Goal: Information Seeking & Learning: Learn about a topic

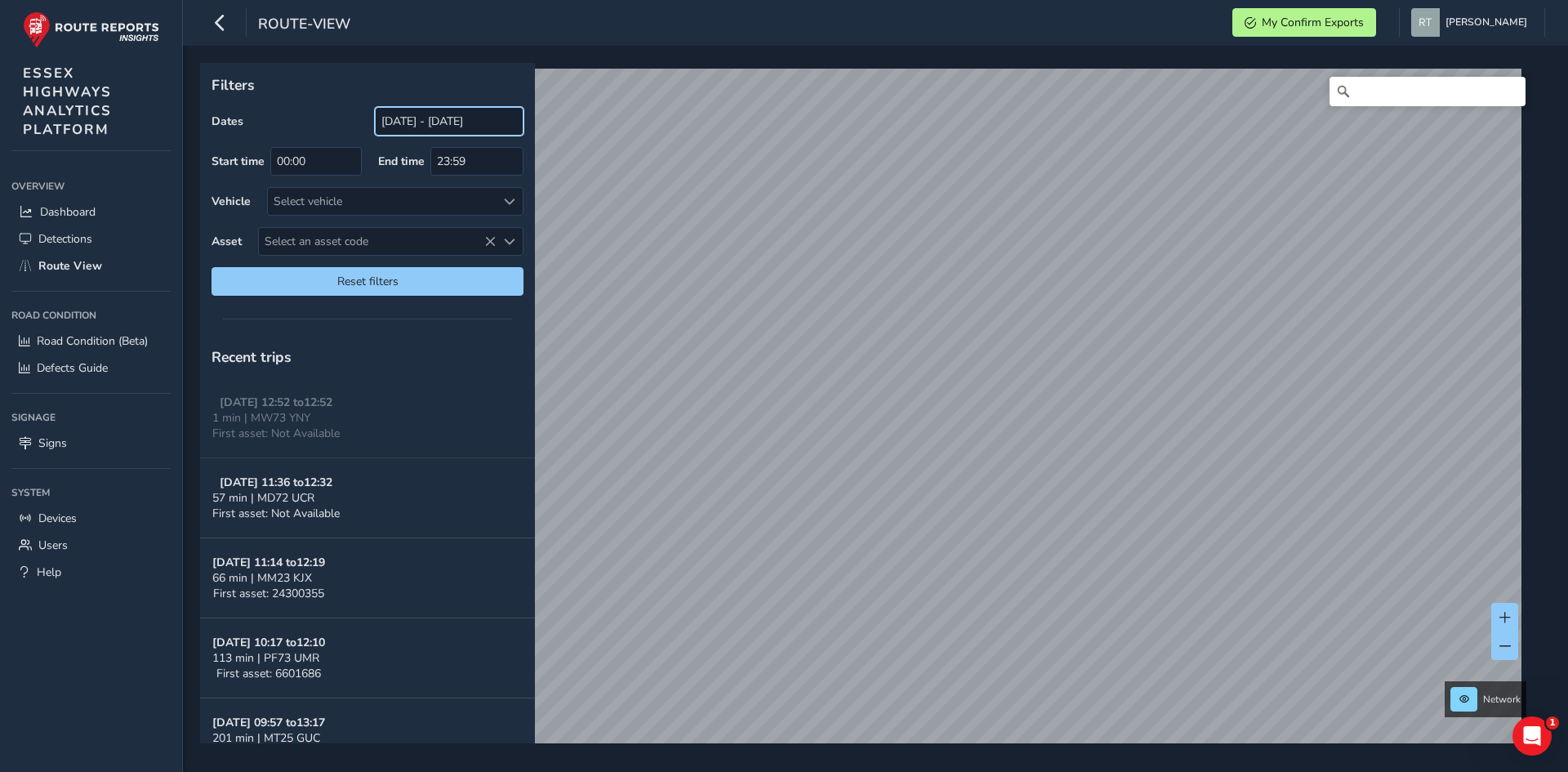
click at [405, 111] on input "[DATE] - [DATE]" at bounding box center [448, 121] width 148 height 29
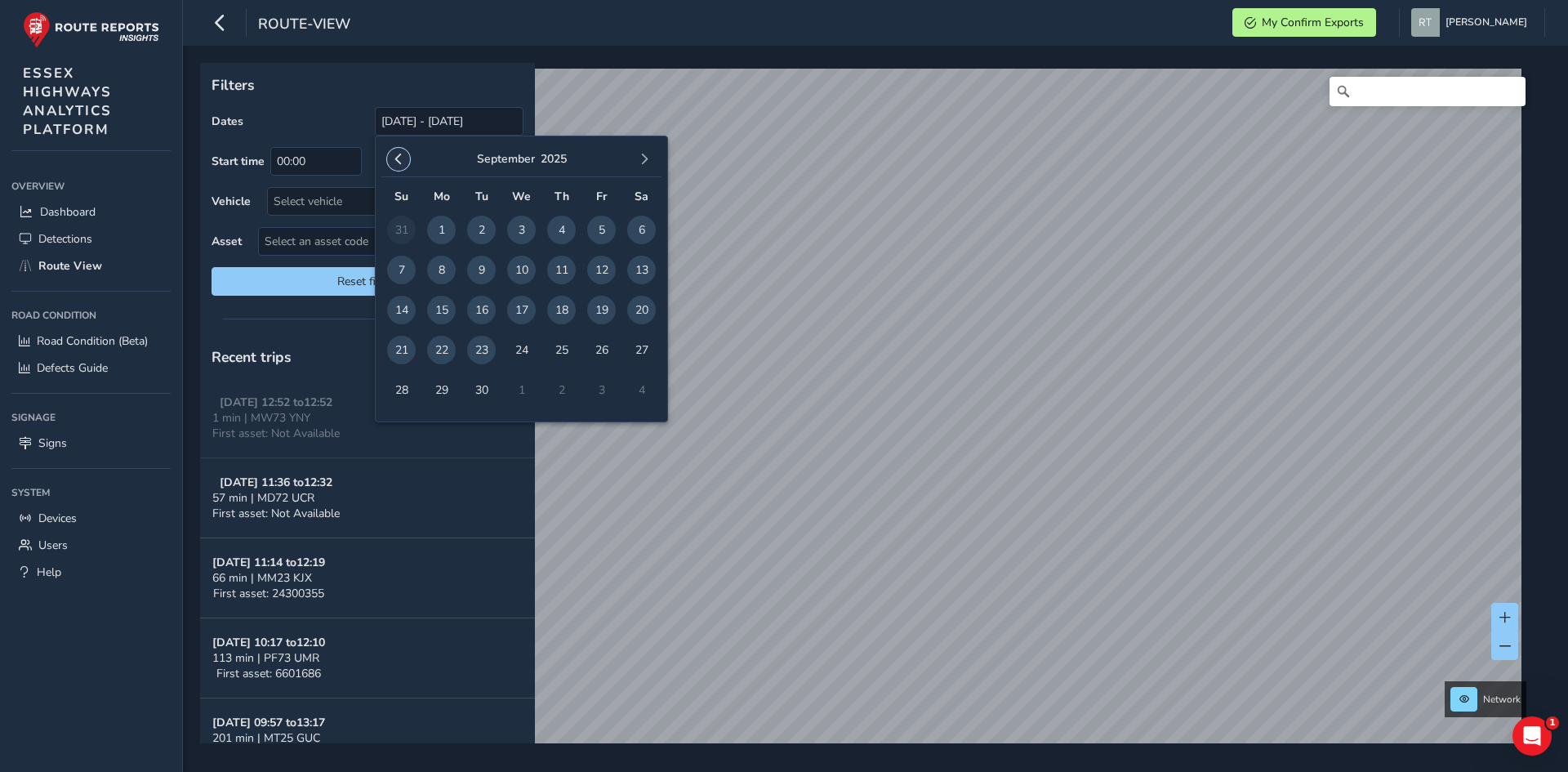
click at [395, 167] on button "button" at bounding box center [398, 159] width 23 height 23
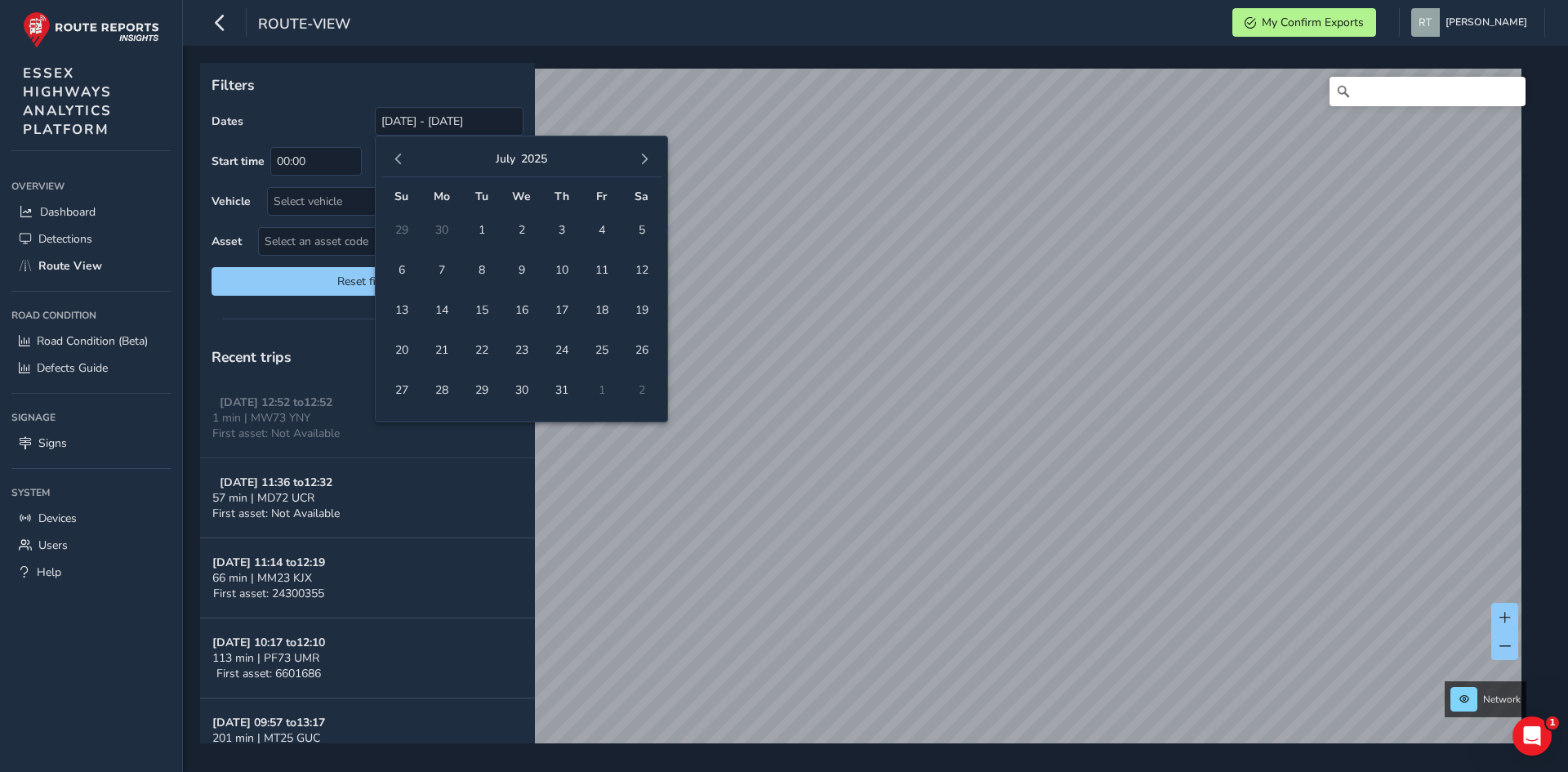
click at [395, 167] on button "button" at bounding box center [398, 159] width 23 height 23
click at [396, 167] on button "button" at bounding box center [398, 159] width 23 height 23
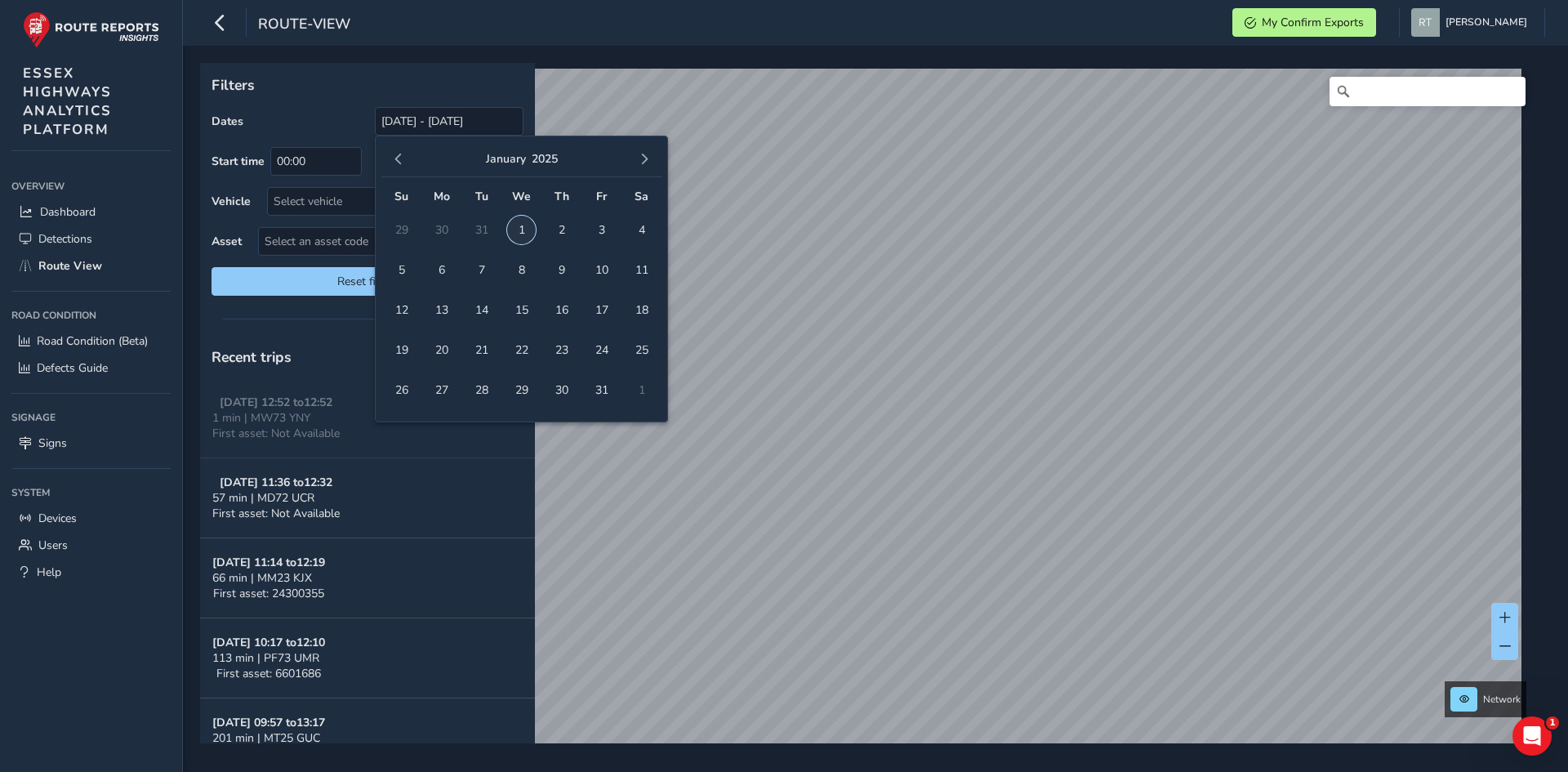
click at [513, 231] on span "1" at bounding box center [521, 230] width 29 height 29
click at [642, 163] on span "button" at bounding box center [644, 159] width 11 height 11
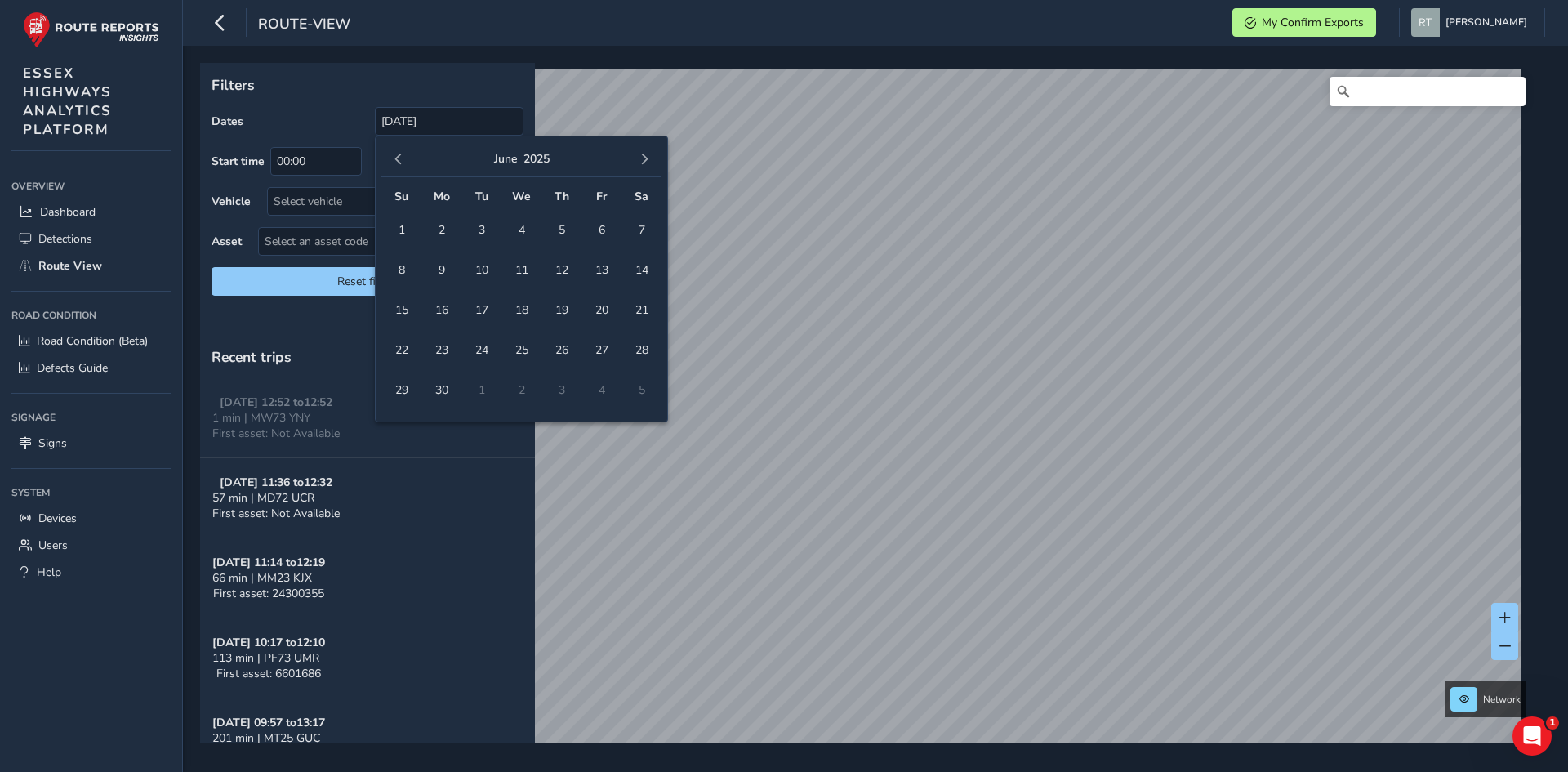
click at [642, 163] on span "button" at bounding box center [644, 159] width 11 height 11
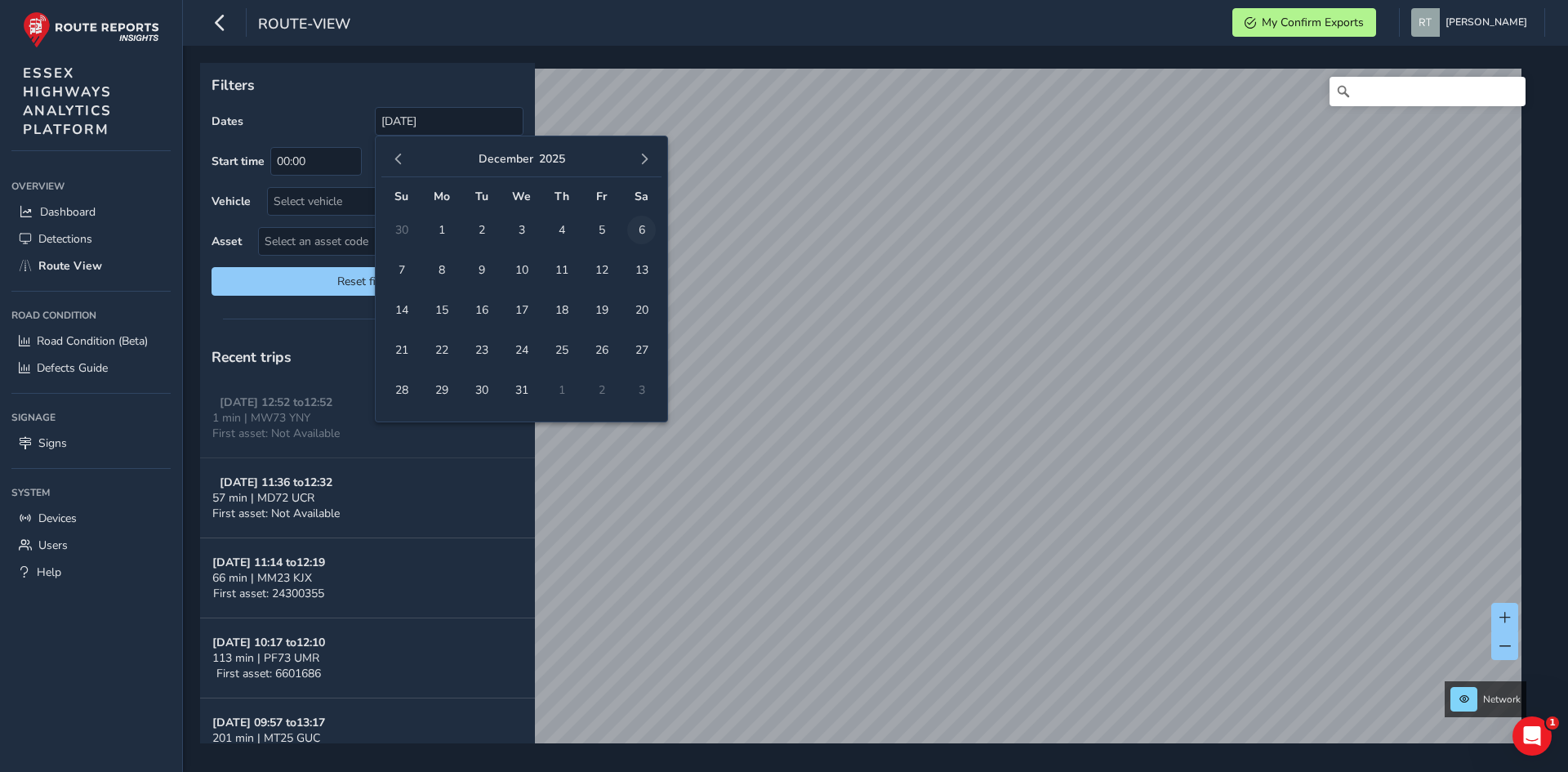
click at [644, 224] on span "6" at bounding box center [641, 230] width 29 height 29
type input "01/01/2025 - 06/12/2025"
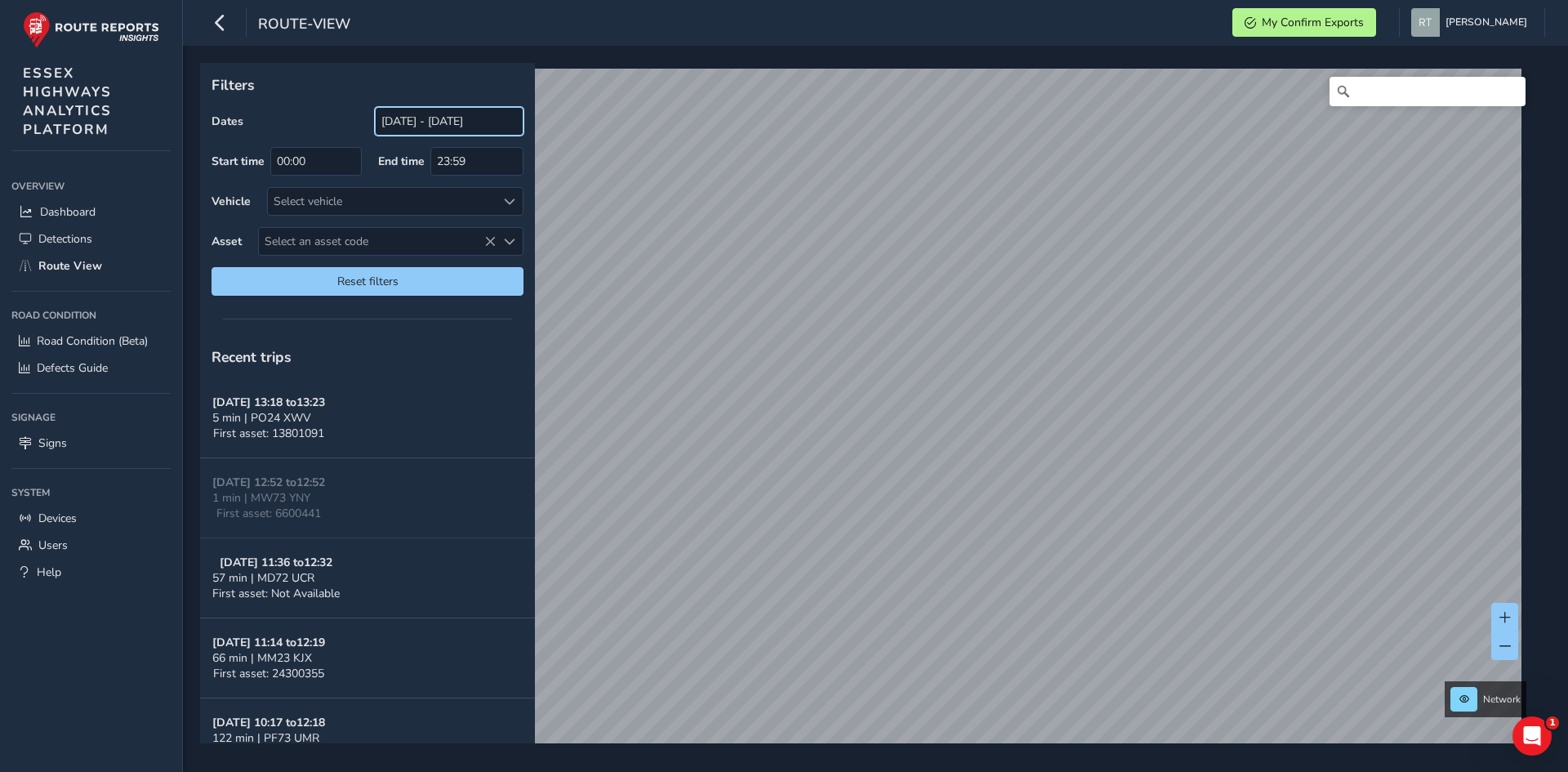
click at [424, 124] on input "[DATE] - [DATE]" at bounding box center [448, 121] width 148 height 29
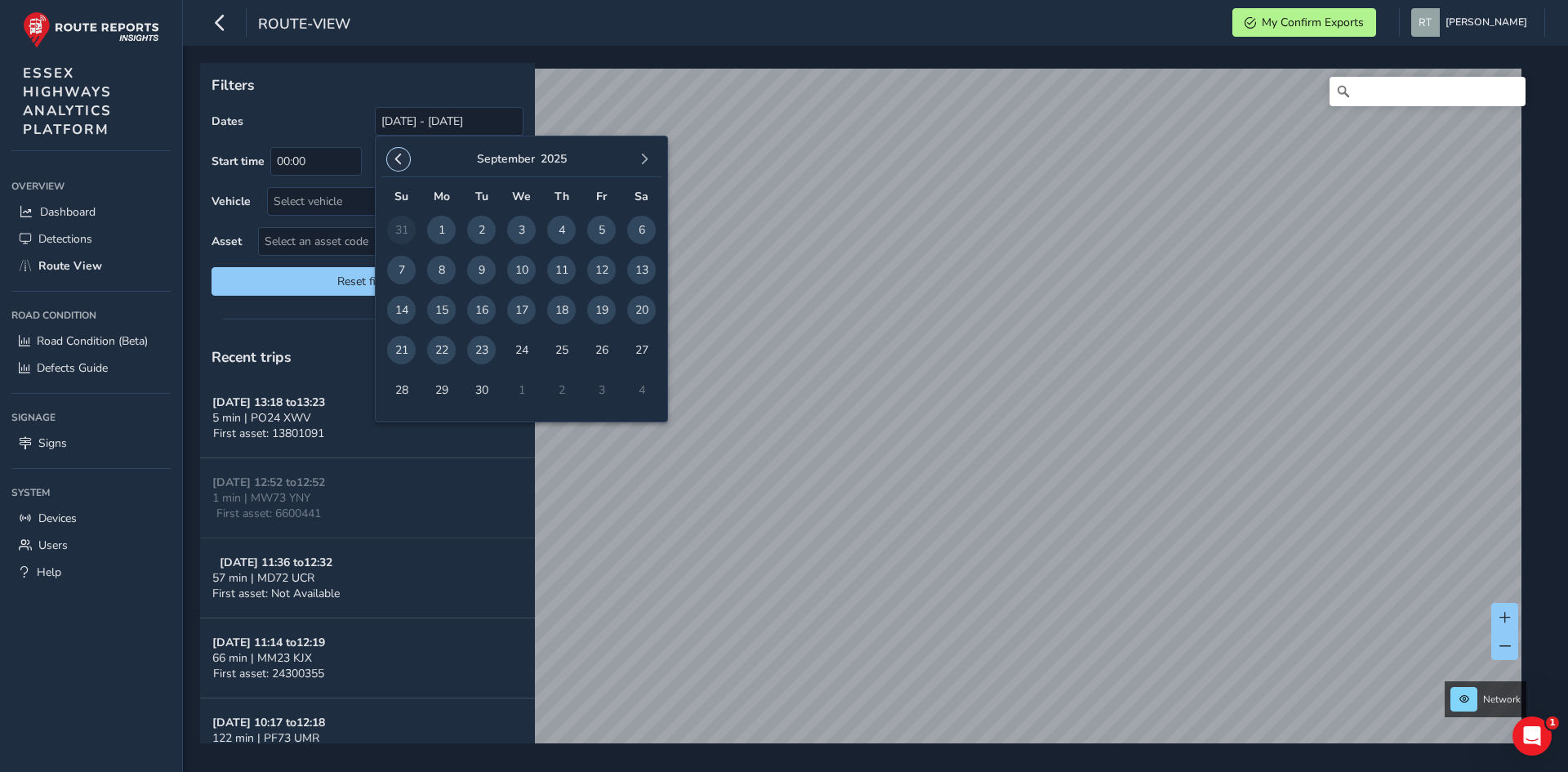
click at [398, 161] on span "button" at bounding box center [398, 159] width 11 height 11
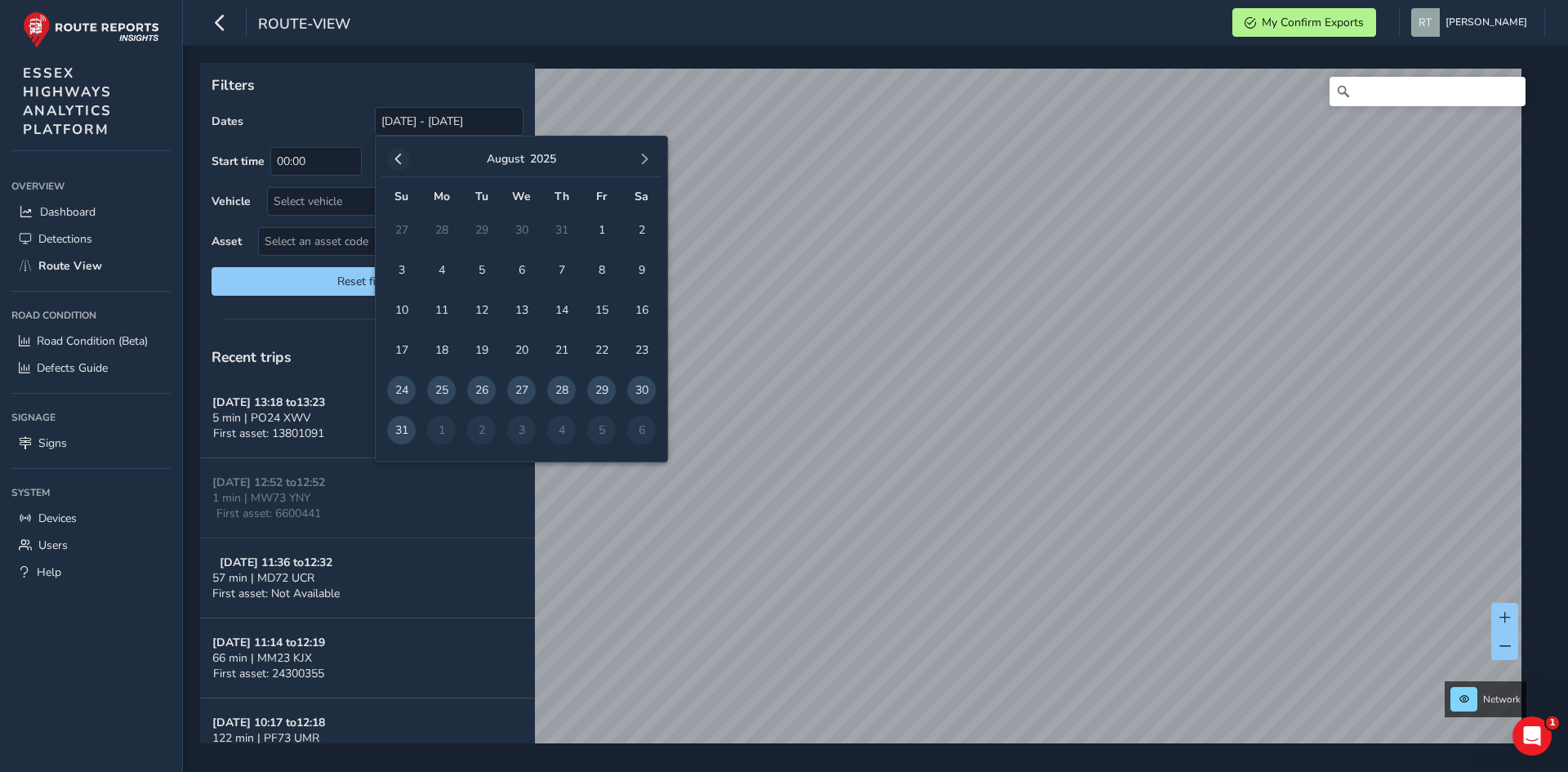
click at [401, 162] on span "button" at bounding box center [398, 159] width 11 height 11
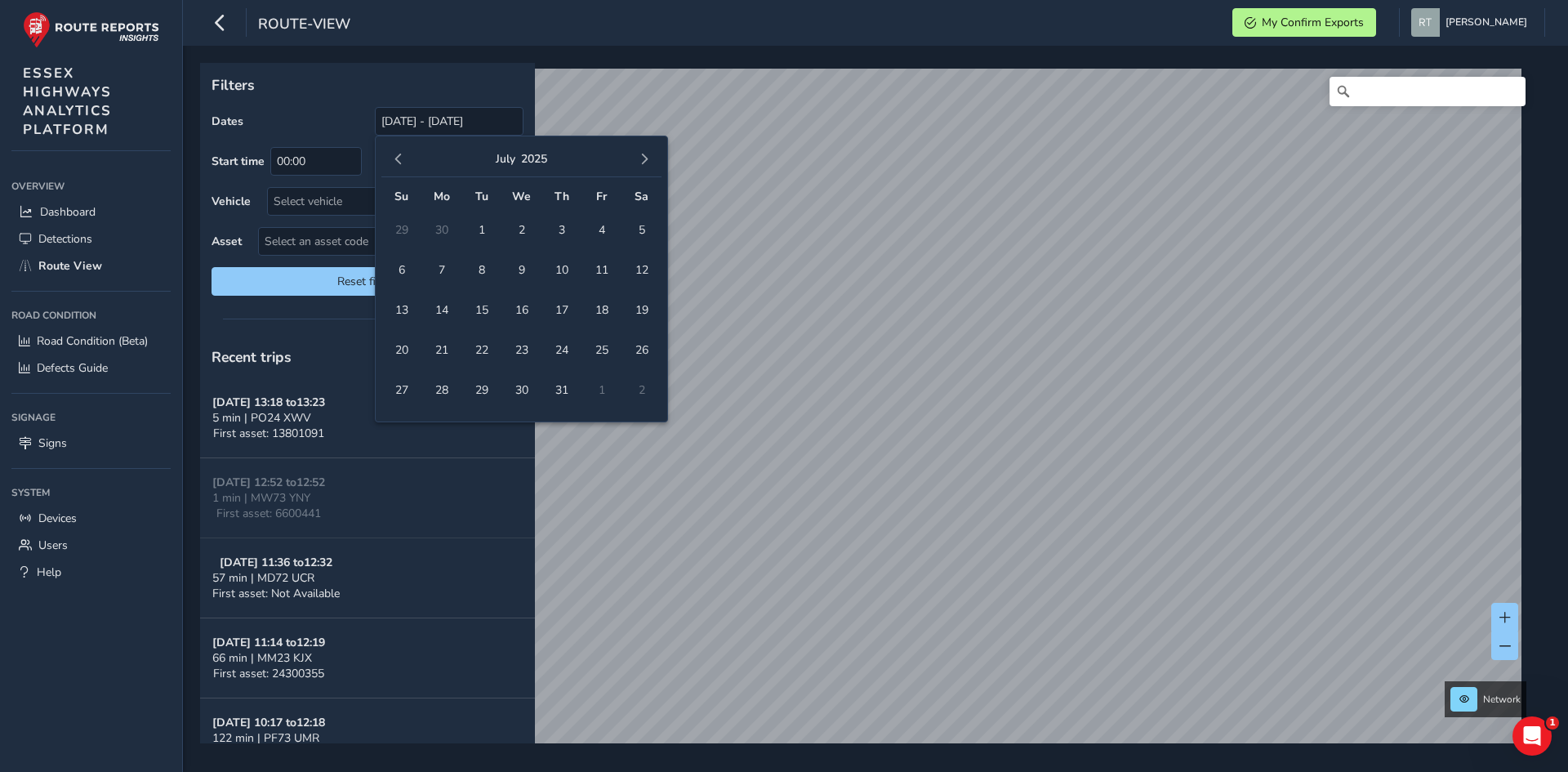
click at [401, 162] on span "button" at bounding box center [398, 159] width 11 height 11
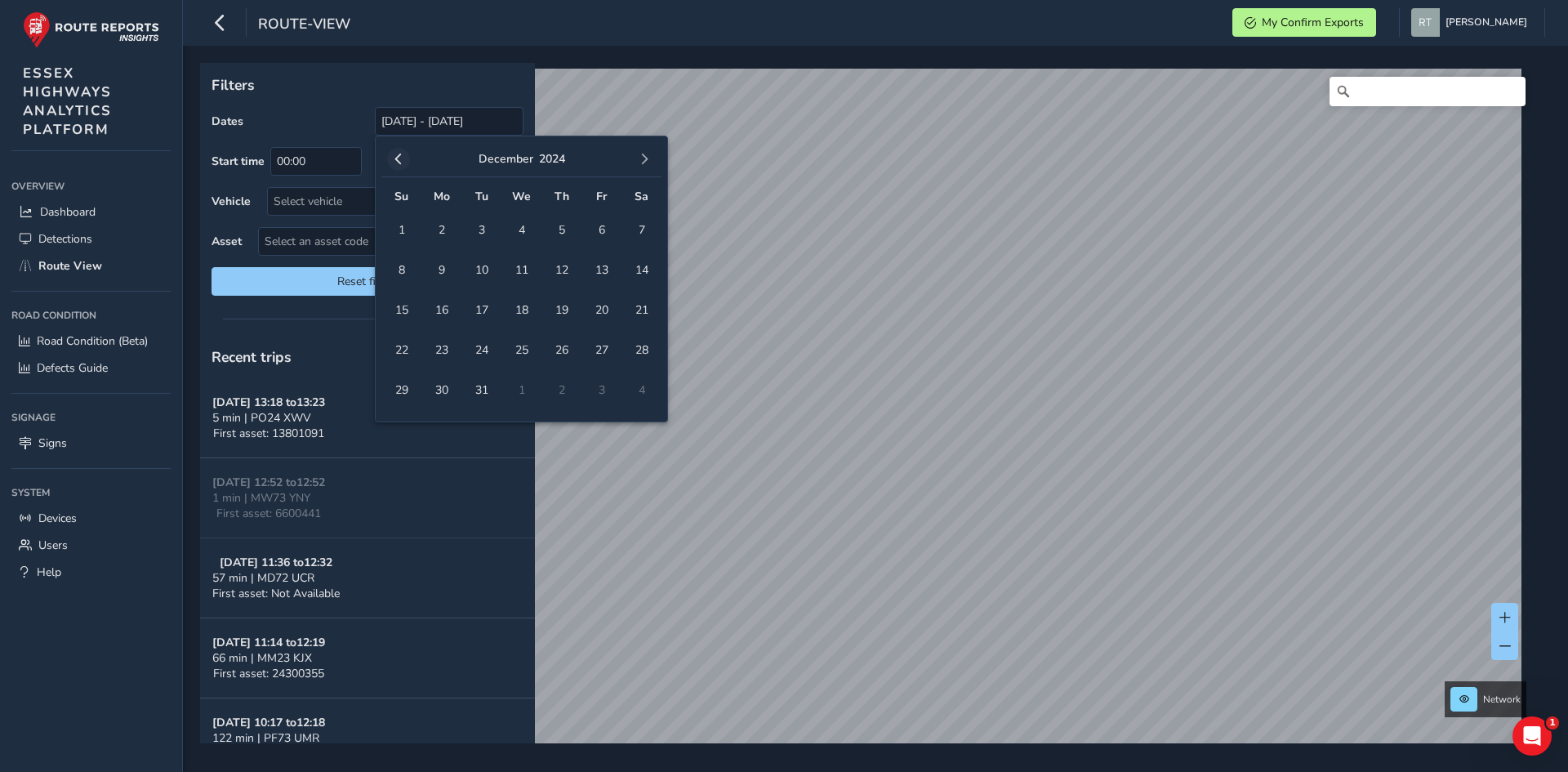
click at [403, 156] on span "button" at bounding box center [398, 159] width 11 height 11
click at [407, 160] on button "button" at bounding box center [398, 159] width 23 height 23
click at [479, 225] on span "1" at bounding box center [481, 230] width 29 height 29
click at [650, 166] on button "button" at bounding box center [644, 159] width 23 height 23
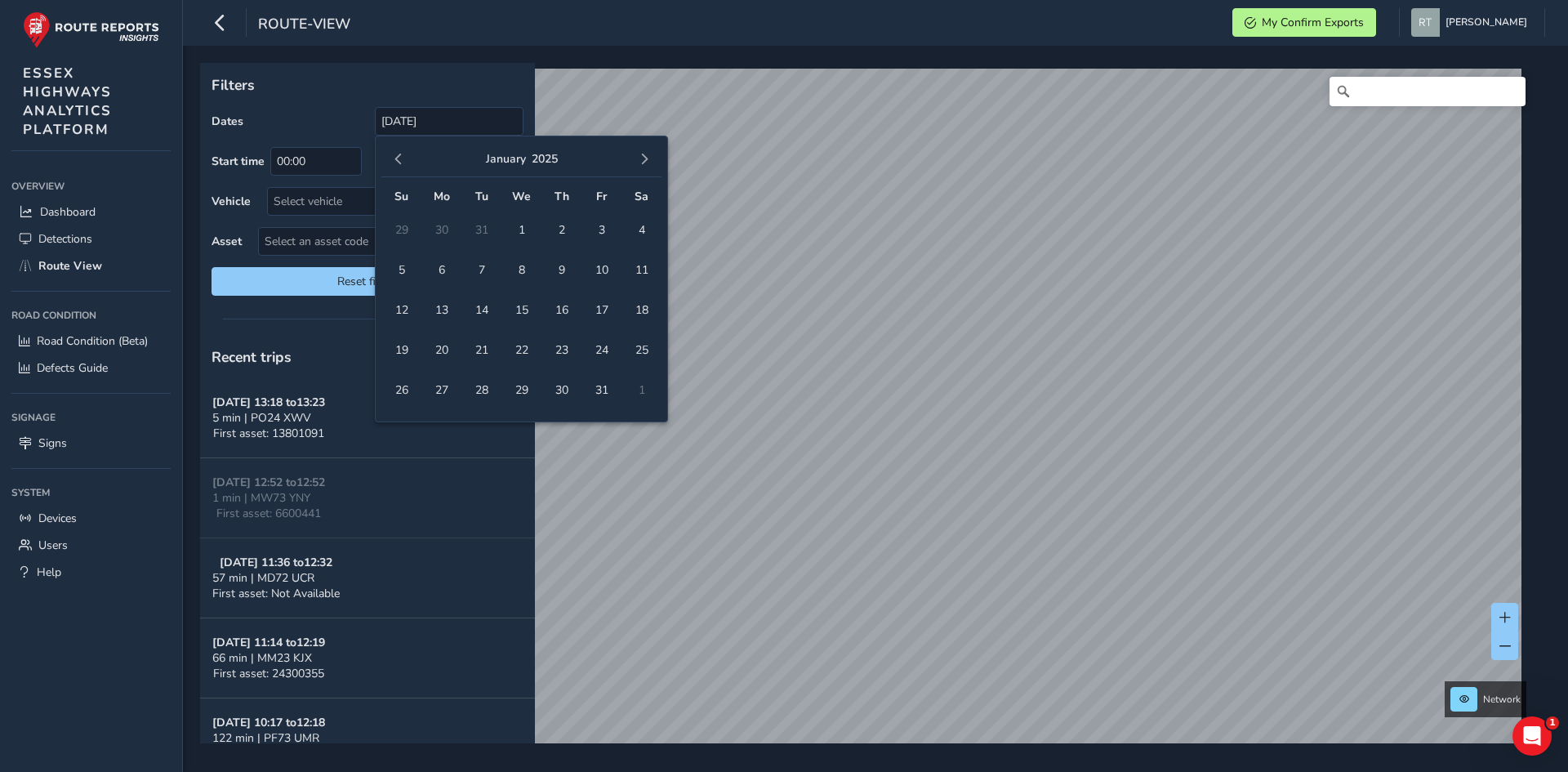
click at [650, 166] on button "button" at bounding box center [644, 159] width 23 height 23
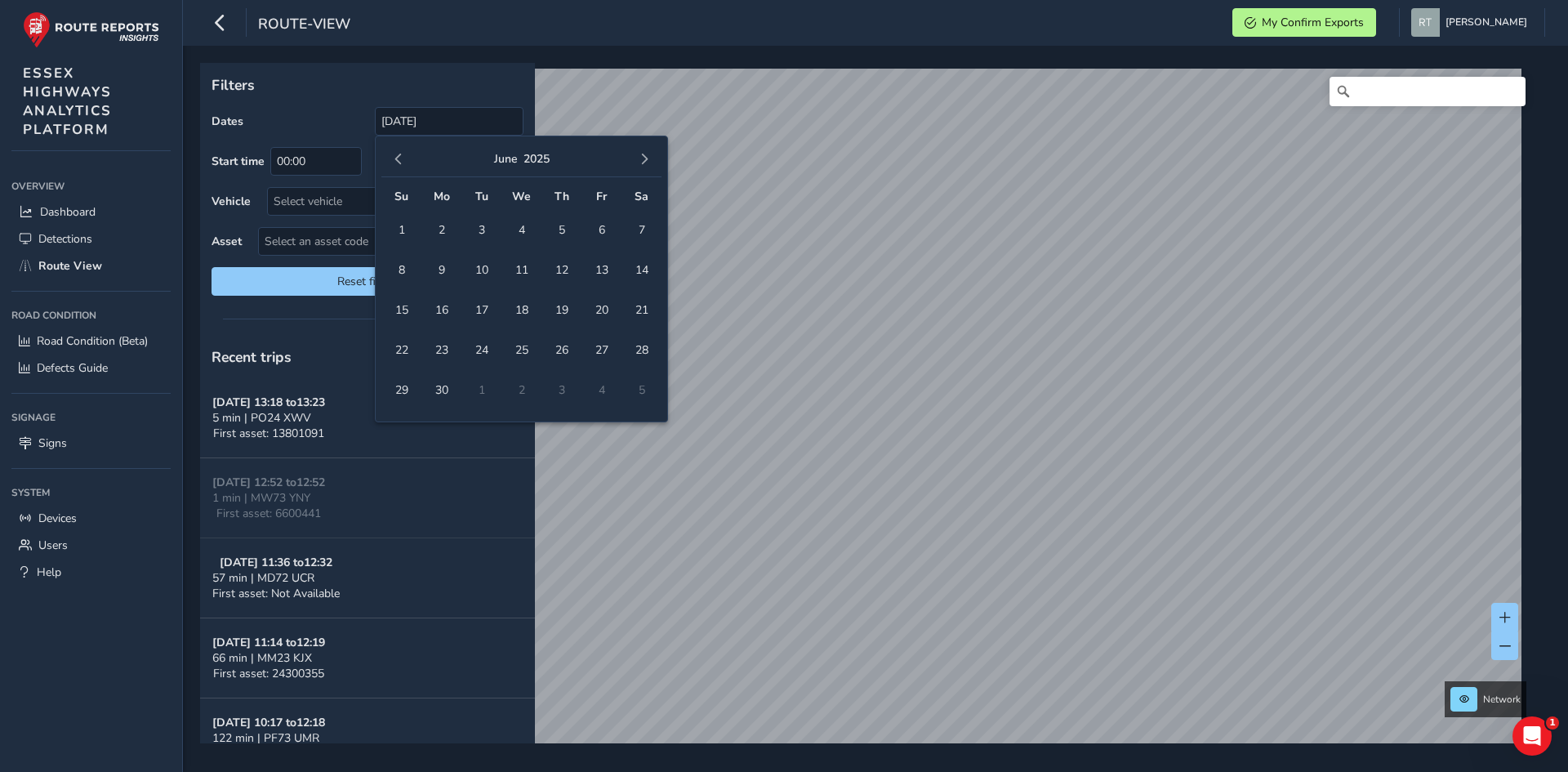
click at [650, 166] on button "button" at bounding box center [644, 159] width 23 height 23
click at [648, 343] on span "27" at bounding box center [641, 350] width 29 height 29
type input "01/10/2024 - 27/09/2025"
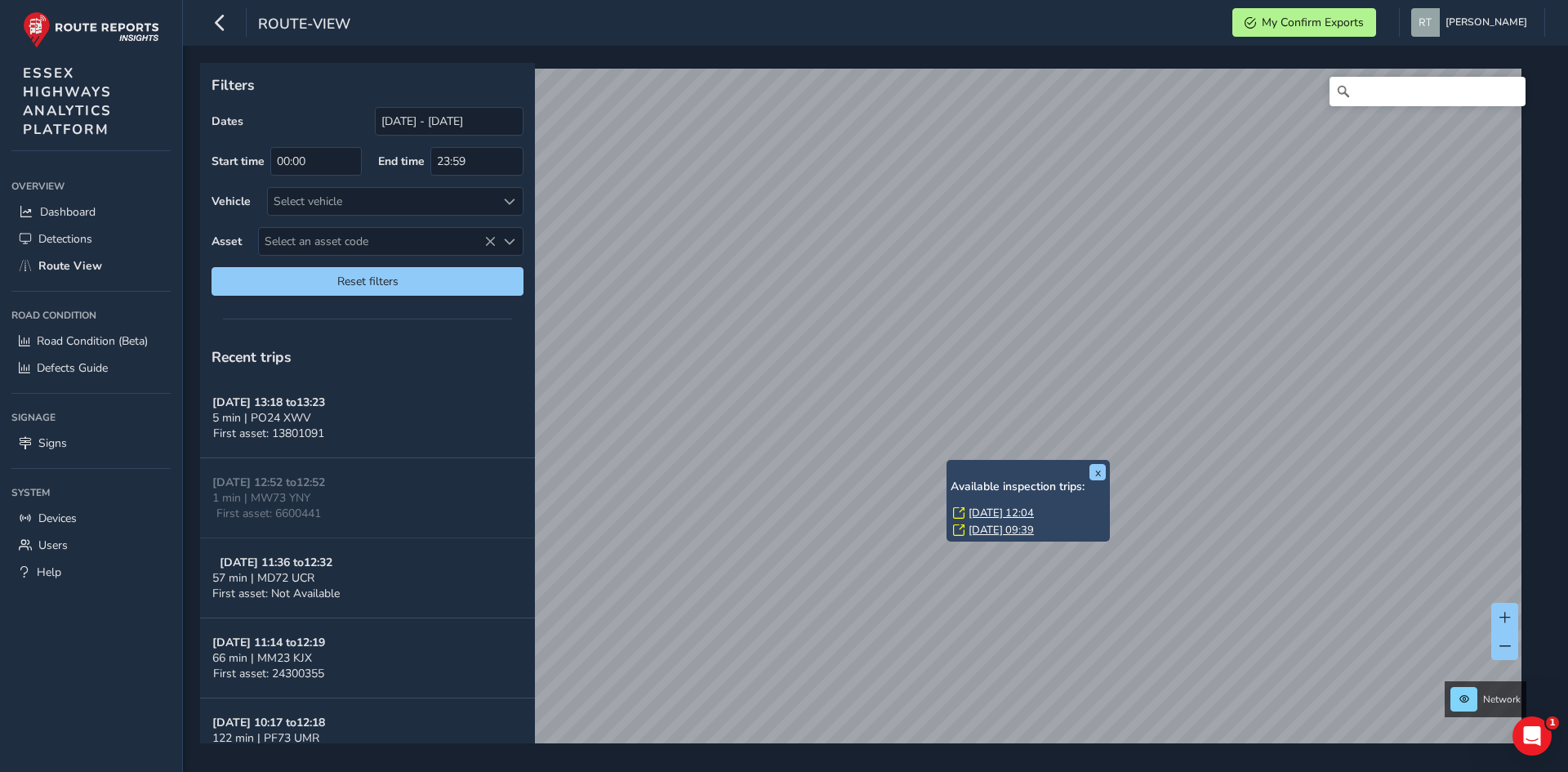
click at [987, 511] on link "Tue, 20 May, 12:04" at bounding box center [1001, 512] width 65 height 15
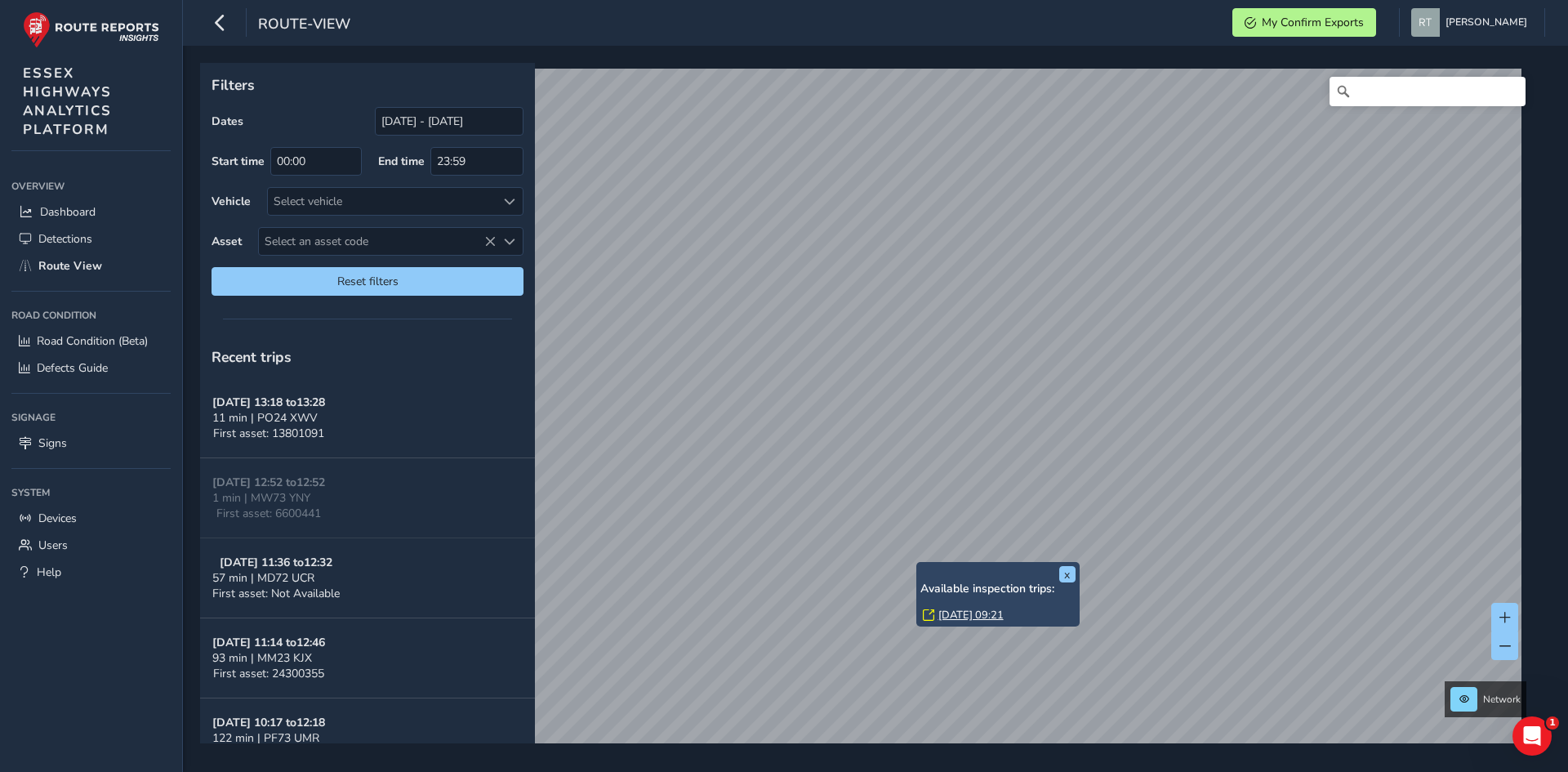
click at [951, 616] on link "[DATE] 09:21" at bounding box center [970, 614] width 65 height 15
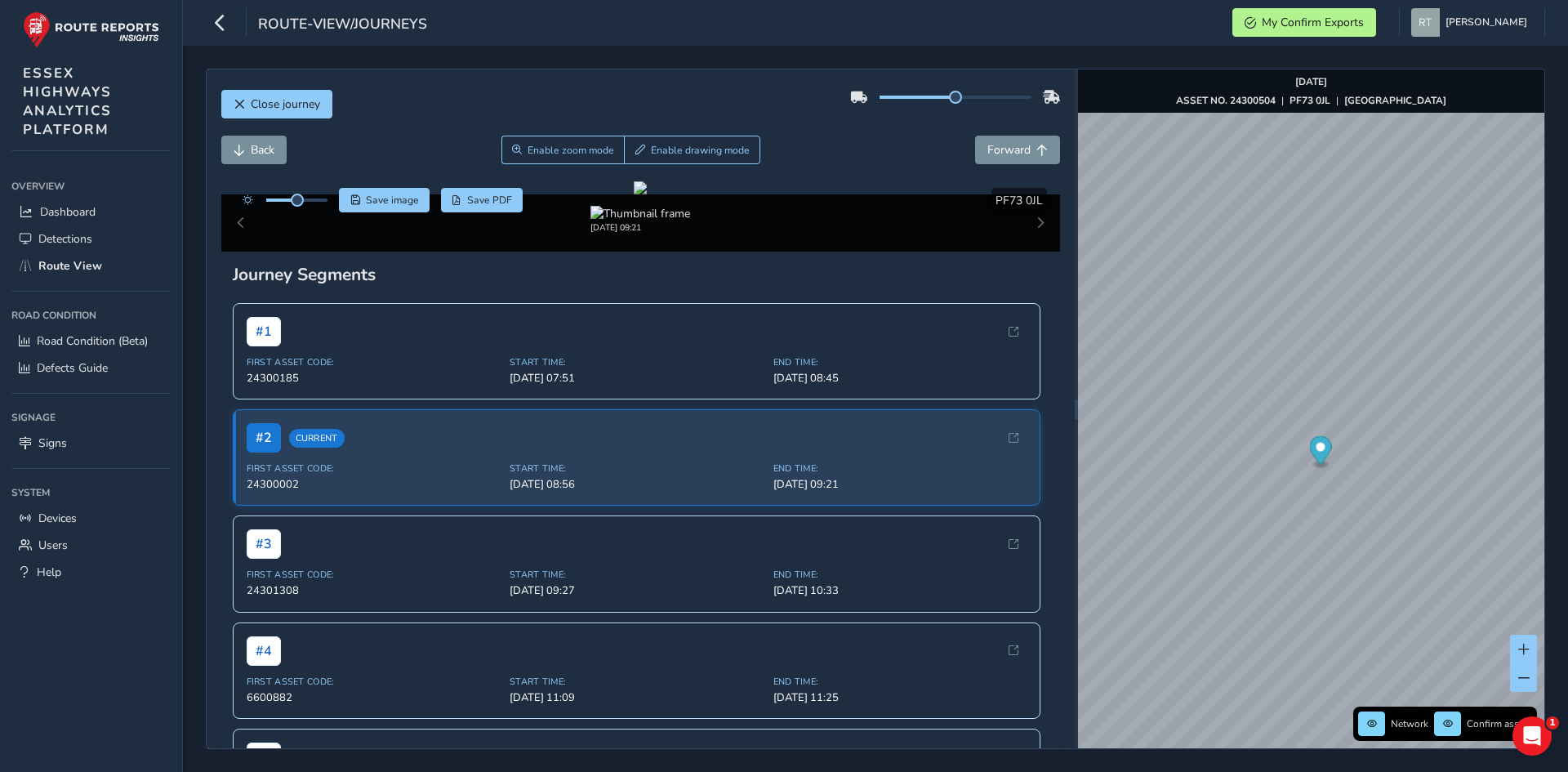
click at [1324, 451] on icon "Map marker" at bounding box center [1320, 450] width 22 height 29
click at [392, 201] on span "Save image" at bounding box center [392, 200] width 53 height 13
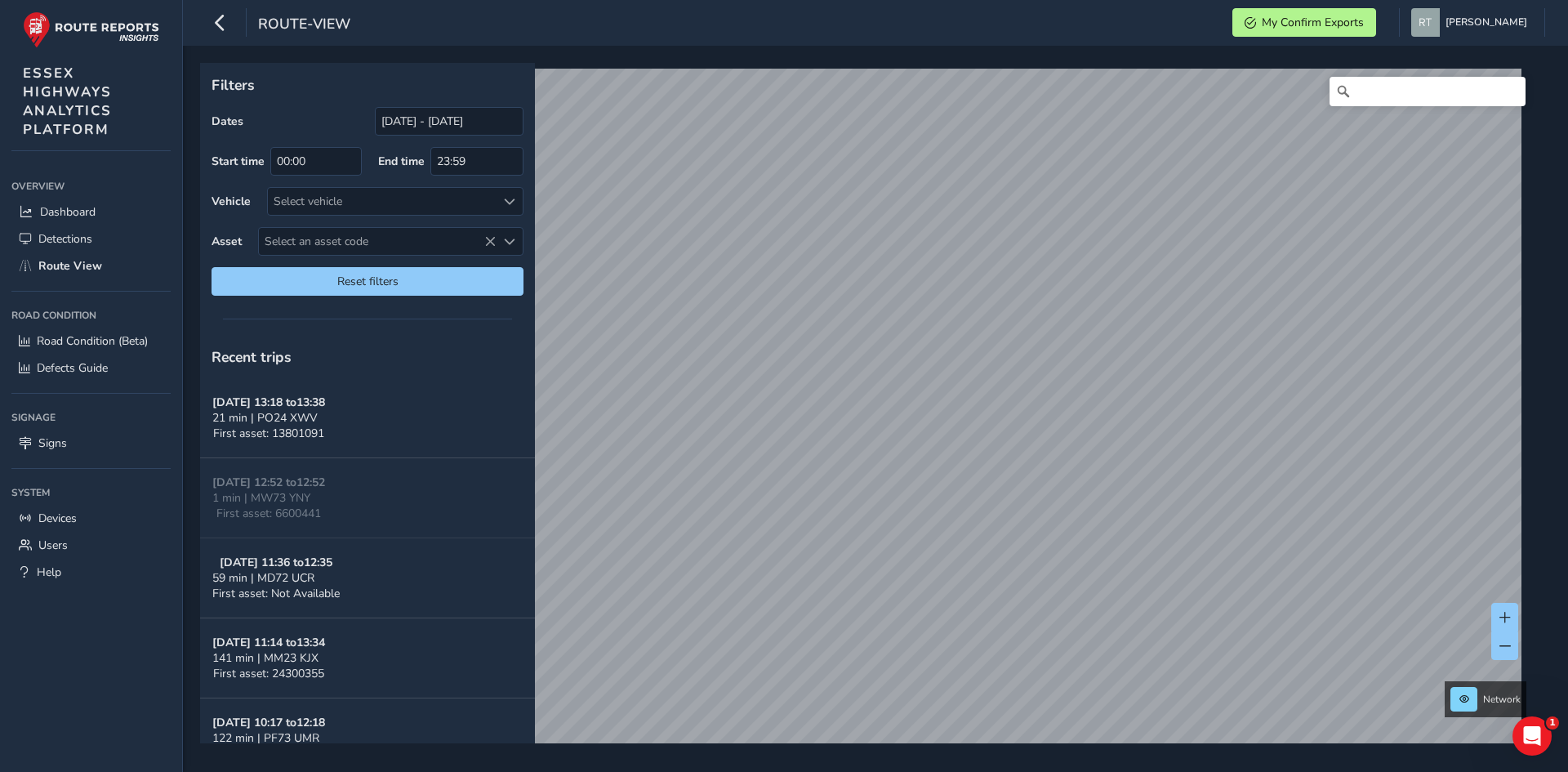
click at [415, 106] on div "Filters Dates 24/08/2025 - 23/09/2025 Start time 00:00 End time 23:59 Vehicle S…" at bounding box center [368, 185] width 335 height 244
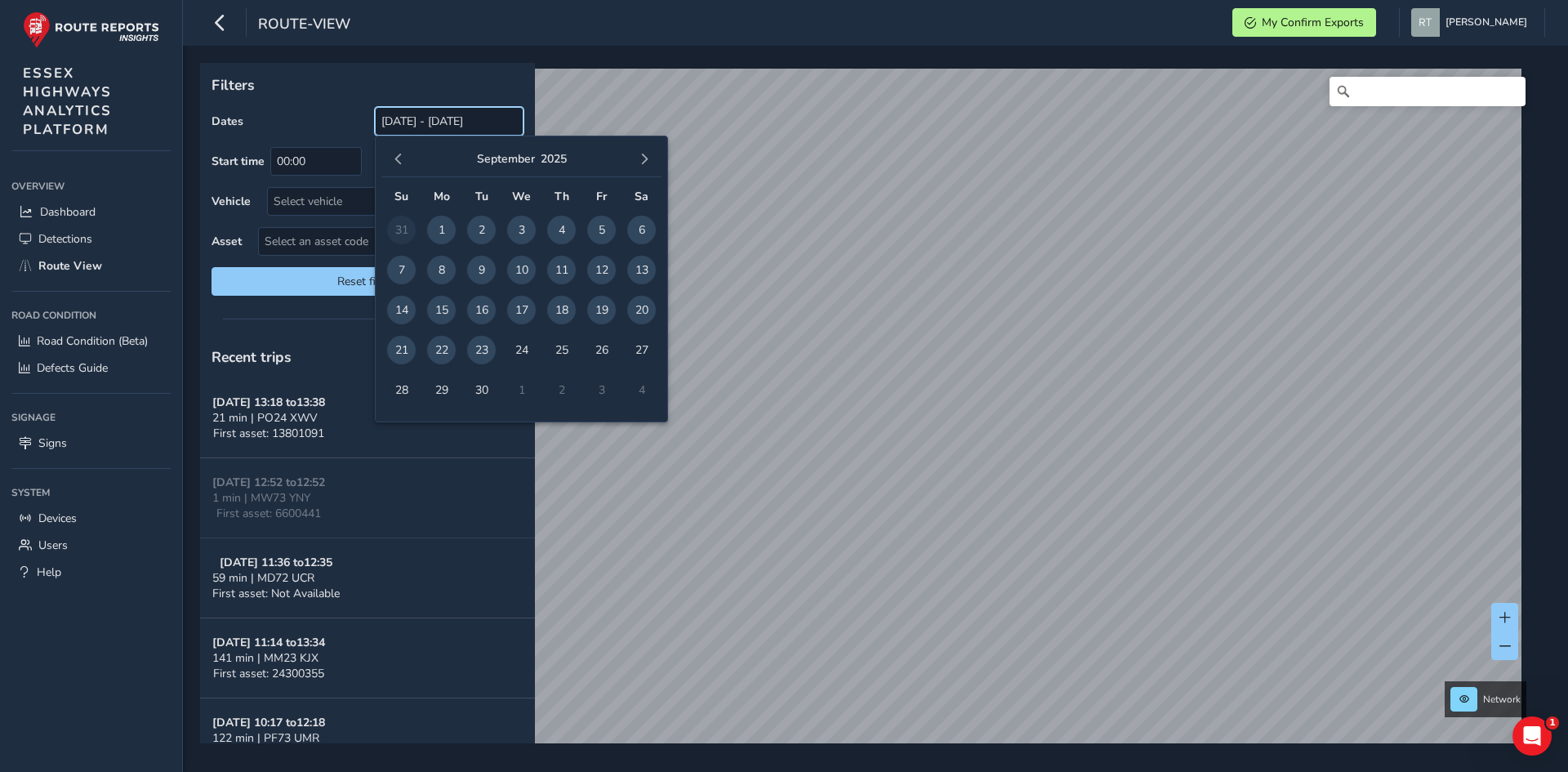
click at [413, 127] on input "[DATE] - [DATE]" at bounding box center [448, 121] width 148 height 29
click at [399, 165] on span "button" at bounding box center [398, 159] width 11 height 11
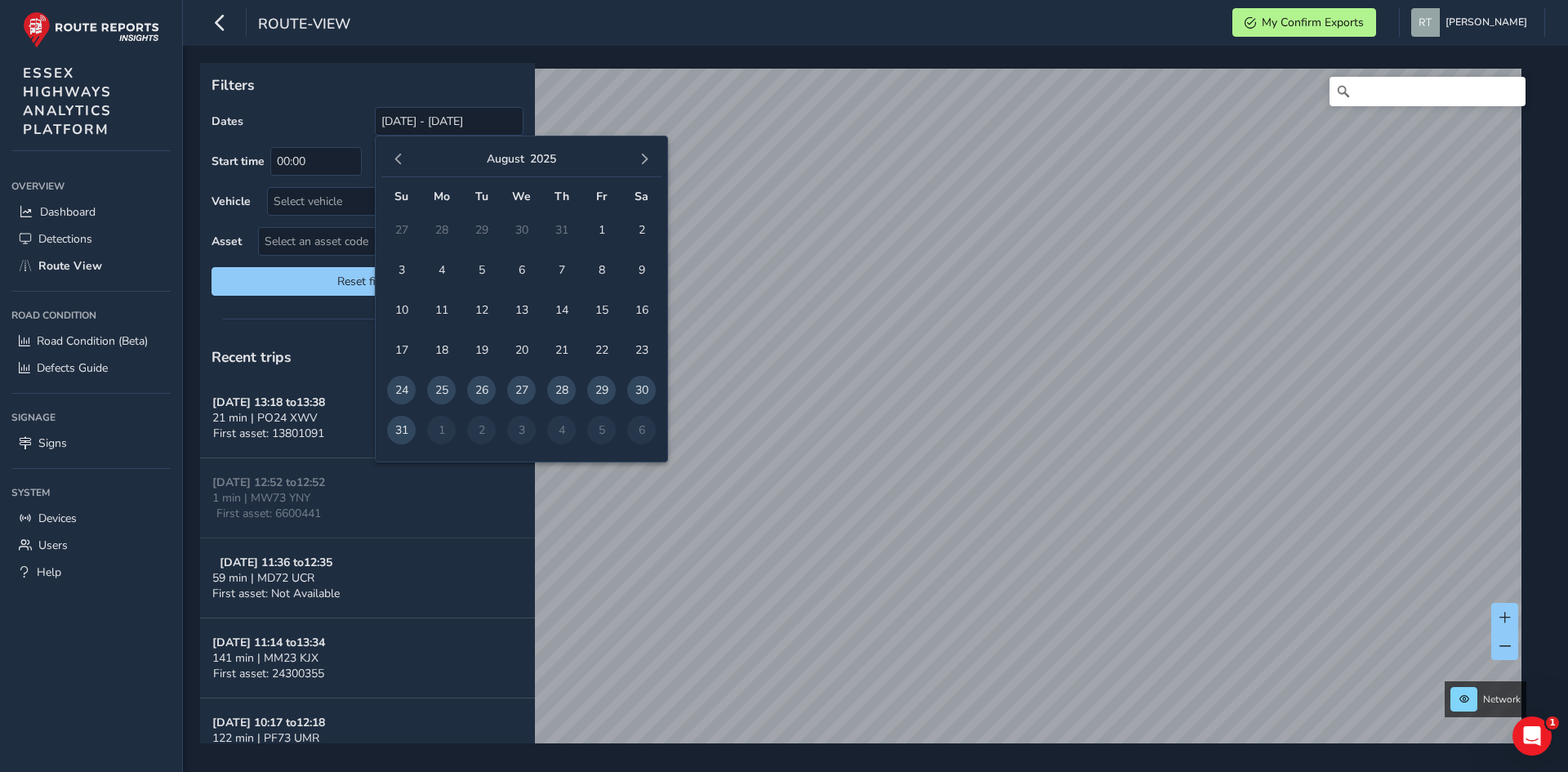
click at [399, 165] on span "button" at bounding box center [398, 159] width 11 height 11
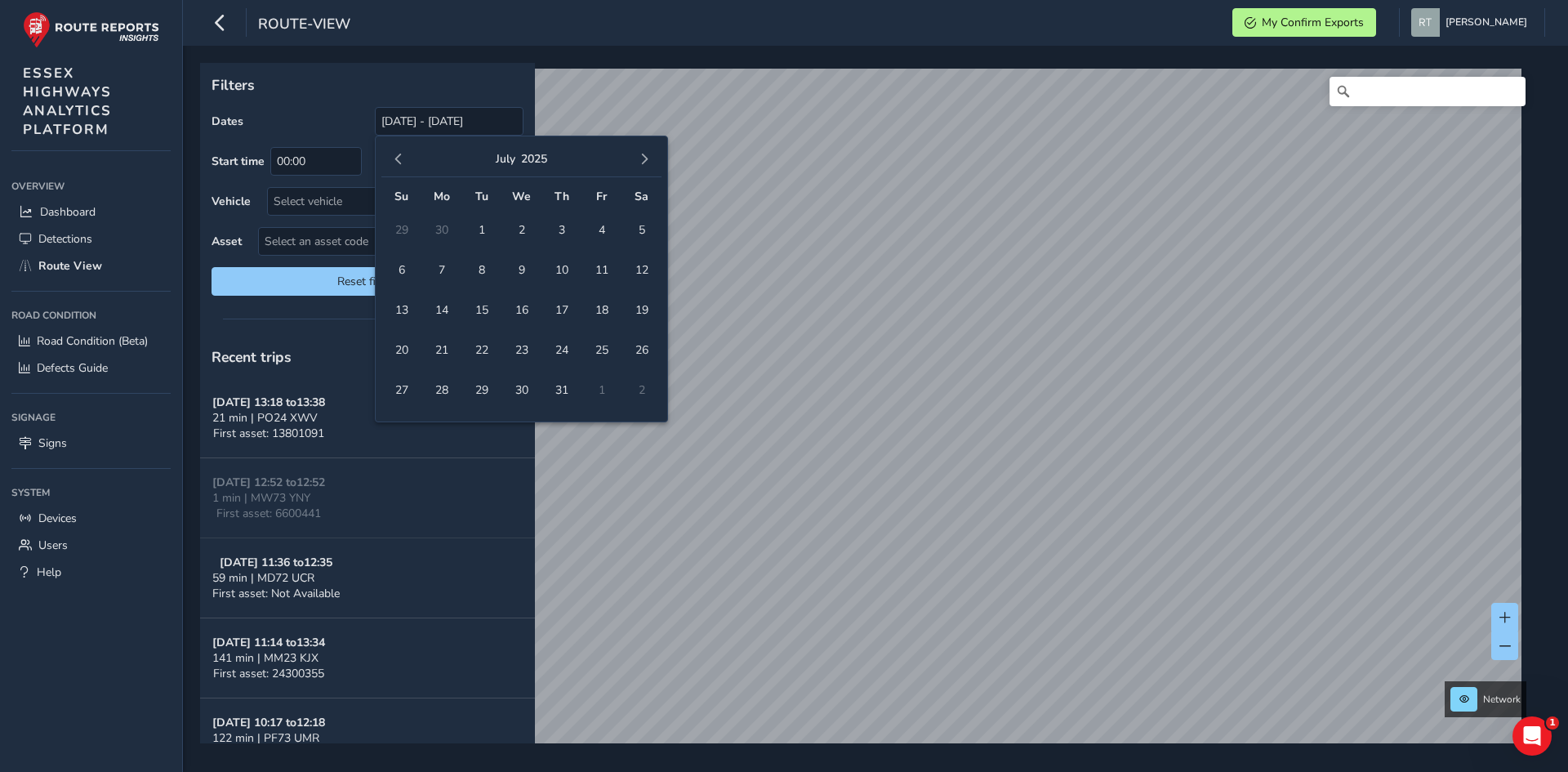
click at [399, 165] on span "button" at bounding box center [398, 159] width 11 height 11
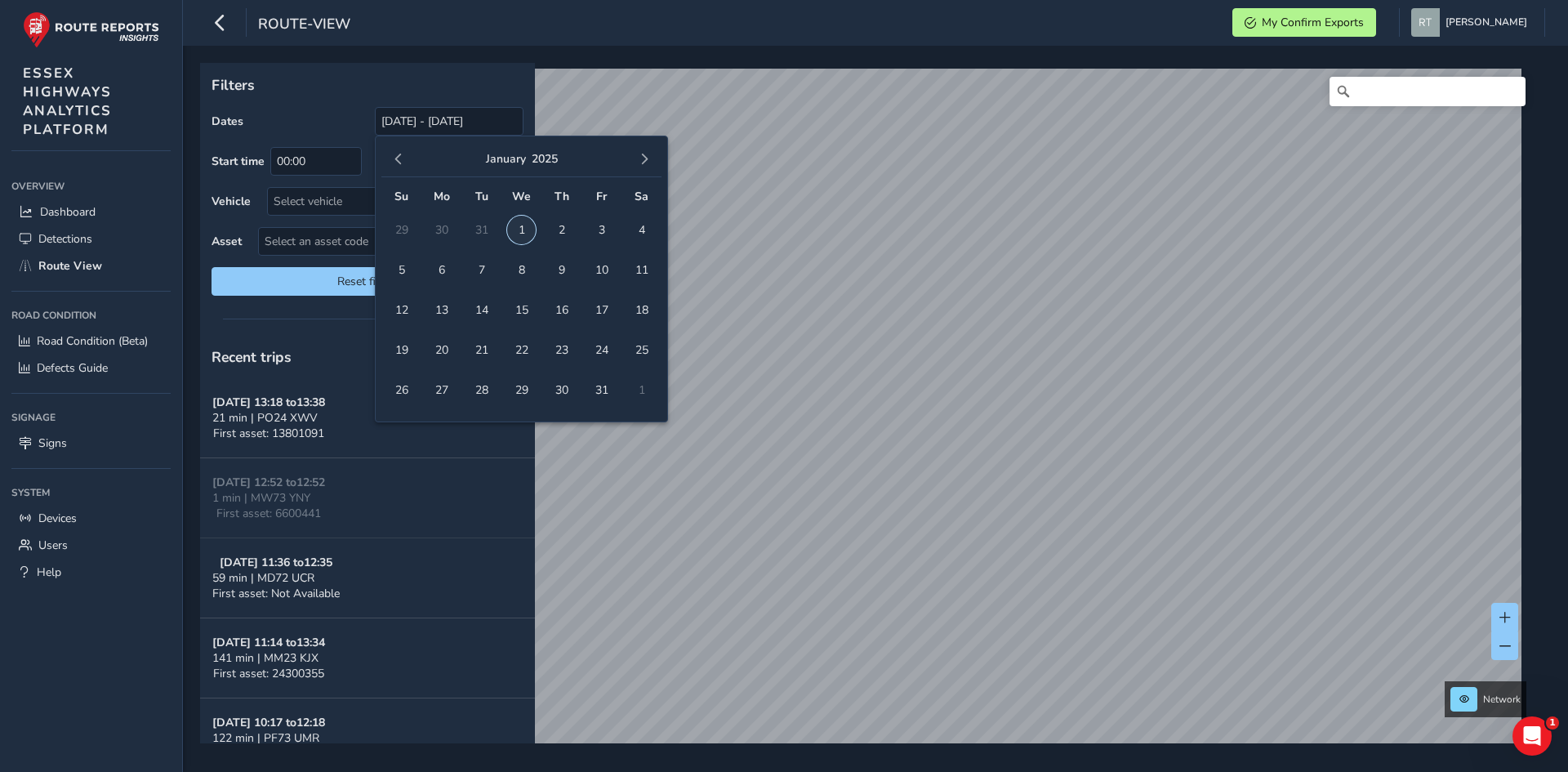
click at [533, 230] on span "1" at bounding box center [521, 230] width 29 height 29
click at [650, 162] on button "button" at bounding box center [644, 159] width 23 height 23
click at [647, 168] on button "button" at bounding box center [644, 159] width 23 height 23
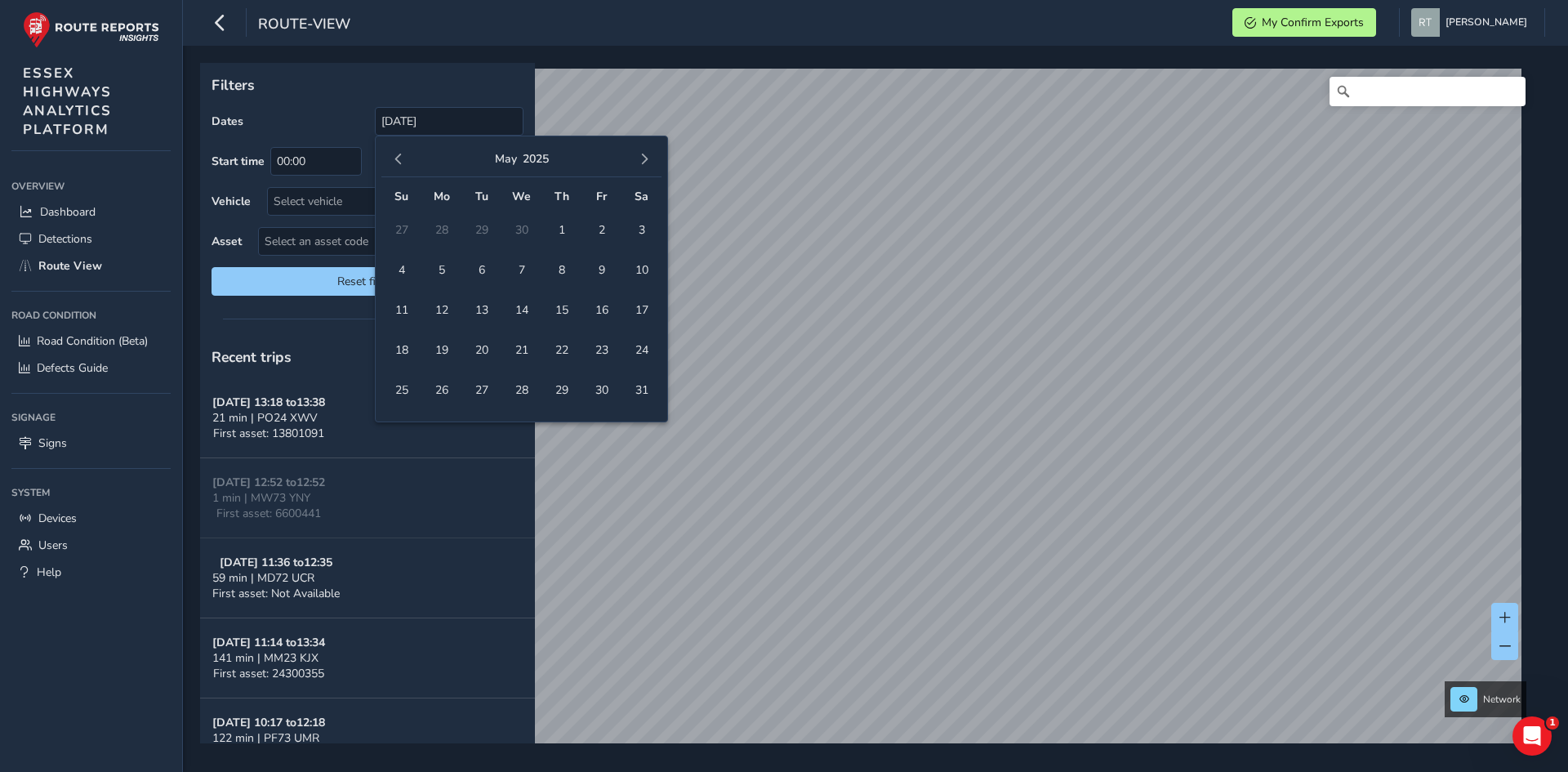
click at [647, 168] on button "button" at bounding box center [644, 159] width 23 height 23
click at [648, 165] on span "button" at bounding box center [644, 159] width 11 height 11
click at [639, 343] on span "27" at bounding box center [641, 350] width 29 height 29
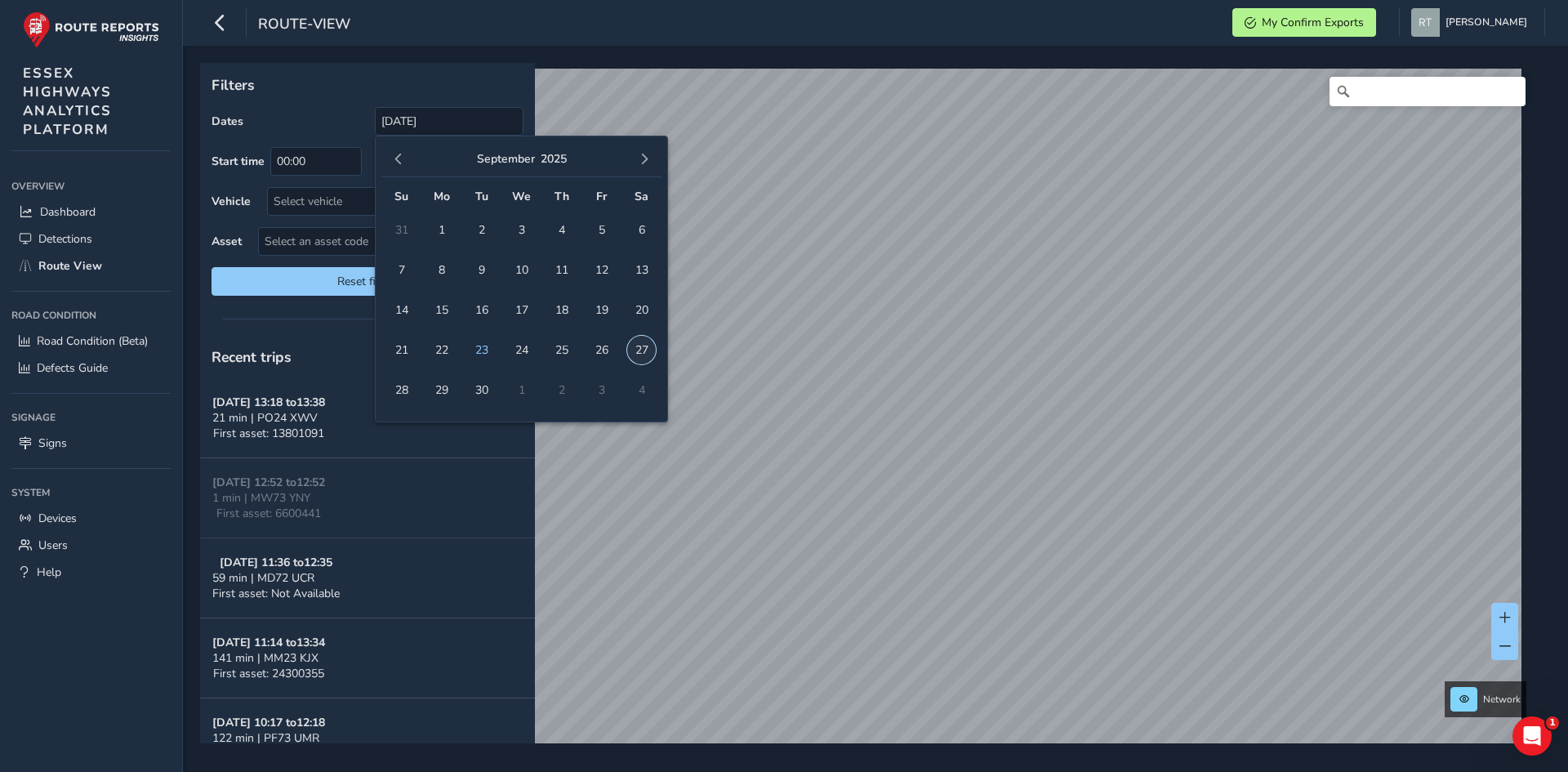
type input "01/01/2025 - 27/09/2025"
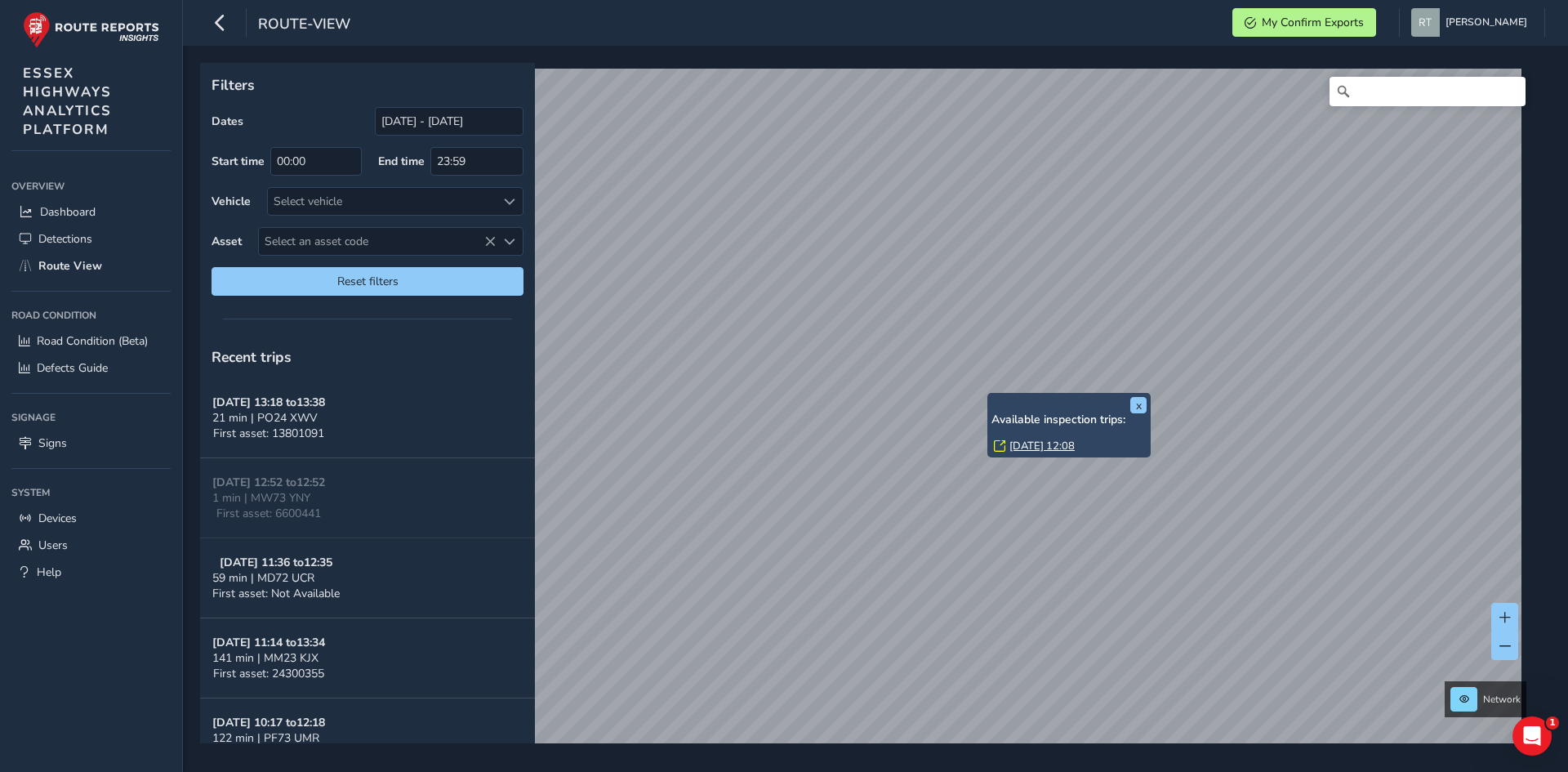
click at [1040, 443] on link "Tue, 20 May, 12:08" at bounding box center [1042, 446] width 65 height 15
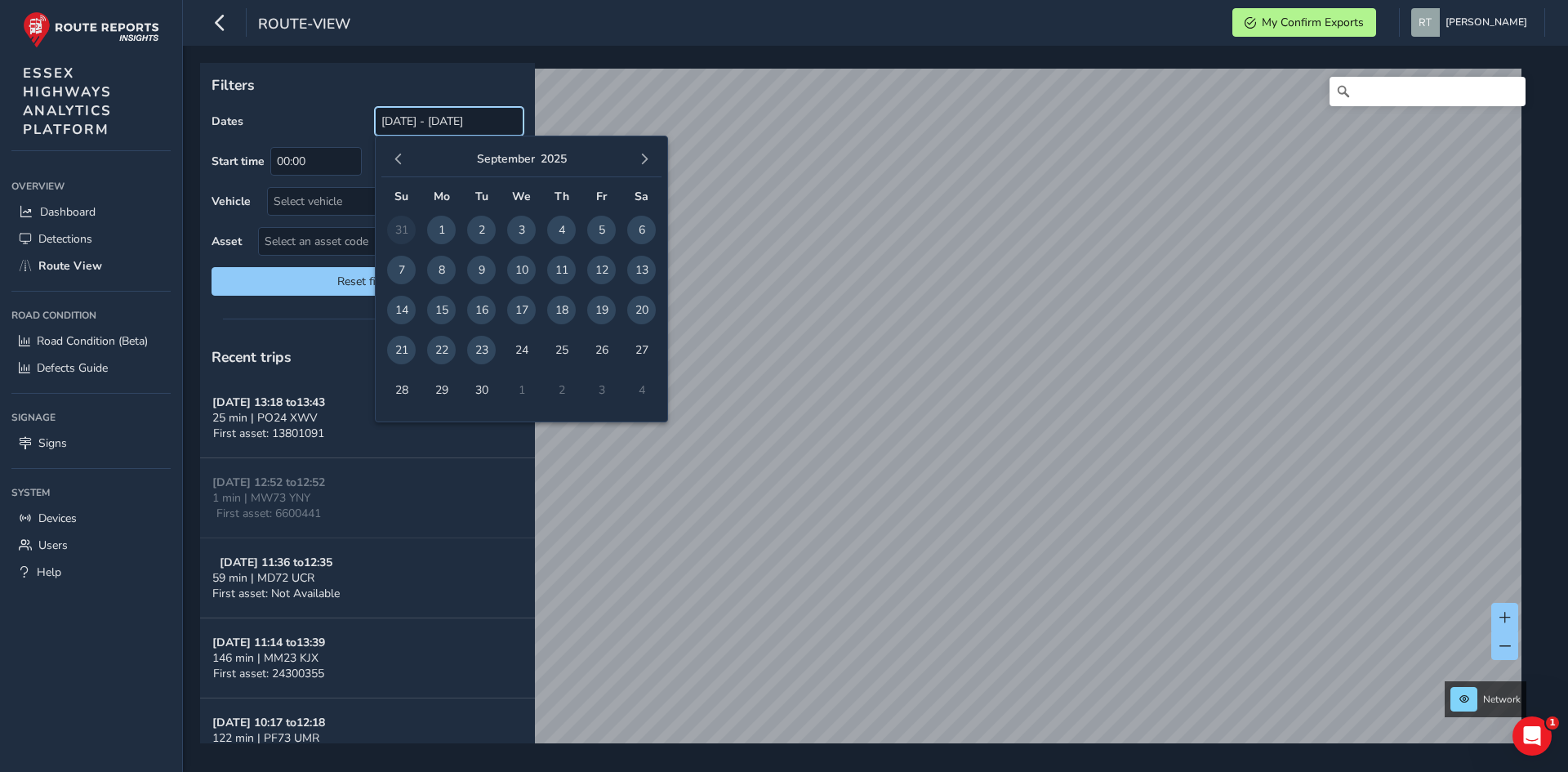
drag, startPoint x: 410, startPoint y: 124, endPoint x: 417, endPoint y: 153, distance: 29.8
click at [411, 125] on input "[DATE] - [DATE]" at bounding box center [448, 121] width 148 height 29
click at [401, 158] on span "button" at bounding box center [398, 159] width 11 height 11
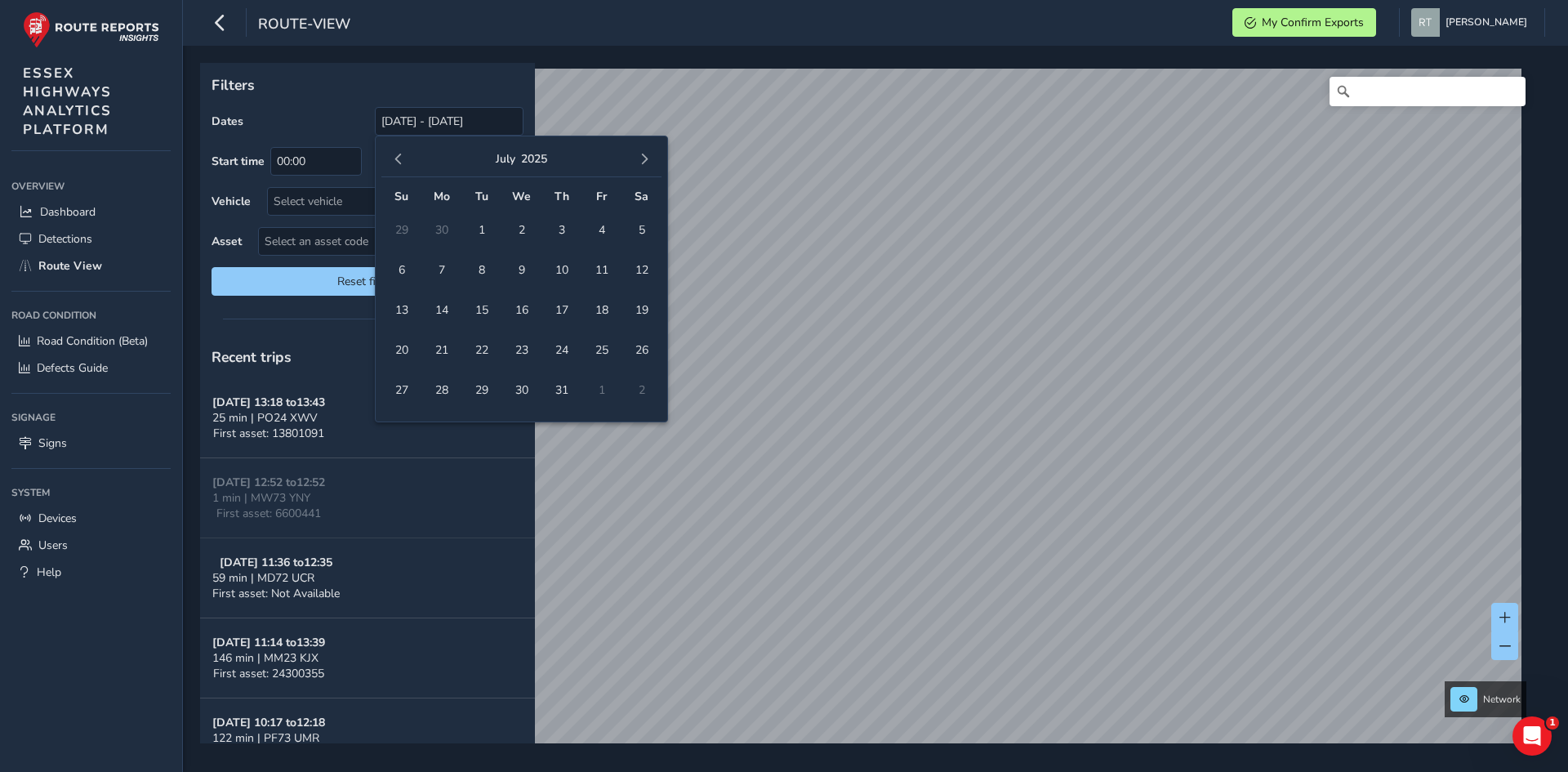
click at [401, 158] on span "button" at bounding box center [398, 159] width 11 height 11
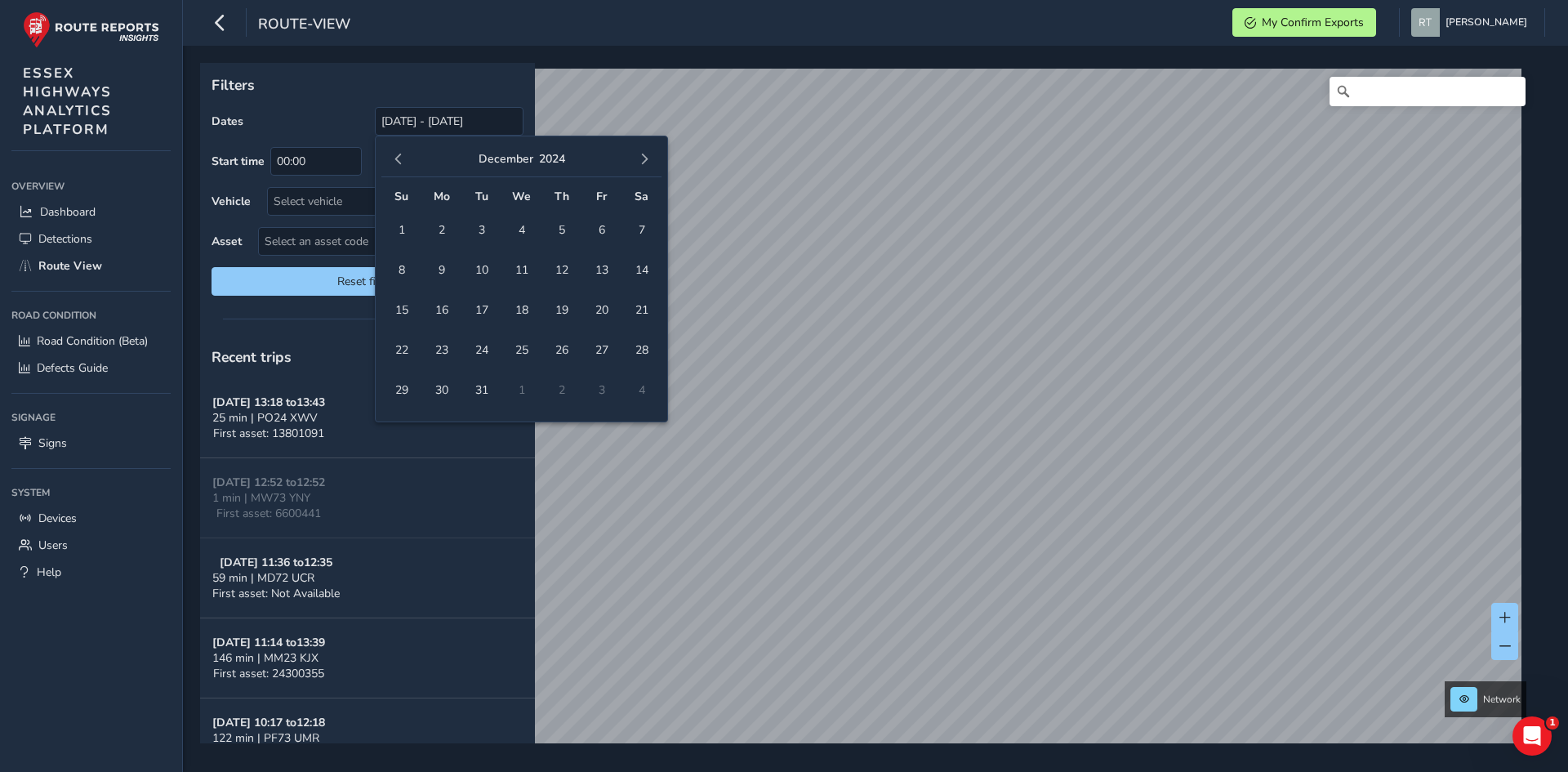
click at [401, 158] on span "button" at bounding box center [398, 159] width 11 height 11
click at [400, 228] on span "1" at bounding box center [401, 230] width 29 height 29
click at [644, 163] on span "button" at bounding box center [644, 159] width 11 height 11
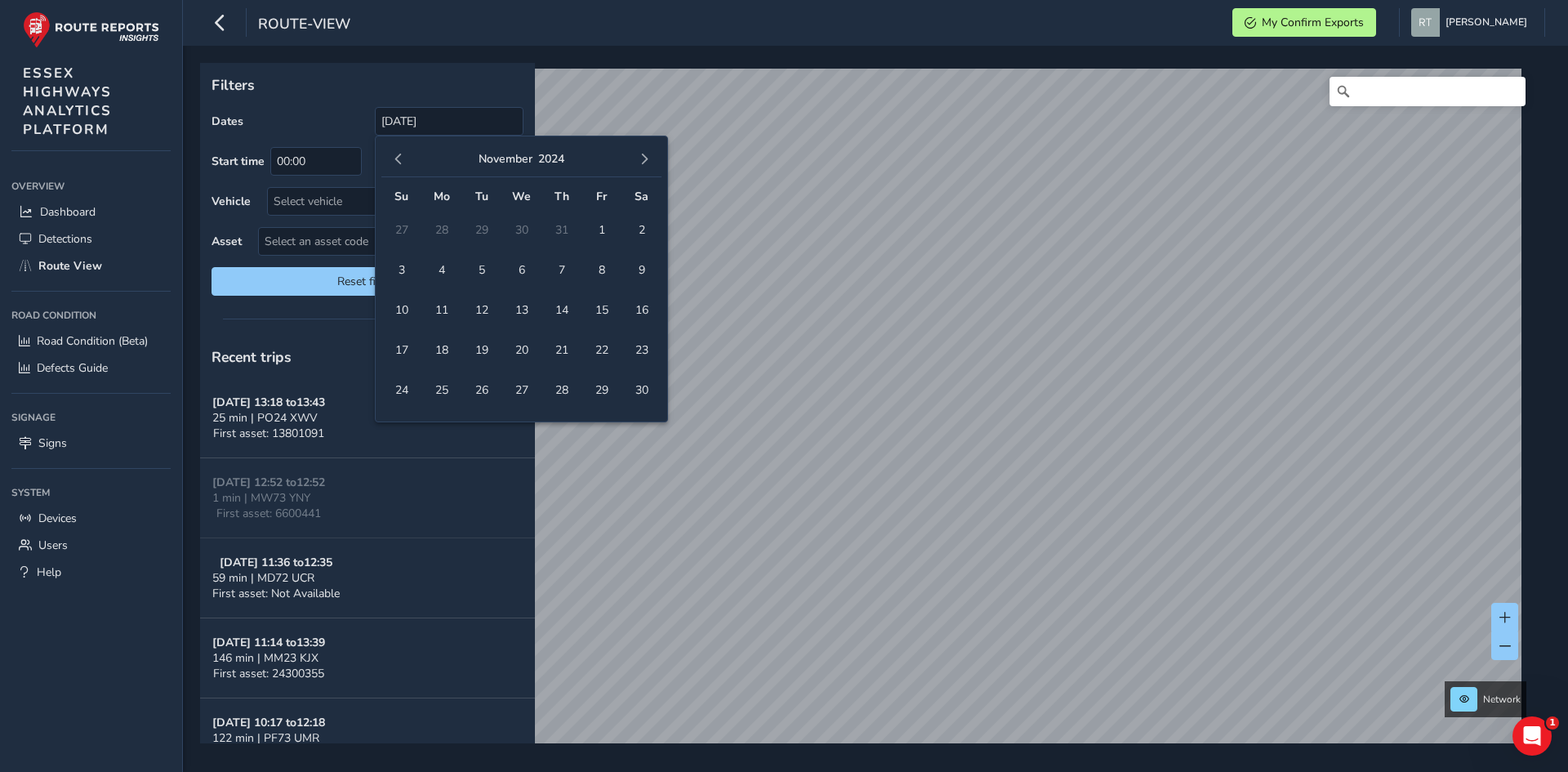
click at [644, 163] on span "button" at bounding box center [644, 159] width 11 height 11
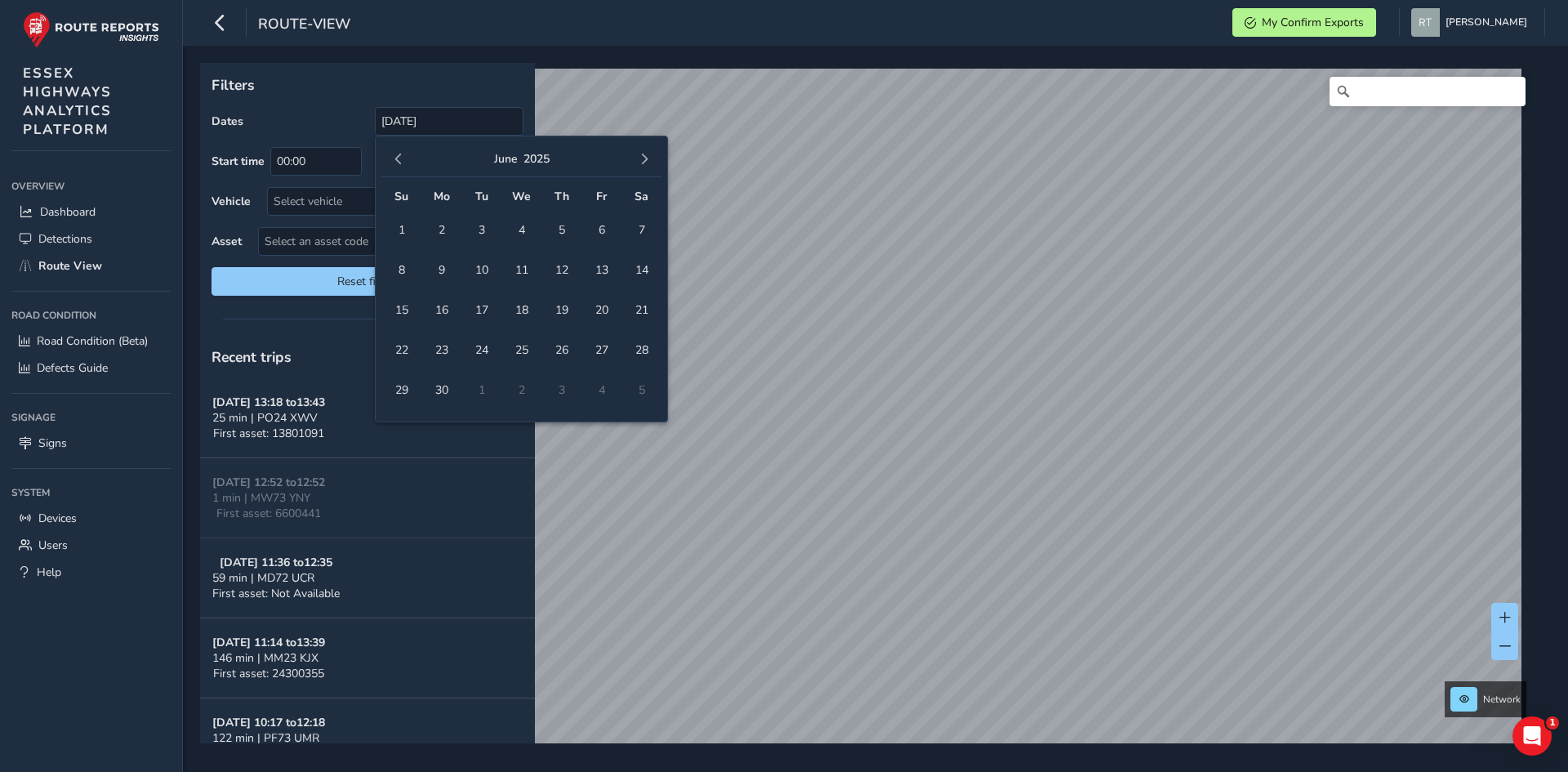
click at [644, 163] on span "button" at bounding box center [644, 159] width 11 height 11
click at [644, 161] on span "button" at bounding box center [644, 159] width 11 height 11
click at [641, 230] on span "4" at bounding box center [641, 230] width 29 height 29
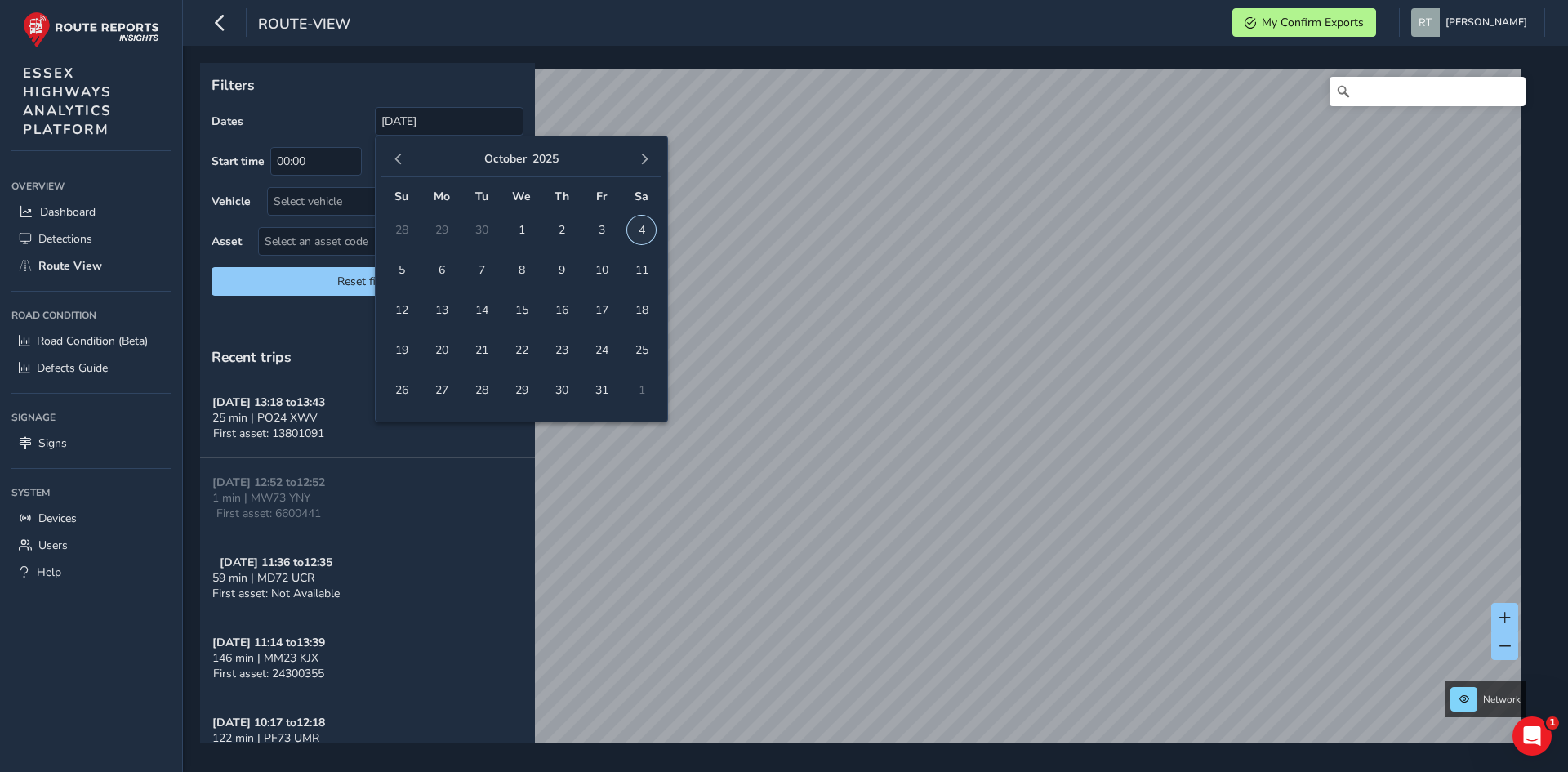
type input "01/09/2024 - 04/10/2025"
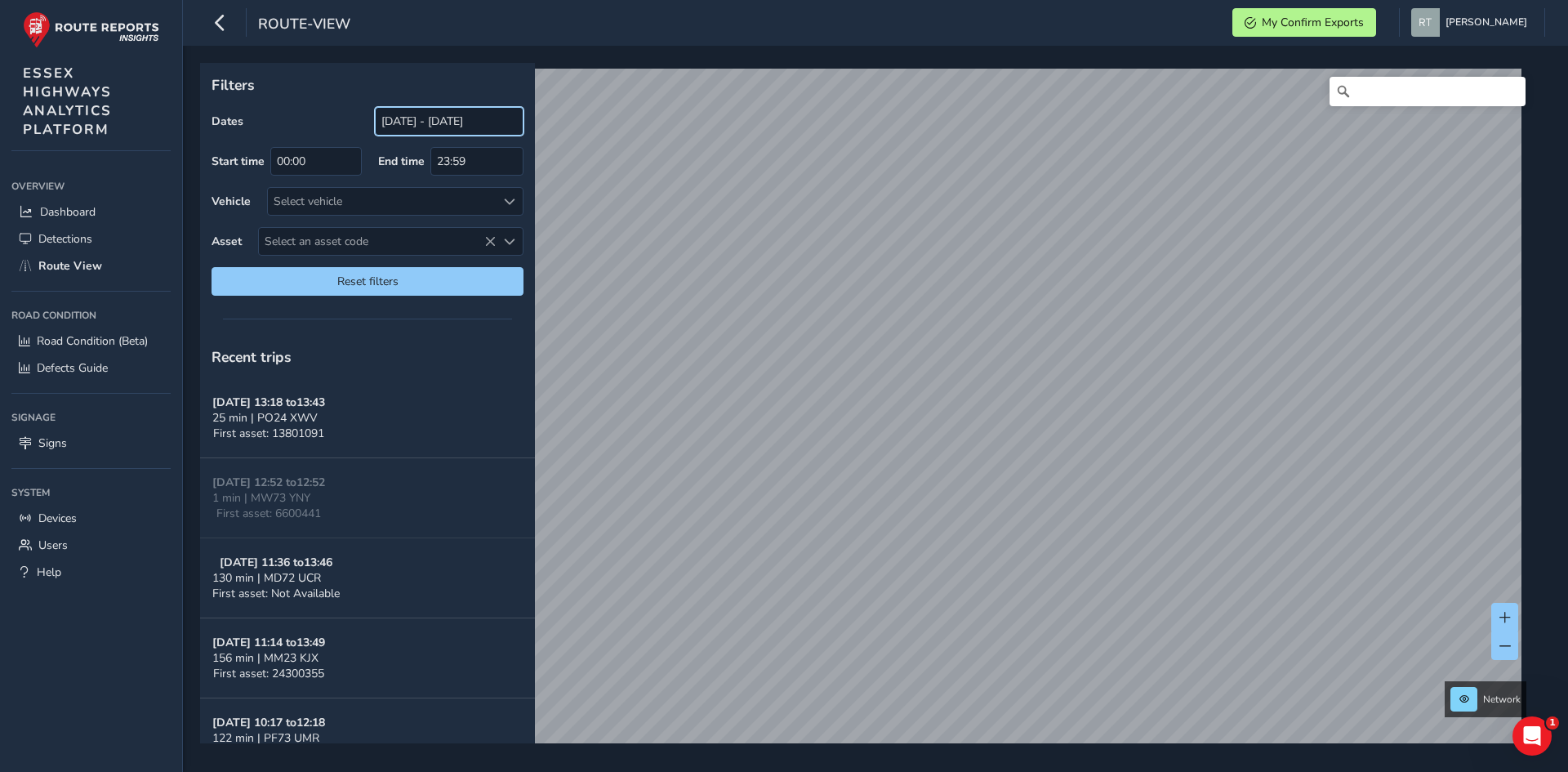
drag, startPoint x: 417, startPoint y: 121, endPoint x: 419, endPoint y: 133, distance: 12.2
click at [417, 121] on input "[DATE] - [DATE]" at bounding box center [448, 121] width 148 height 29
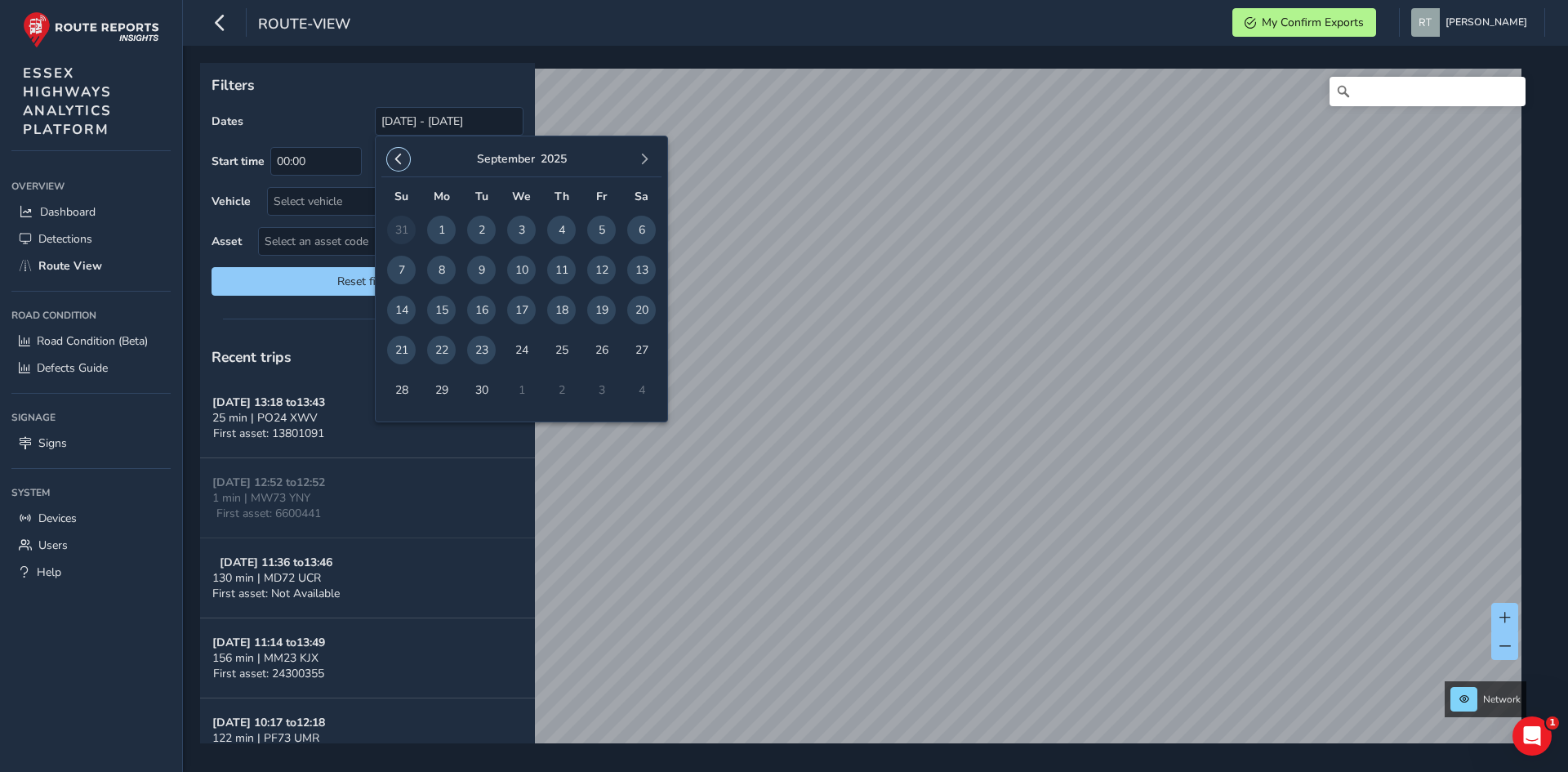
click at [402, 161] on span "button" at bounding box center [398, 159] width 11 height 11
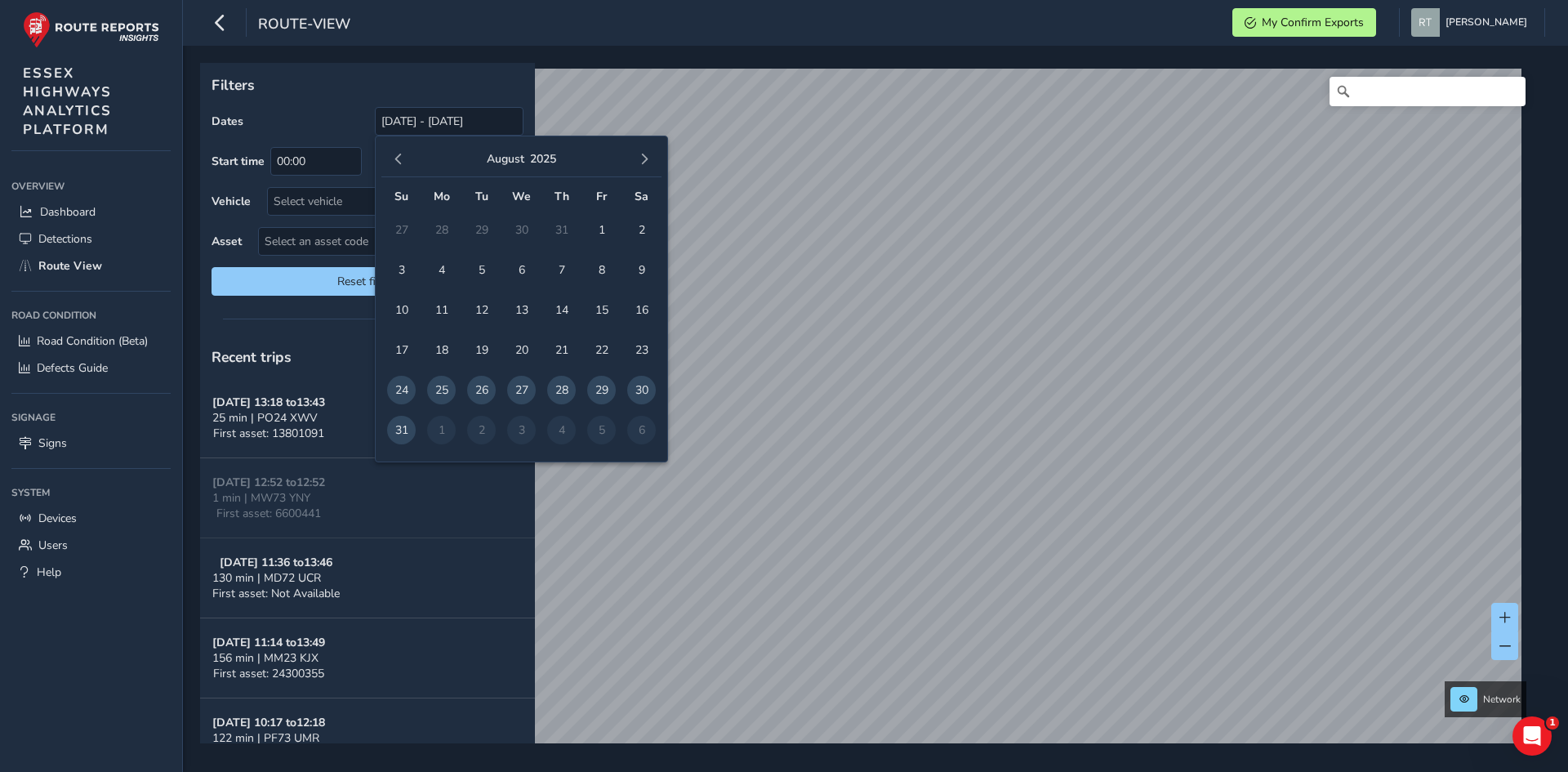
click at [402, 161] on span "button" at bounding box center [398, 159] width 11 height 11
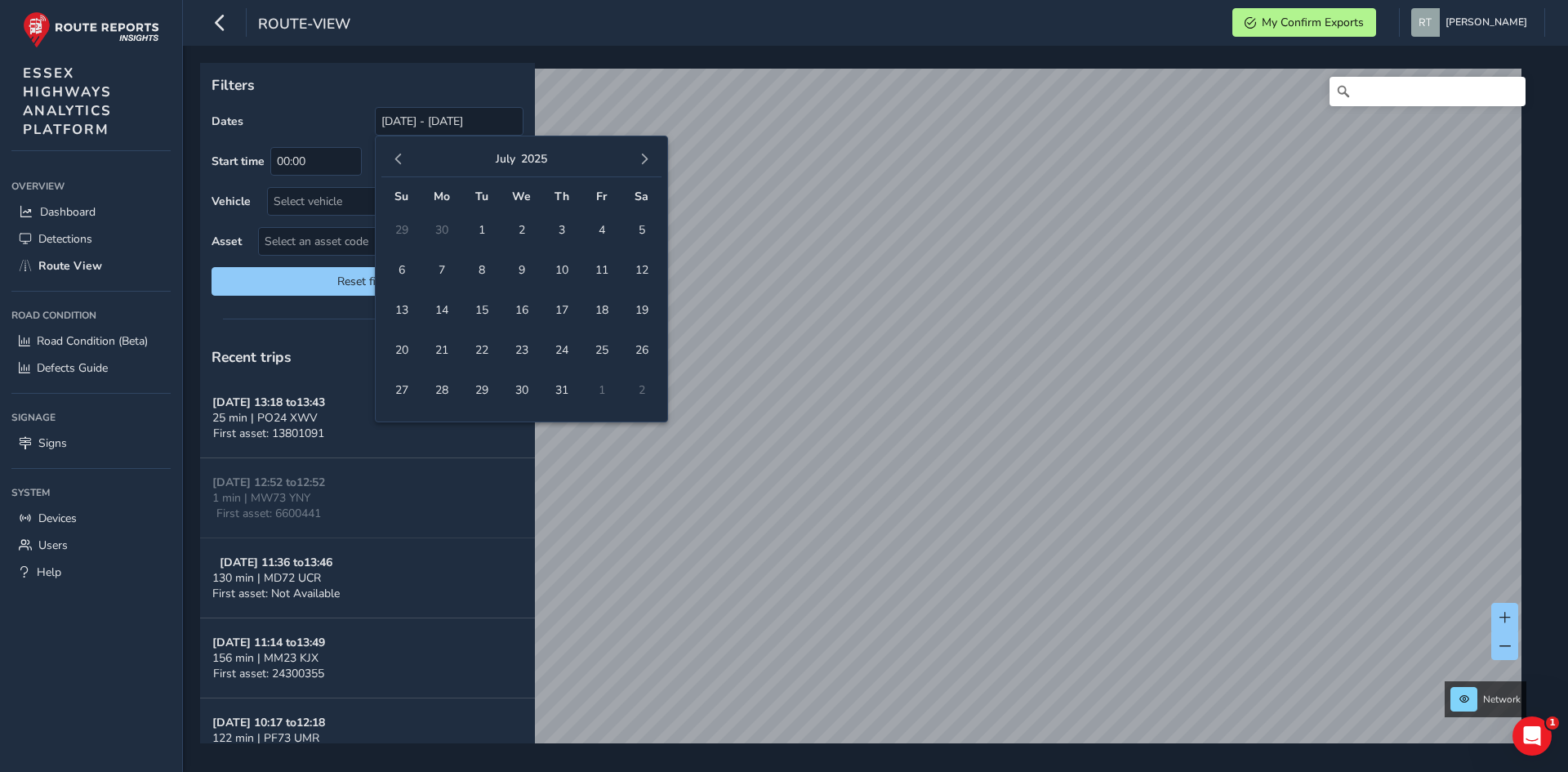
click at [403, 161] on span "button" at bounding box center [398, 159] width 11 height 11
click at [404, 161] on span "button" at bounding box center [398, 159] width 11 height 11
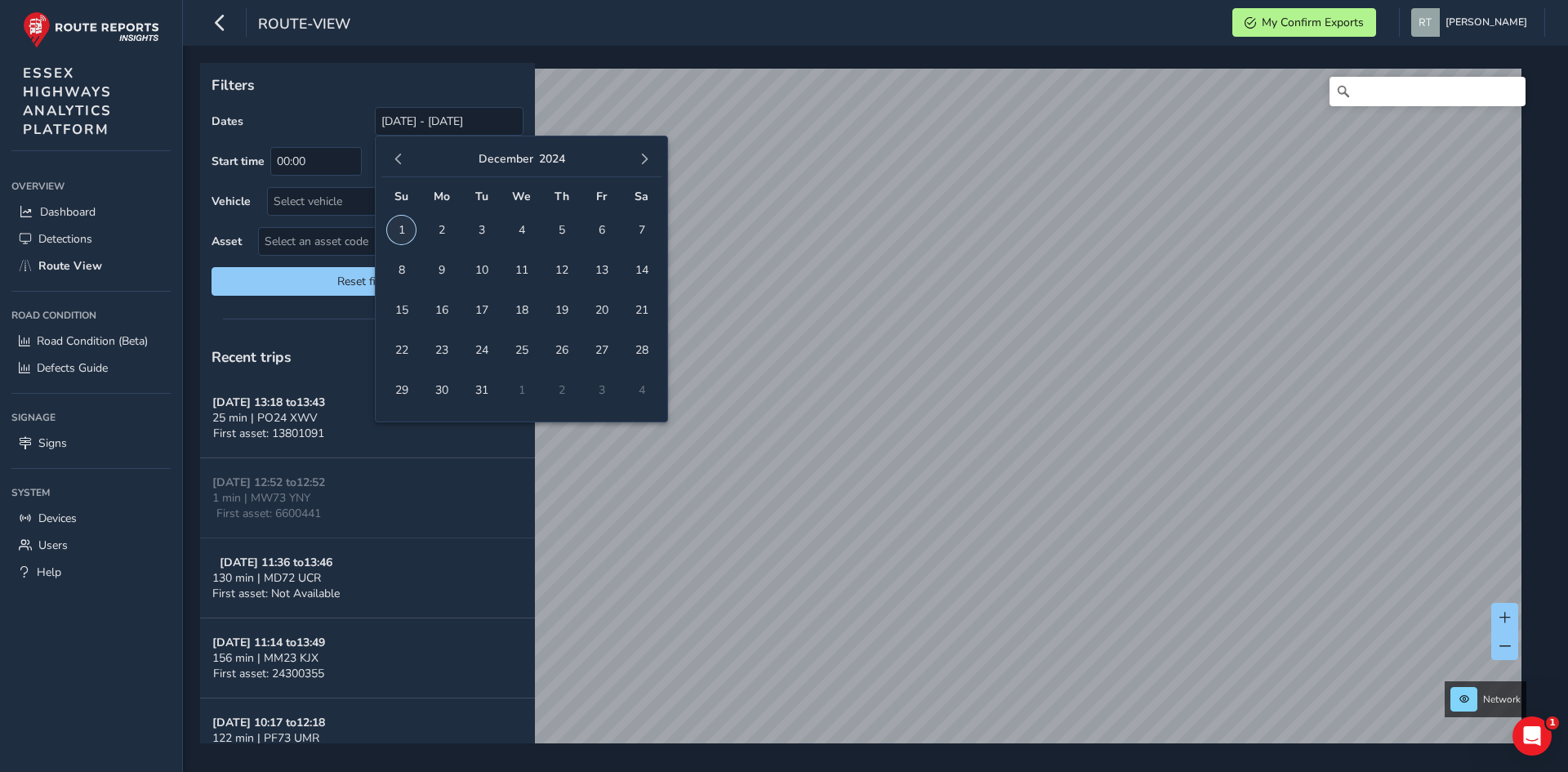
click at [401, 236] on span "1" at bounding box center [401, 230] width 29 height 29
click at [642, 158] on span "button" at bounding box center [644, 159] width 11 height 11
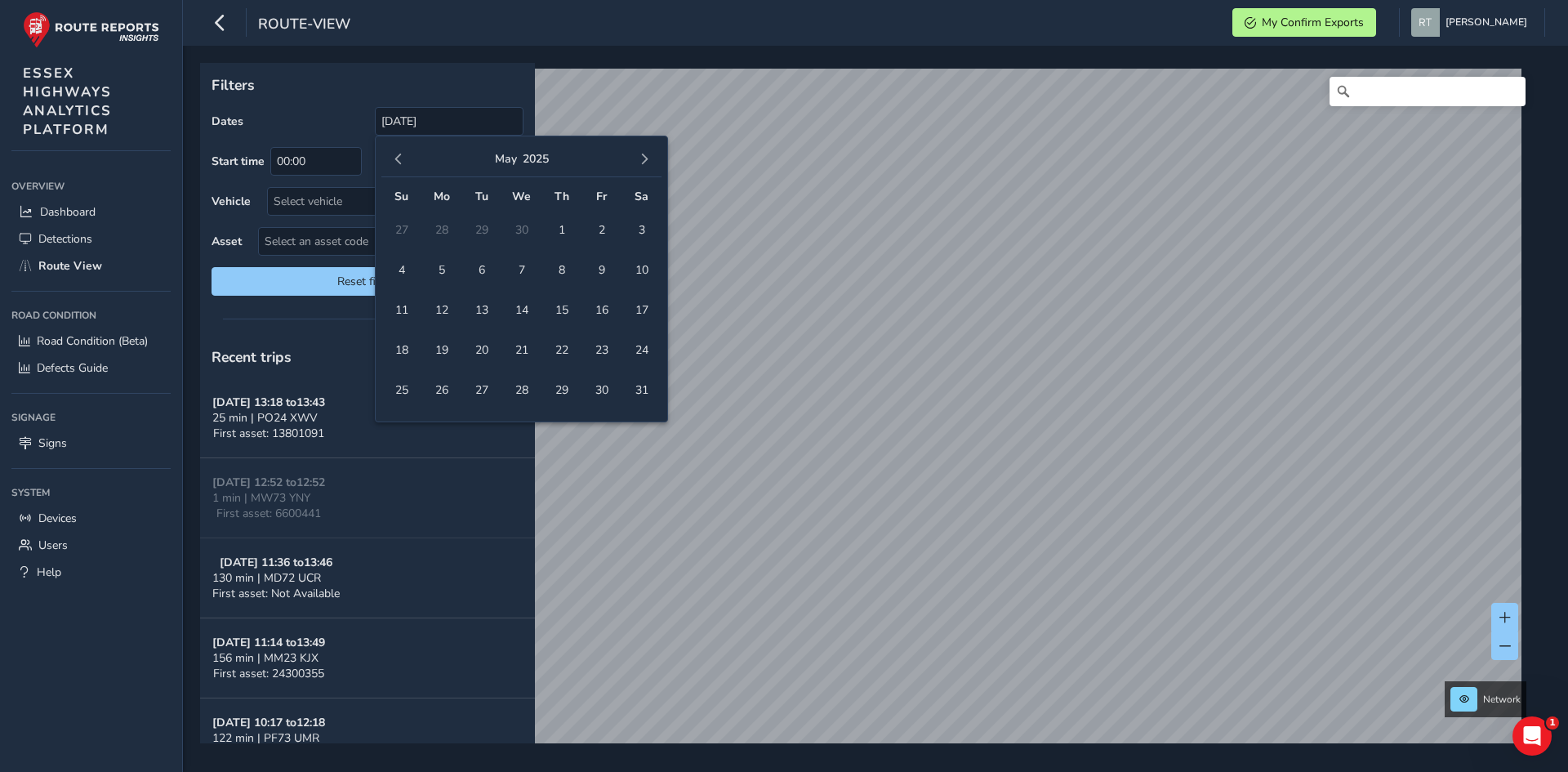
click at [642, 158] on span "button" at bounding box center [644, 159] width 11 height 11
click at [646, 344] on span "27" at bounding box center [641, 350] width 29 height 29
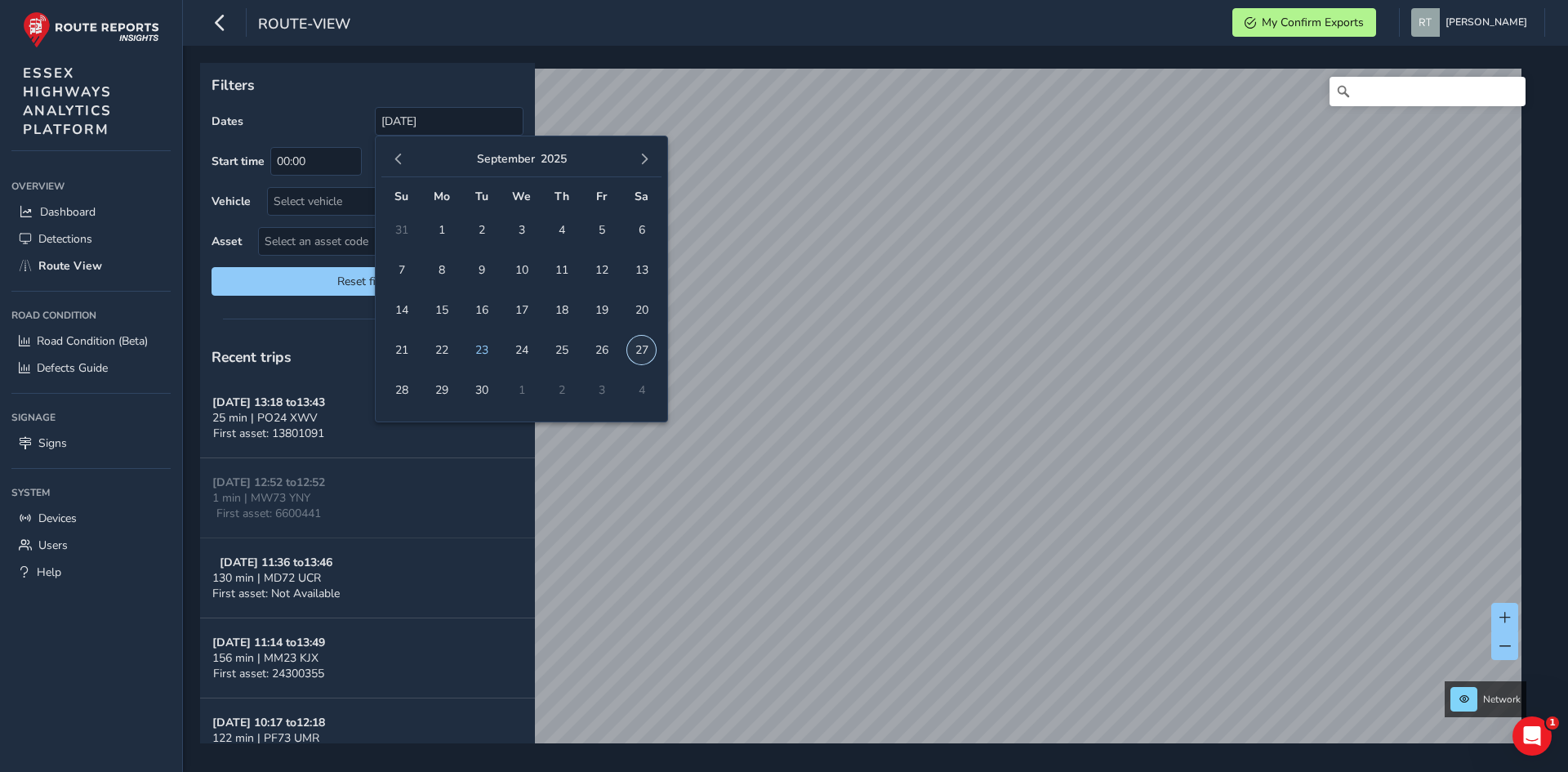
type input "[DATE] - [DATE]"
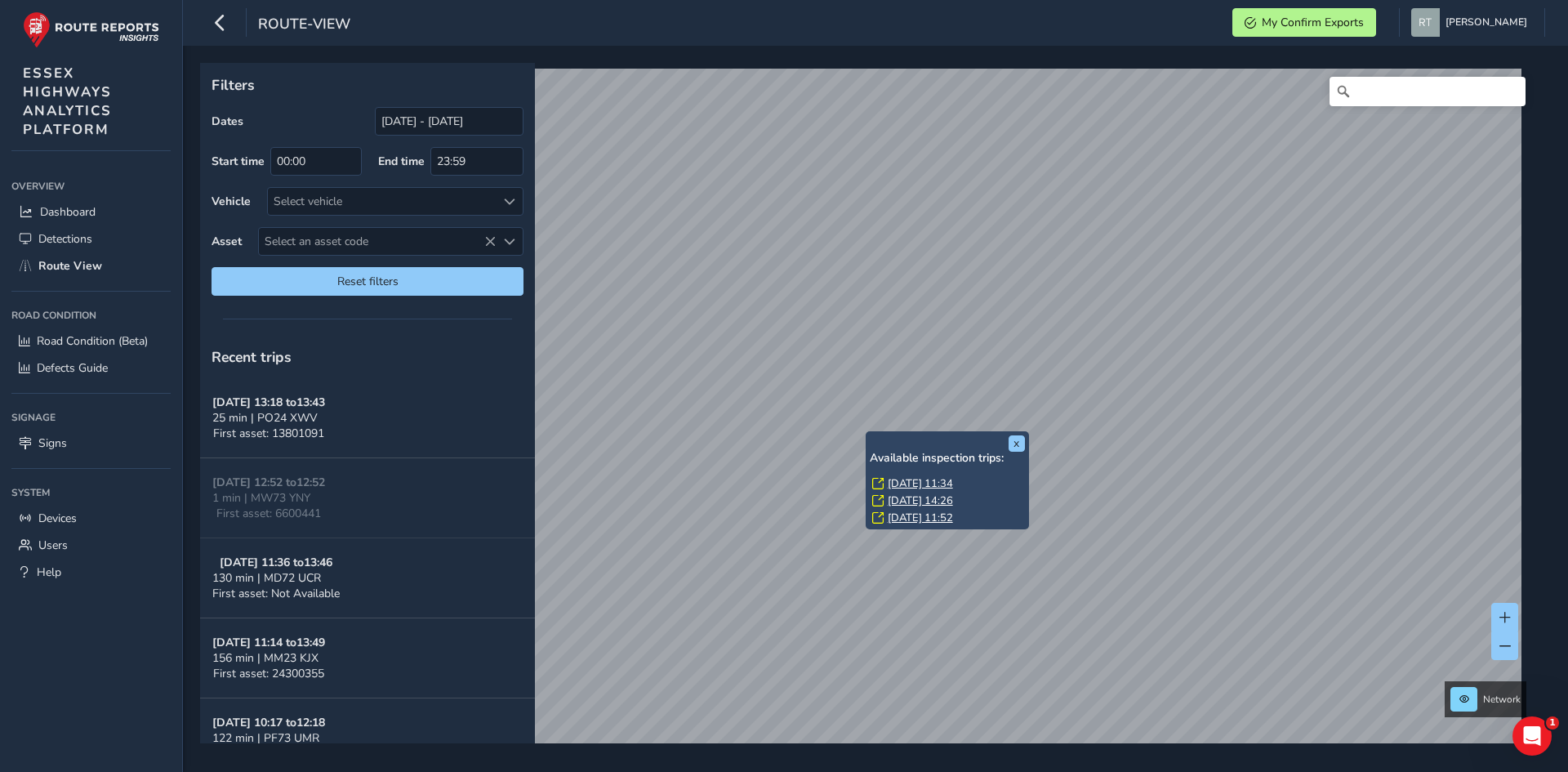
click at [926, 487] on link "[DATE] 11:34" at bounding box center [920, 483] width 65 height 15
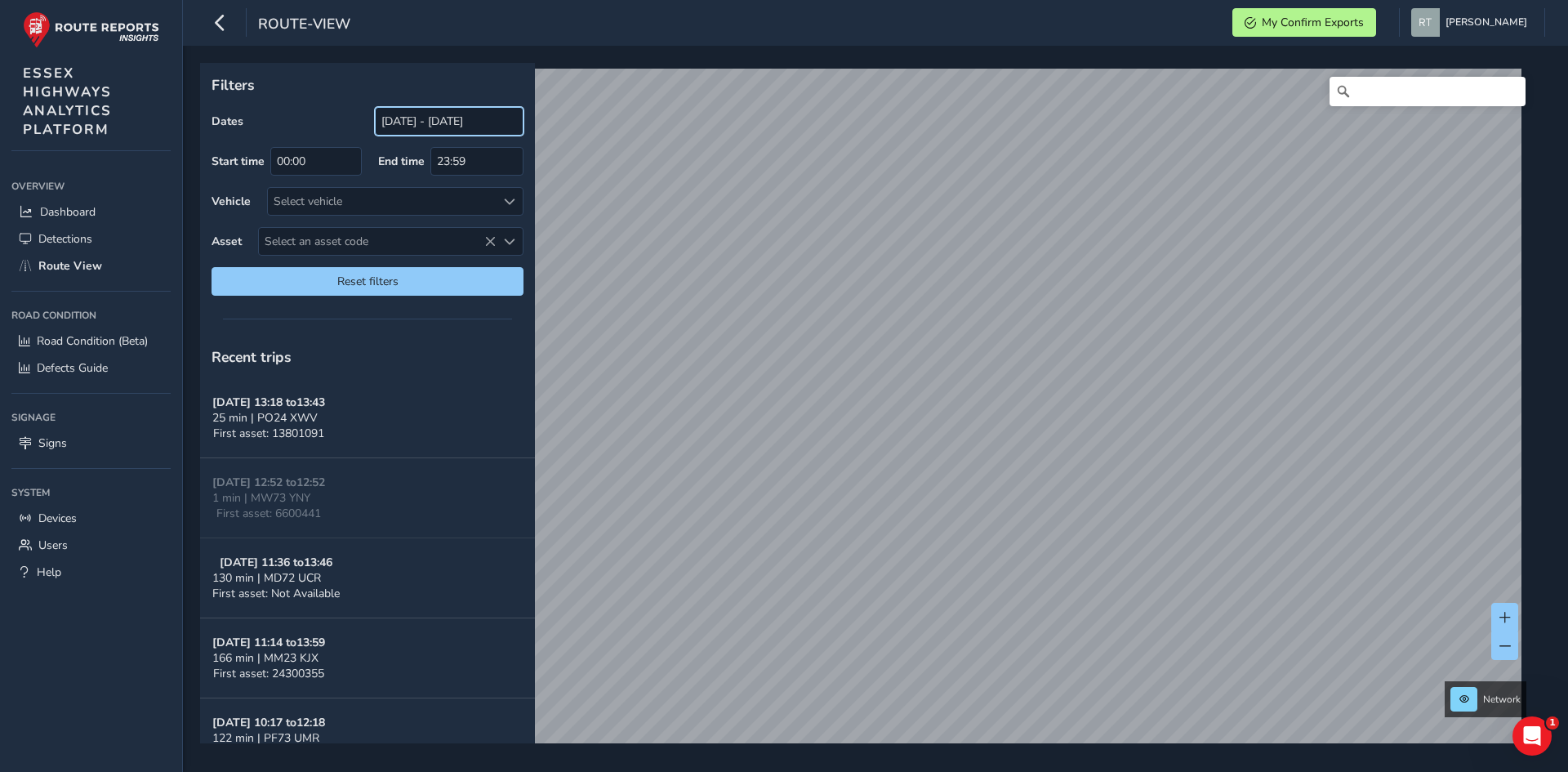
click at [397, 119] on input "[DATE] - [DATE]" at bounding box center [448, 121] width 148 height 29
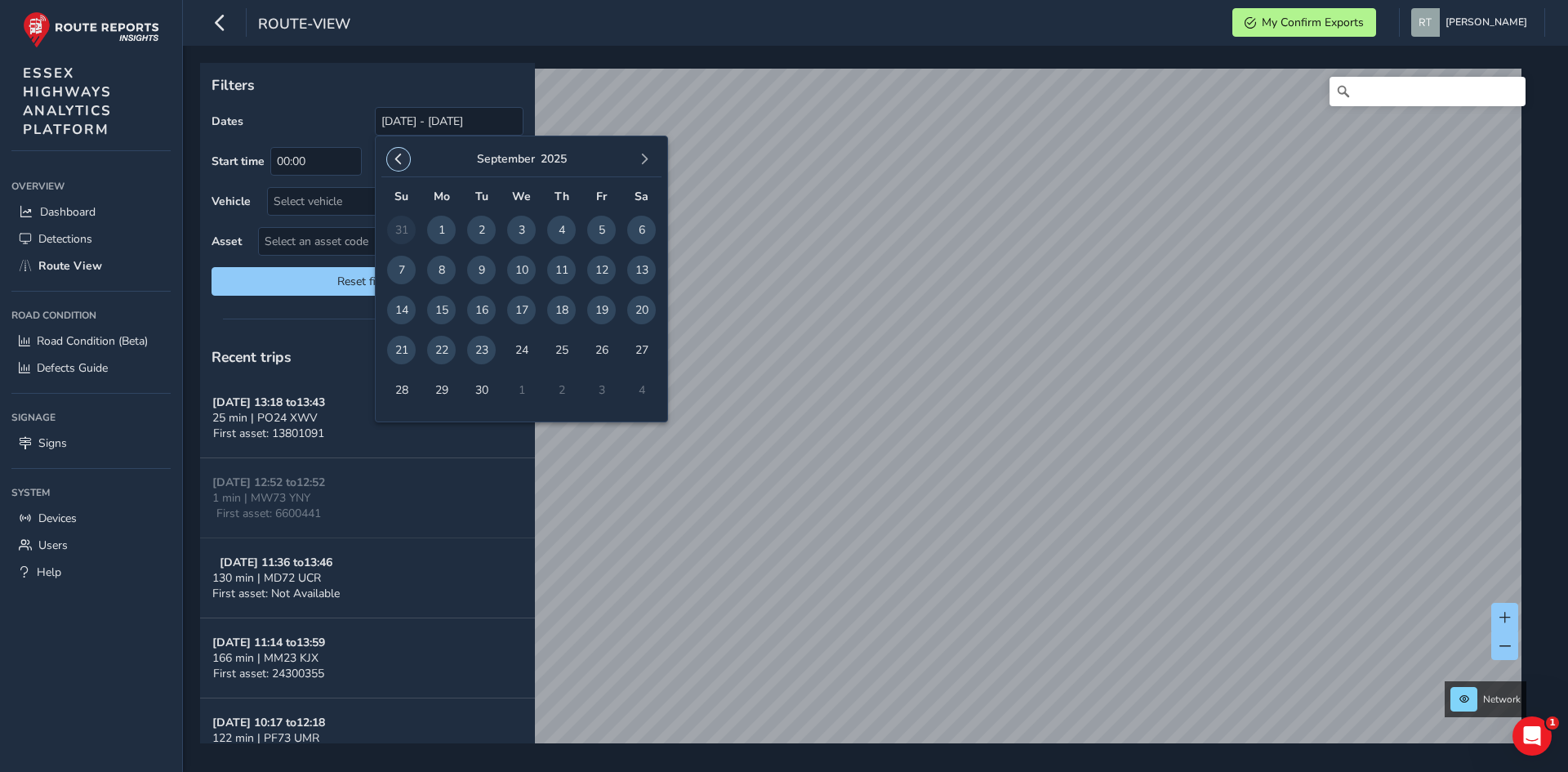
click at [405, 160] on button "button" at bounding box center [398, 159] width 23 height 23
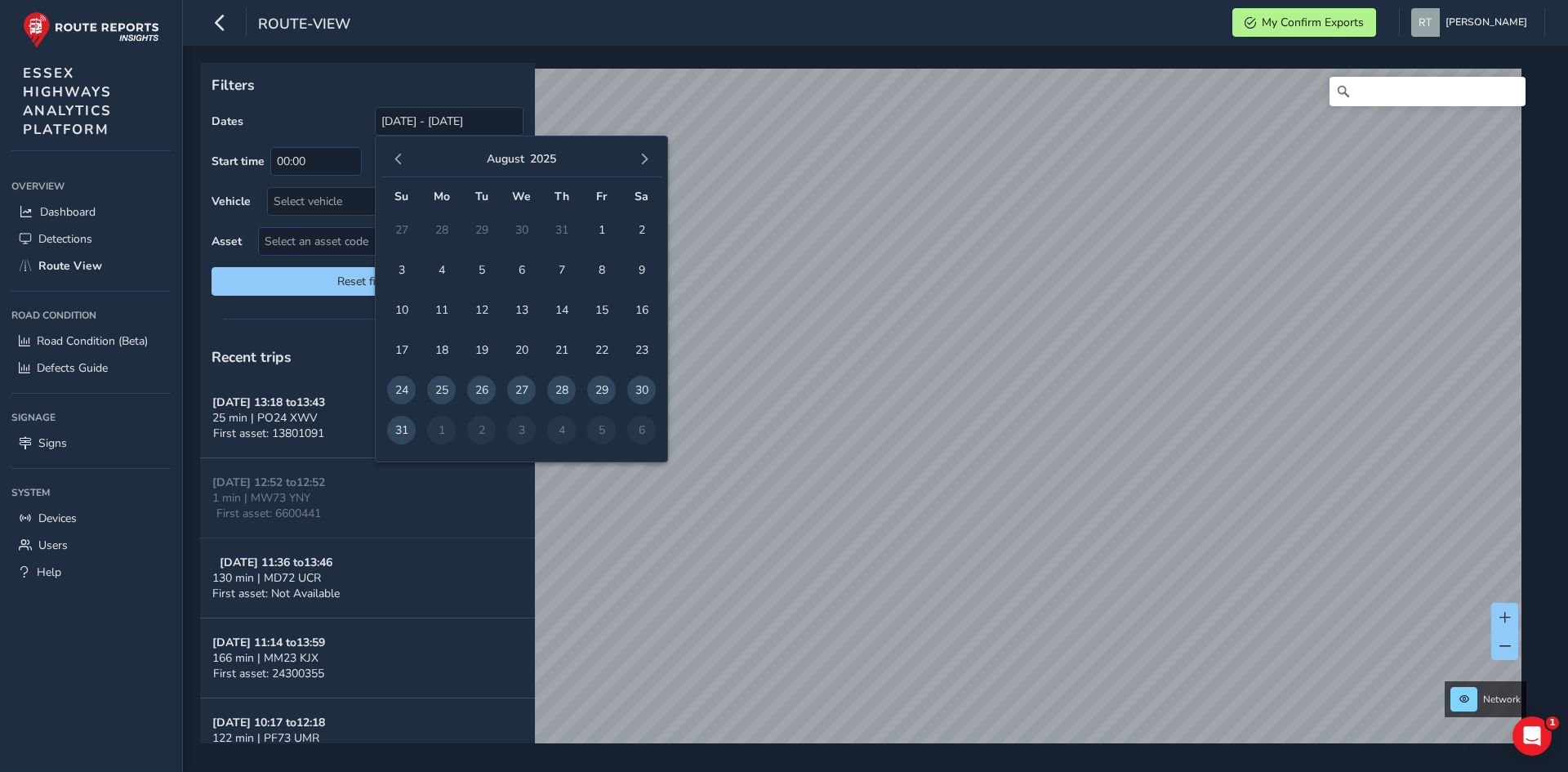
click at [405, 160] on button "button" at bounding box center [398, 159] width 23 height 23
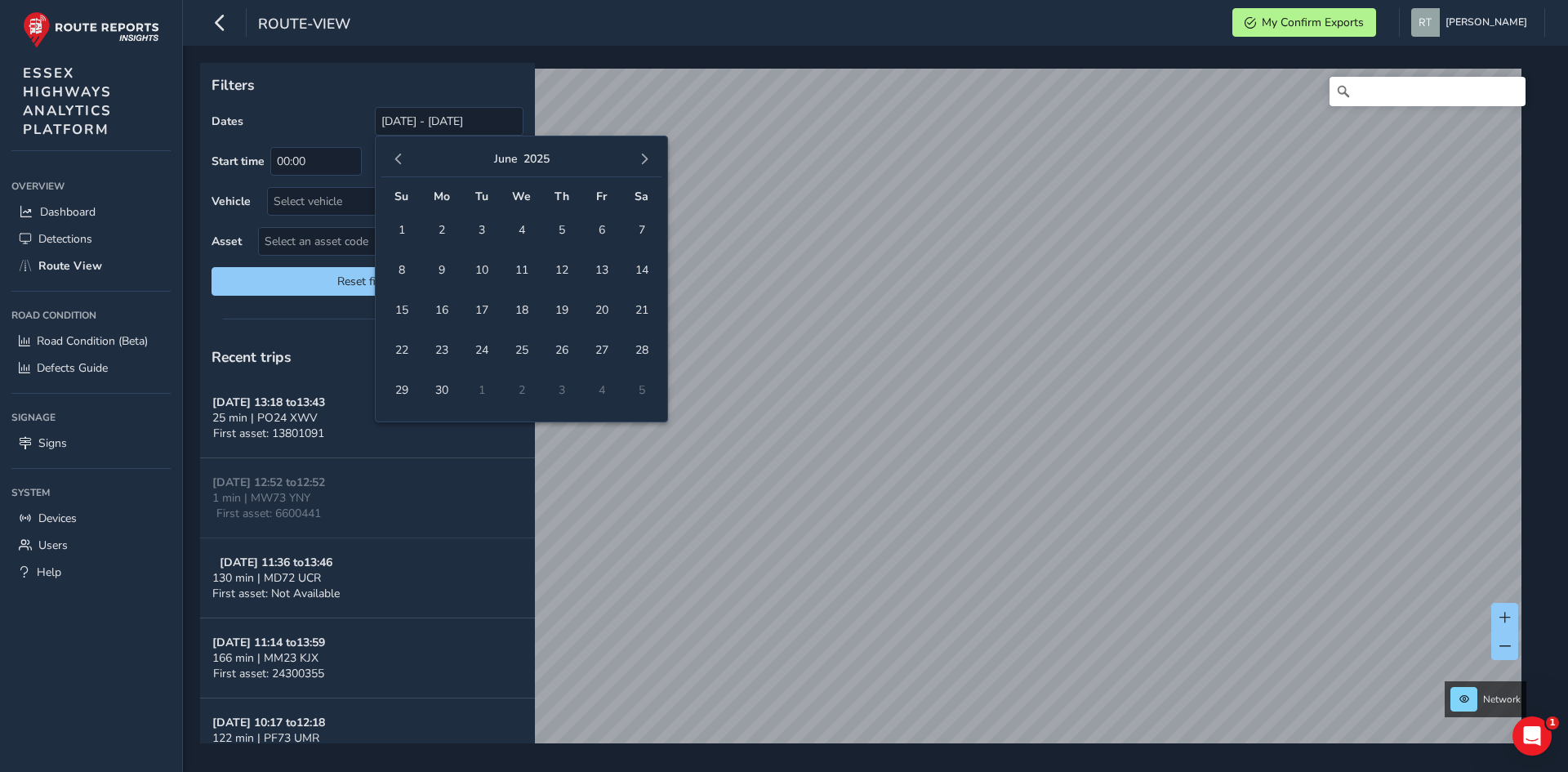
click at [405, 160] on button "button" at bounding box center [398, 159] width 23 height 23
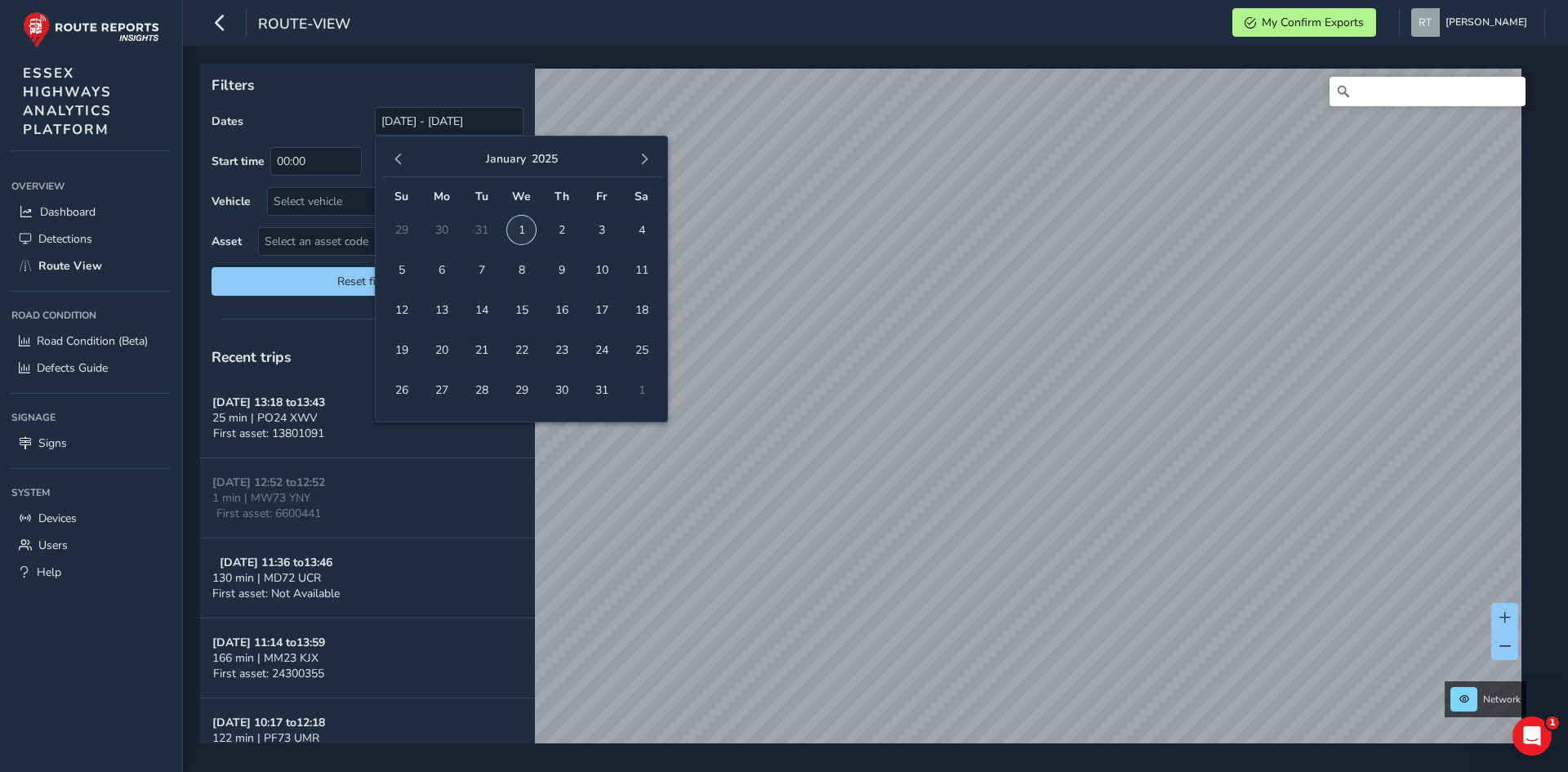
click at [512, 226] on span "1" at bounding box center [521, 230] width 29 height 29
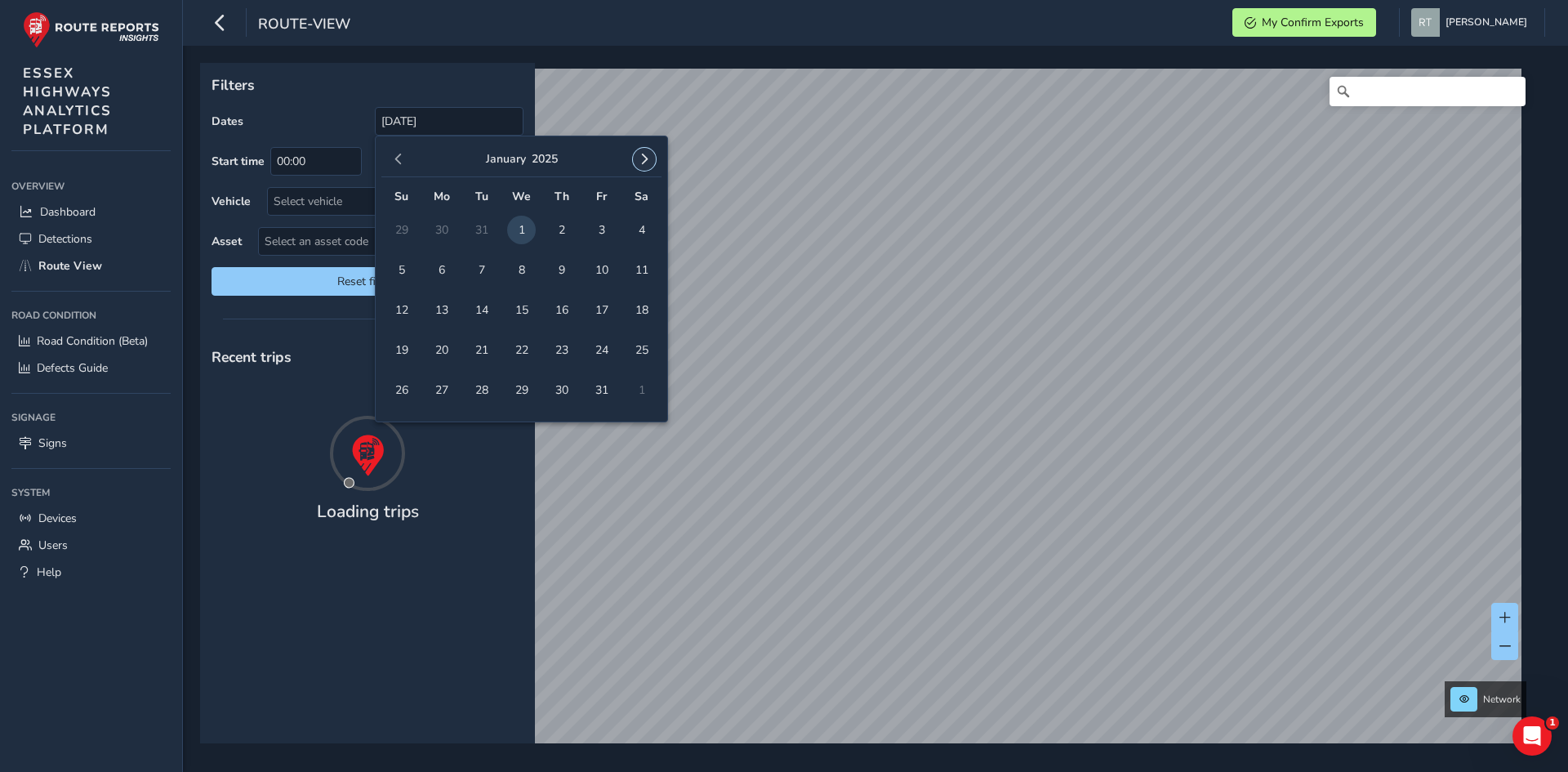
click at [636, 154] on button "button" at bounding box center [644, 159] width 23 height 23
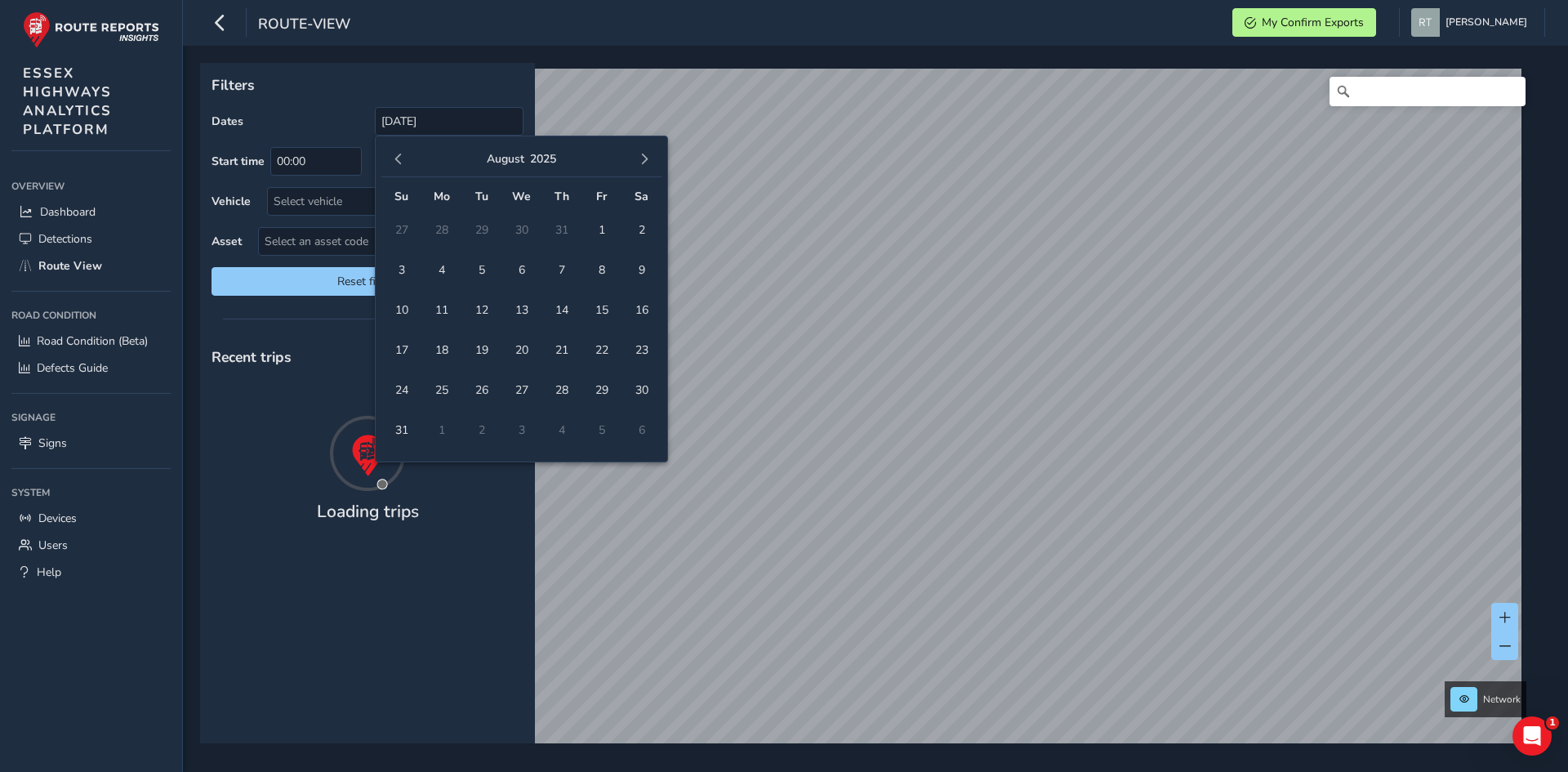
click at [636, 154] on button "button" at bounding box center [644, 159] width 23 height 23
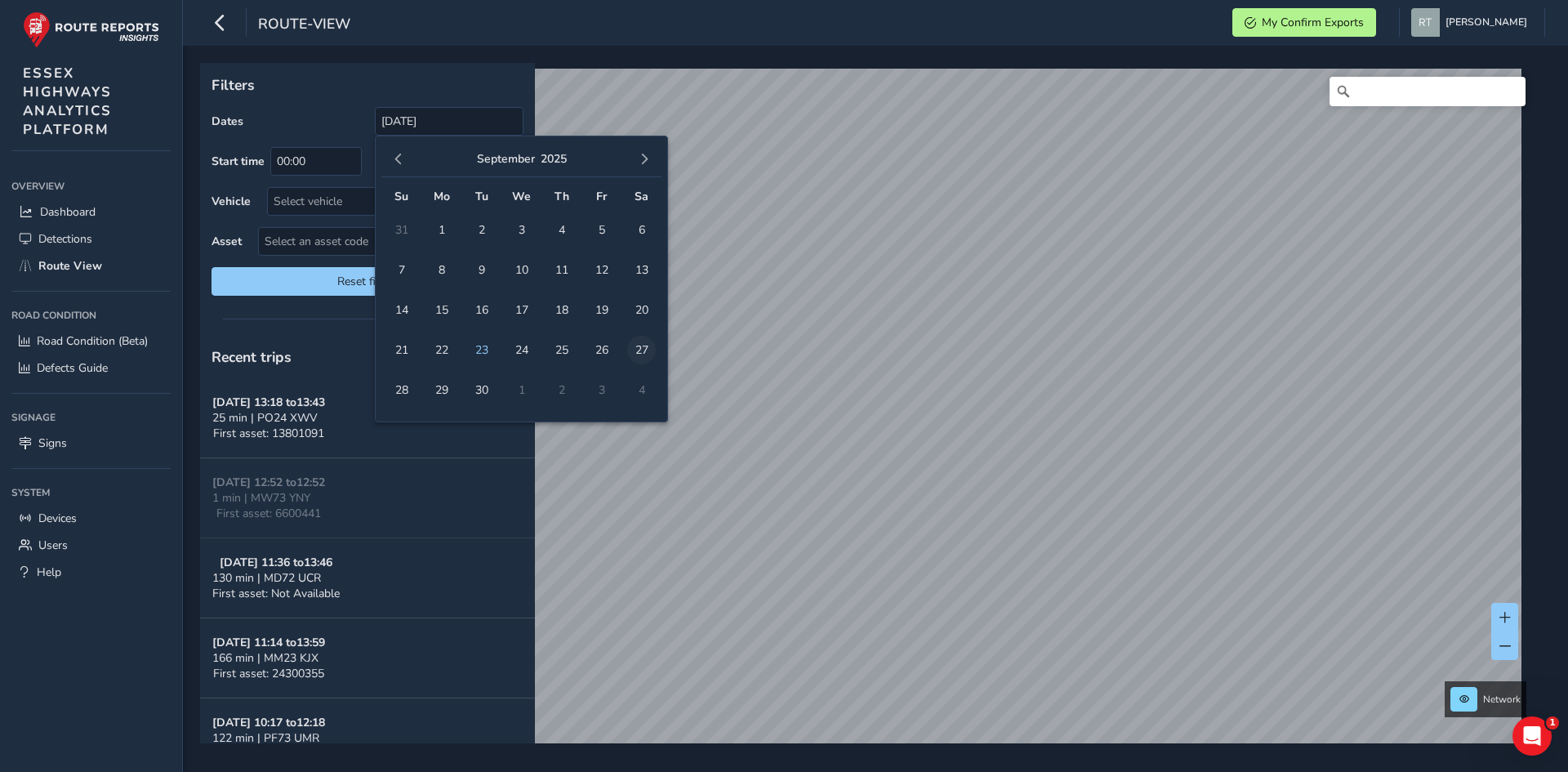
click at [648, 344] on span "27" at bounding box center [641, 350] width 29 height 29
type input "01/01/2025 - 27/09/2025"
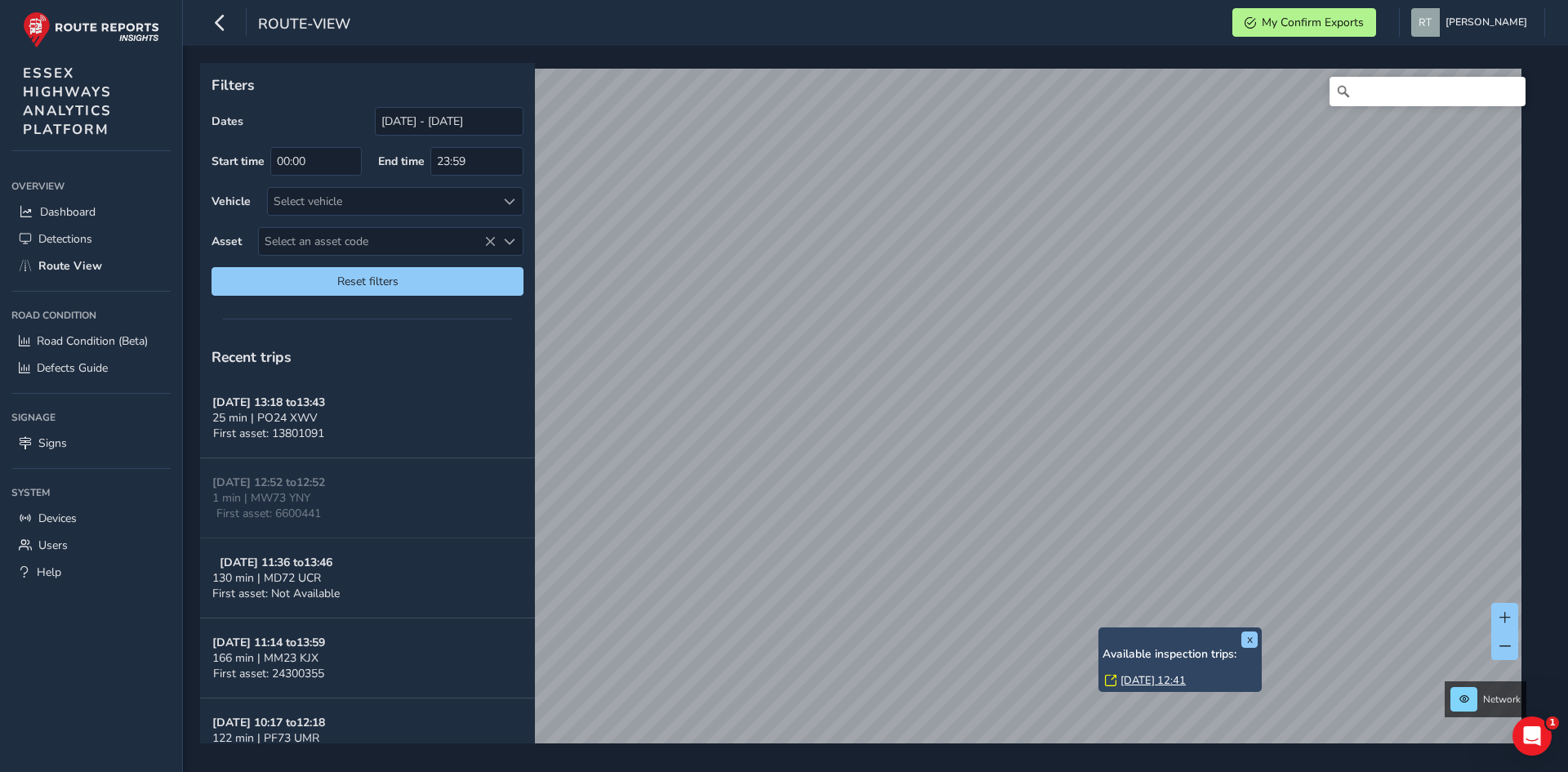
click at [1152, 682] on link "Thu, 22 May, 12:41" at bounding box center [1153, 680] width 65 height 15
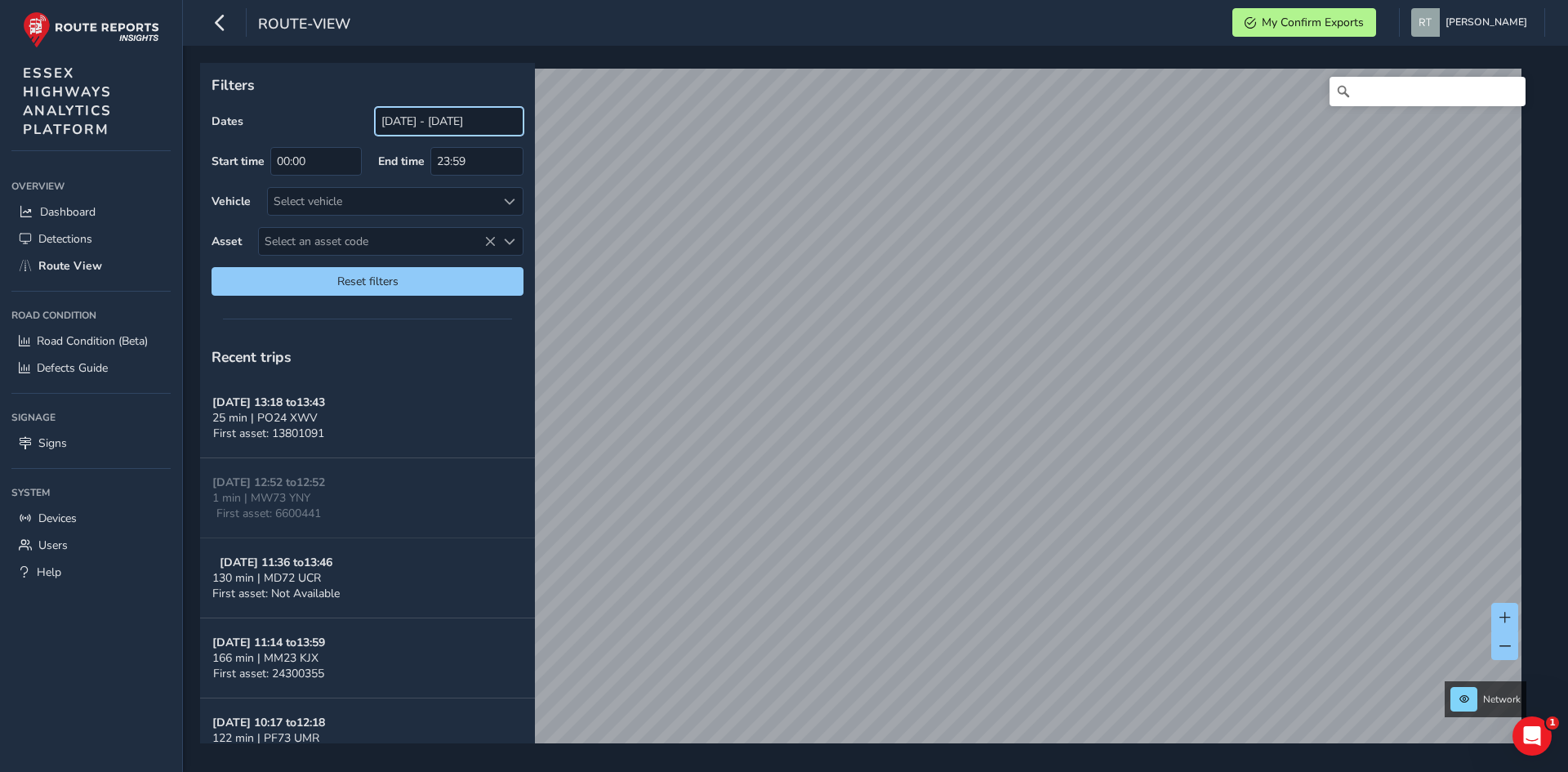
click at [422, 131] on input "[DATE] - [DATE]" at bounding box center [448, 121] width 148 height 29
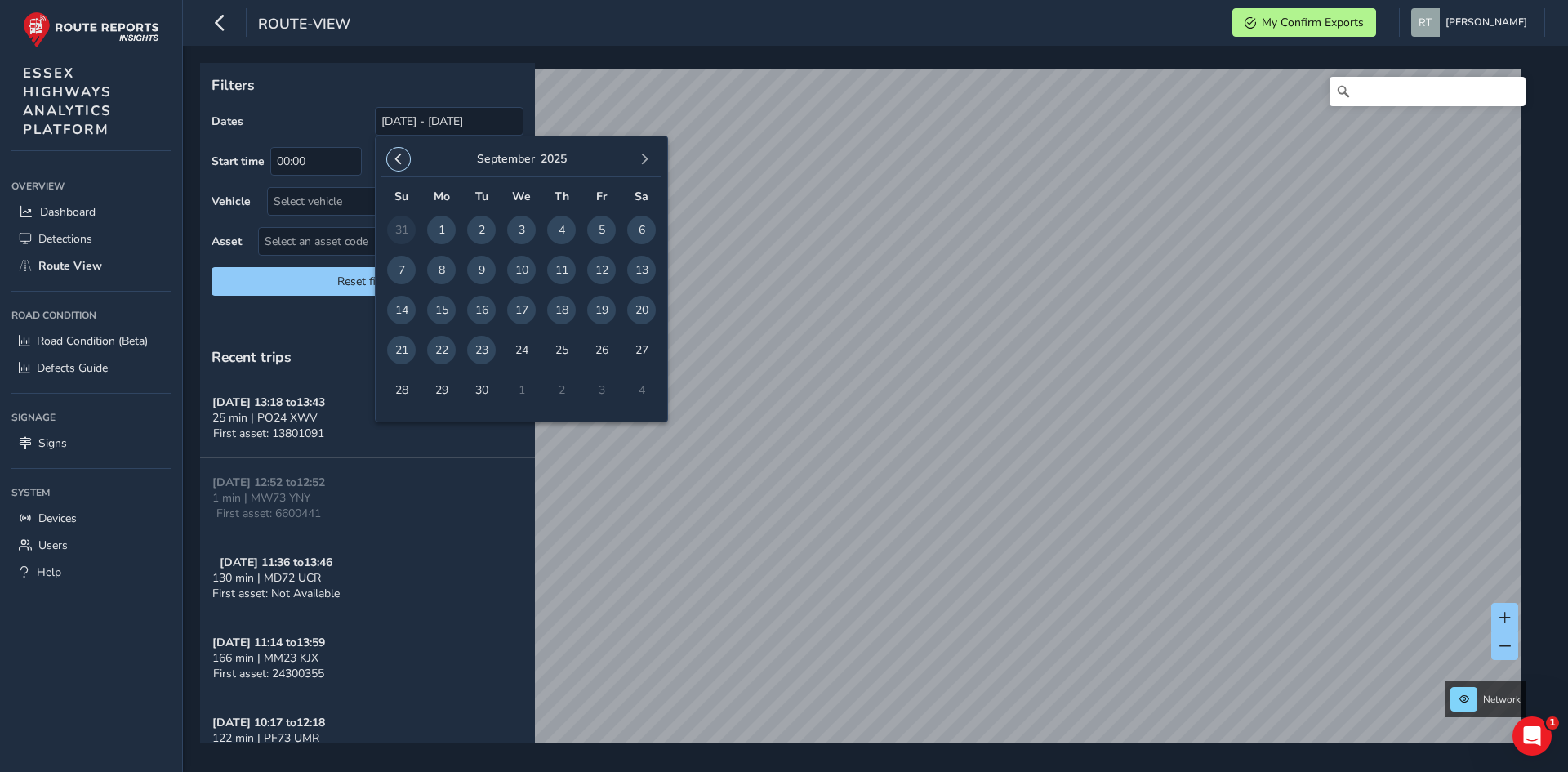
click at [390, 160] on button "button" at bounding box center [398, 159] width 23 height 23
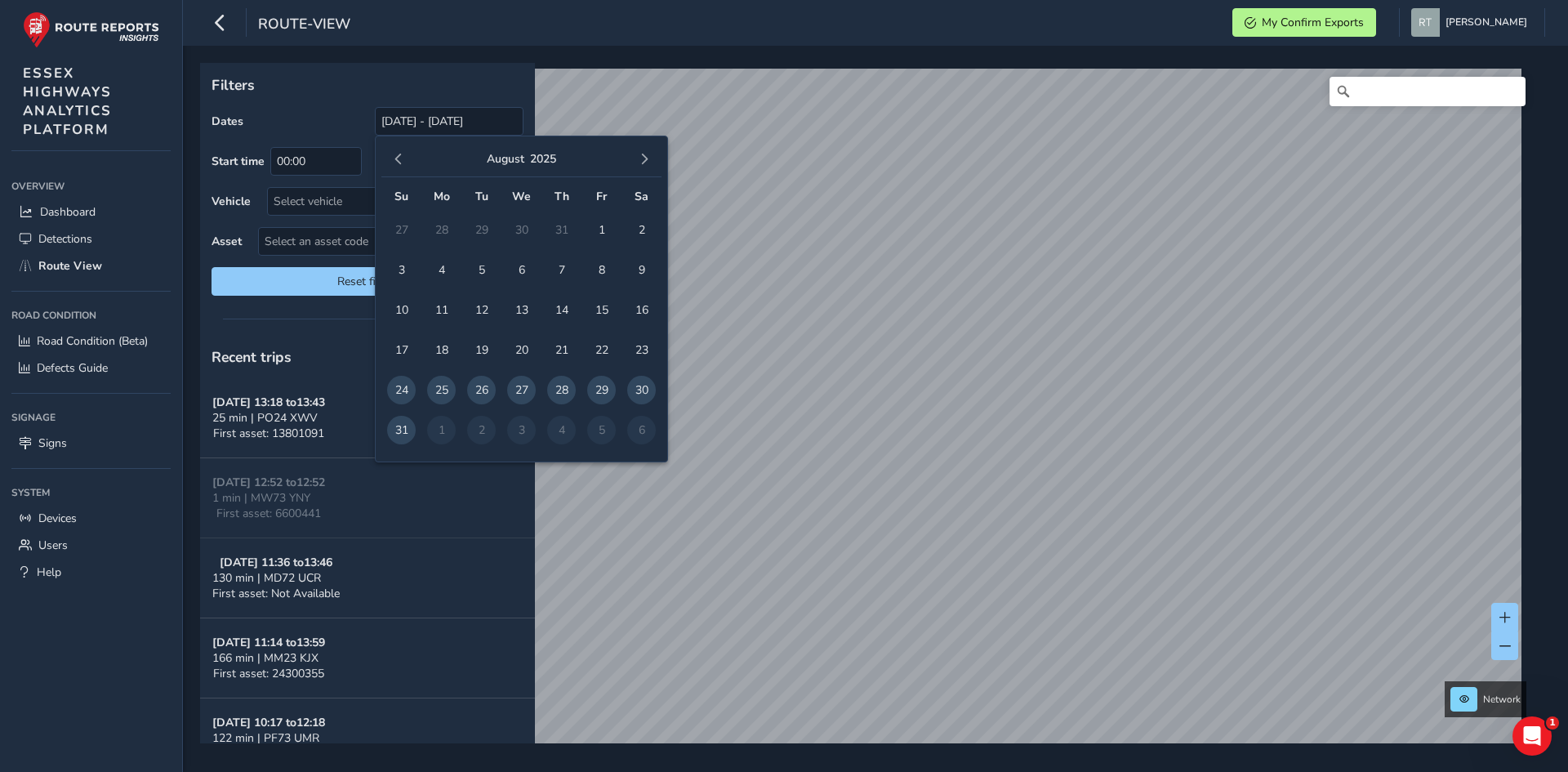
click at [391, 159] on button "button" at bounding box center [398, 159] width 23 height 23
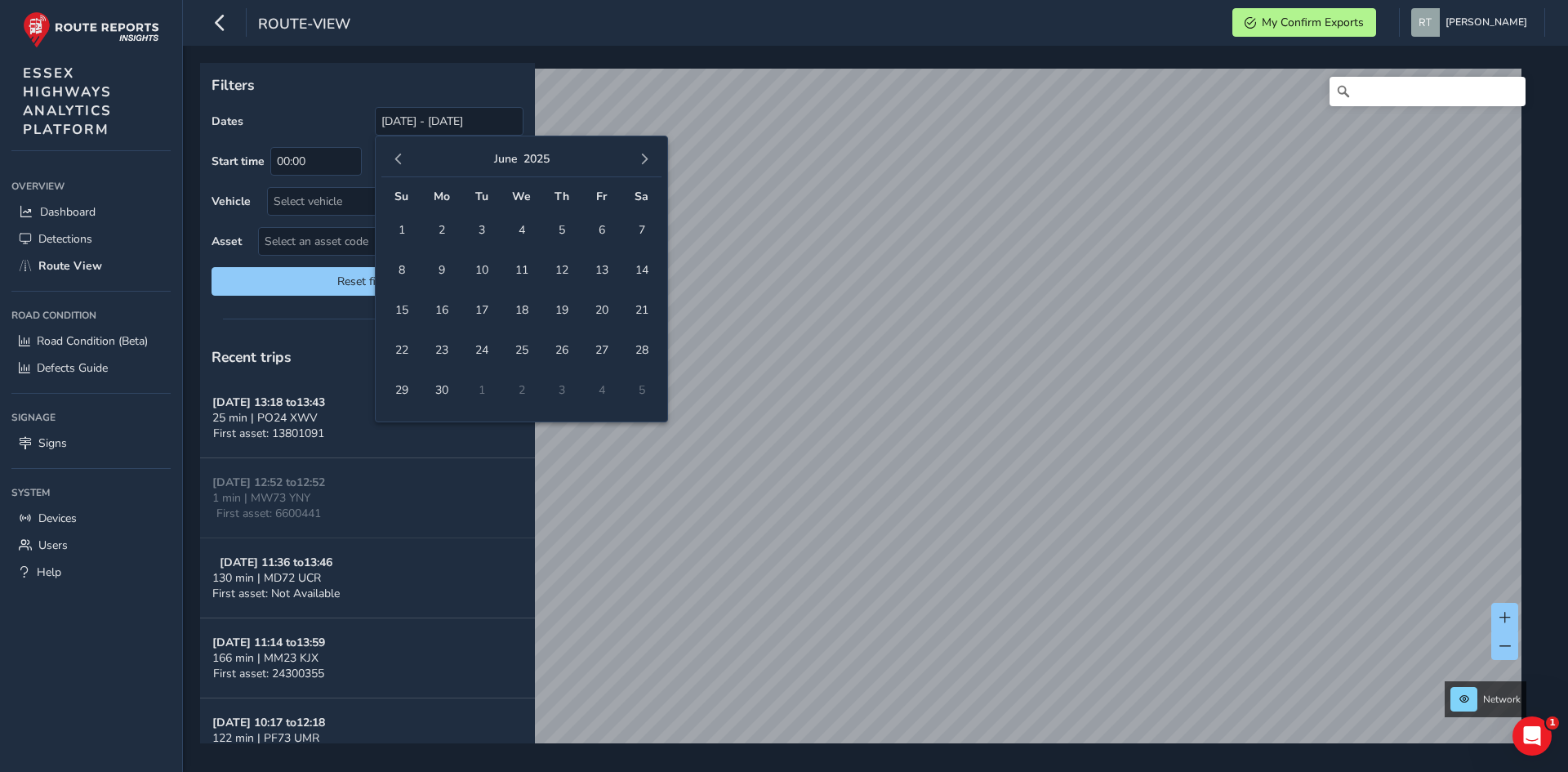
click at [391, 159] on button "button" at bounding box center [398, 159] width 23 height 23
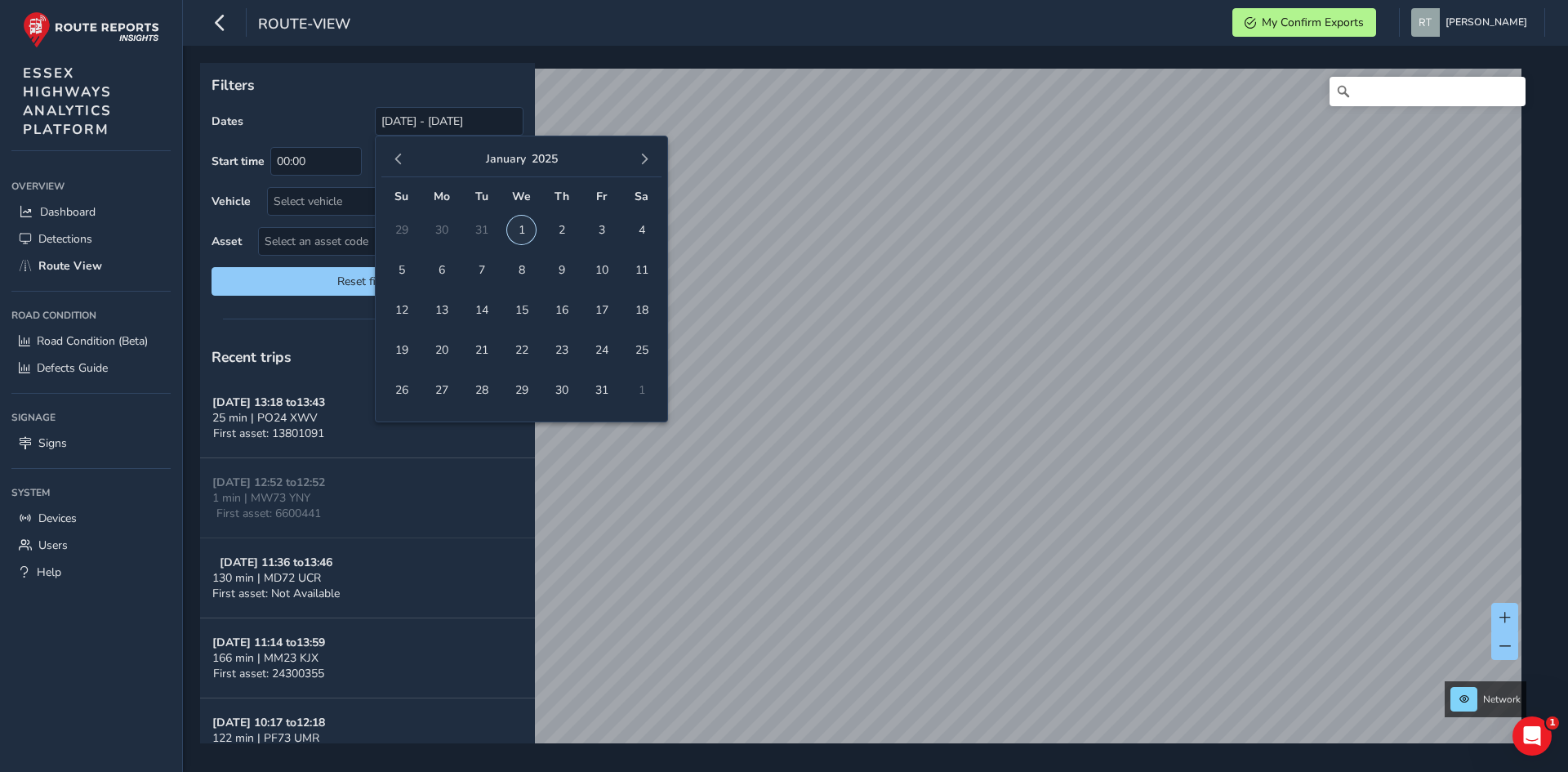
click at [527, 228] on span "1" at bounding box center [521, 230] width 29 height 29
click at [640, 159] on span "button" at bounding box center [644, 159] width 11 height 11
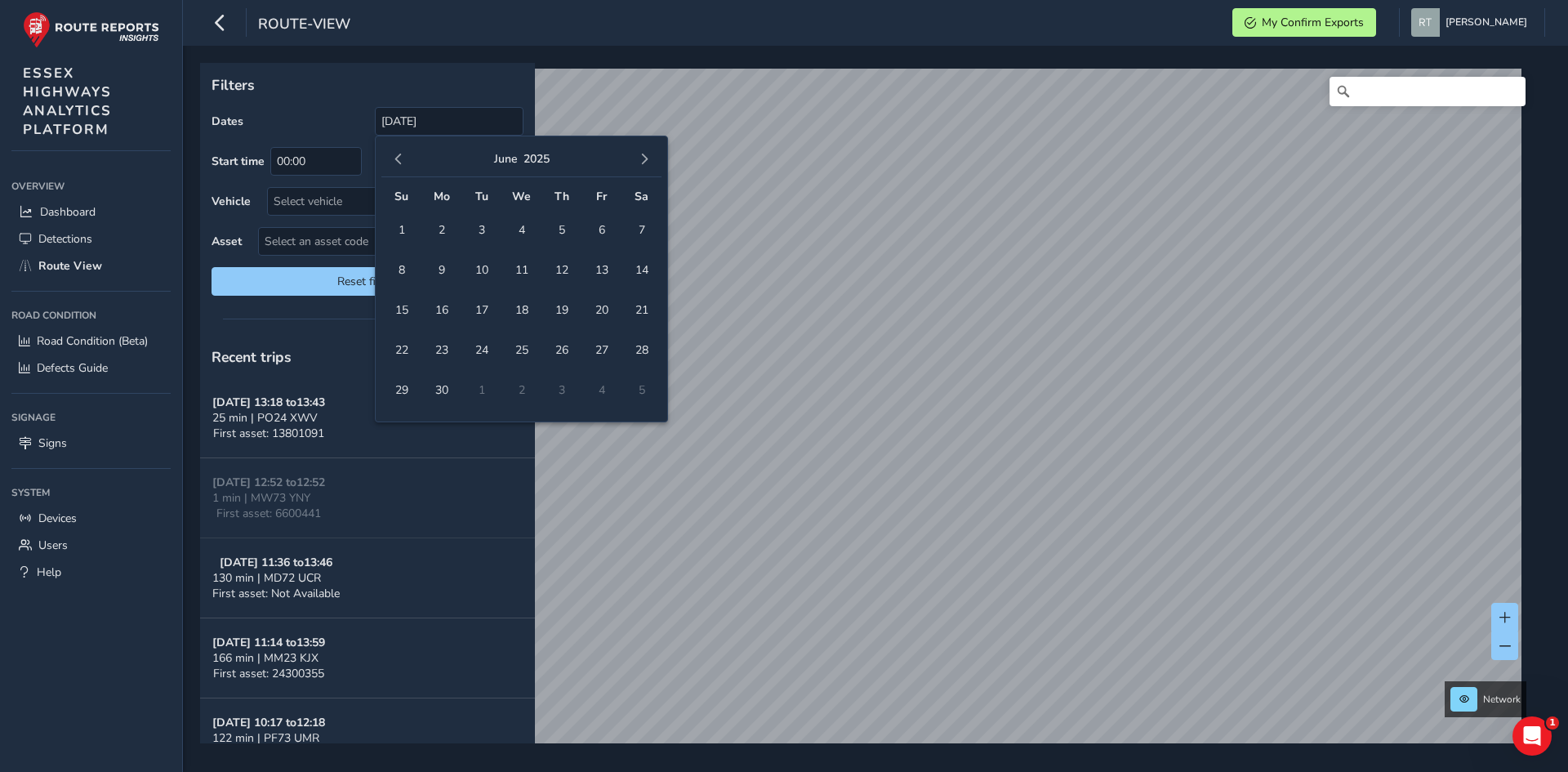
click at [640, 159] on span "button" at bounding box center [644, 159] width 11 height 11
click at [638, 230] on span "4" at bounding box center [641, 230] width 29 height 29
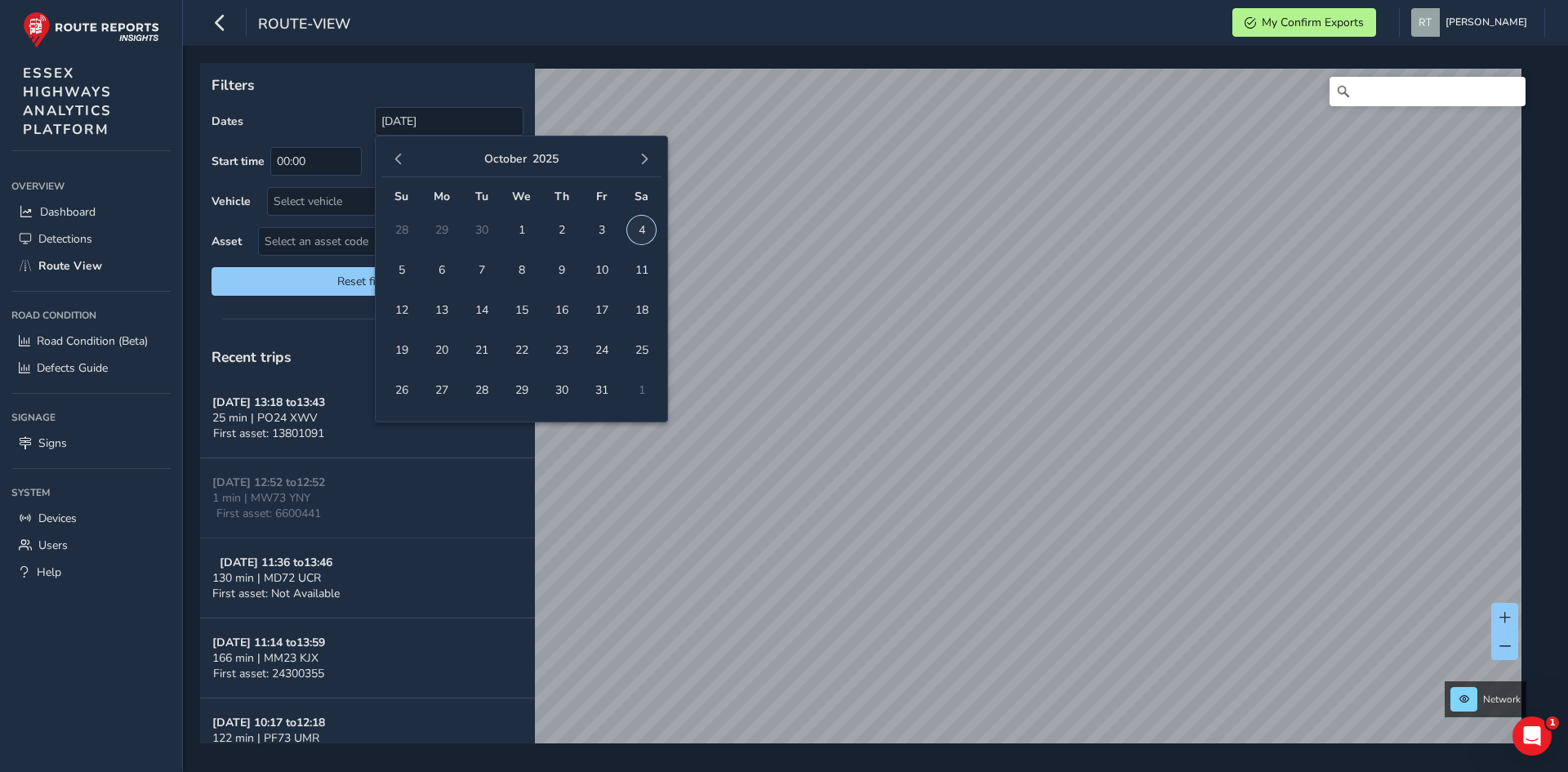
type input "[DATE] - [DATE]"
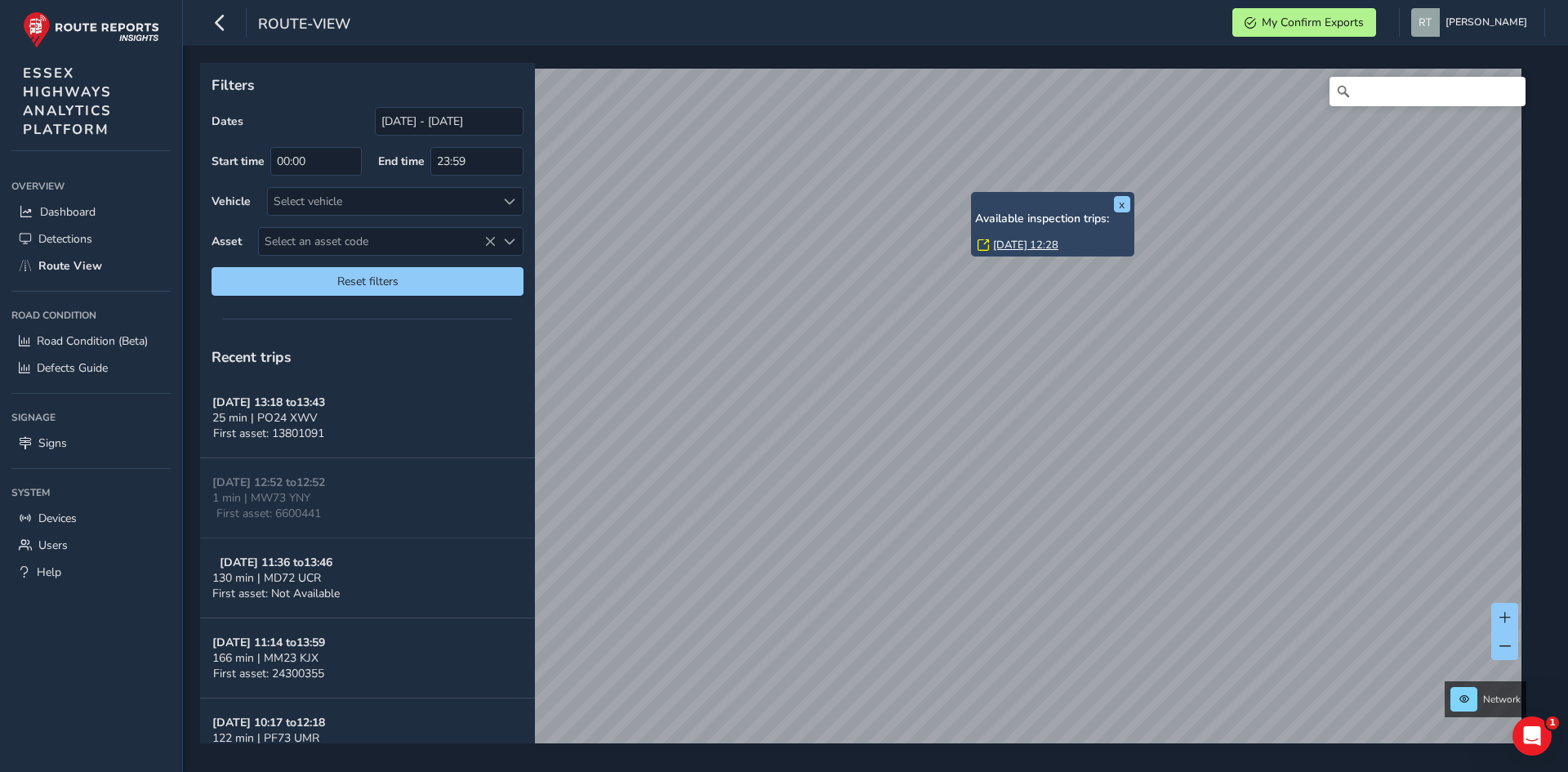
click at [1011, 245] on link "Thu, 22 May, 12:28" at bounding box center [1026, 245] width 65 height 15
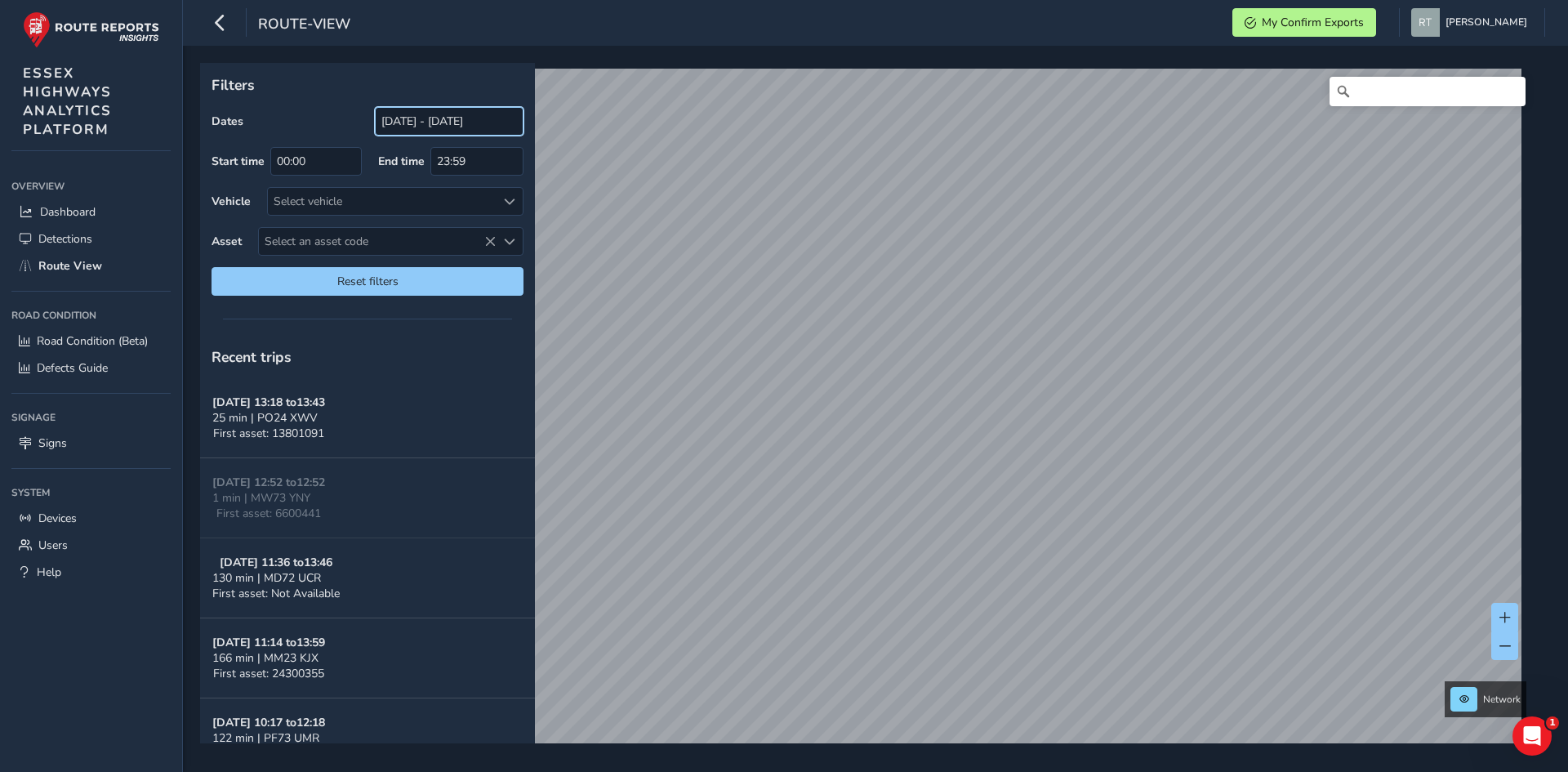
drag, startPoint x: 419, startPoint y: 120, endPoint x: 414, endPoint y: 127, distance: 8.6
click at [419, 120] on input "[DATE] - [DATE]" at bounding box center [448, 121] width 148 height 29
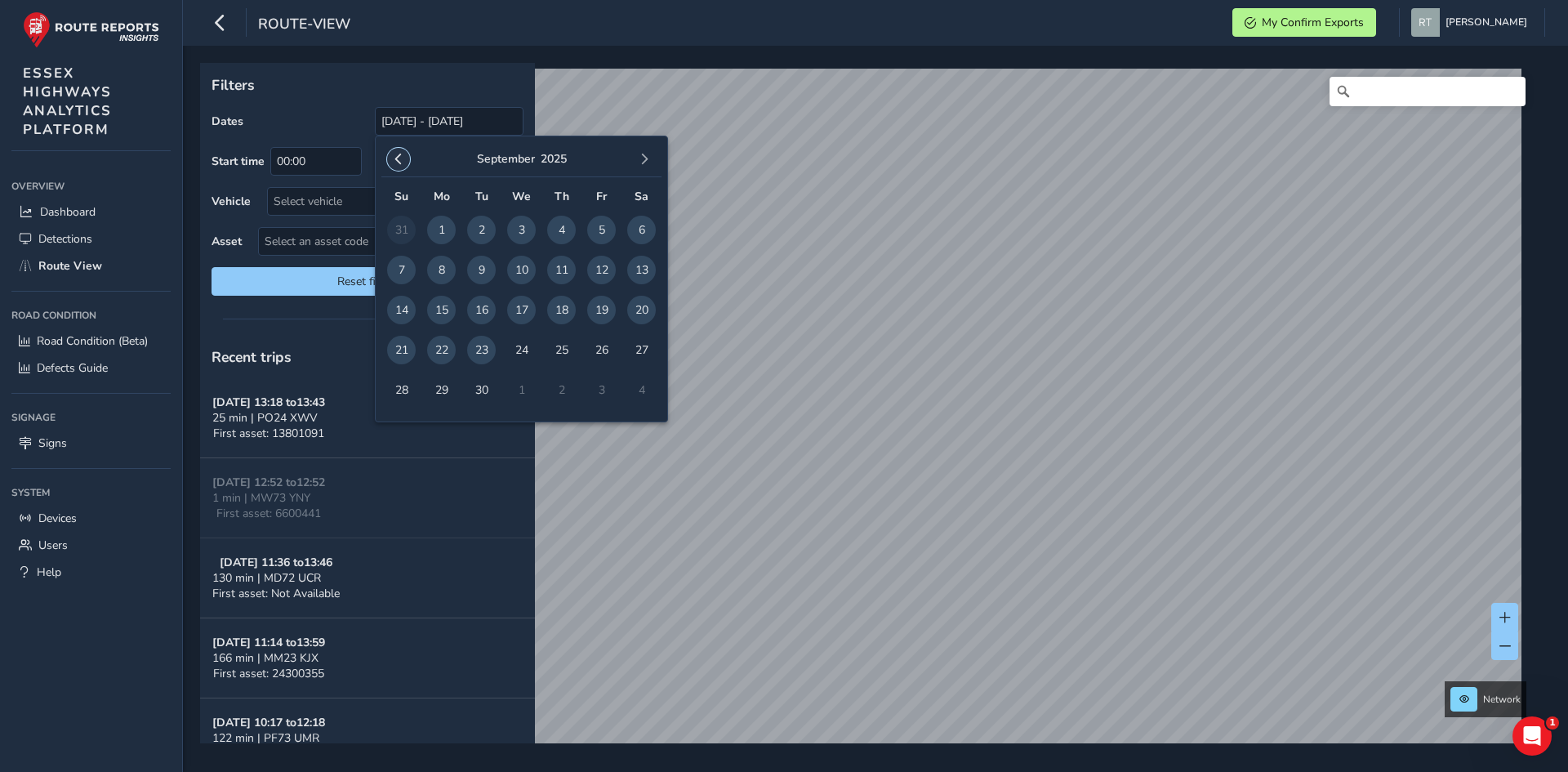
click at [399, 154] on span "button" at bounding box center [398, 159] width 11 height 11
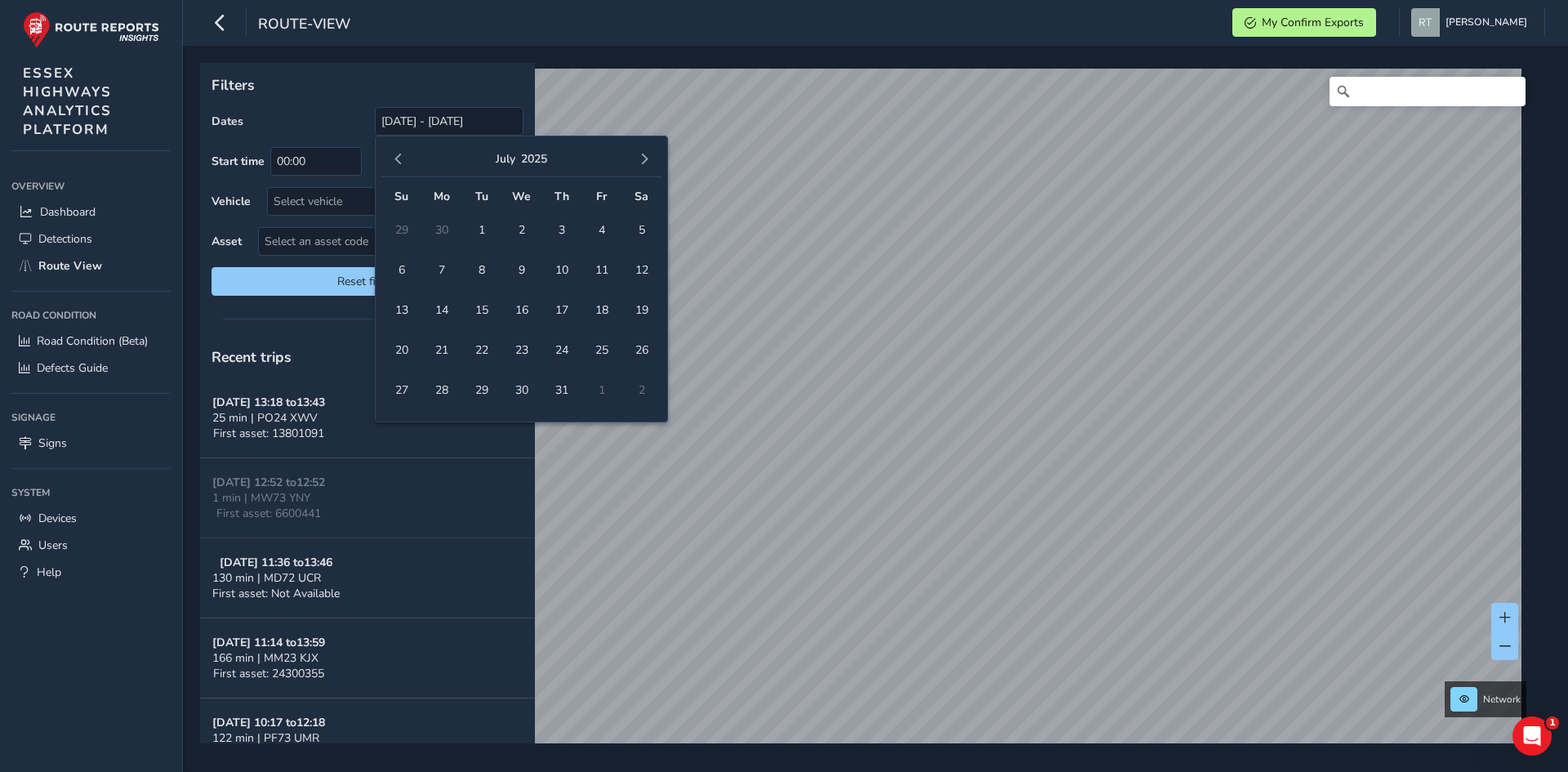
click at [399, 154] on span "button" at bounding box center [398, 159] width 11 height 11
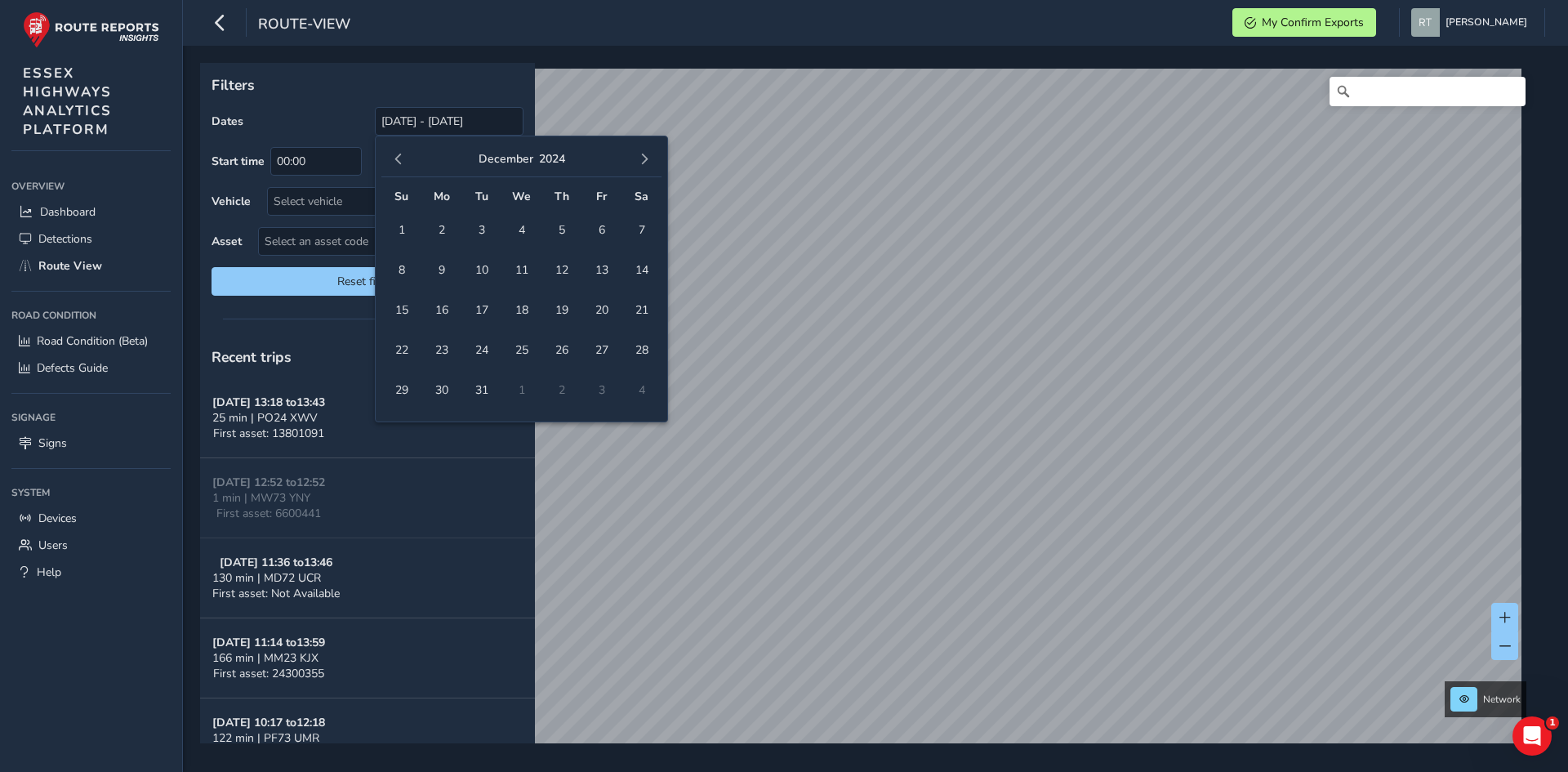
click at [399, 154] on span "button" at bounding box center [398, 159] width 11 height 11
click at [606, 232] on span "1" at bounding box center [601, 230] width 29 height 29
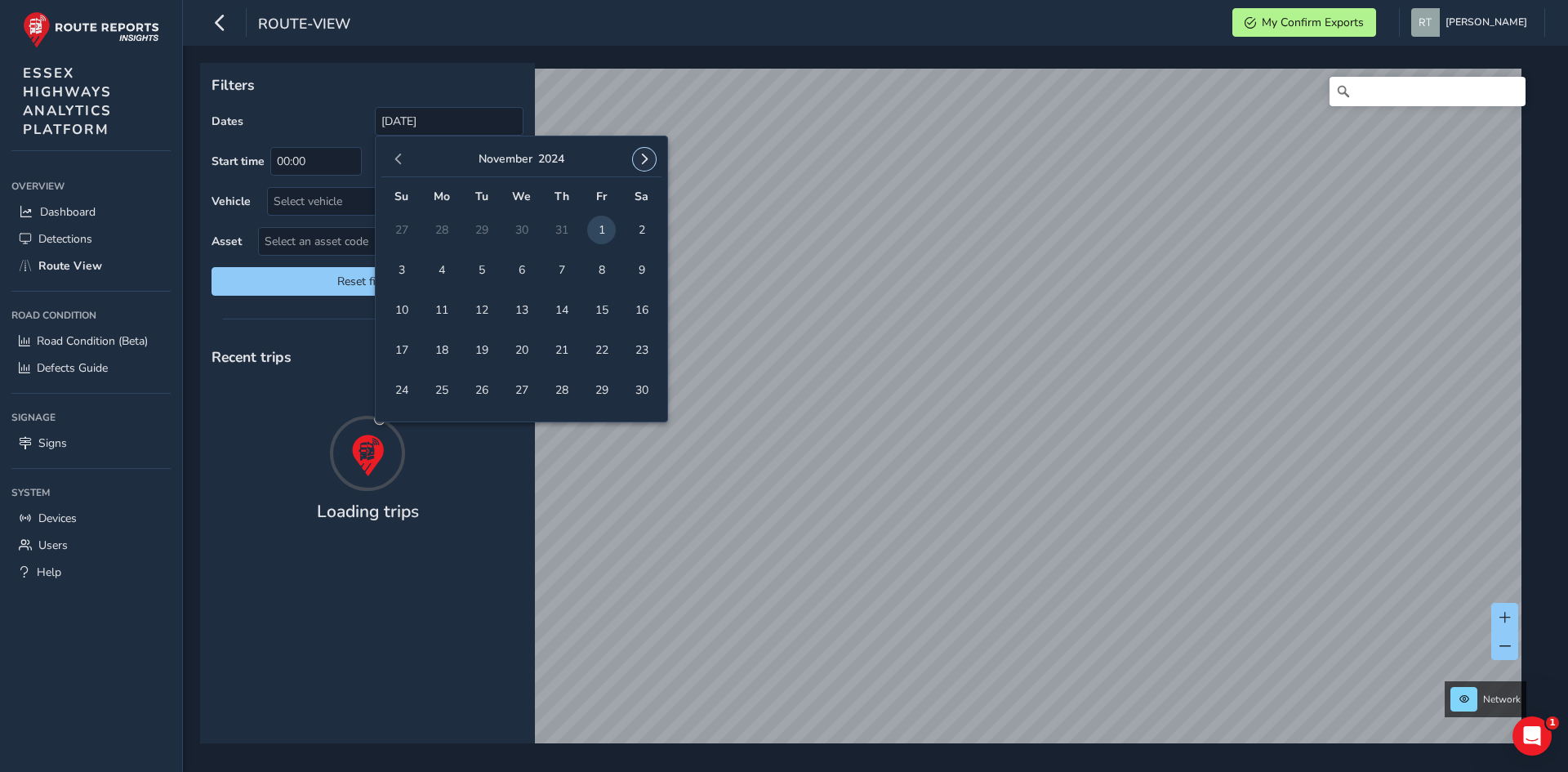
click at [638, 159] on button "button" at bounding box center [644, 159] width 23 height 23
click at [639, 159] on span "button" at bounding box center [644, 159] width 11 height 11
click at [638, 159] on button "button" at bounding box center [644, 159] width 23 height 23
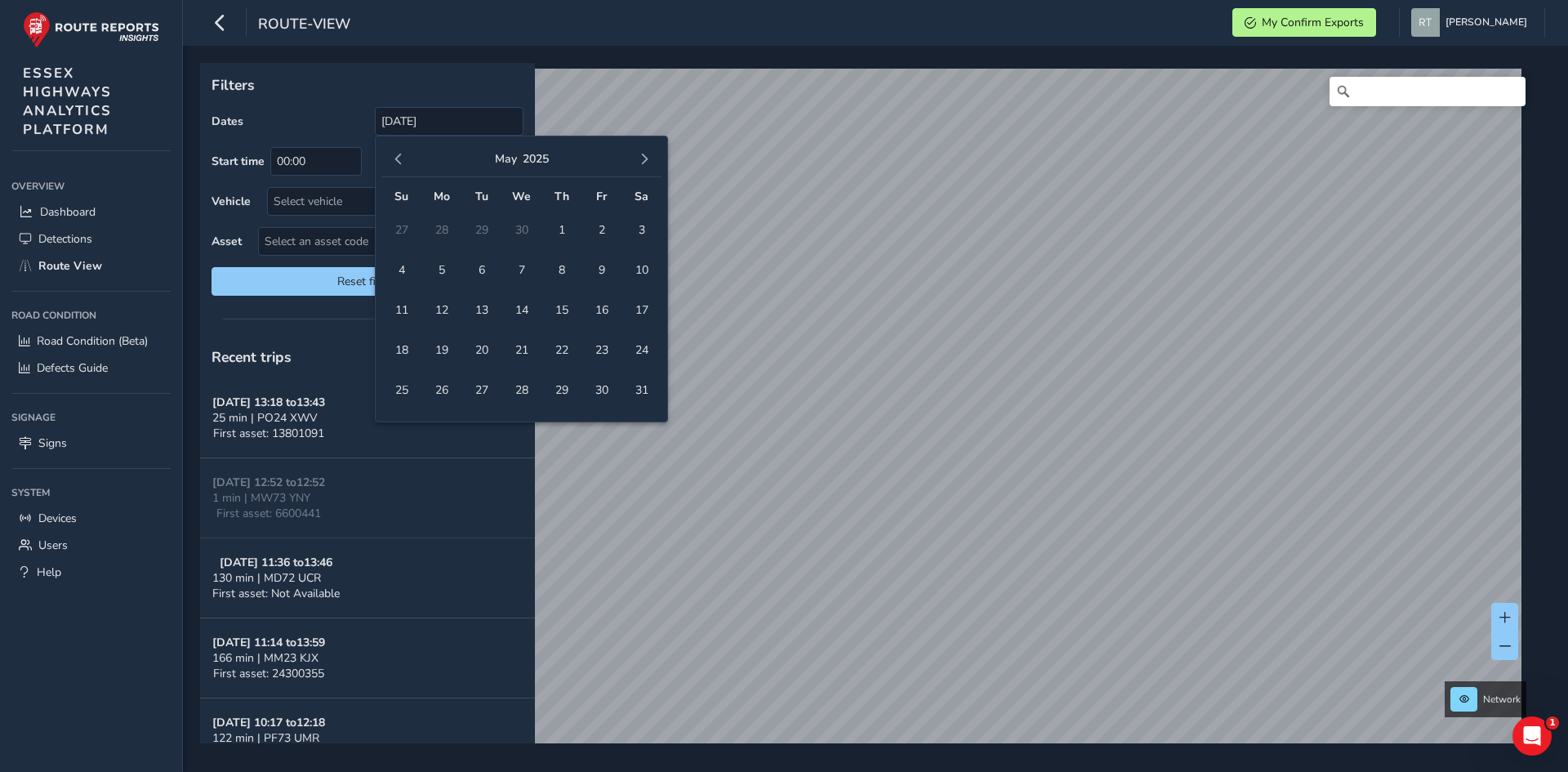
click at [638, 159] on button "button" at bounding box center [644, 159] width 23 height 23
click at [639, 159] on span "button" at bounding box center [644, 159] width 11 height 11
click at [638, 159] on button "button" at bounding box center [644, 159] width 23 height 23
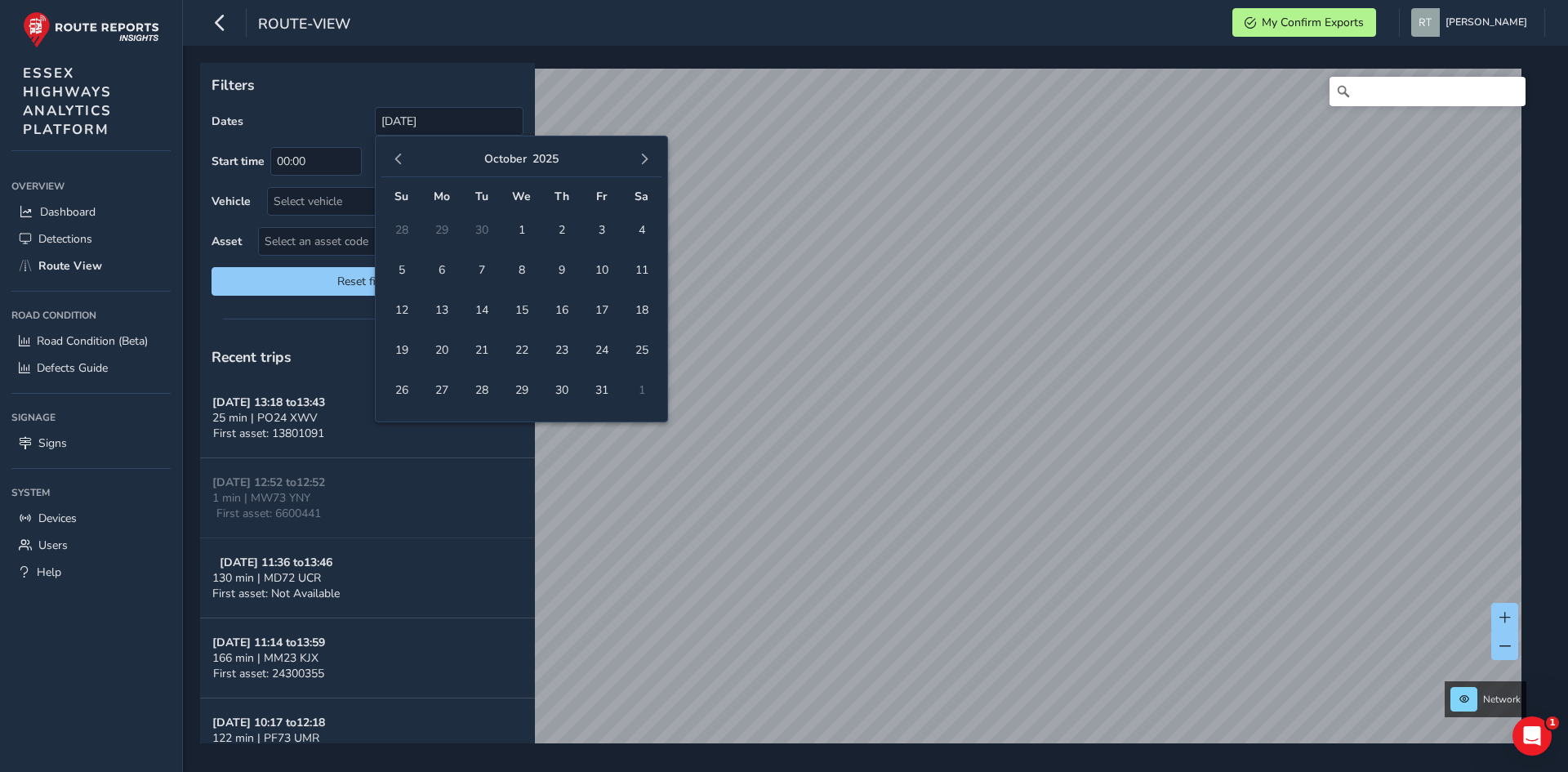
click at [639, 159] on span "button" at bounding box center [644, 159] width 11 height 11
click at [642, 228] on span "1" at bounding box center [641, 230] width 29 height 29
type input "01/11/2024 - 01/11/2025"
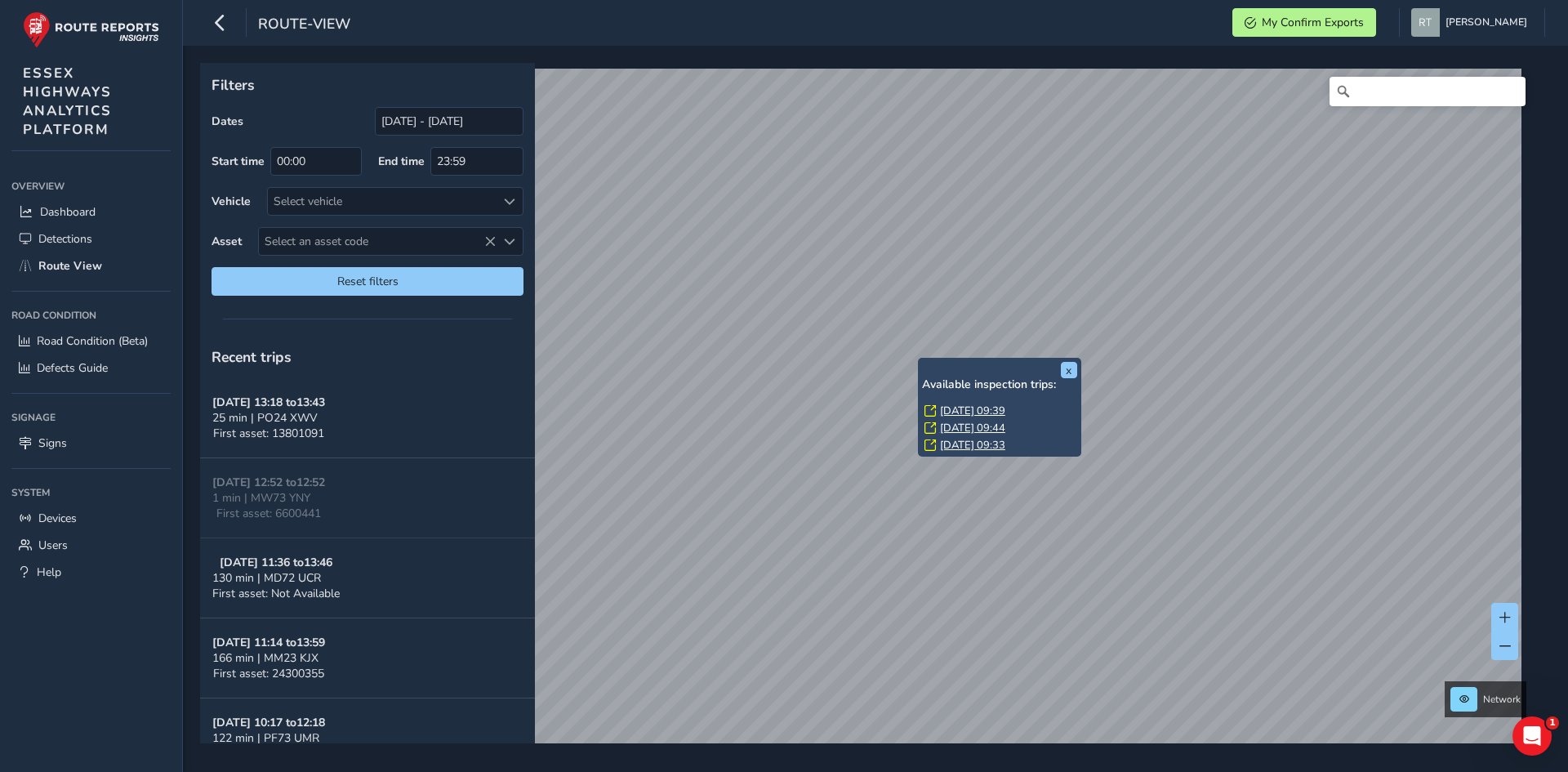
click at [951, 409] on link "Mon, 11 Aug, 09:39" at bounding box center [972, 411] width 65 height 15
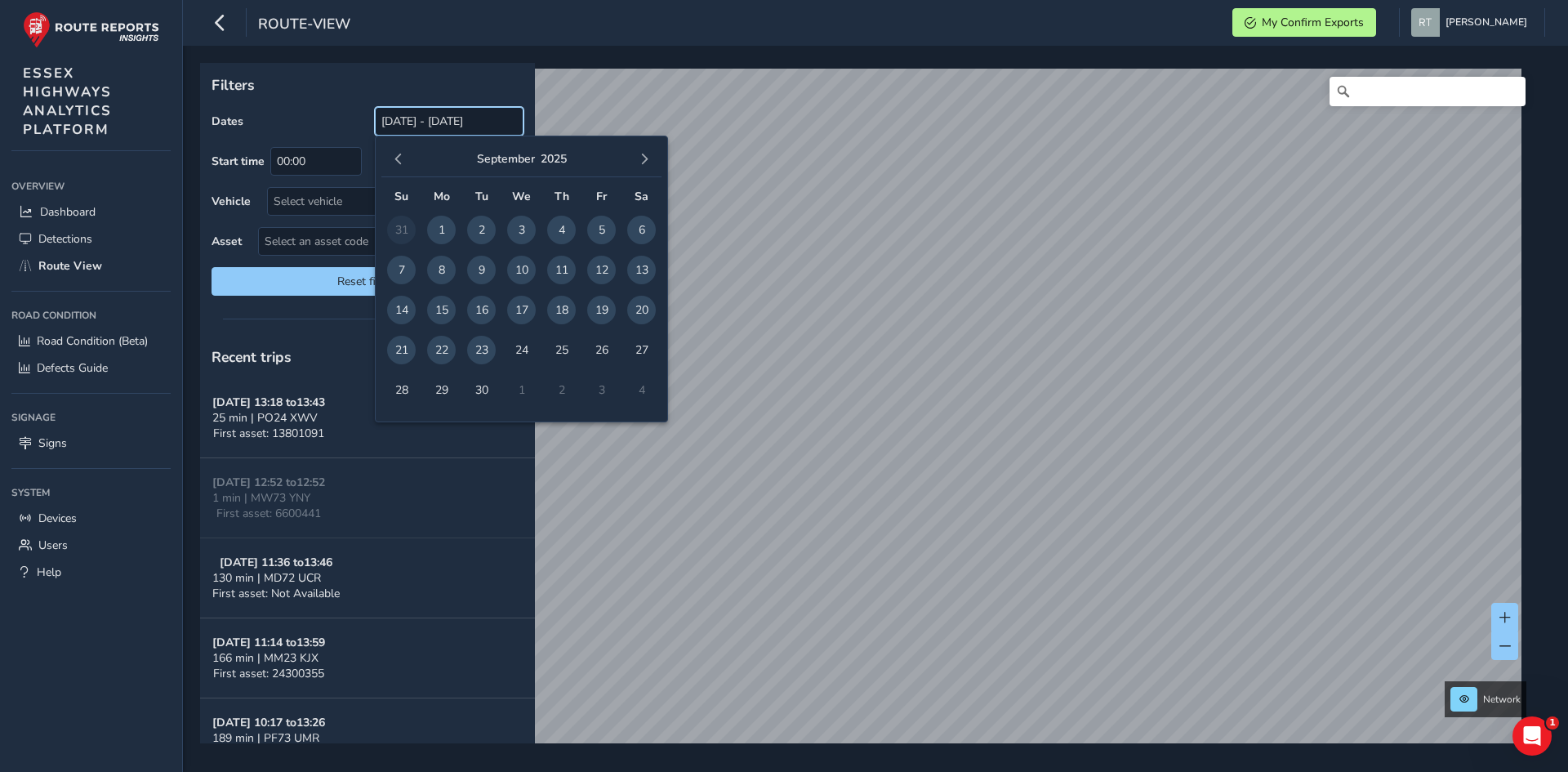
click at [416, 125] on input "[DATE] - [DATE]" at bounding box center [448, 121] width 148 height 29
click at [394, 164] on span "button" at bounding box center [398, 159] width 11 height 11
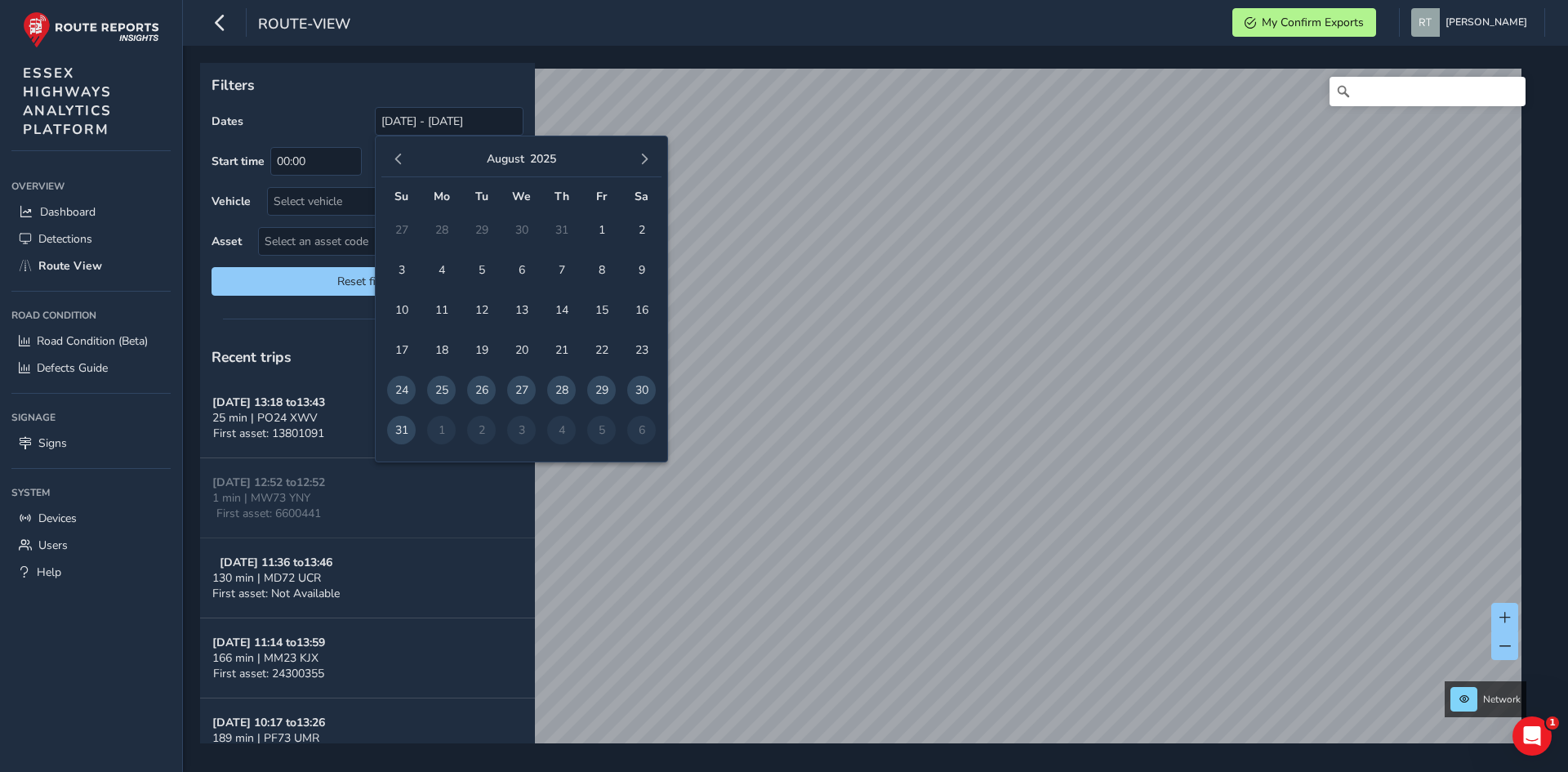
click at [394, 164] on span "button" at bounding box center [398, 159] width 11 height 11
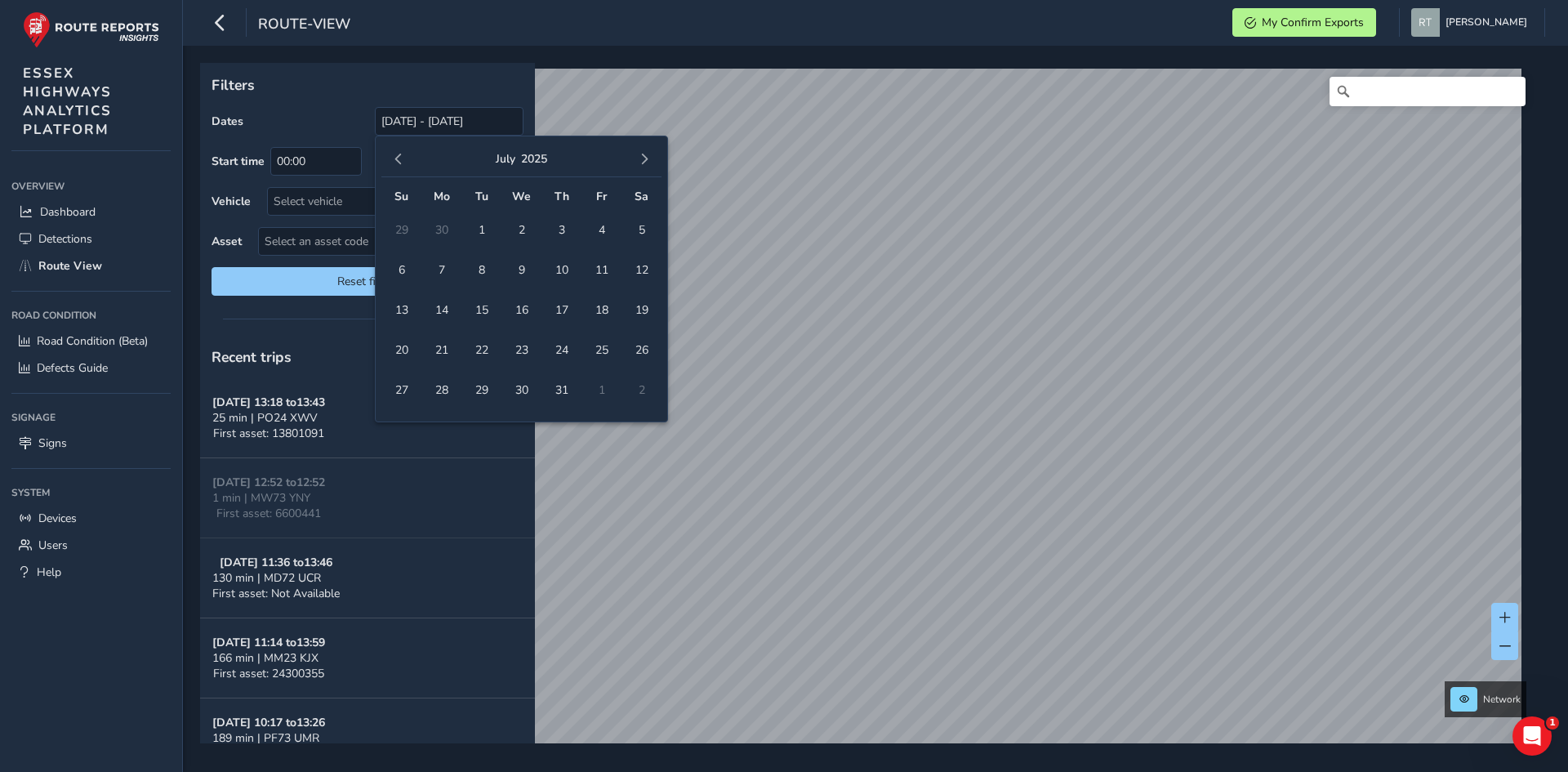
click at [394, 164] on span "button" at bounding box center [398, 159] width 11 height 11
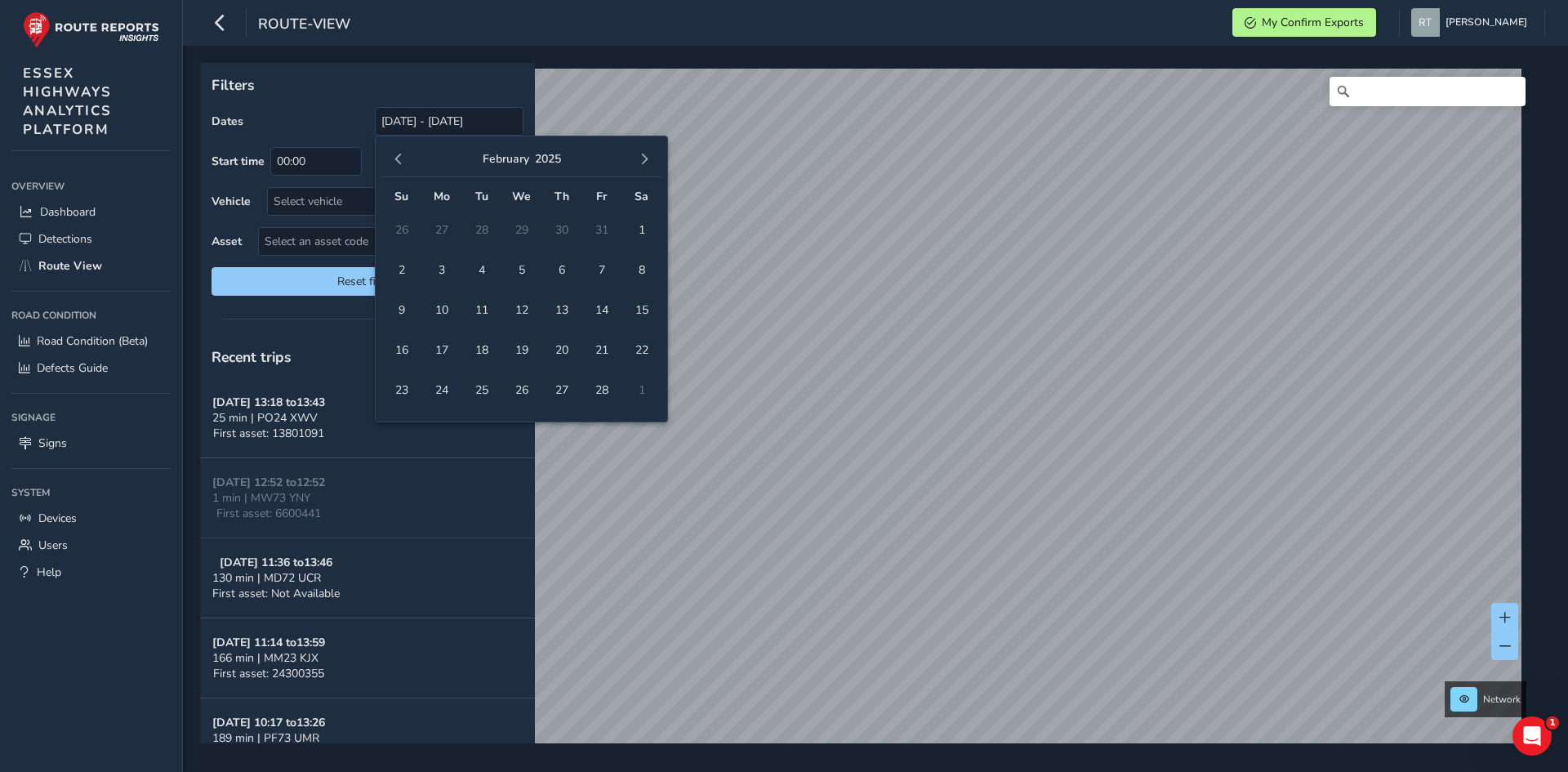
click at [394, 164] on span "button" at bounding box center [398, 159] width 11 height 11
click at [519, 226] on span "1" at bounding box center [521, 230] width 29 height 29
click at [652, 159] on button "button" at bounding box center [644, 159] width 23 height 23
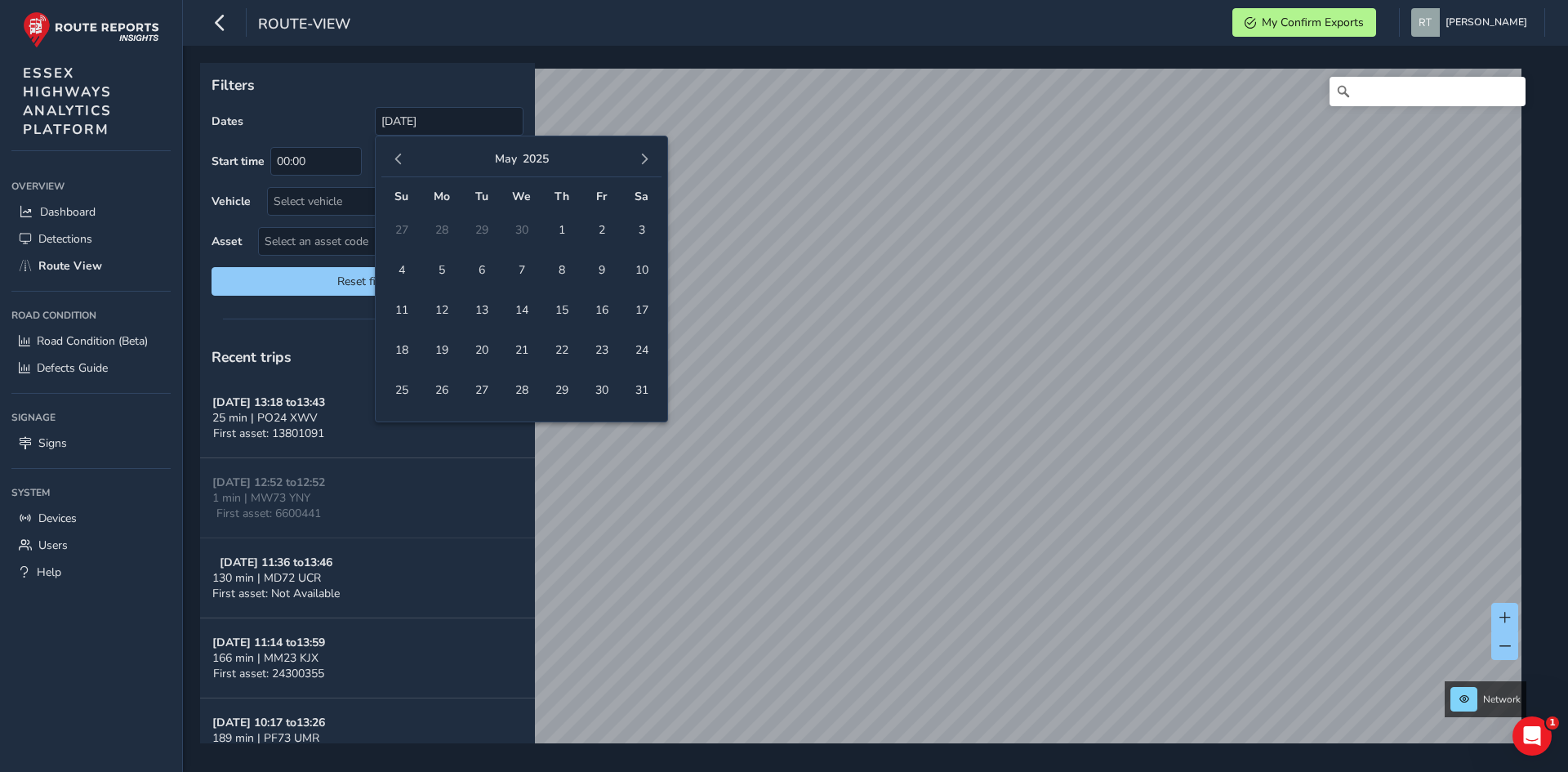
click at [652, 159] on button "button" at bounding box center [644, 159] width 23 height 23
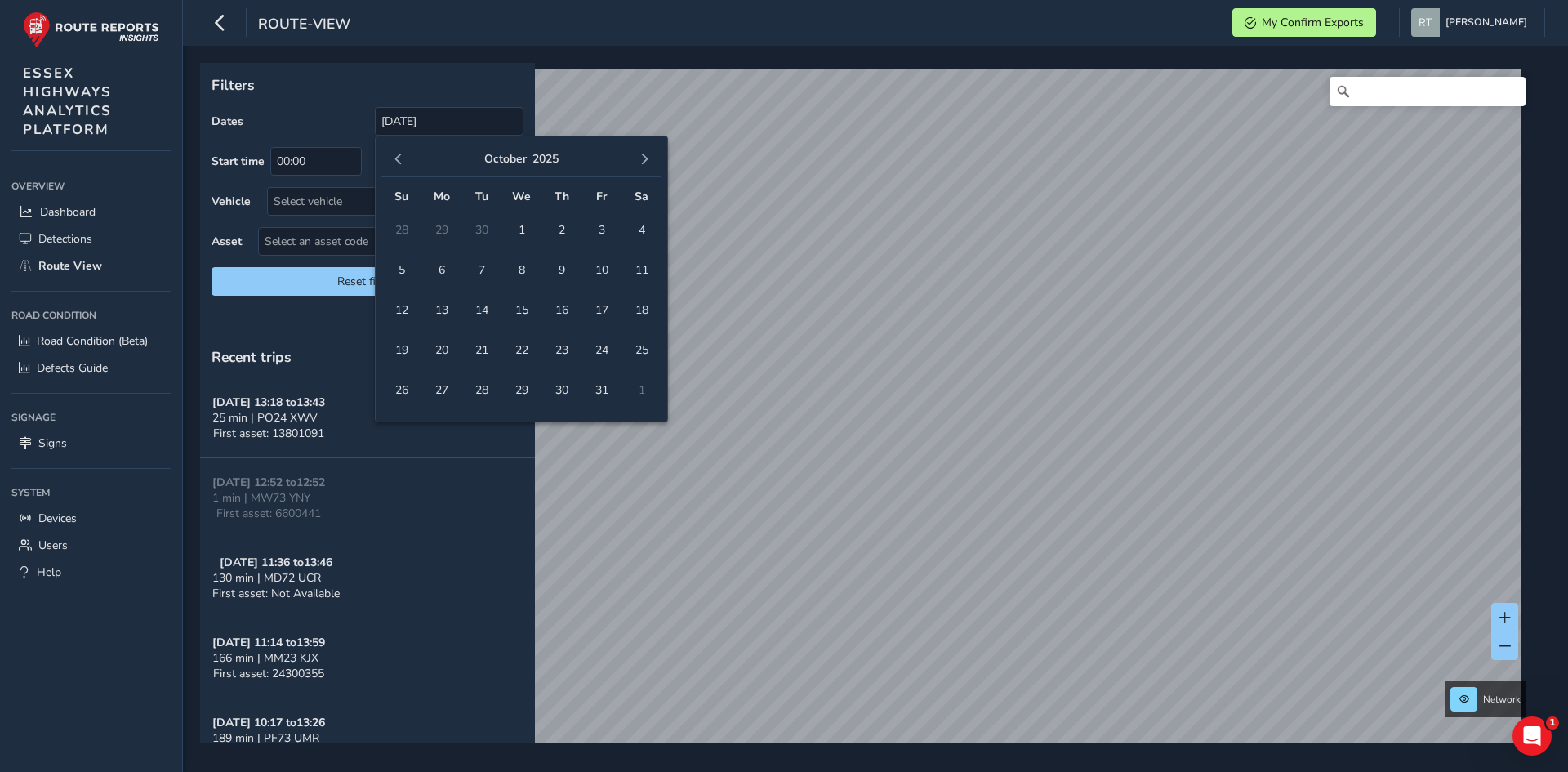
click at [652, 159] on button "button" at bounding box center [644, 159] width 23 height 23
drag, startPoint x: 405, startPoint y: 163, endPoint x: 536, endPoint y: 201, distance: 136.4
click at [412, 167] on div "November 2025" at bounding box center [521, 160] width 280 height 35
click at [390, 160] on button "button" at bounding box center [398, 159] width 23 height 23
click at [646, 227] on span "4" at bounding box center [641, 230] width 29 height 29
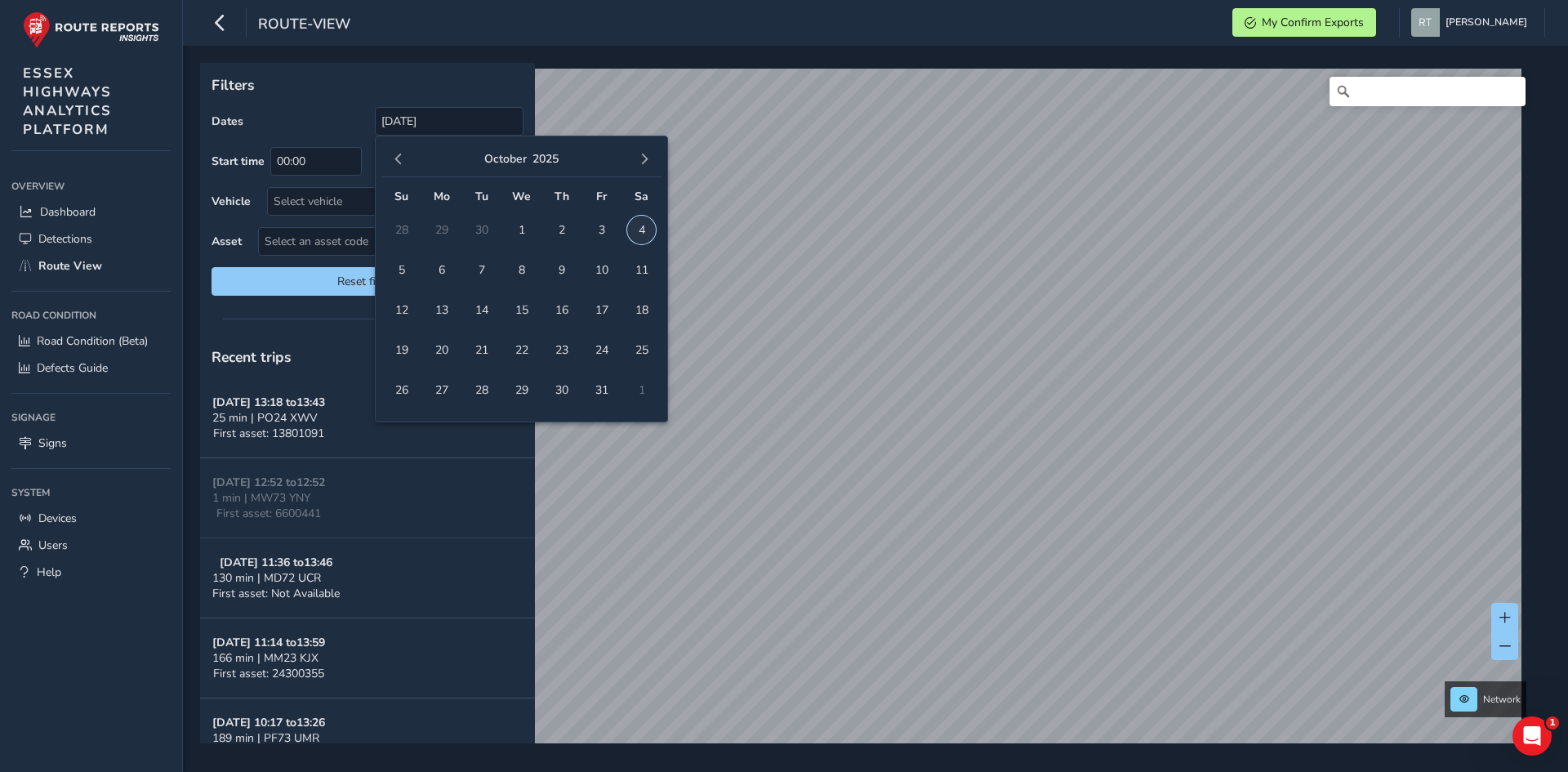
type input "01/01/2025 - 04/10/2025"
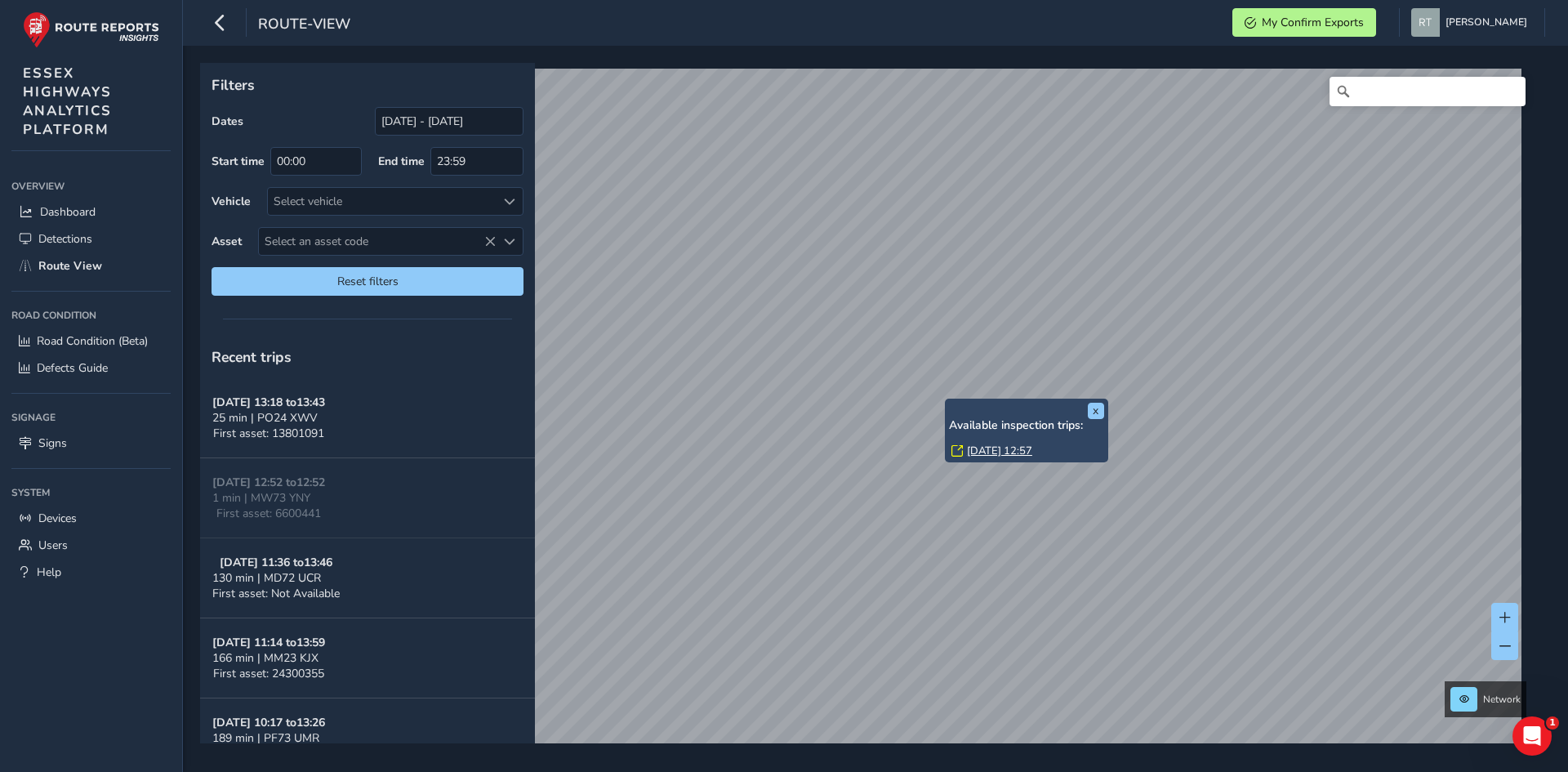
click at [987, 446] on link "Tue, 28 Jan, 12:57" at bounding box center [999, 450] width 65 height 15
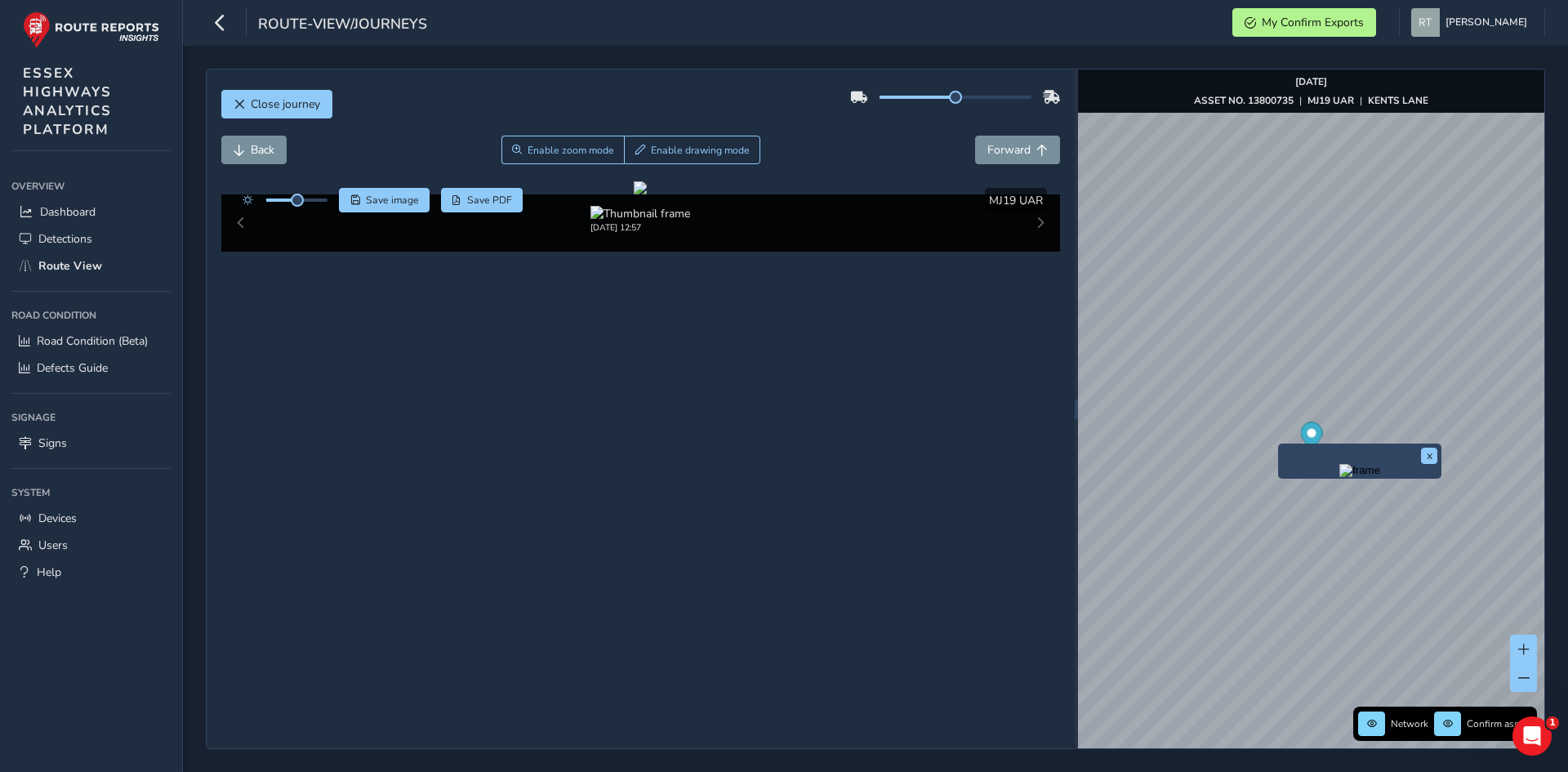
click at [1312, 433] on circle "Map marker" at bounding box center [1311, 433] width 9 height 9
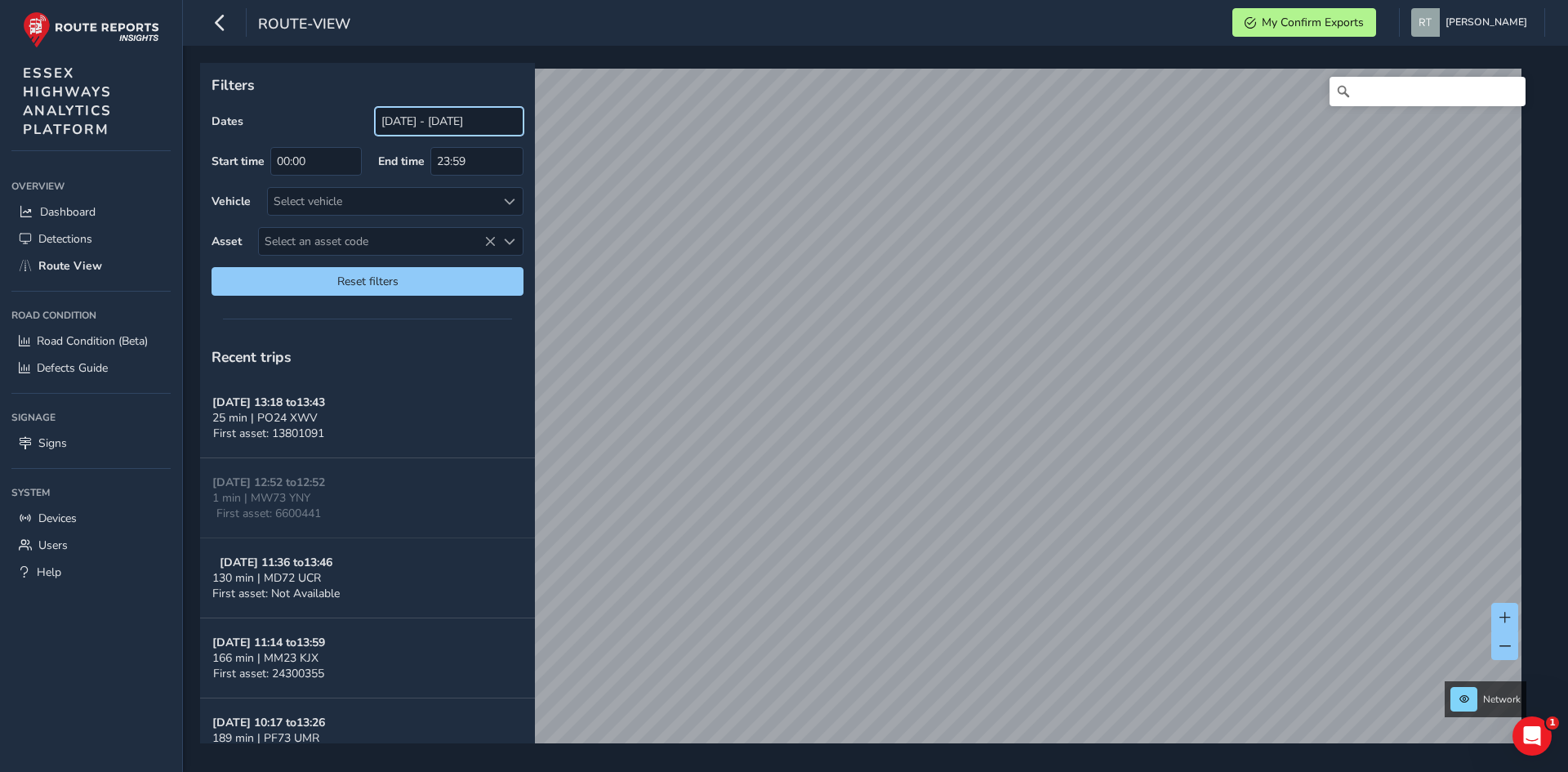
click at [431, 112] on input "[DATE] - [DATE]" at bounding box center [448, 121] width 148 height 29
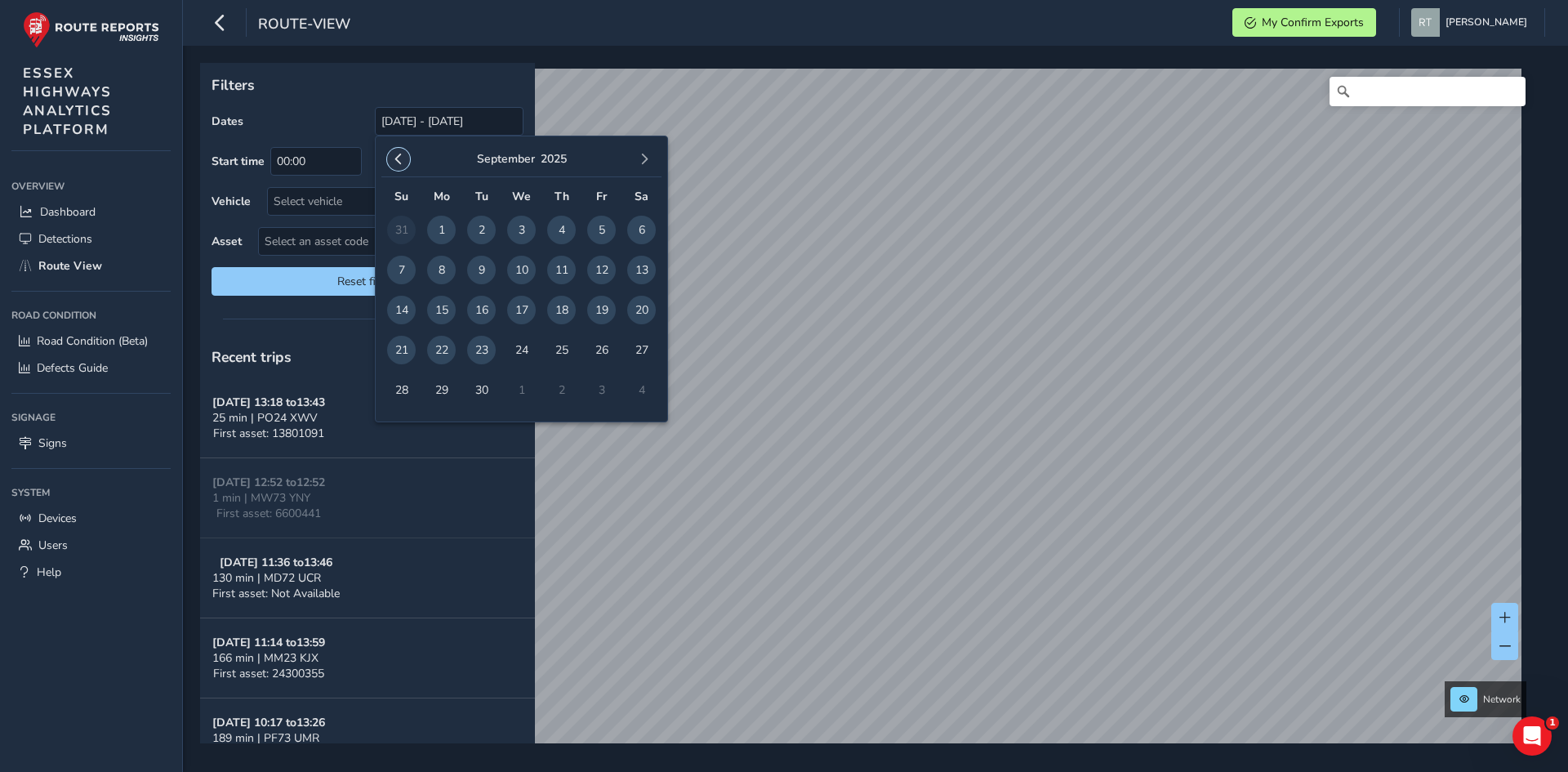
click at [393, 161] on span "button" at bounding box center [398, 159] width 11 height 11
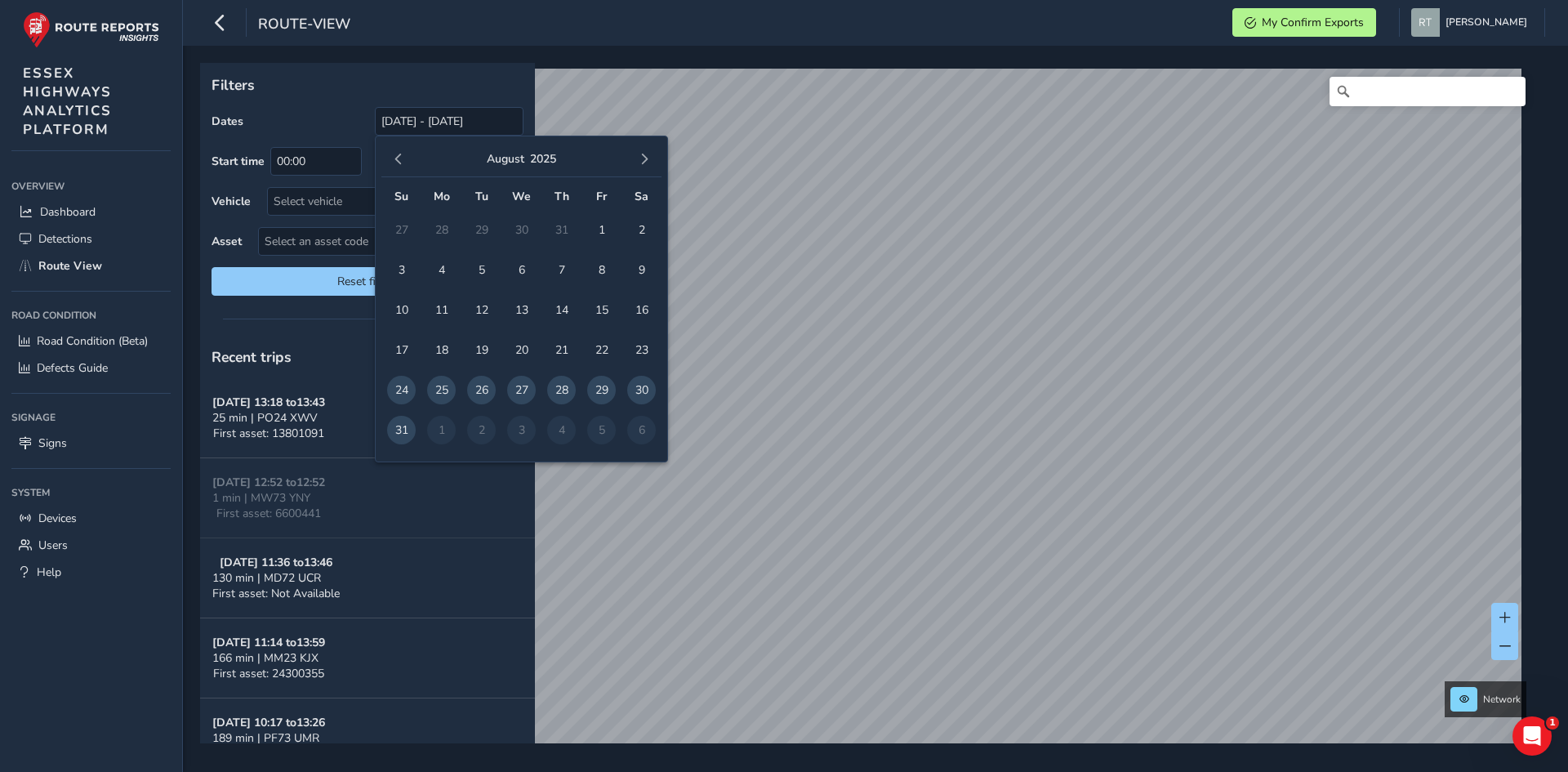
click at [393, 161] on span "button" at bounding box center [398, 159] width 11 height 11
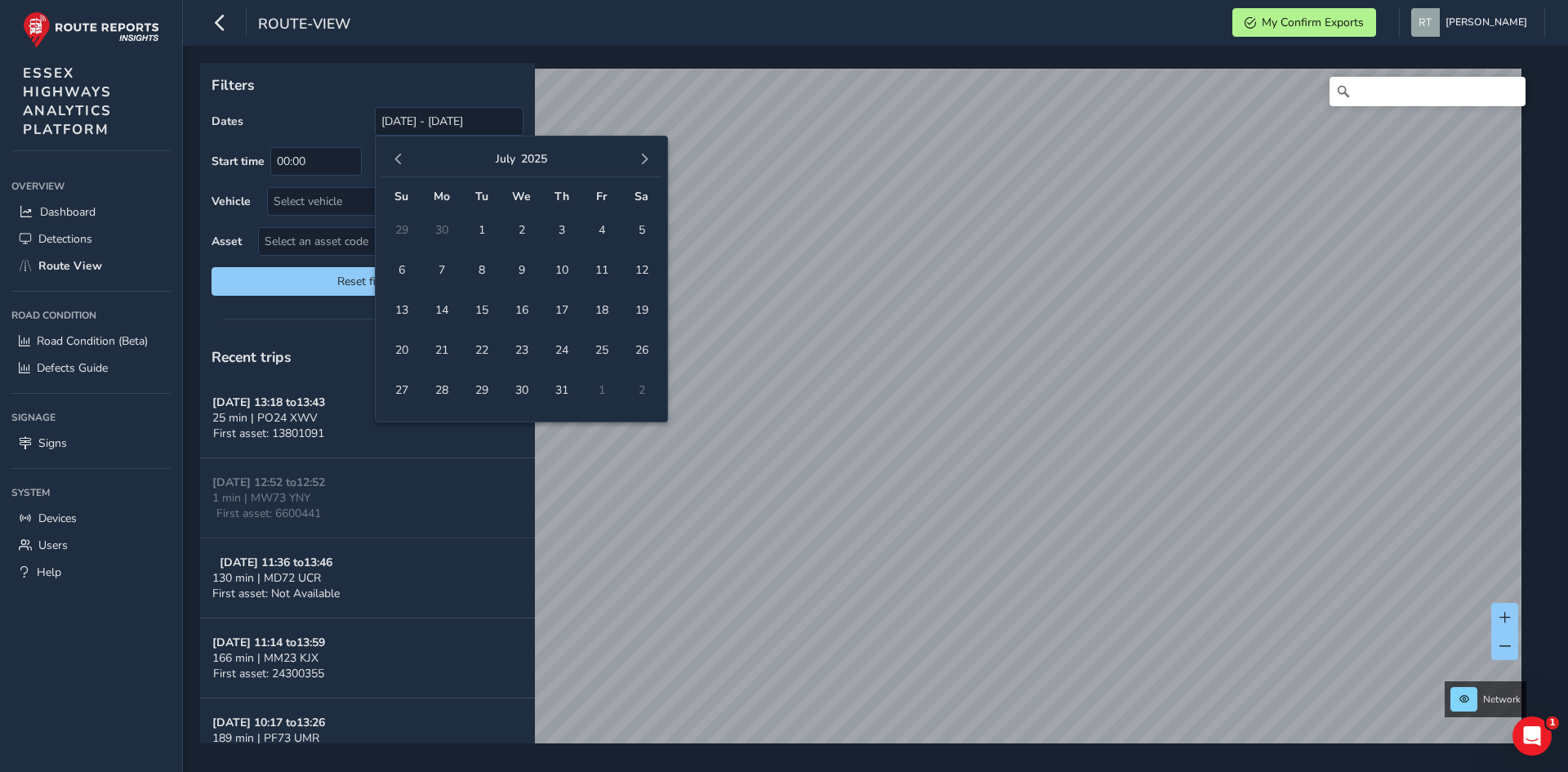
click at [393, 161] on span "button" at bounding box center [398, 159] width 11 height 11
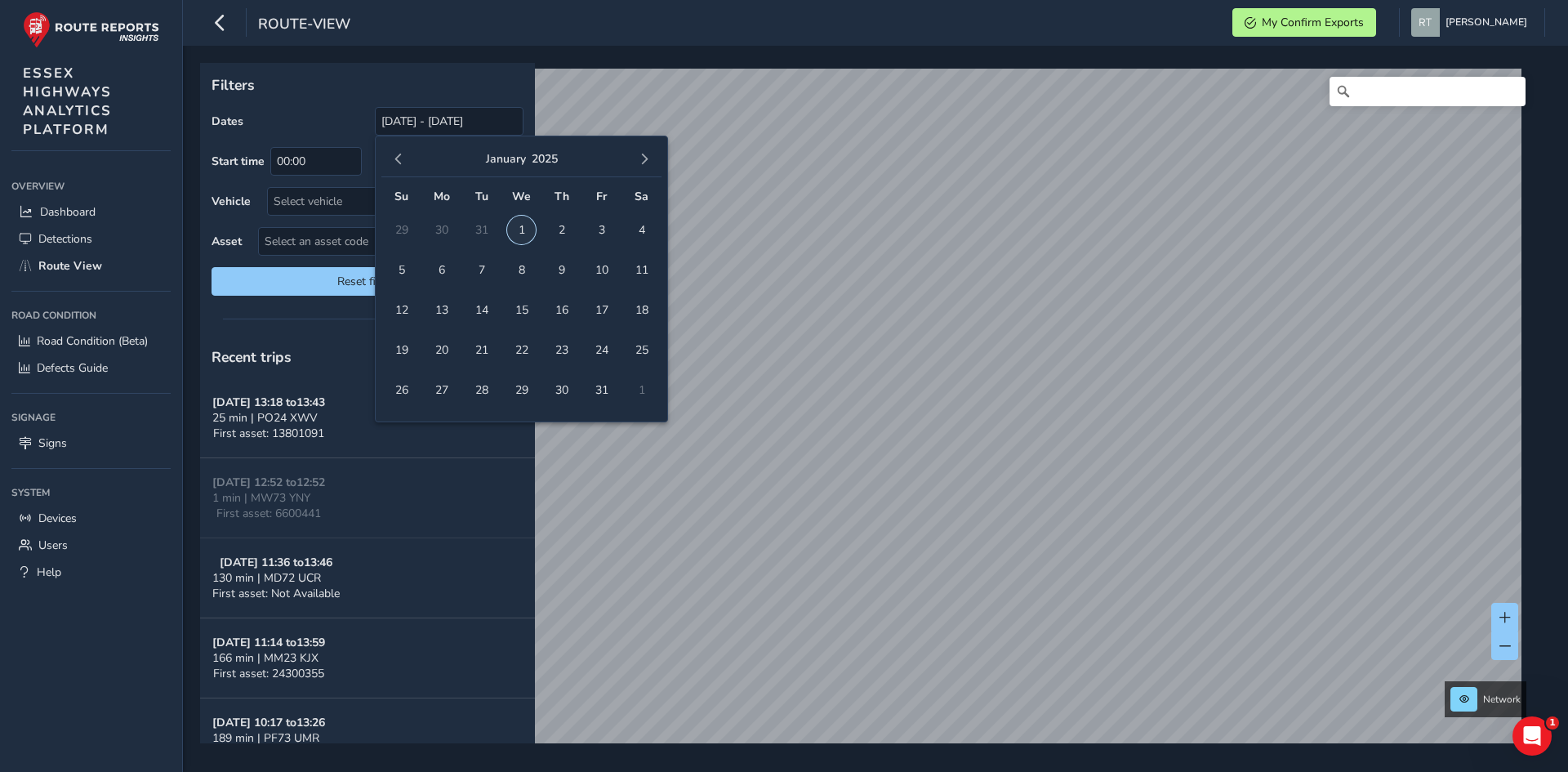
click at [526, 238] on span "1" at bounding box center [521, 230] width 29 height 29
click at [642, 163] on span "button" at bounding box center [644, 159] width 11 height 11
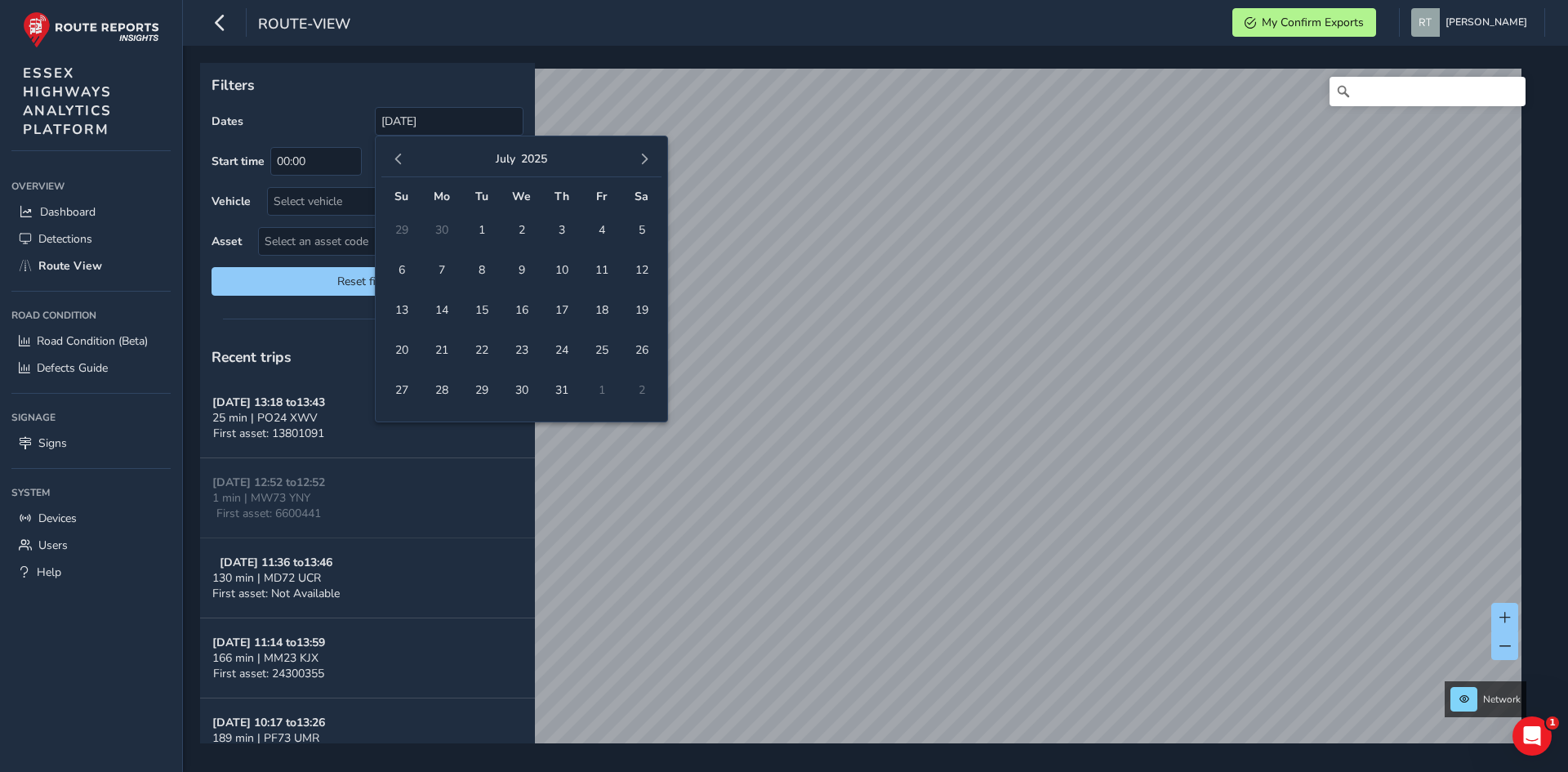
click at [642, 163] on span "button" at bounding box center [644, 159] width 11 height 11
click at [647, 338] on span "27" at bounding box center [641, 350] width 29 height 29
type input "[DATE] - [DATE]"
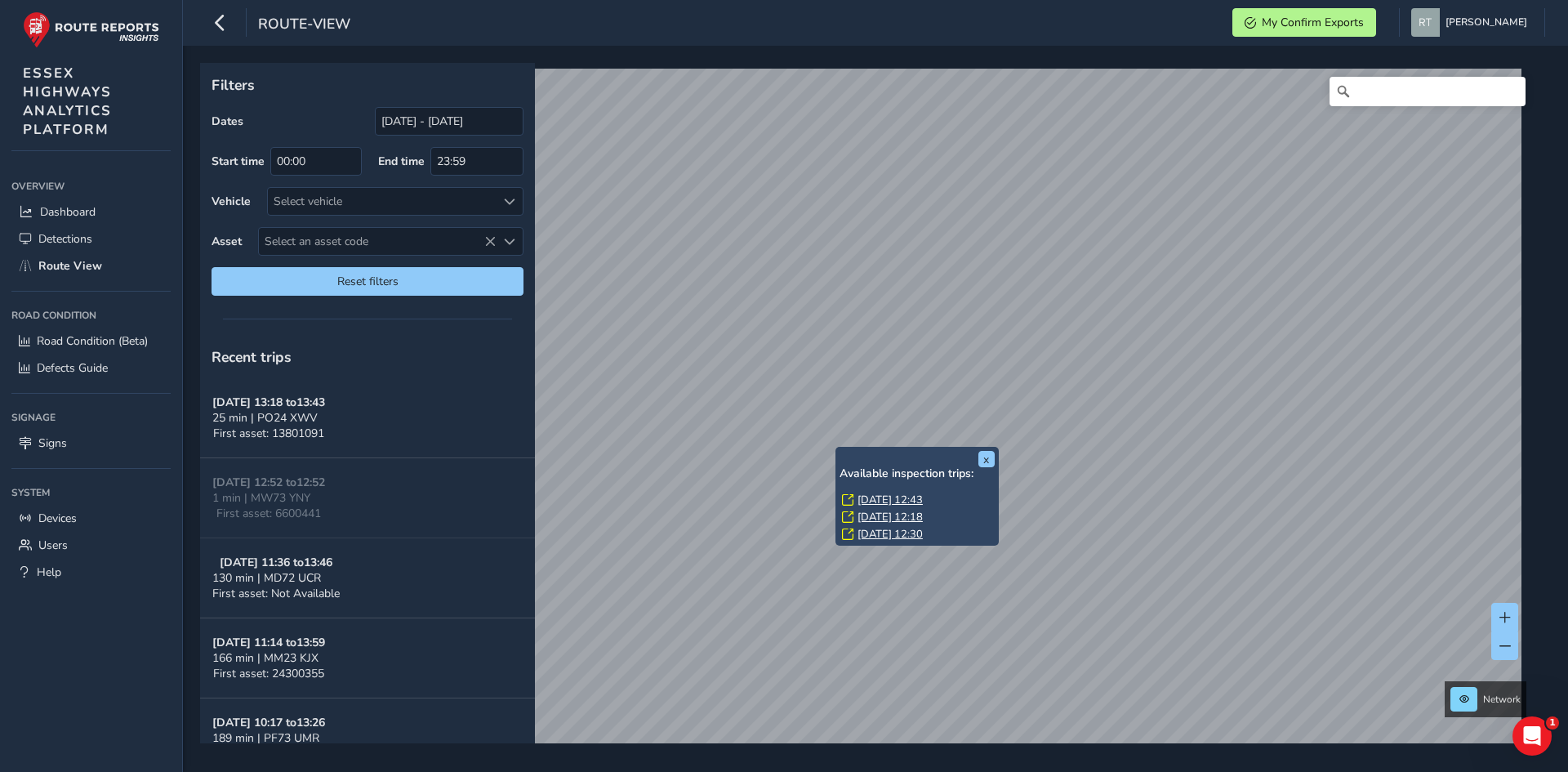
click at [867, 501] on link "Mon, 11 Aug, 12:43" at bounding box center [890, 499] width 65 height 15
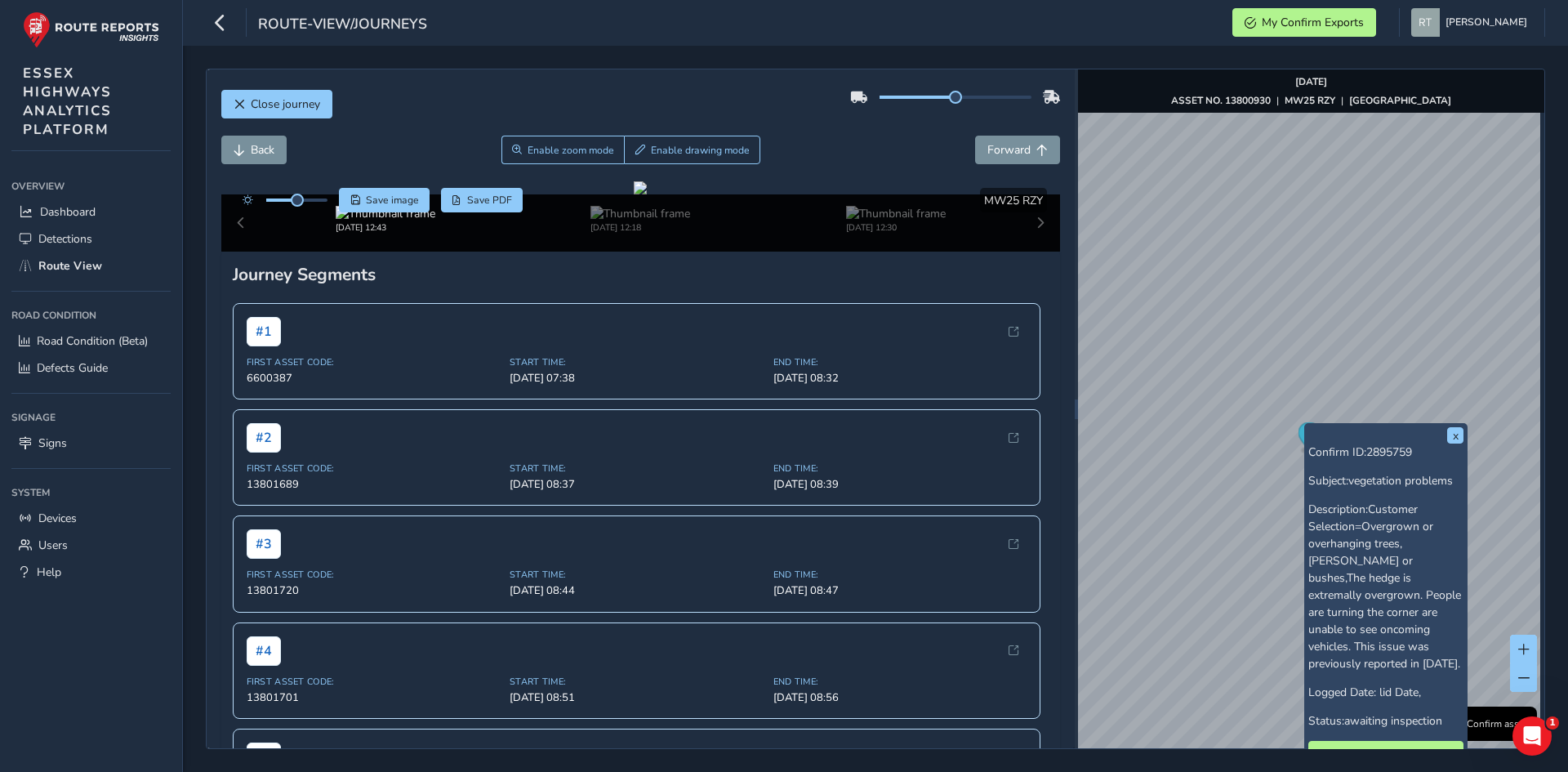
drag, startPoint x: 1321, startPoint y: 436, endPoint x: 1309, endPoint y: 432, distance: 12.6
click at [1309, 432] on div "x Confirm ID: 2895759 Subject: vegetation problems Description: Customer Select…" at bounding box center [1385, 615] width 155 height 376
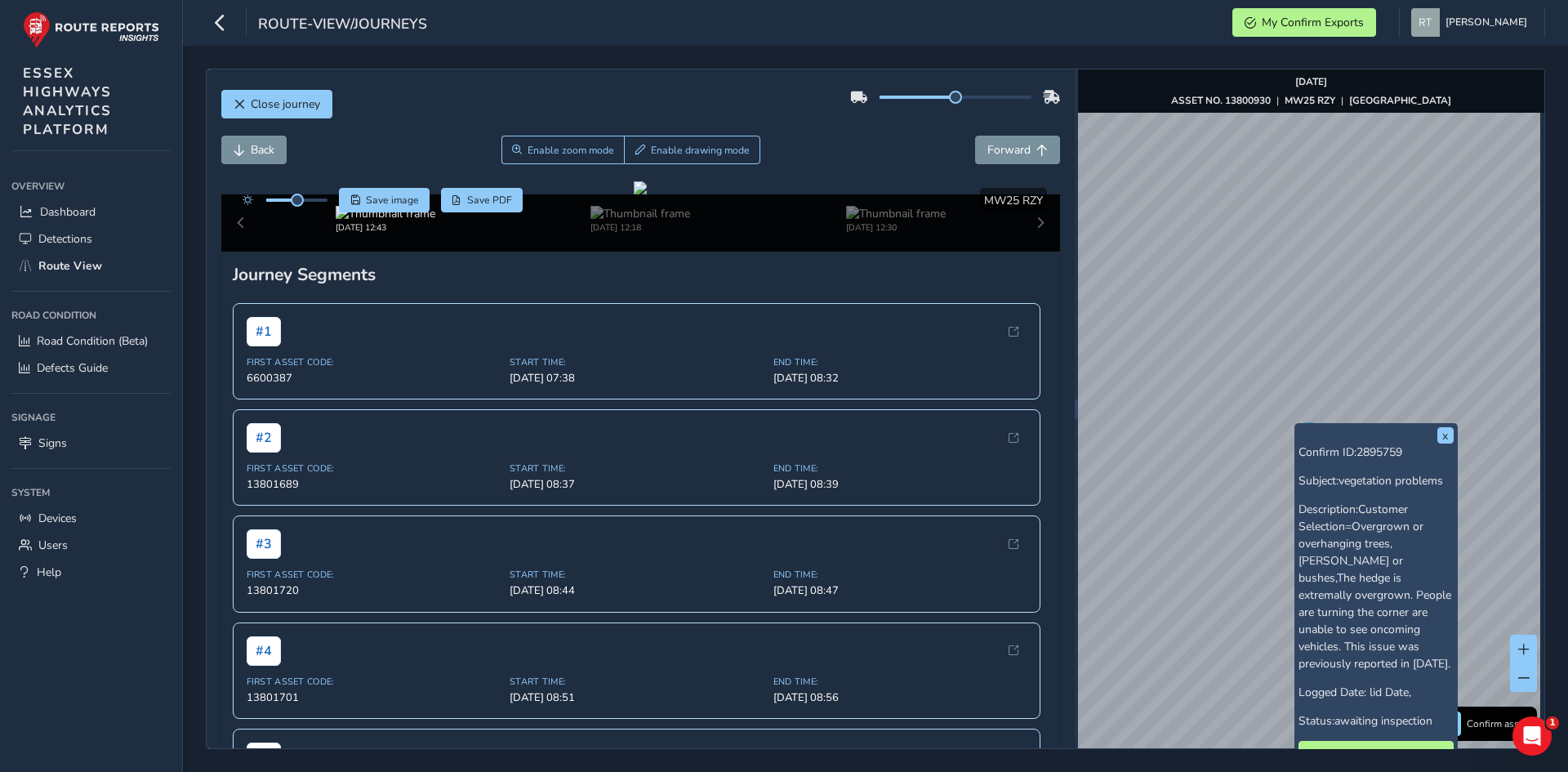
click at [1304, 428] on div "x Confirm ID: 2895759 Subject: vegetation problems Description: Customer Select…" at bounding box center [1376, 615] width 155 height 376
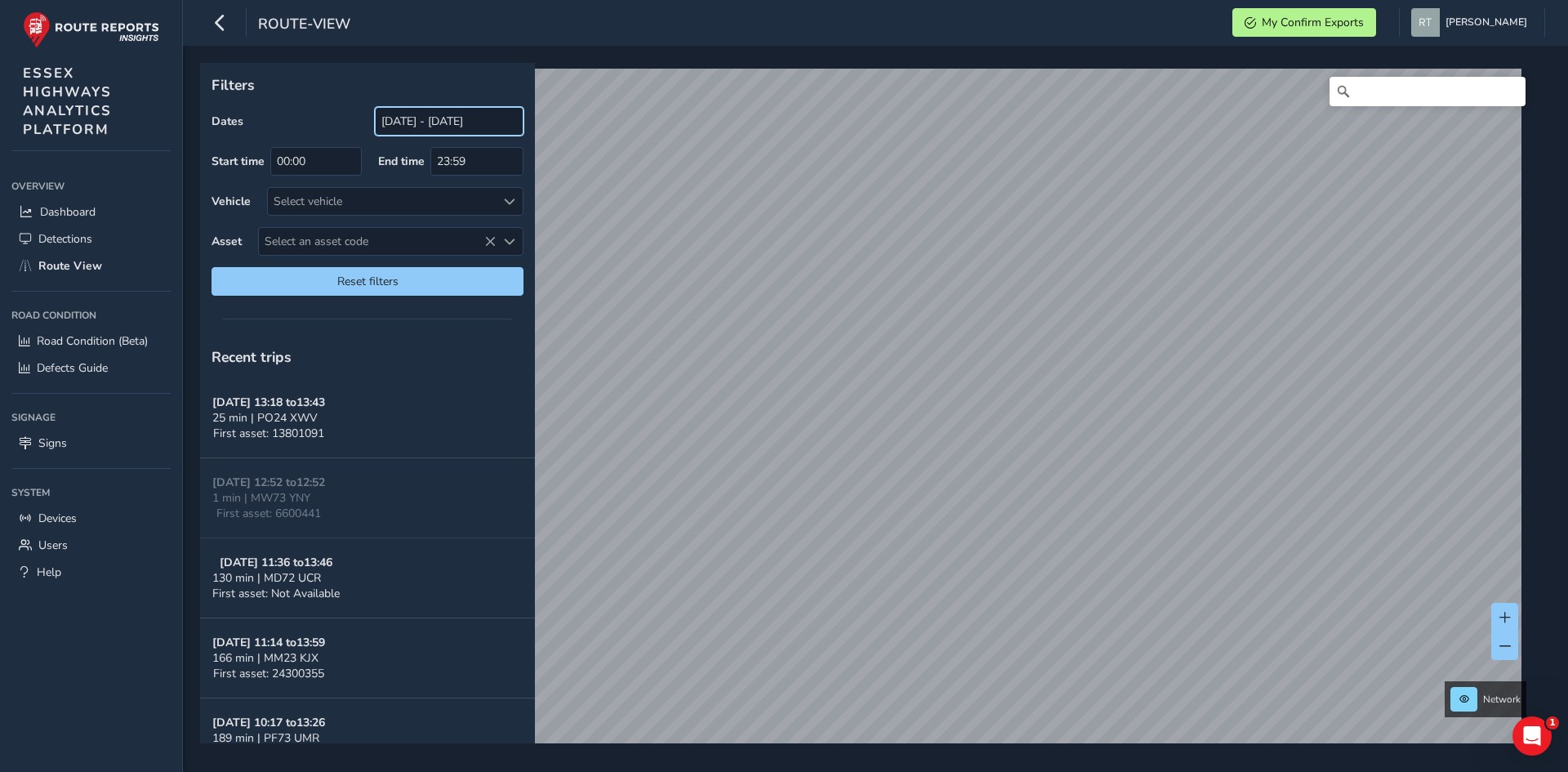
click at [395, 125] on input "[DATE] - [DATE]" at bounding box center [448, 121] width 148 height 29
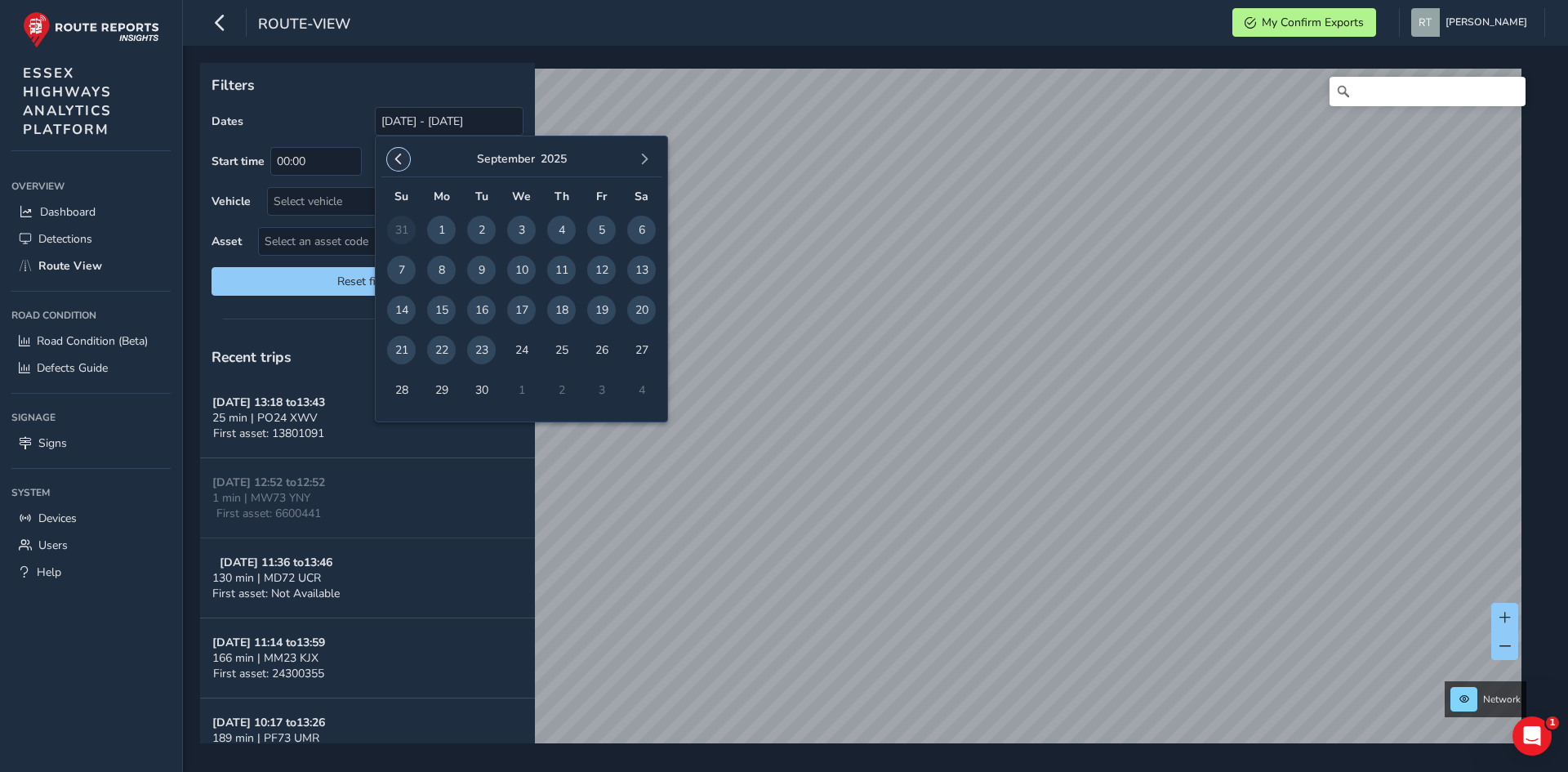
click at [400, 158] on span "button" at bounding box center [398, 159] width 11 height 11
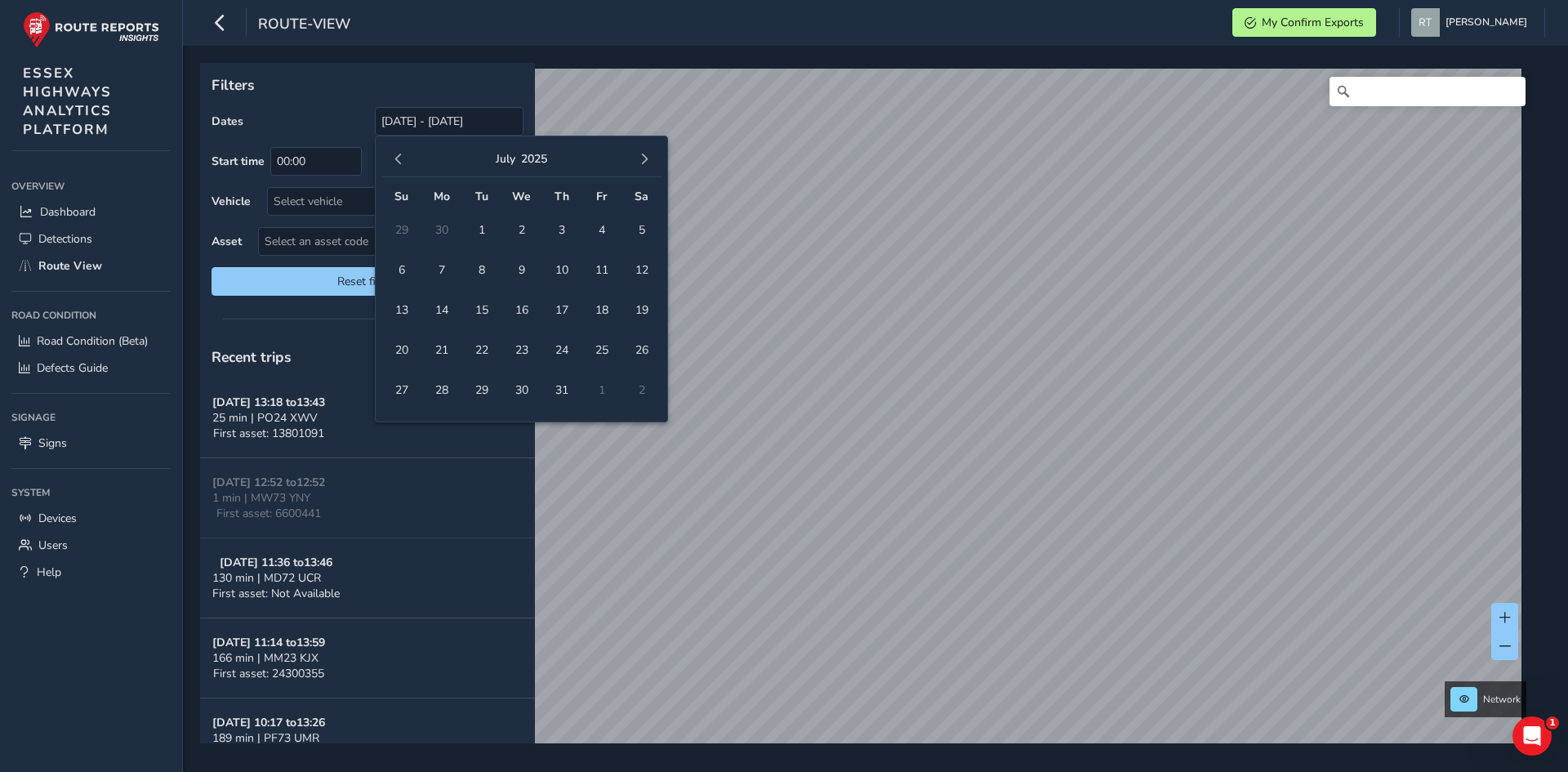
click at [400, 158] on span "button" at bounding box center [398, 159] width 11 height 11
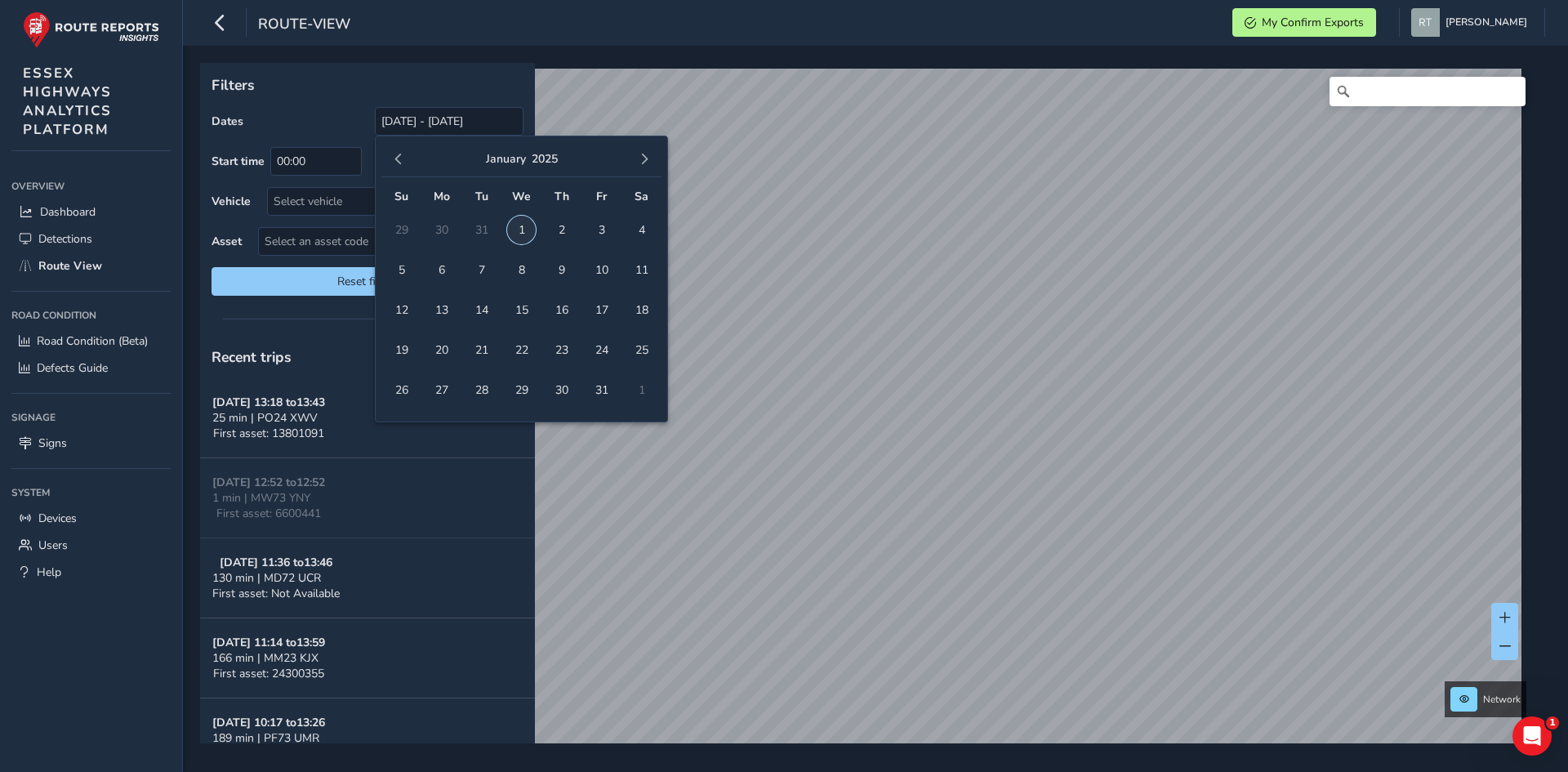
click at [523, 238] on span "1" at bounding box center [521, 230] width 29 height 29
click at [648, 165] on span "button" at bounding box center [644, 159] width 11 height 11
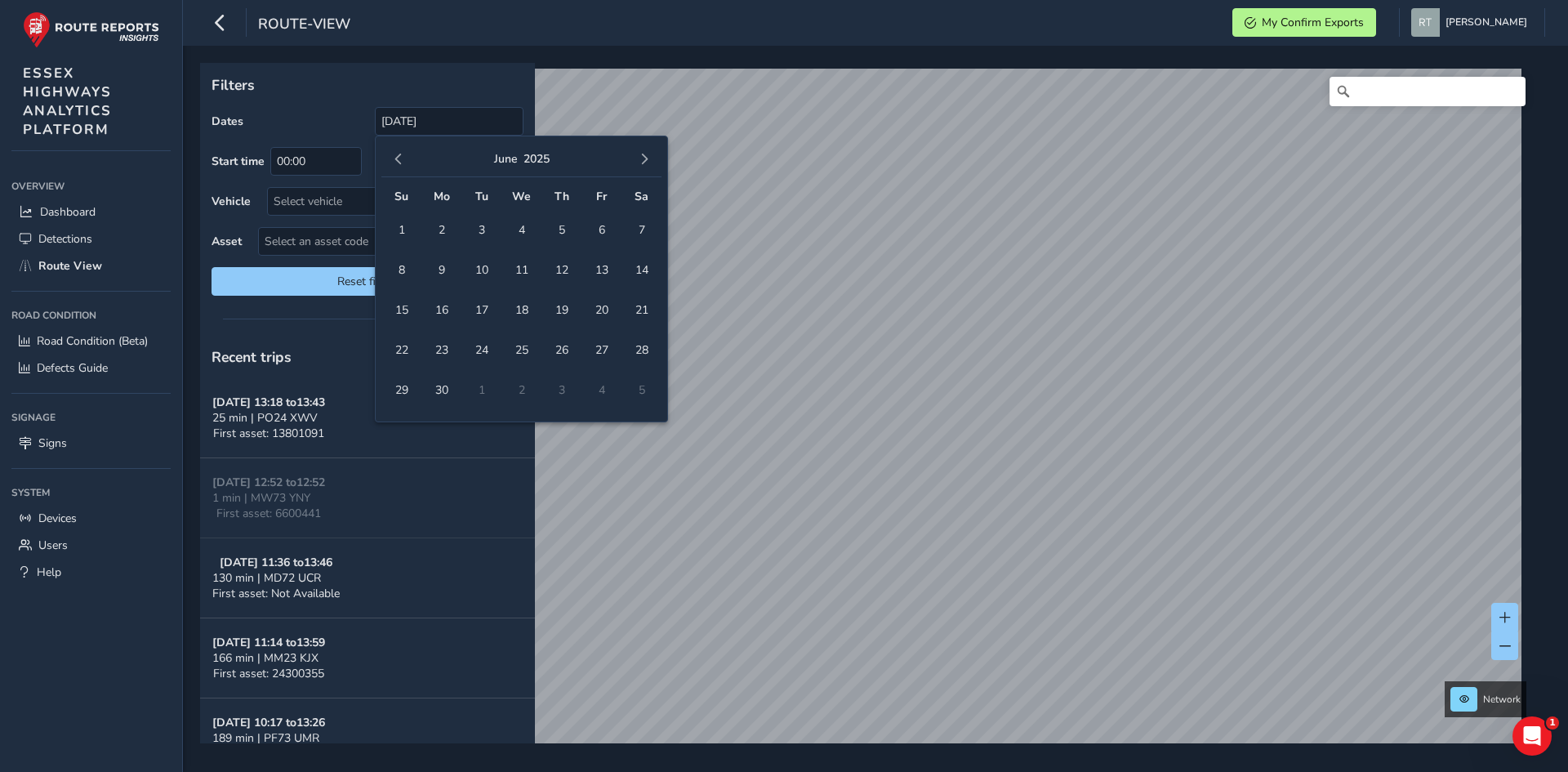
click at [648, 165] on span "button" at bounding box center [644, 159] width 11 height 11
click at [646, 339] on span "27" at bounding box center [641, 350] width 29 height 29
type input "[DATE] - [DATE]"
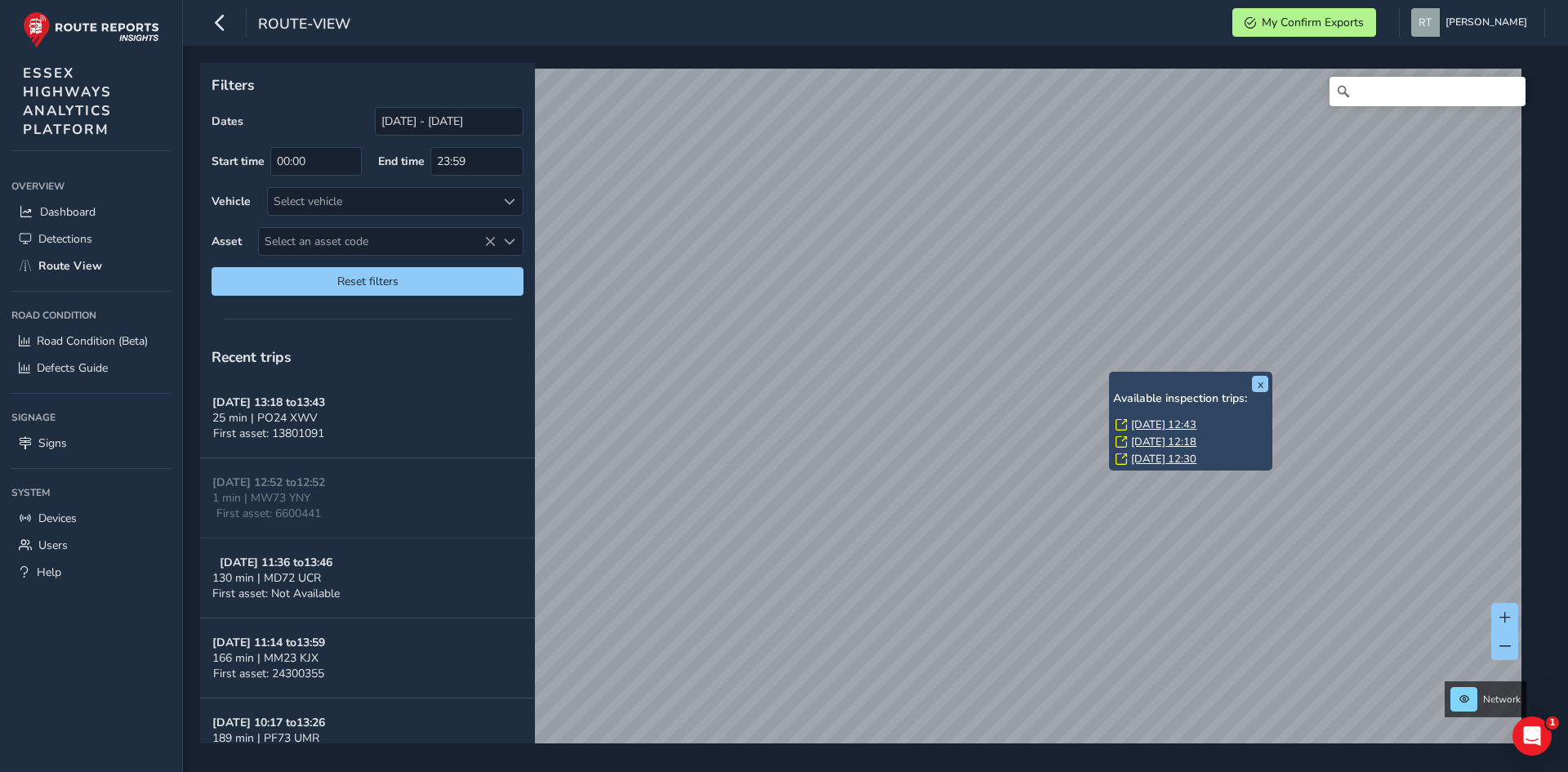
click at [1144, 420] on link "[DATE] 12:43" at bounding box center [1163, 425] width 65 height 15
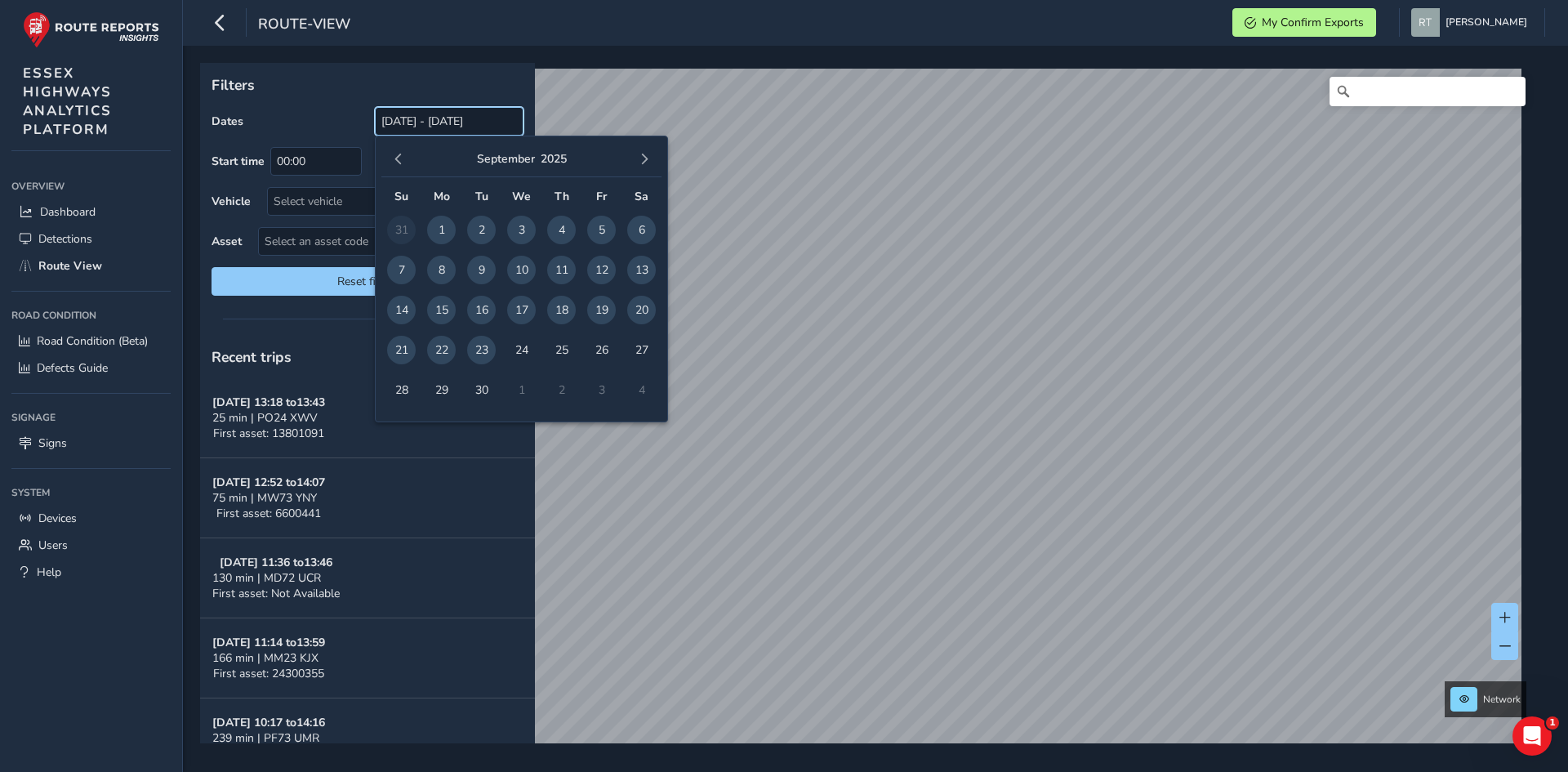
click at [462, 123] on input "[DATE] - [DATE]" at bounding box center [448, 121] width 148 height 29
click at [397, 160] on span "button" at bounding box center [398, 159] width 11 height 11
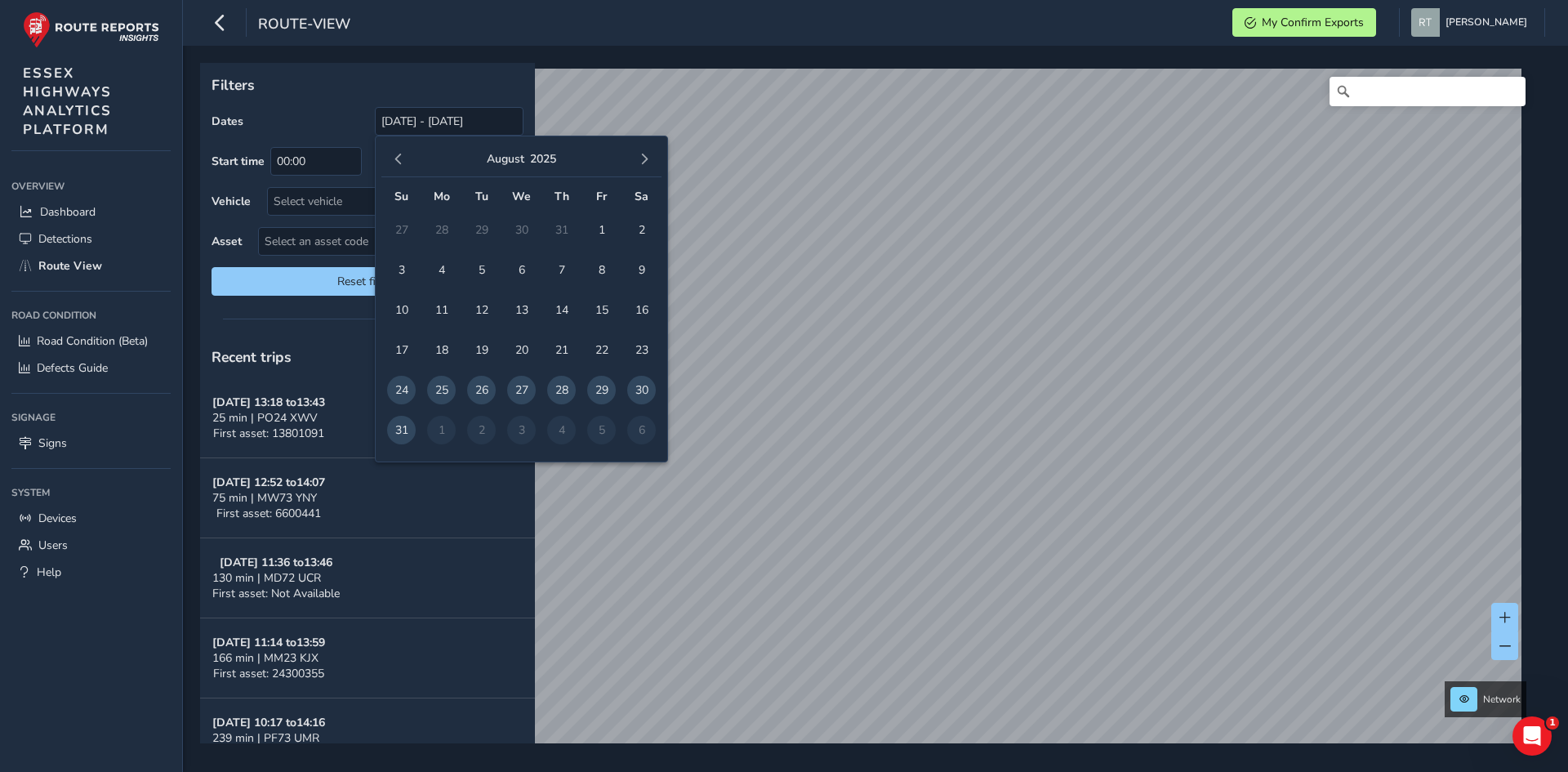
click at [397, 160] on span "button" at bounding box center [398, 159] width 11 height 11
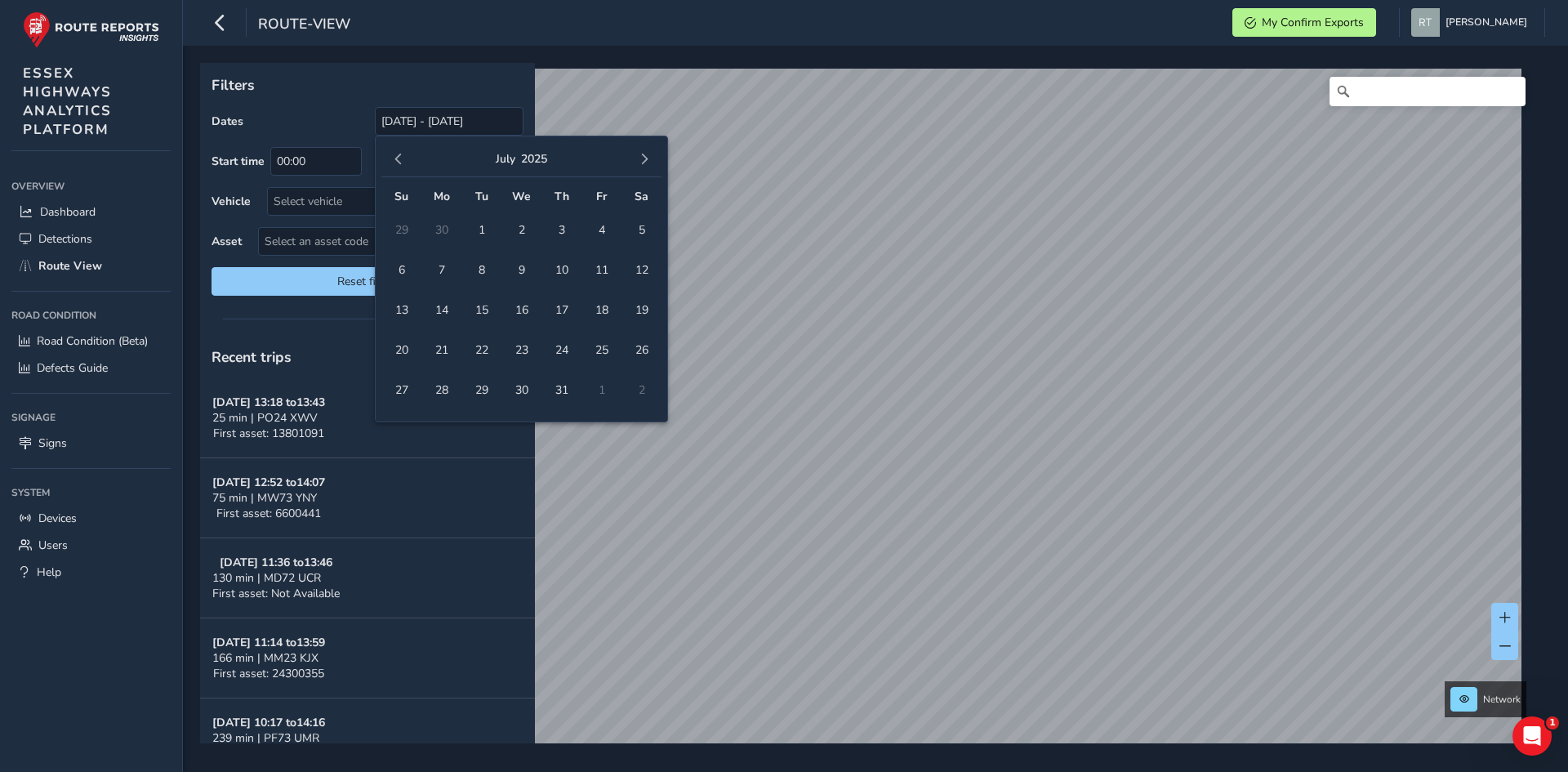
click at [397, 160] on span "button" at bounding box center [398, 159] width 11 height 11
click at [397, 158] on span "button" at bounding box center [398, 159] width 11 height 11
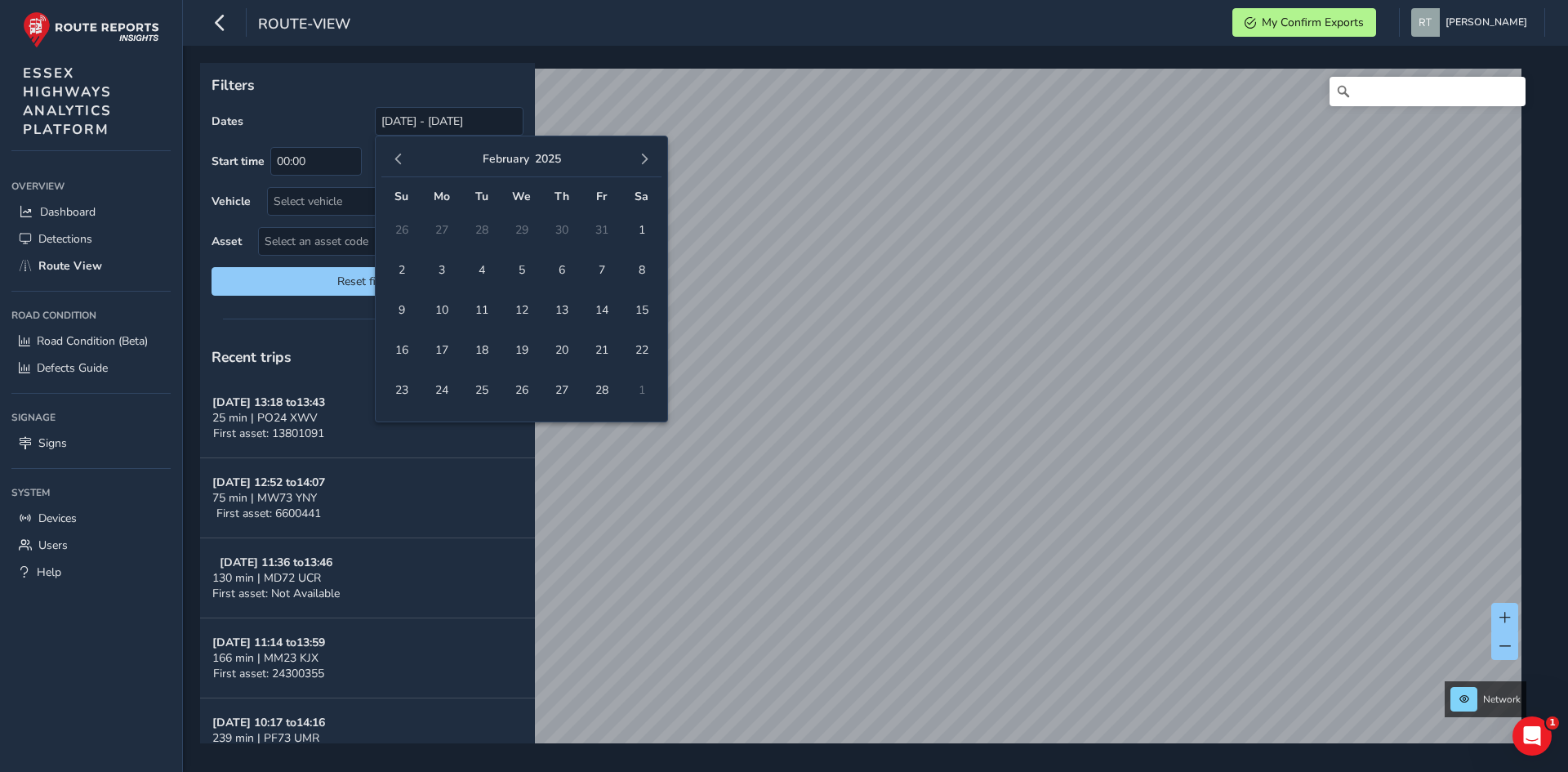
click at [397, 158] on span "button" at bounding box center [398, 159] width 11 height 11
click at [524, 236] on span "1" at bounding box center [521, 230] width 29 height 29
click at [641, 163] on span "button" at bounding box center [644, 159] width 11 height 11
click at [642, 161] on span "button" at bounding box center [644, 159] width 11 height 11
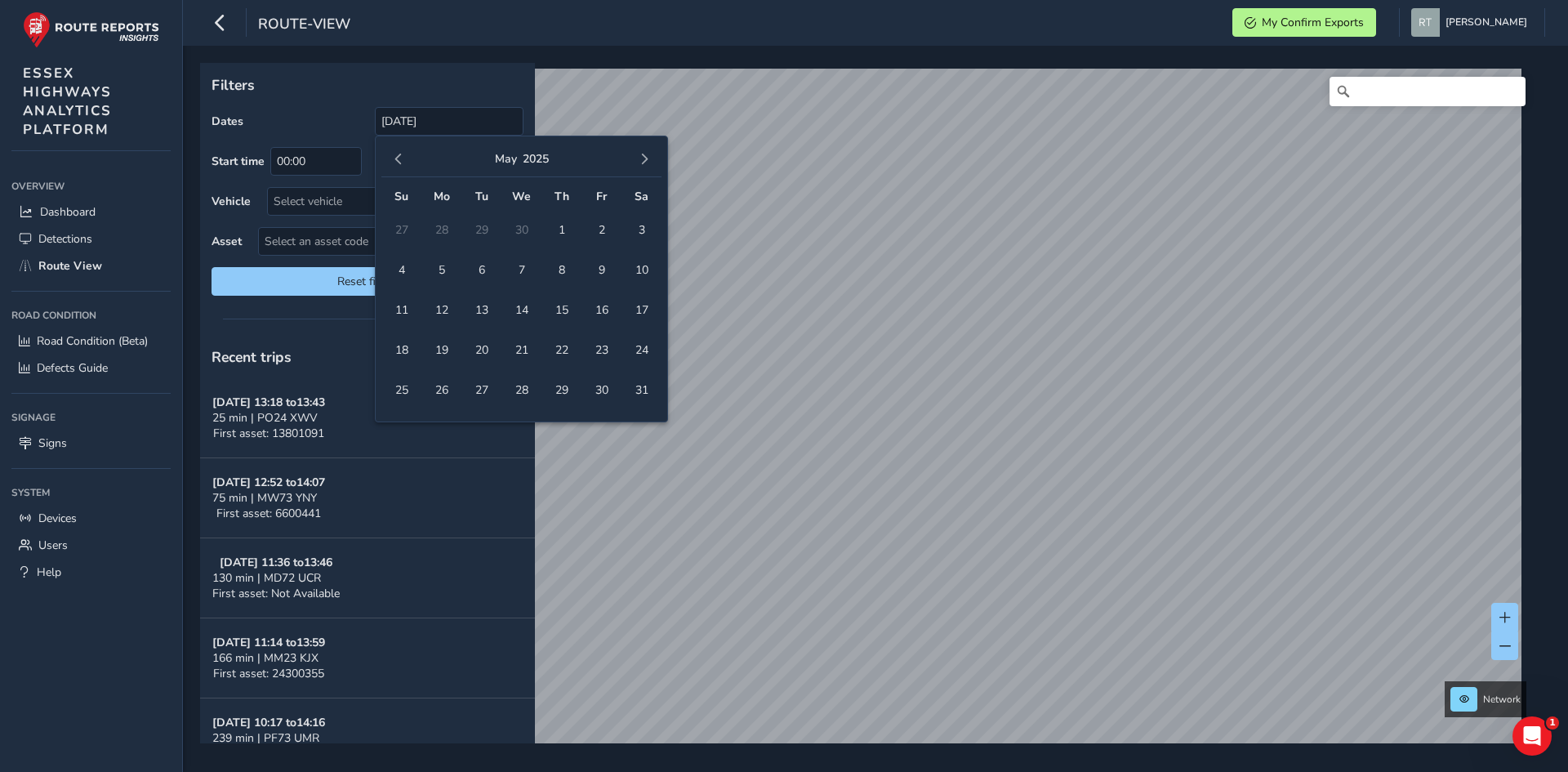
click at [642, 161] on span "button" at bounding box center [644, 159] width 11 height 11
click at [644, 161] on span "button" at bounding box center [644, 159] width 11 height 11
click at [642, 347] on span "27" at bounding box center [641, 350] width 29 height 29
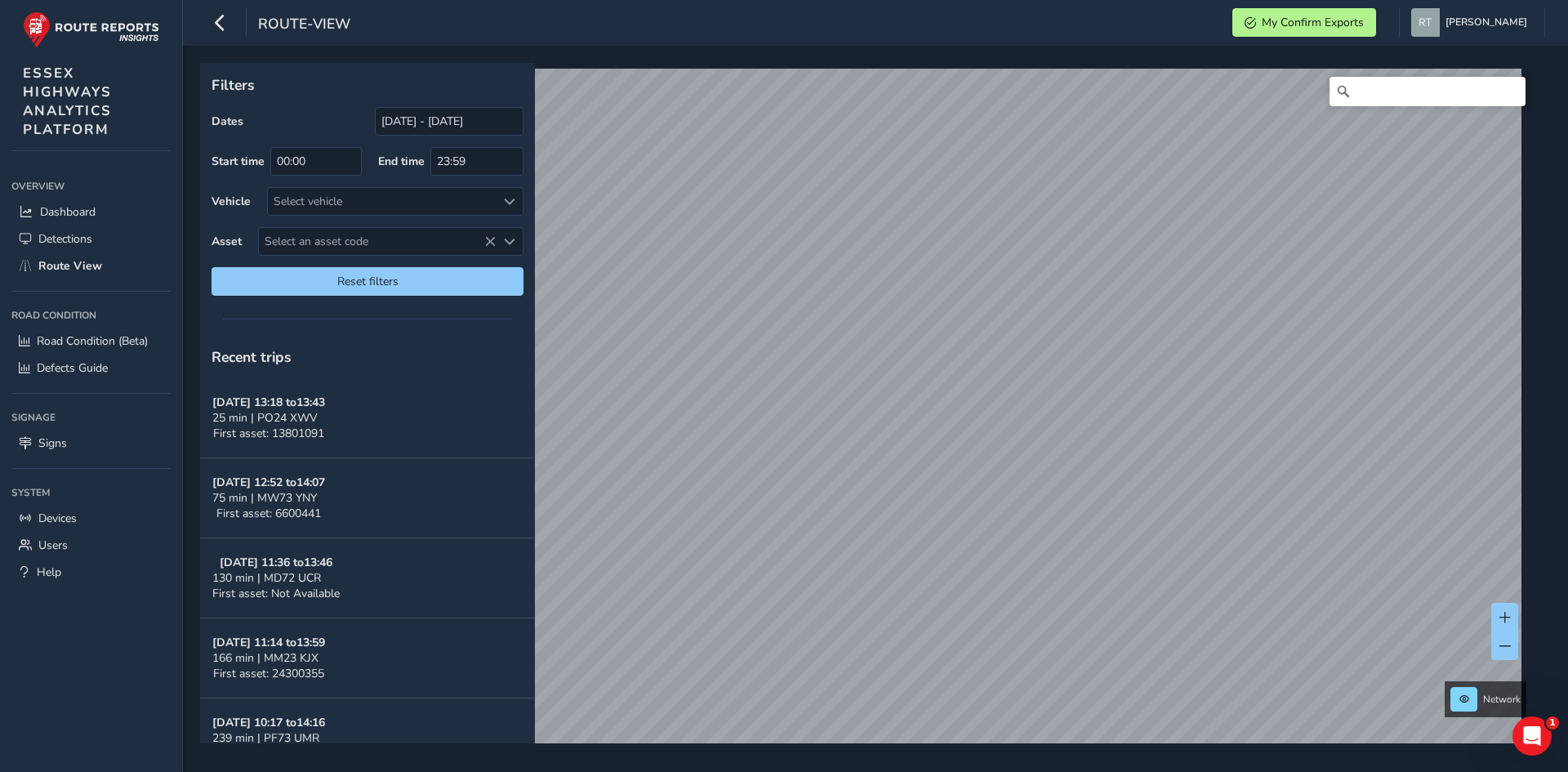
click at [788, 771] on html "route-view My Confirm Exports [PERSON_NAME] Colour Scheme: Dark Dim Light Logou…" at bounding box center [784, 386] width 1568 height 772
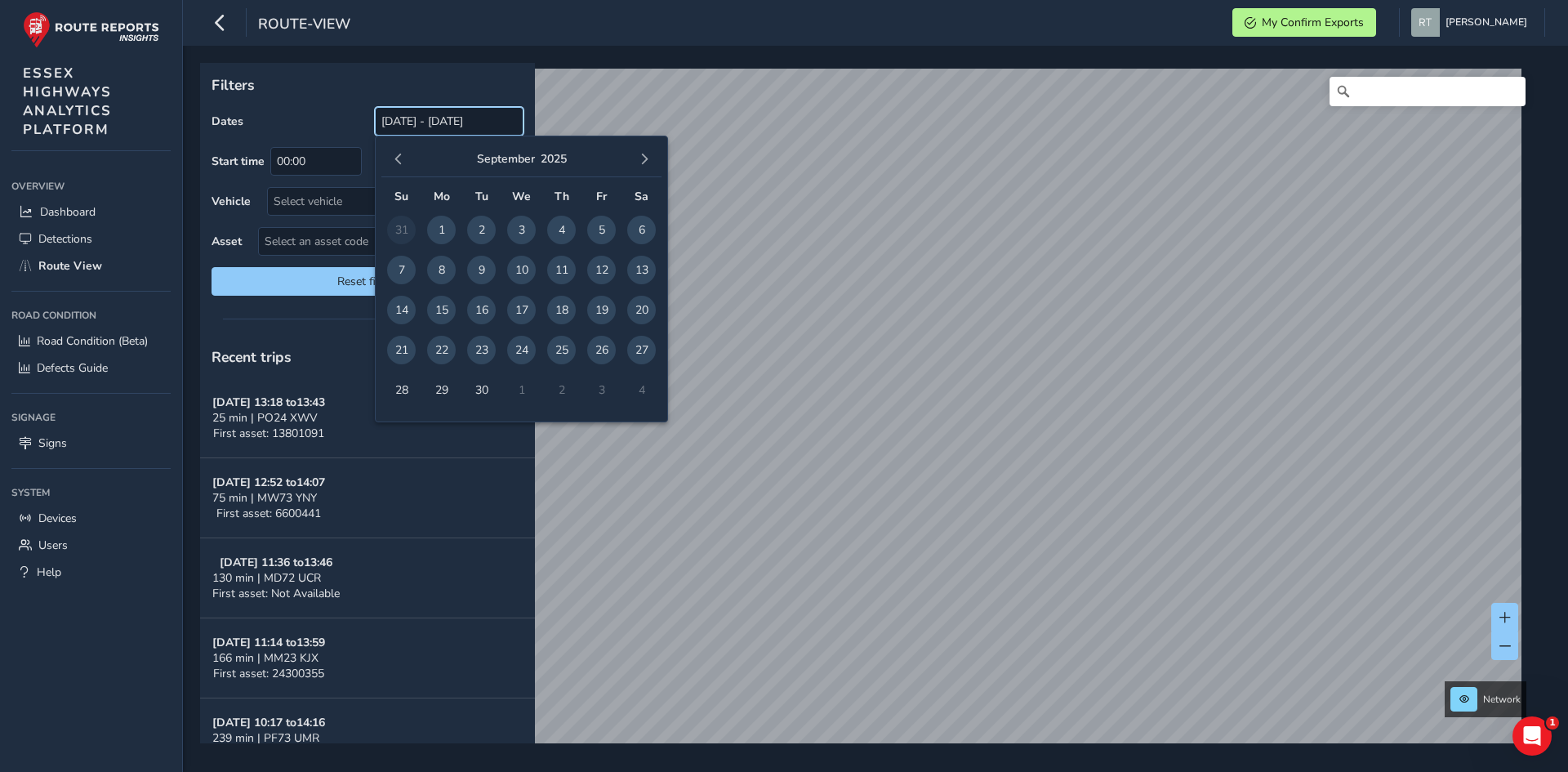
click at [390, 122] on input "[DATE] - [DATE]" at bounding box center [448, 121] width 148 height 29
click at [395, 166] on button "button" at bounding box center [398, 159] width 23 height 23
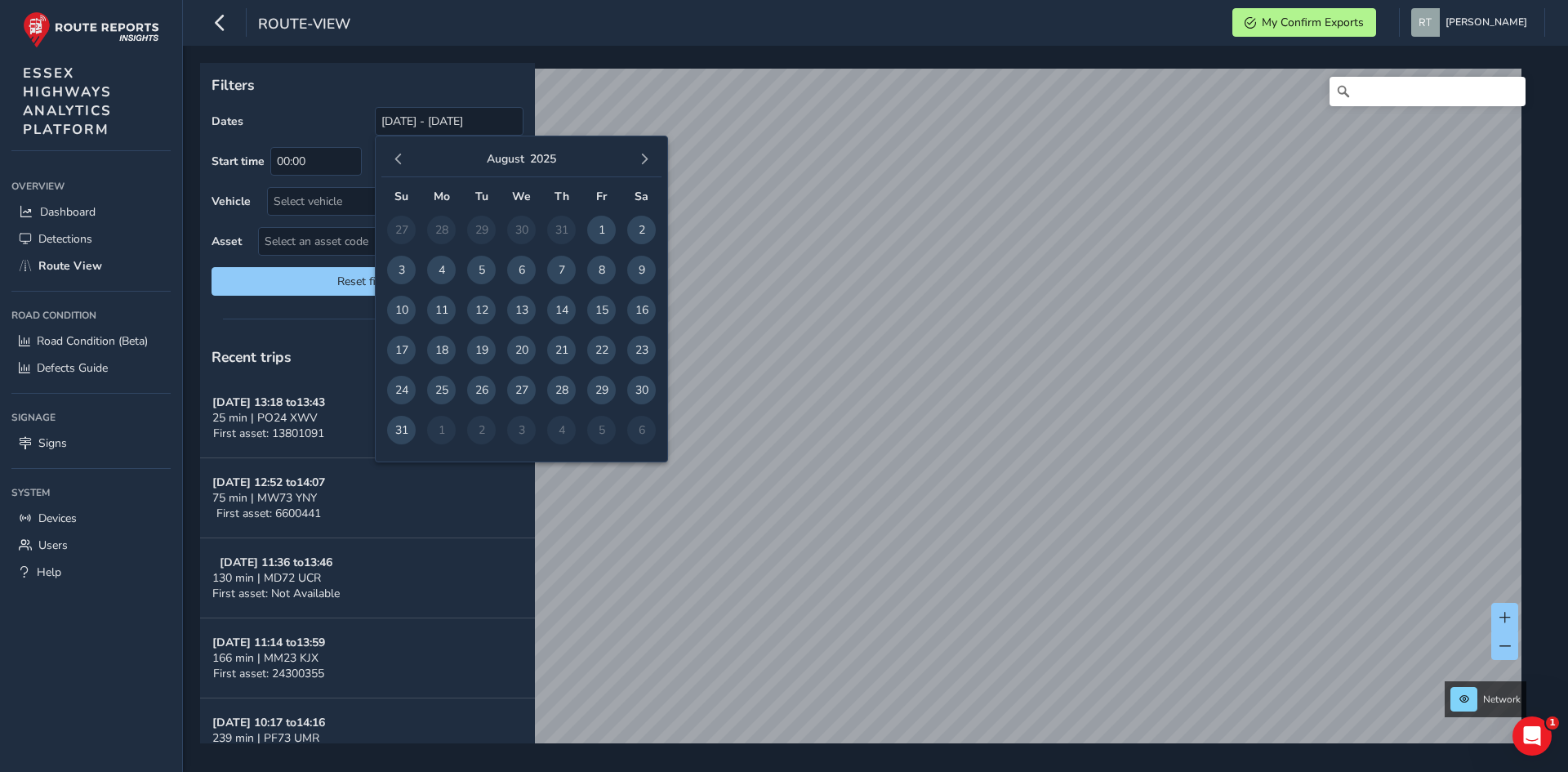
click at [395, 164] on span "button" at bounding box center [398, 159] width 11 height 11
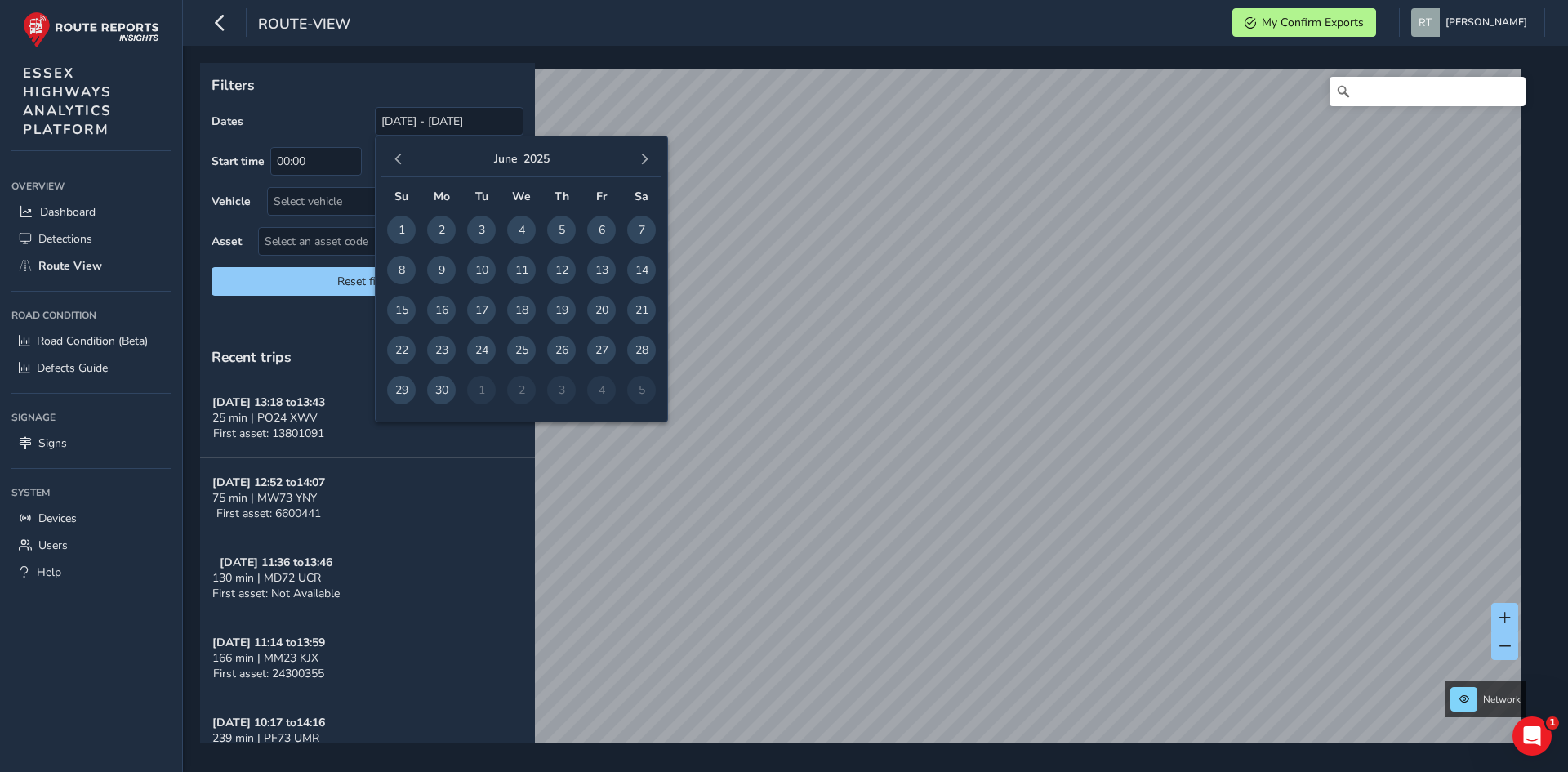
click at [395, 164] on span "button" at bounding box center [398, 159] width 11 height 11
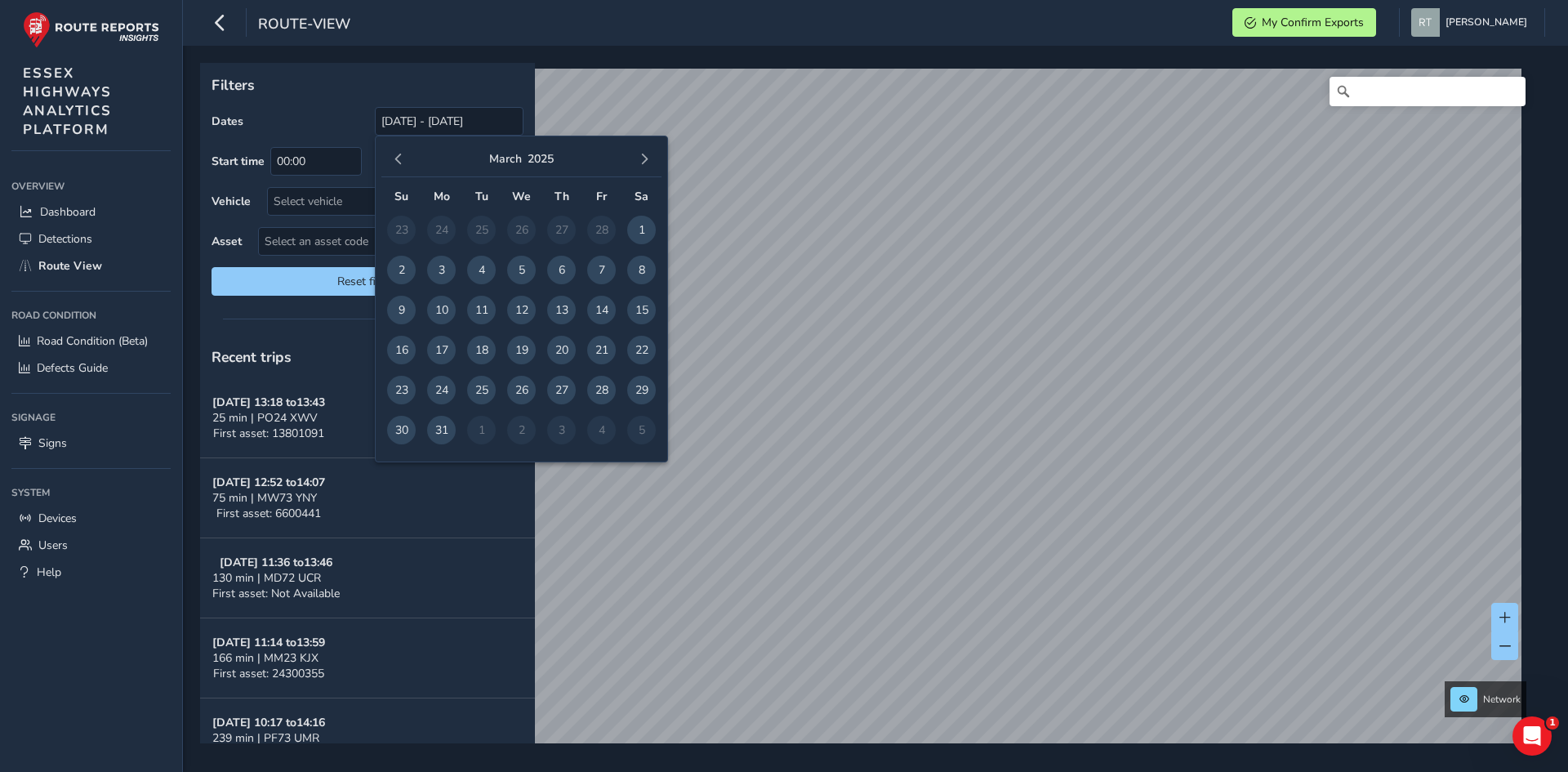
click at [395, 164] on span "button" at bounding box center [398, 159] width 11 height 11
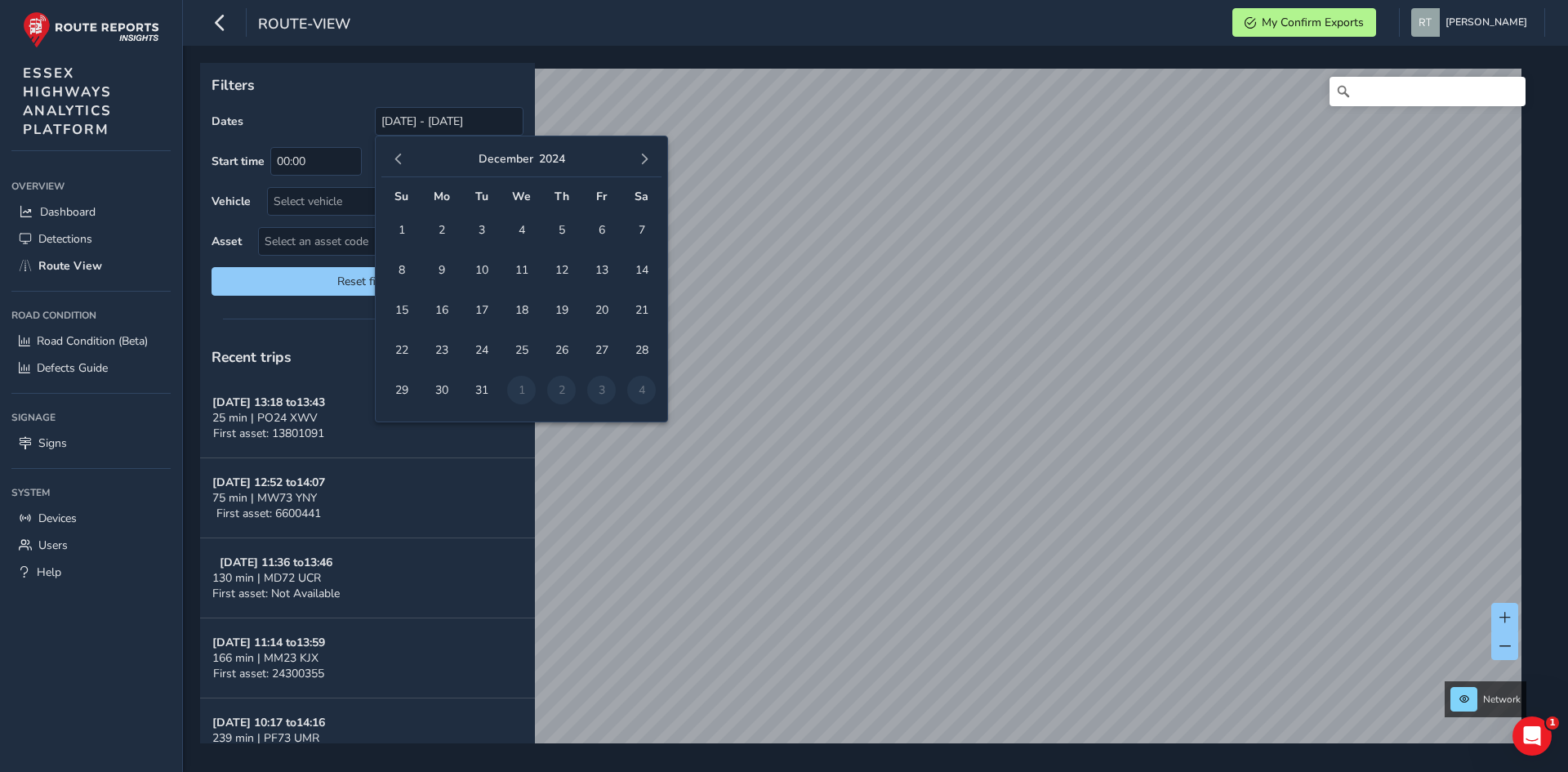
click at [395, 164] on span "button" at bounding box center [398, 159] width 11 height 11
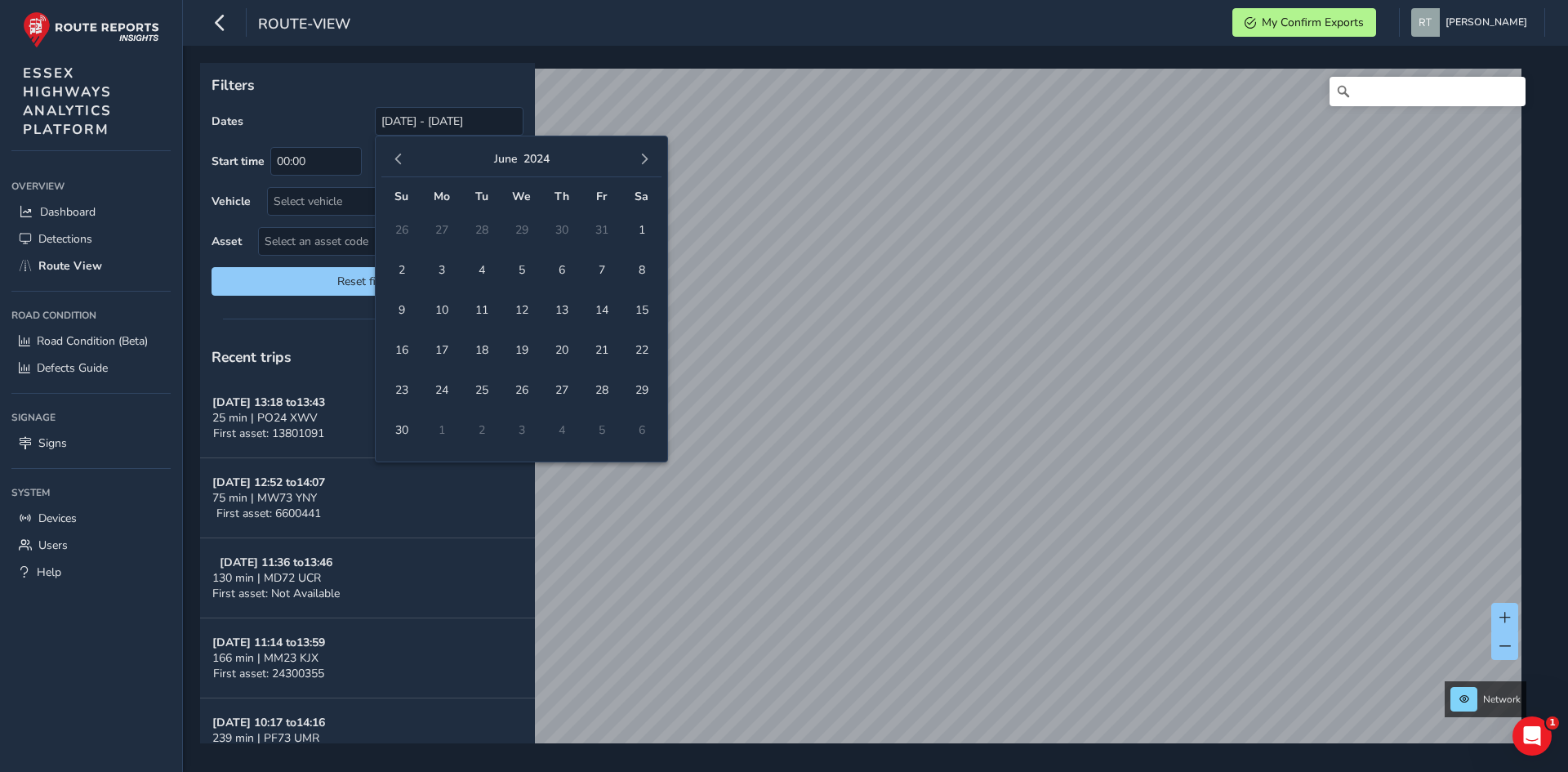
click at [395, 164] on span "button" at bounding box center [398, 159] width 11 height 11
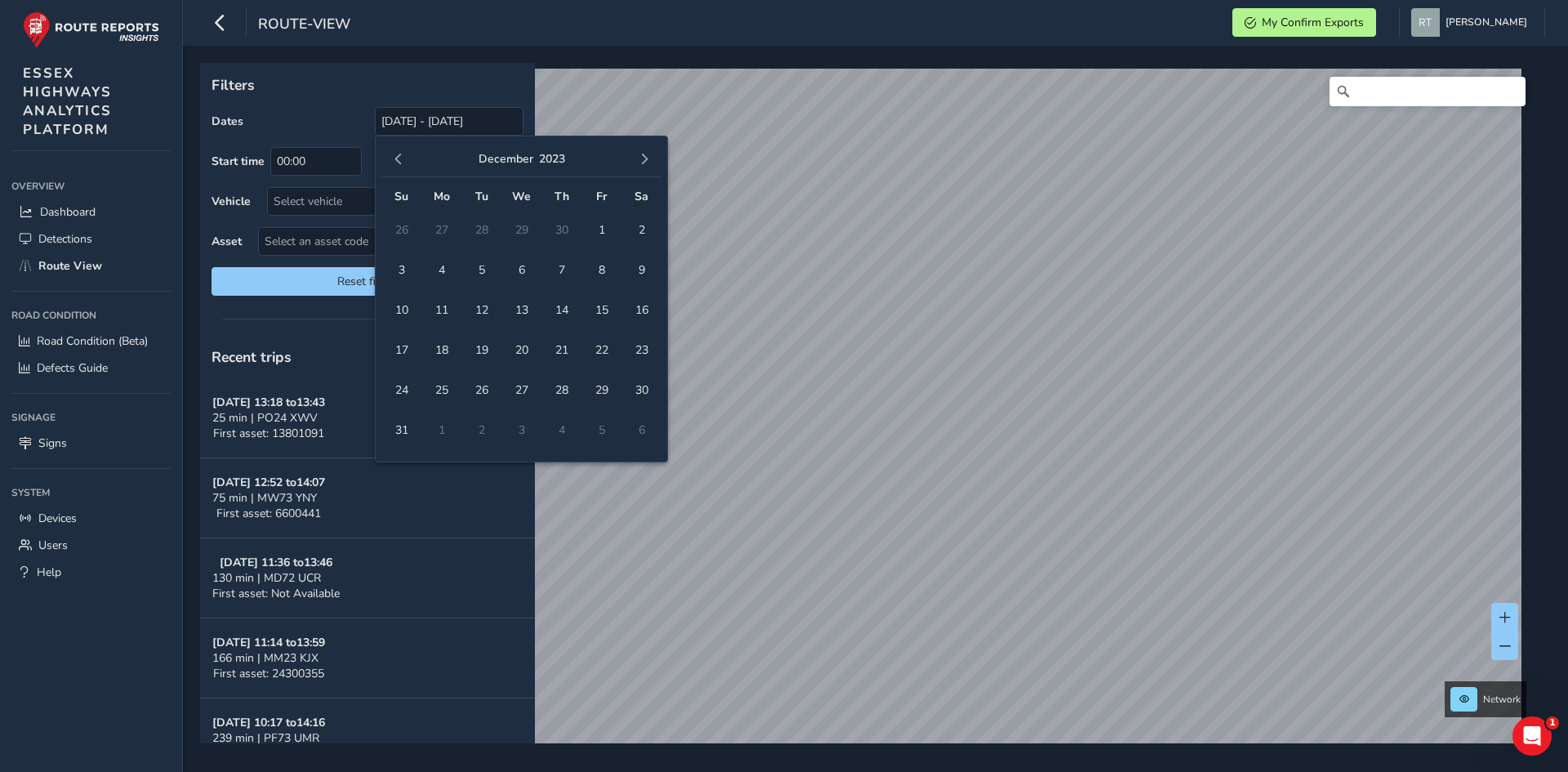
click at [395, 164] on span "button" at bounding box center [398, 159] width 11 height 11
click at [517, 225] on span "1" at bounding box center [521, 230] width 29 height 29
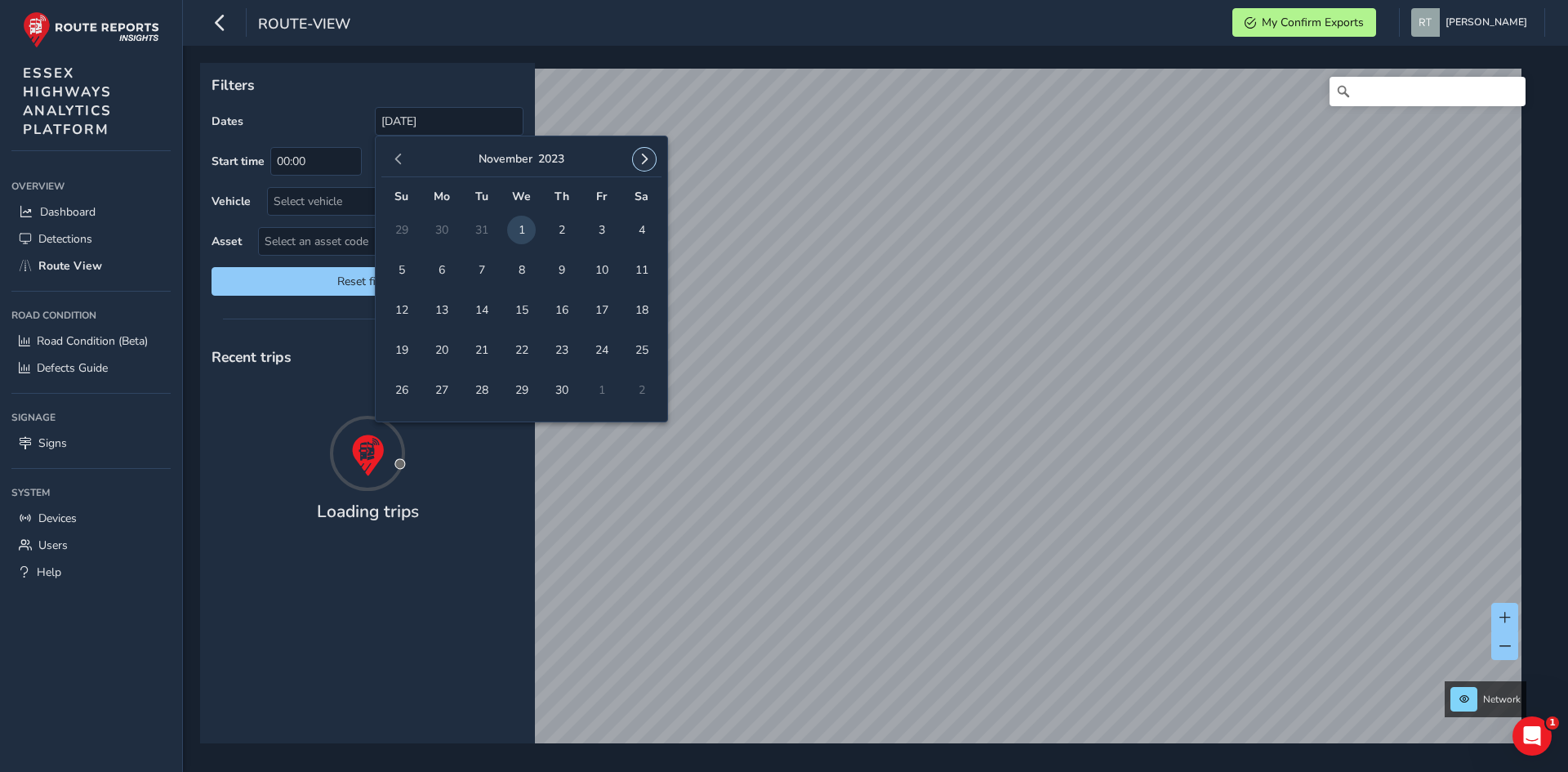
click at [644, 161] on span "button" at bounding box center [644, 159] width 11 height 11
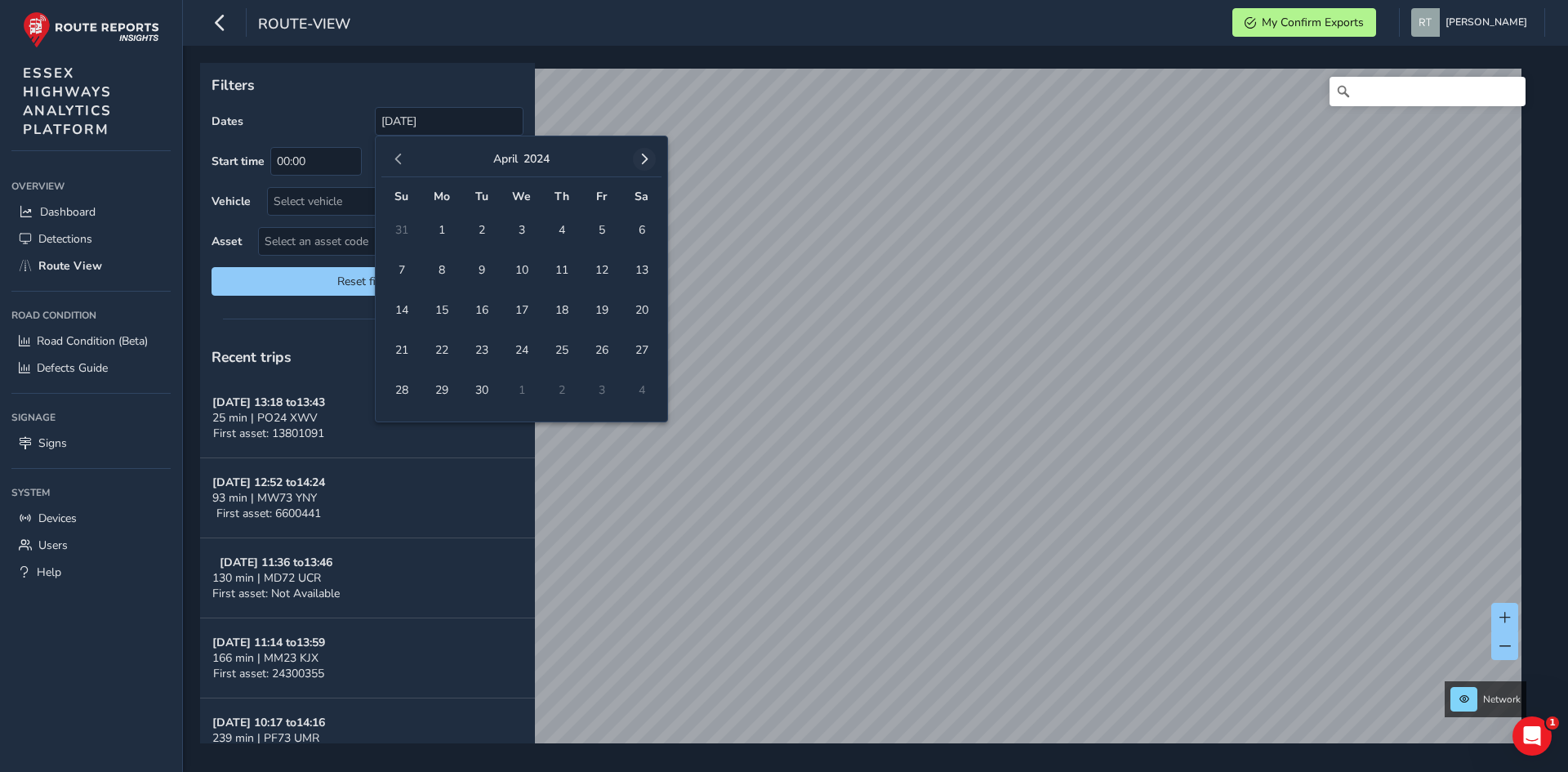
click at [645, 161] on span "button" at bounding box center [644, 159] width 11 height 11
click at [646, 162] on span "button" at bounding box center [644, 159] width 11 height 11
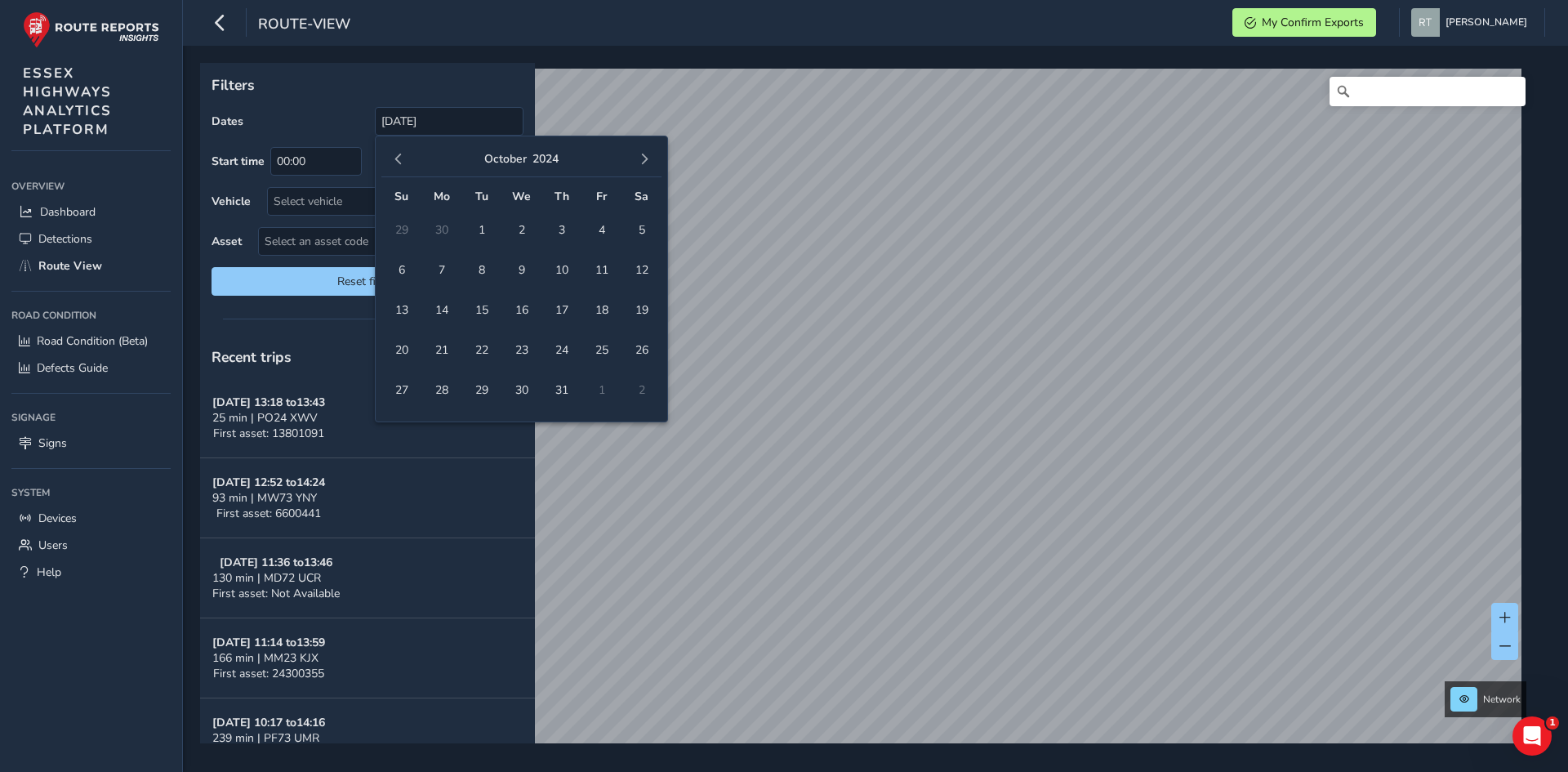
click at [646, 162] on span "button" at bounding box center [644, 159] width 11 height 11
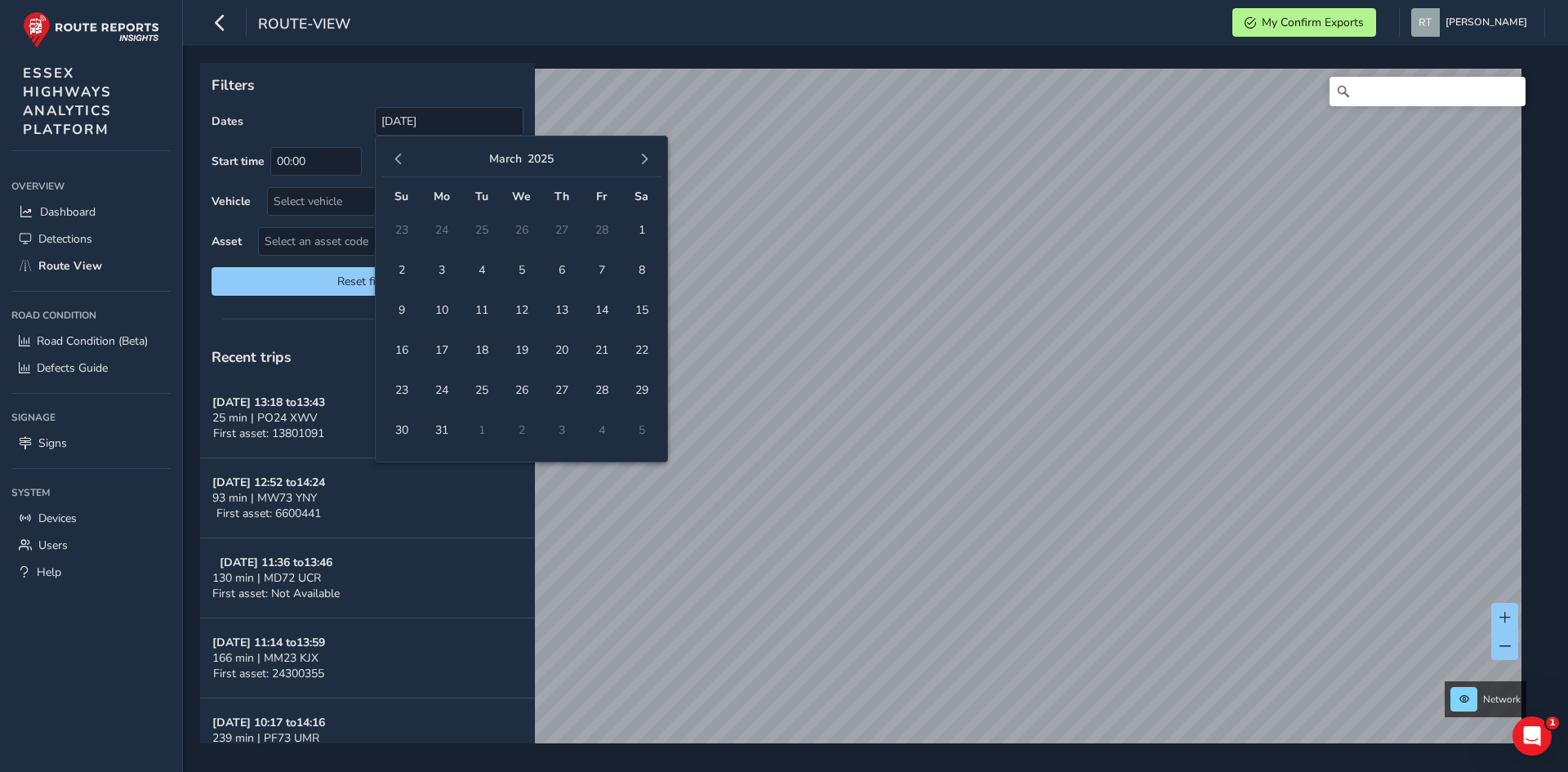
click at [646, 162] on span "button" at bounding box center [644, 159] width 11 height 11
click at [646, 164] on span "button" at bounding box center [644, 159] width 11 height 11
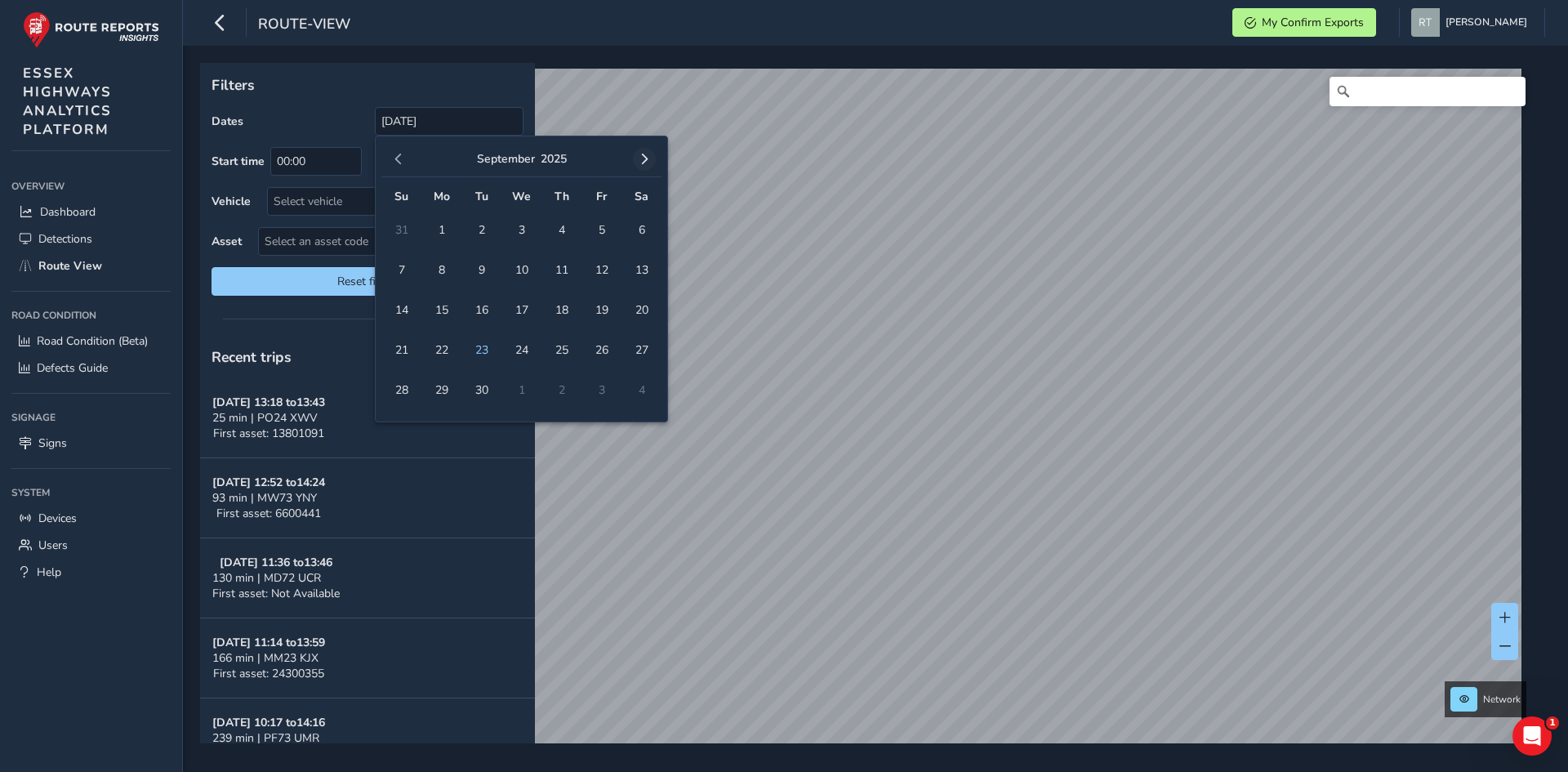
click at [642, 159] on span "button" at bounding box center [644, 159] width 11 height 11
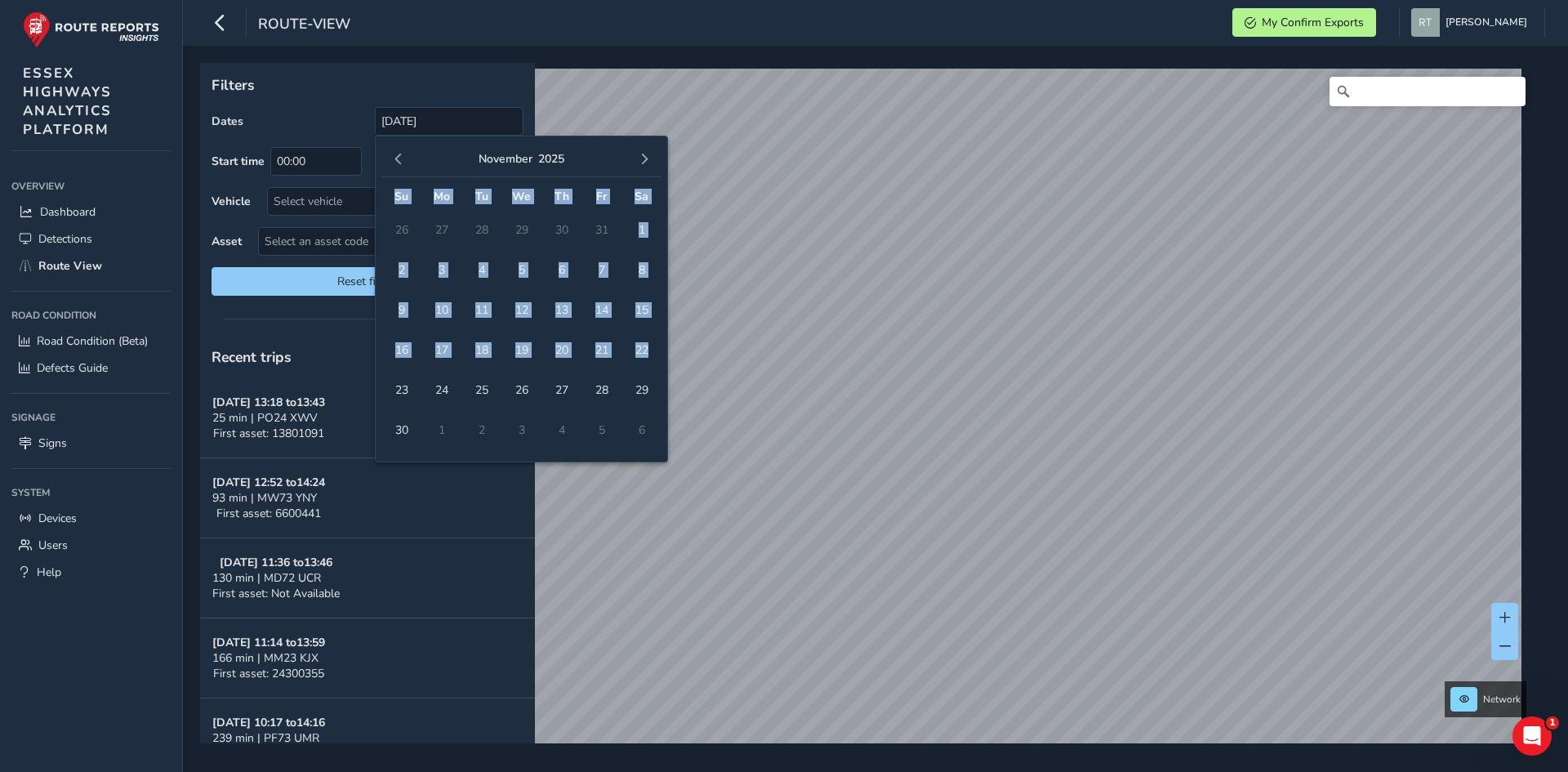
drag, startPoint x: 658, startPoint y: 361, endPoint x: 662, endPoint y: 396, distance: 35.2
click at [662, 397] on div "November 2025 Su Mo Tu We Th Fr Sa 26 27 28 29 30 31 1 2 3 4 5 6 7 8 9 10 11 12…" at bounding box center [521, 299] width 293 height 326
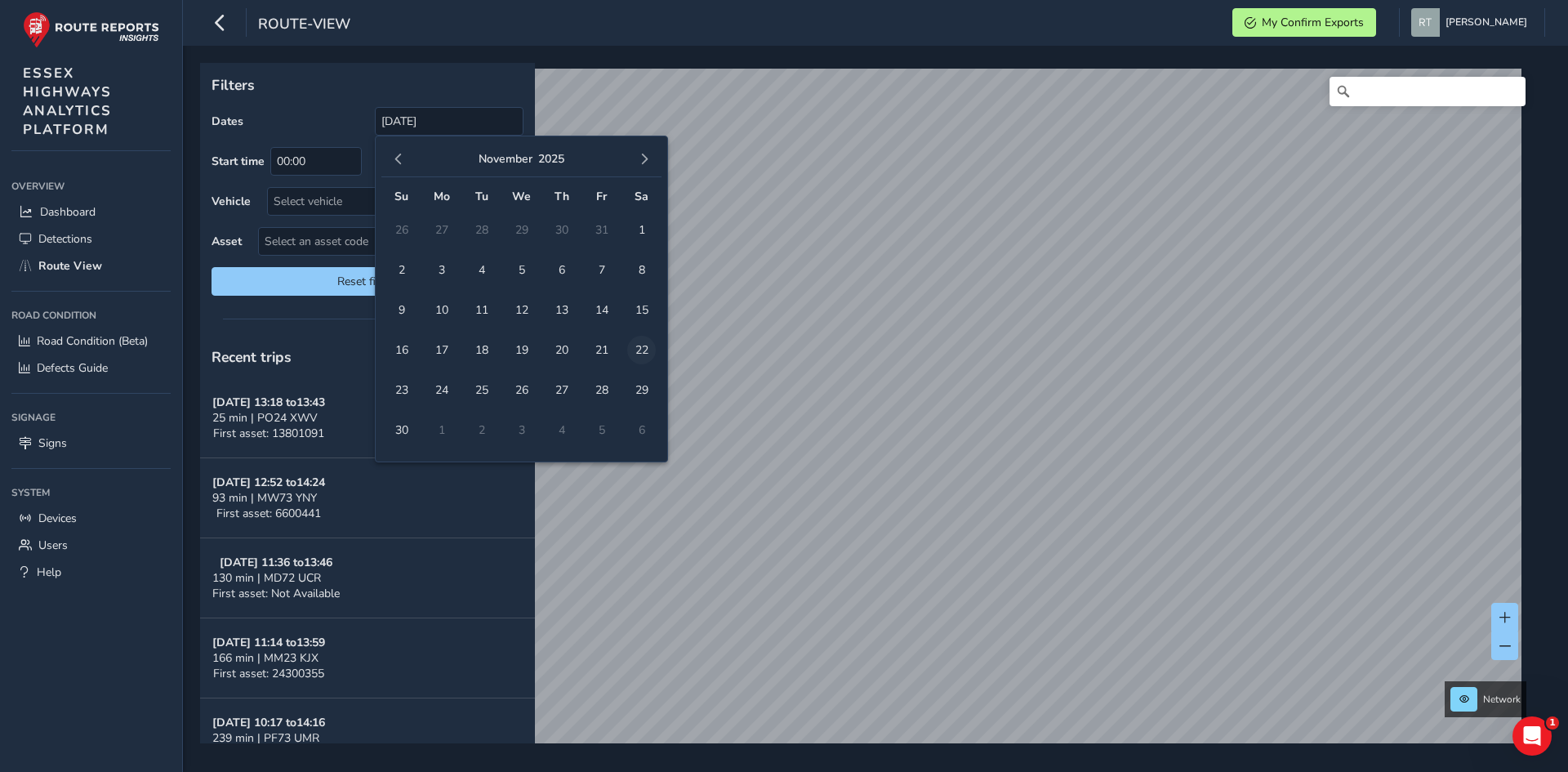
click at [644, 345] on span "22" at bounding box center [641, 350] width 29 height 29
type input "01/11/2023 - 22/11/2025"
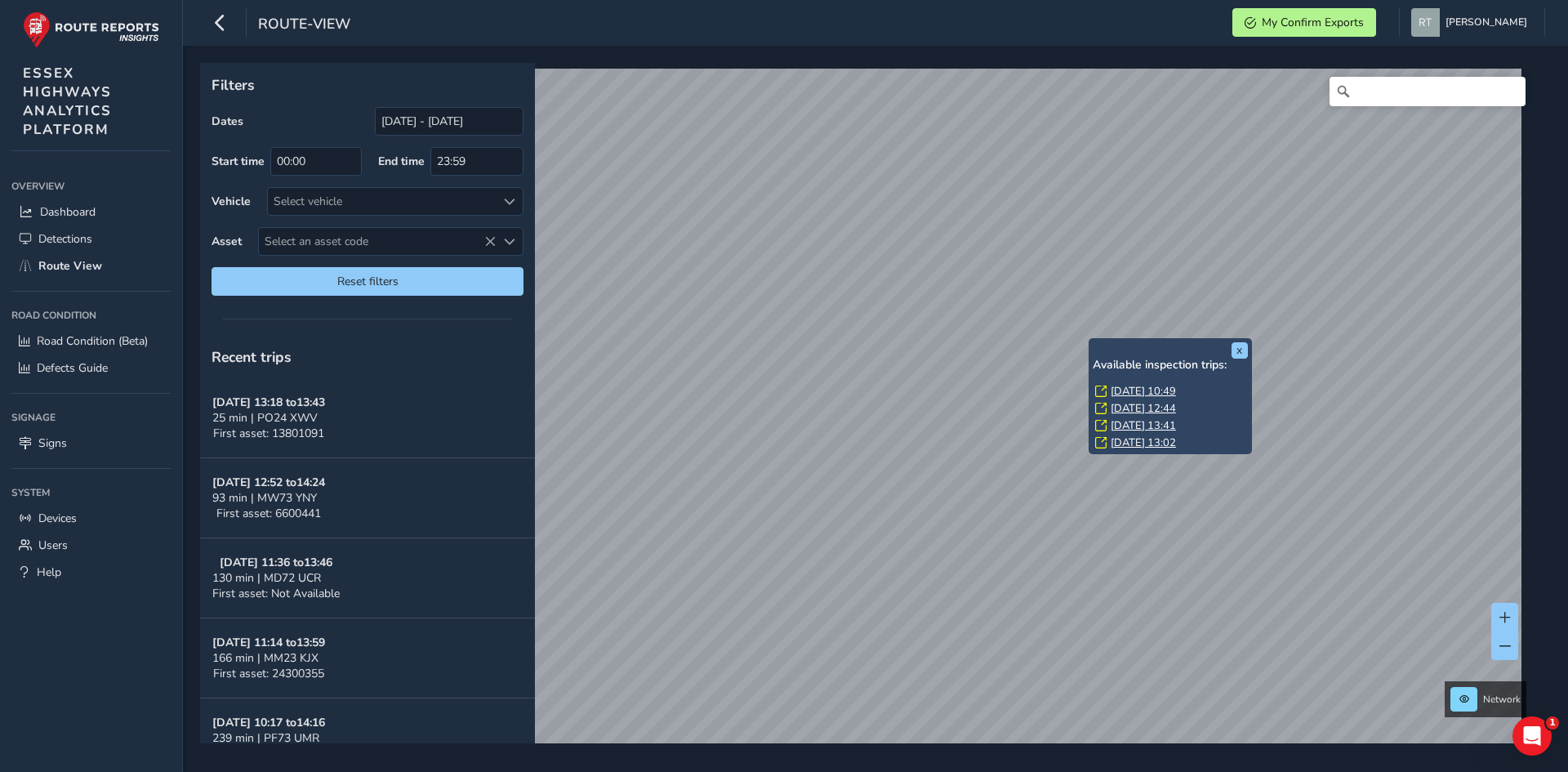
click at [1155, 388] on link "Mon, 19 May, 10:49" at bounding box center [1143, 390] width 65 height 15
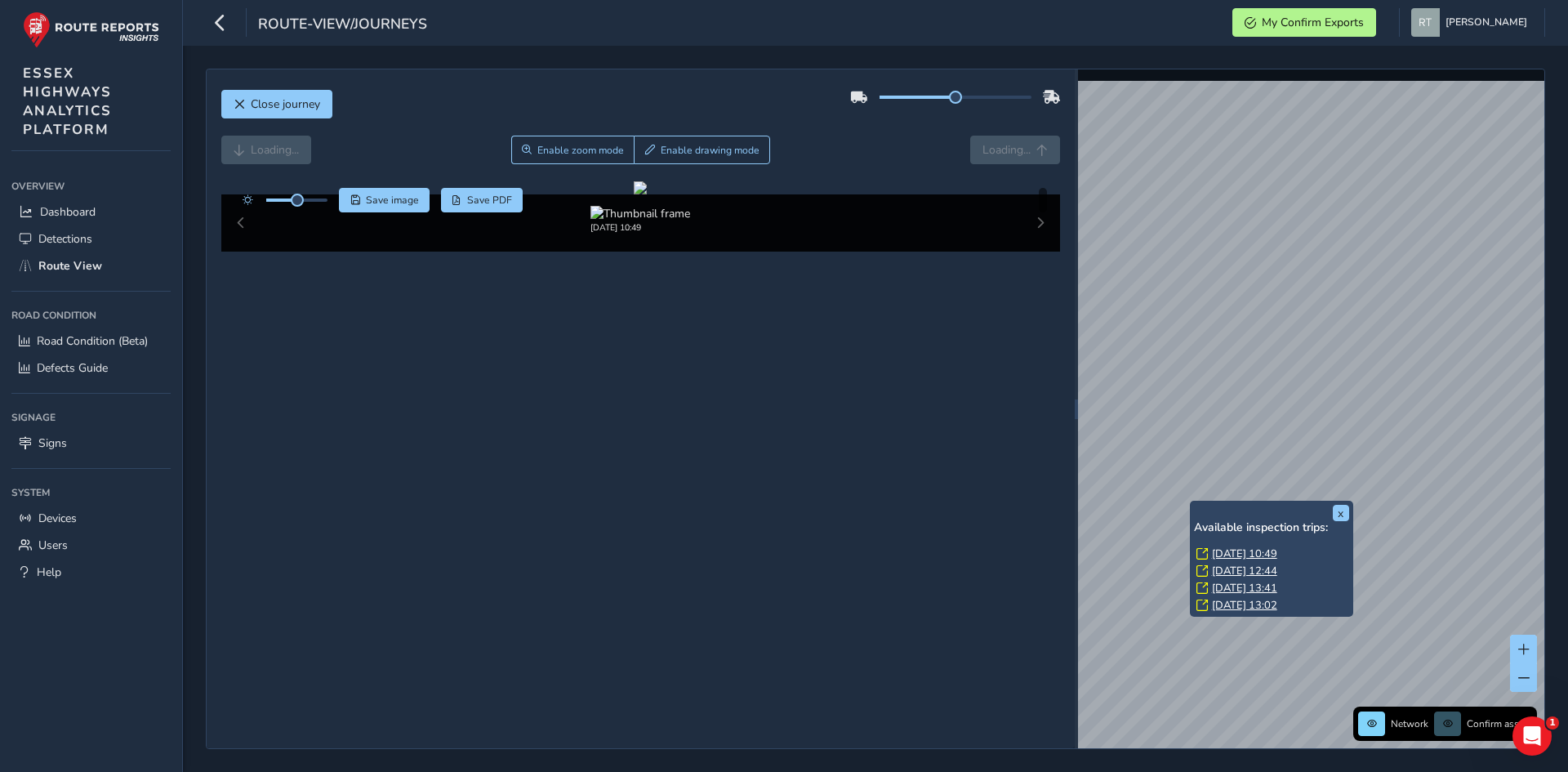
click at [1234, 549] on link "Mon, 19 May, 10:49" at bounding box center [1244, 554] width 65 height 15
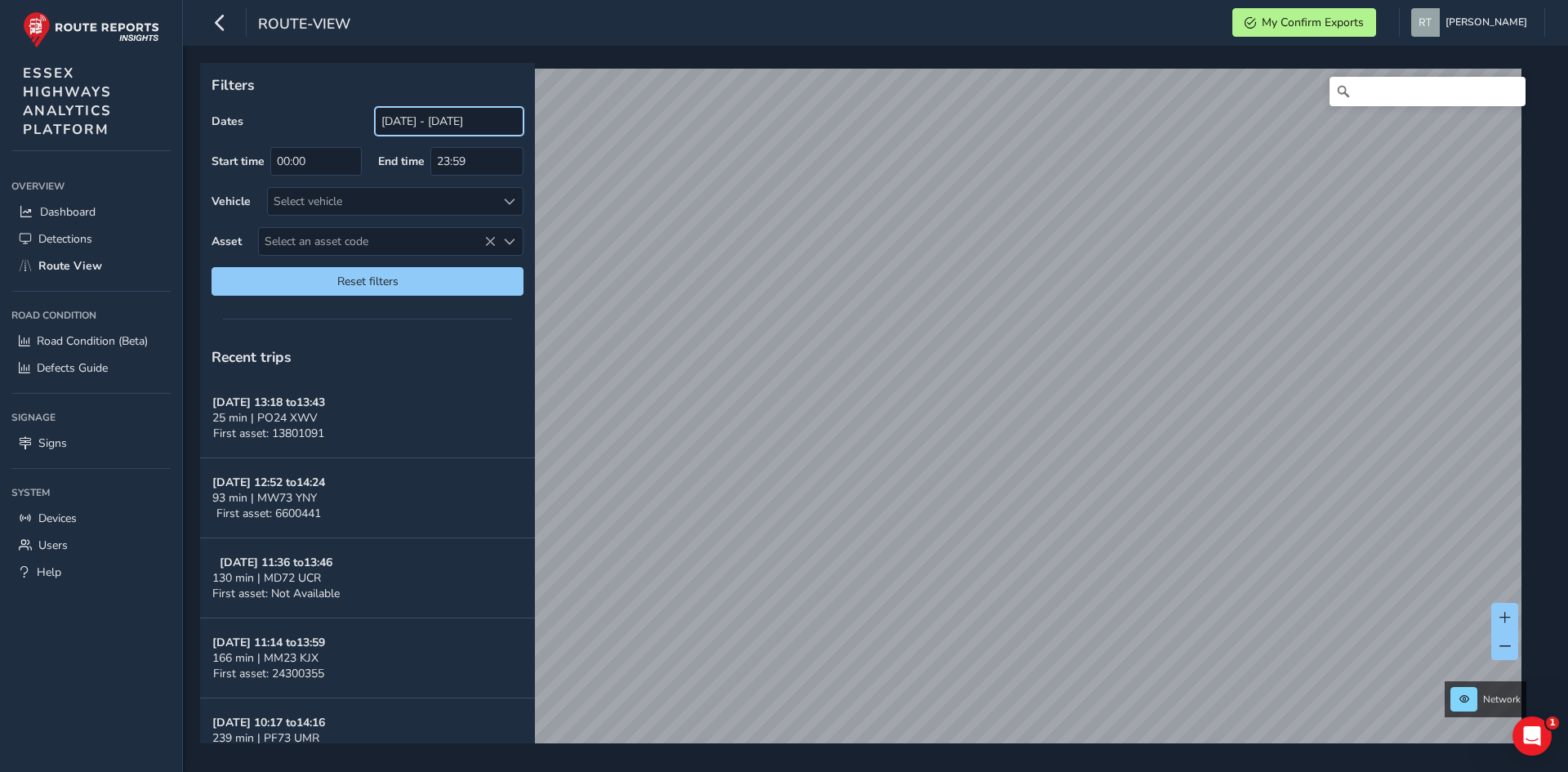
click at [455, 122] on input "[DATE] - [DATE]" at bounding box center [448, 121] width 148 height 29
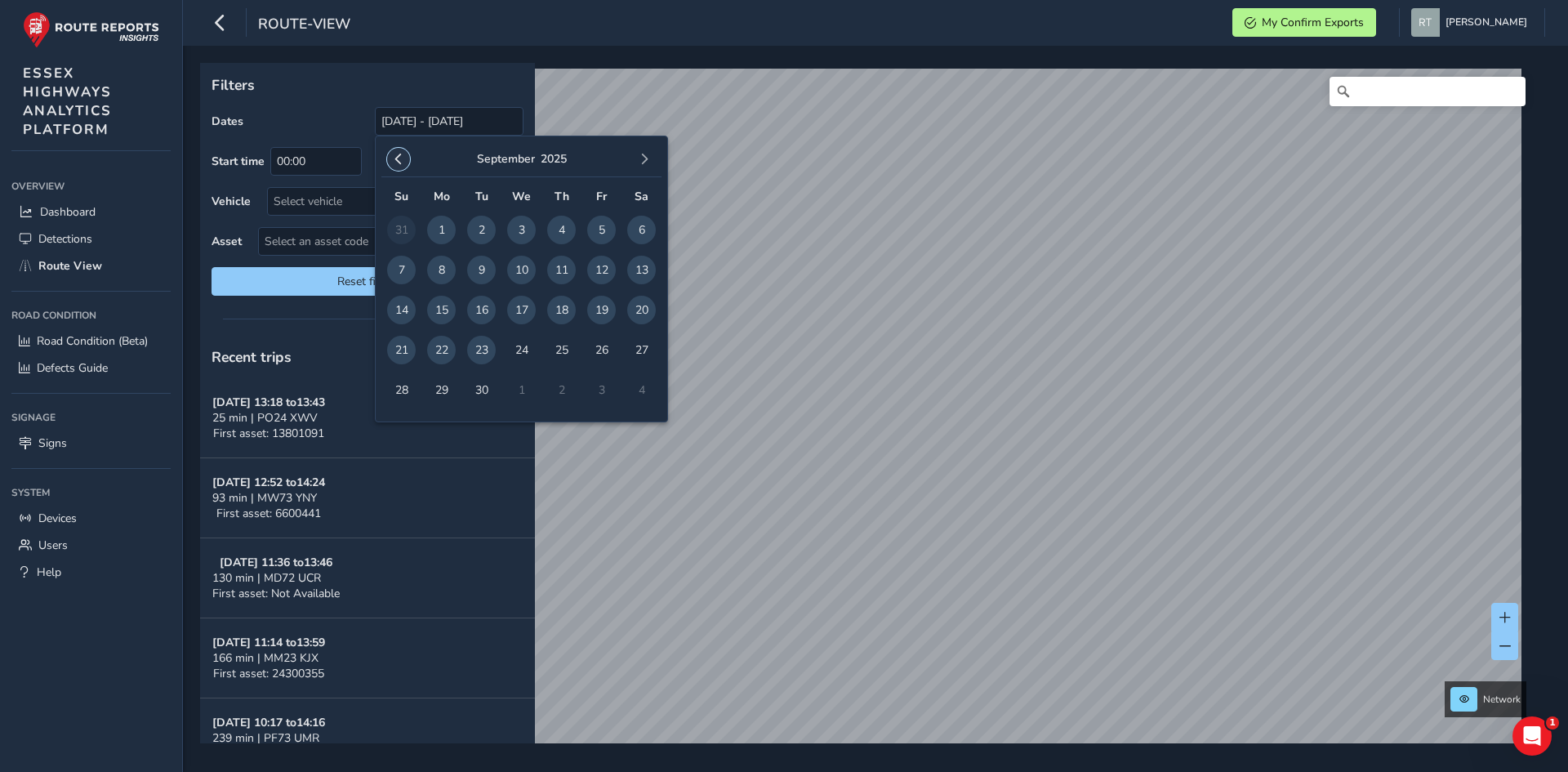
click at [402, 155] on span "button" at bounding box center [398, 159] width 11 height 11
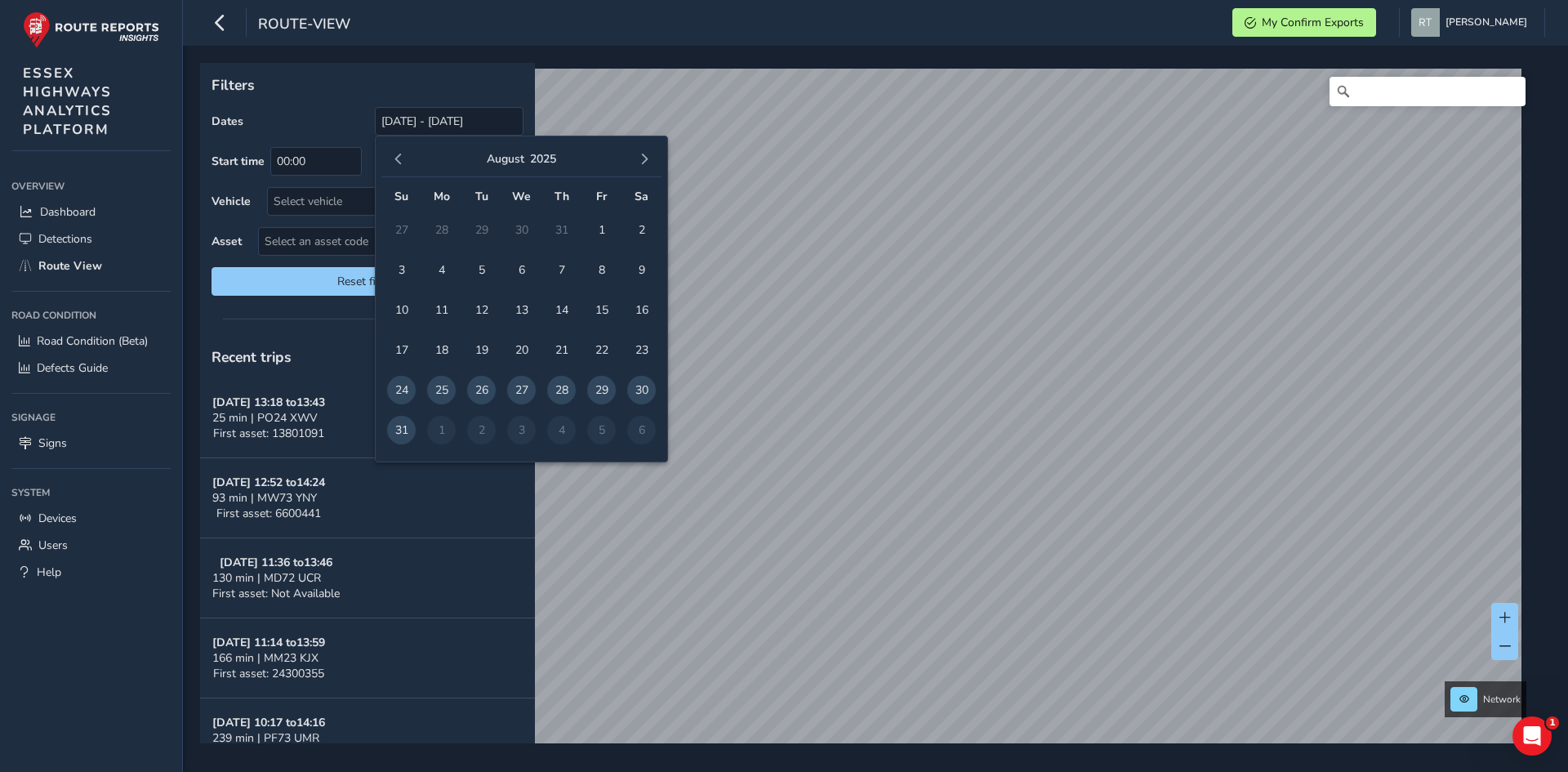
click at [402, 155] on span "button" at bounding box center [398, 159] width 11 height 11
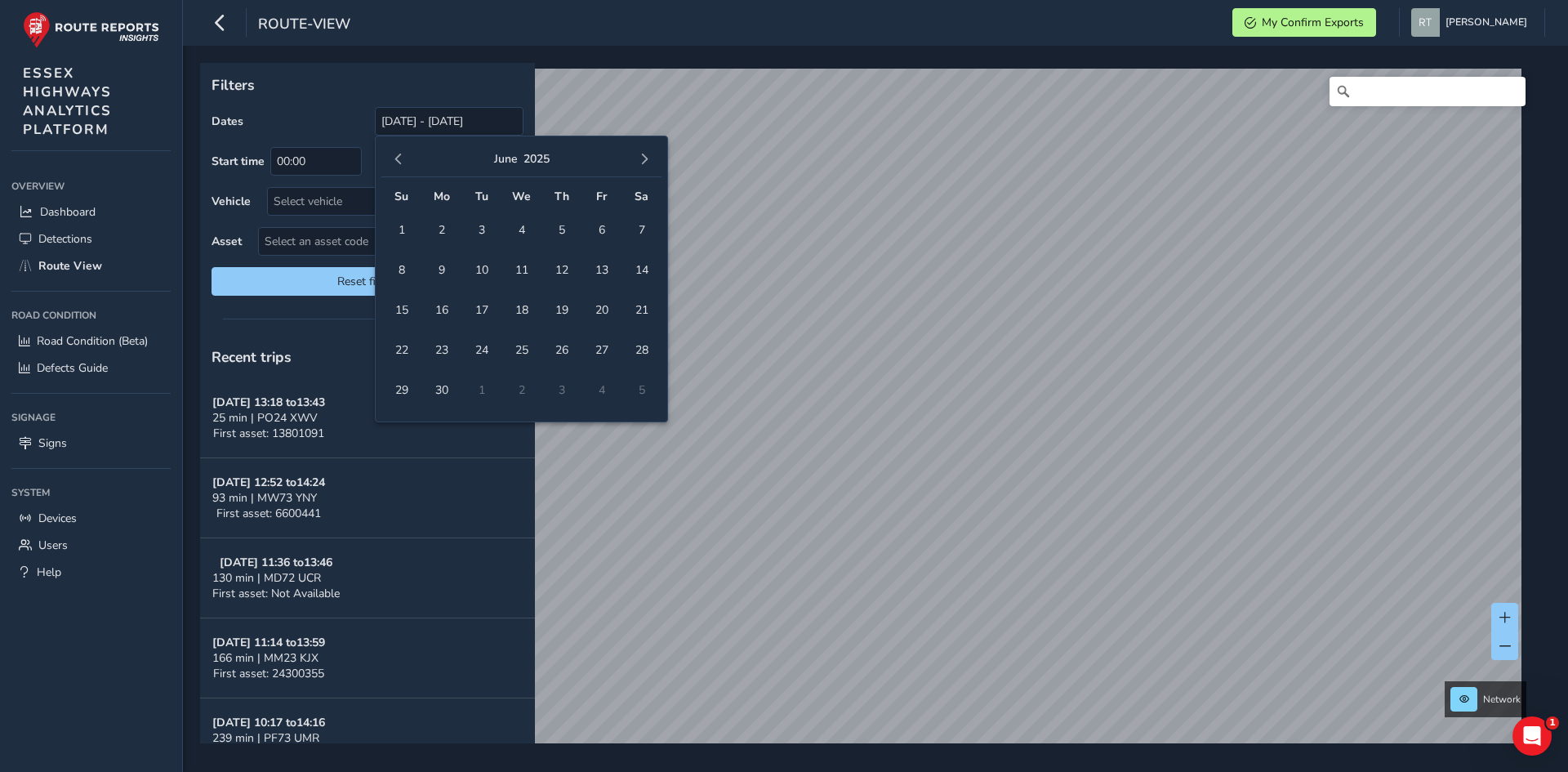
click at [402, 155] on span "button" at bounding box center [398, 159] width 11 height 11
click at [513, 232] on span "1" at bounding box center [521, 230] width 29 height 29
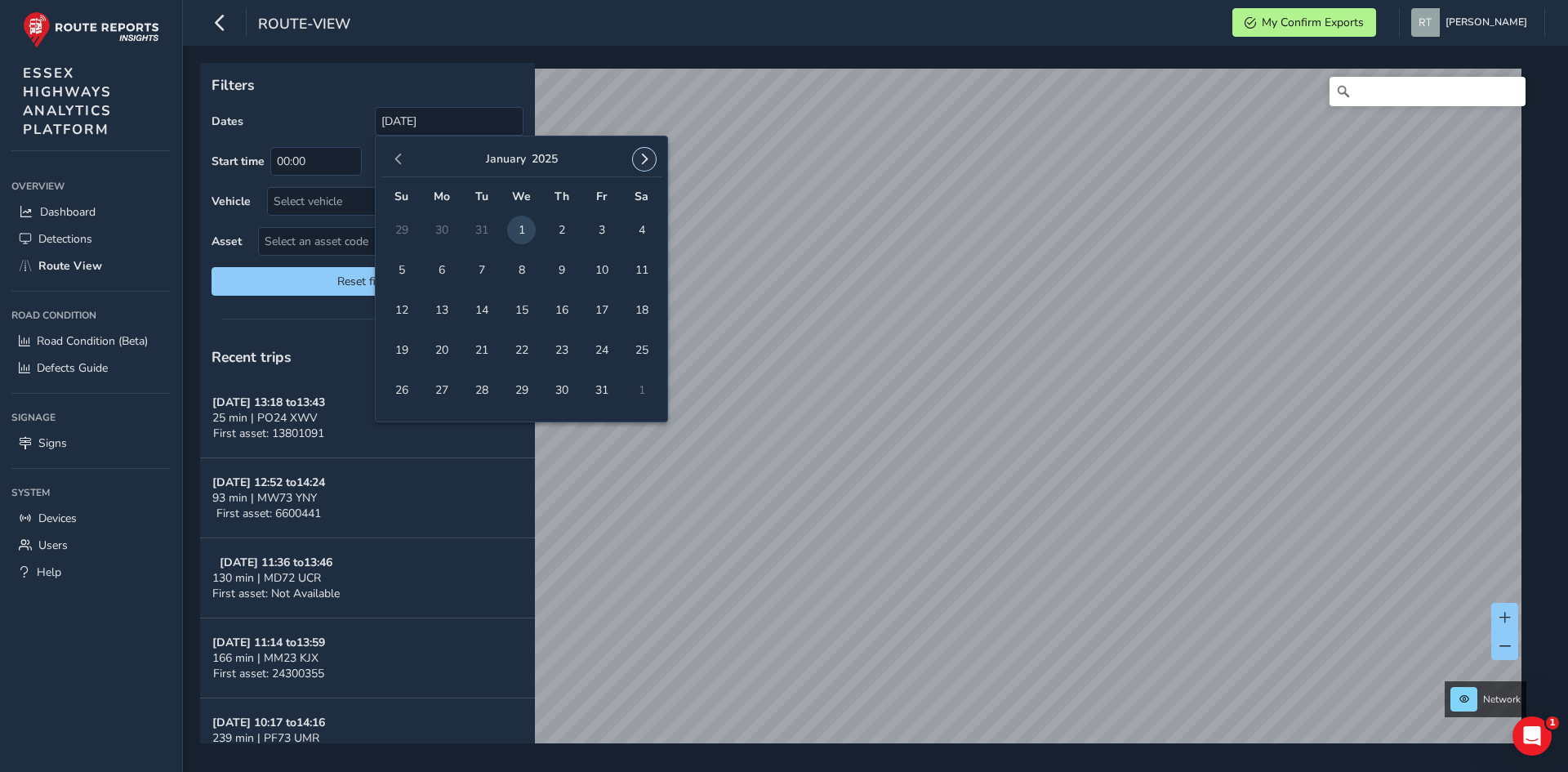
click at [645, 156] on span "button" at bounding box center [644, 159] width 11 height 11
click at [642, 154] on span "button" at bounding box center [644, 159] width 11 height 11
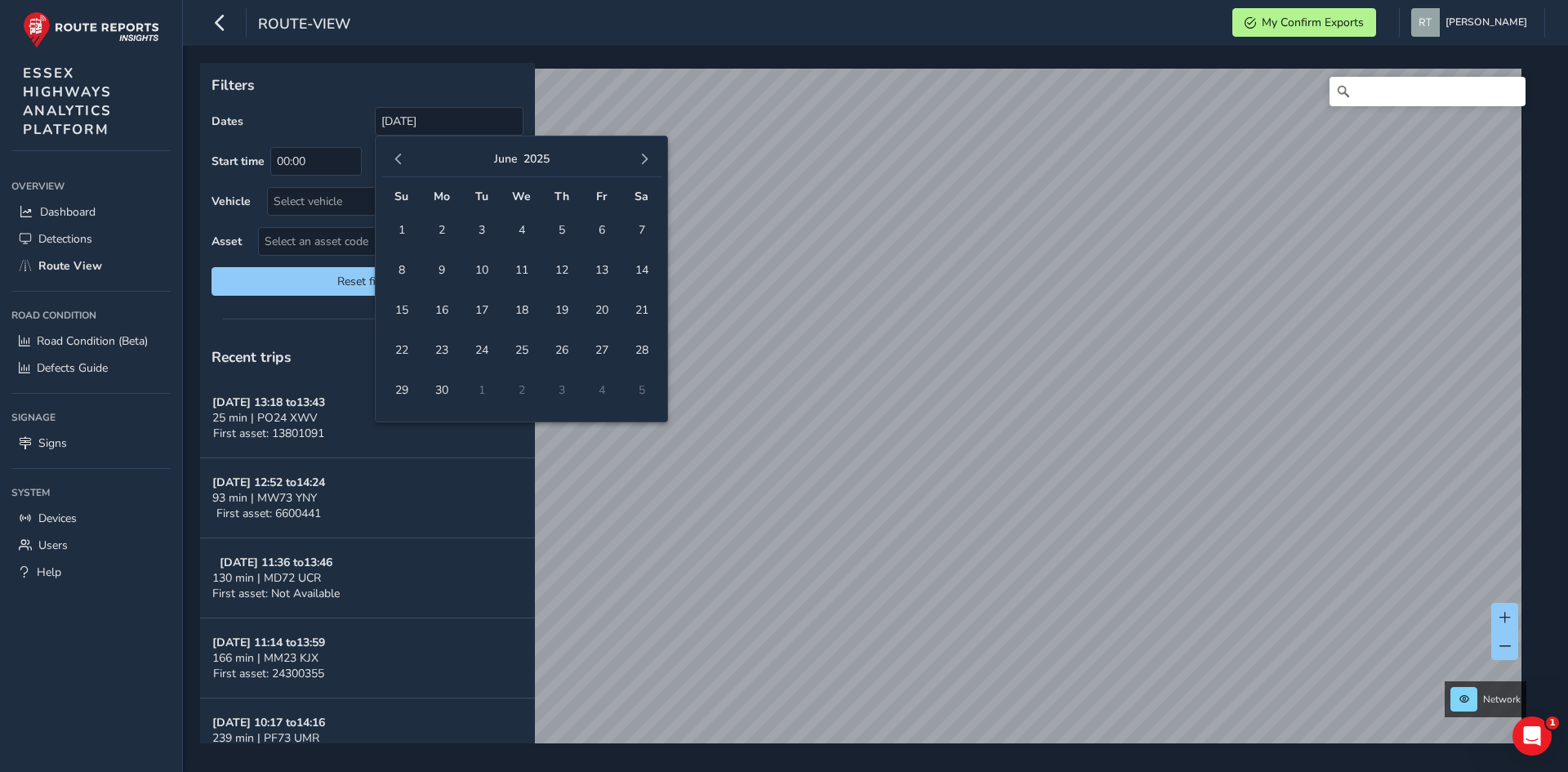
click at [642, 154] on span "button" at bounding box center [644, 159] width 11 height 11
click at [631, 156] on div "[DATE]" at bounding box center [521, 160] width 280 height 35
click at [634, 156] on button "button" at bounding box center [644, 159] width 23 height 23
click at [640, 156] on span "button" at bounding box center [644, 159] width 11 height 11
click at [642, 357] on span "27" at bounding box center [641, 350] width 29 height 29
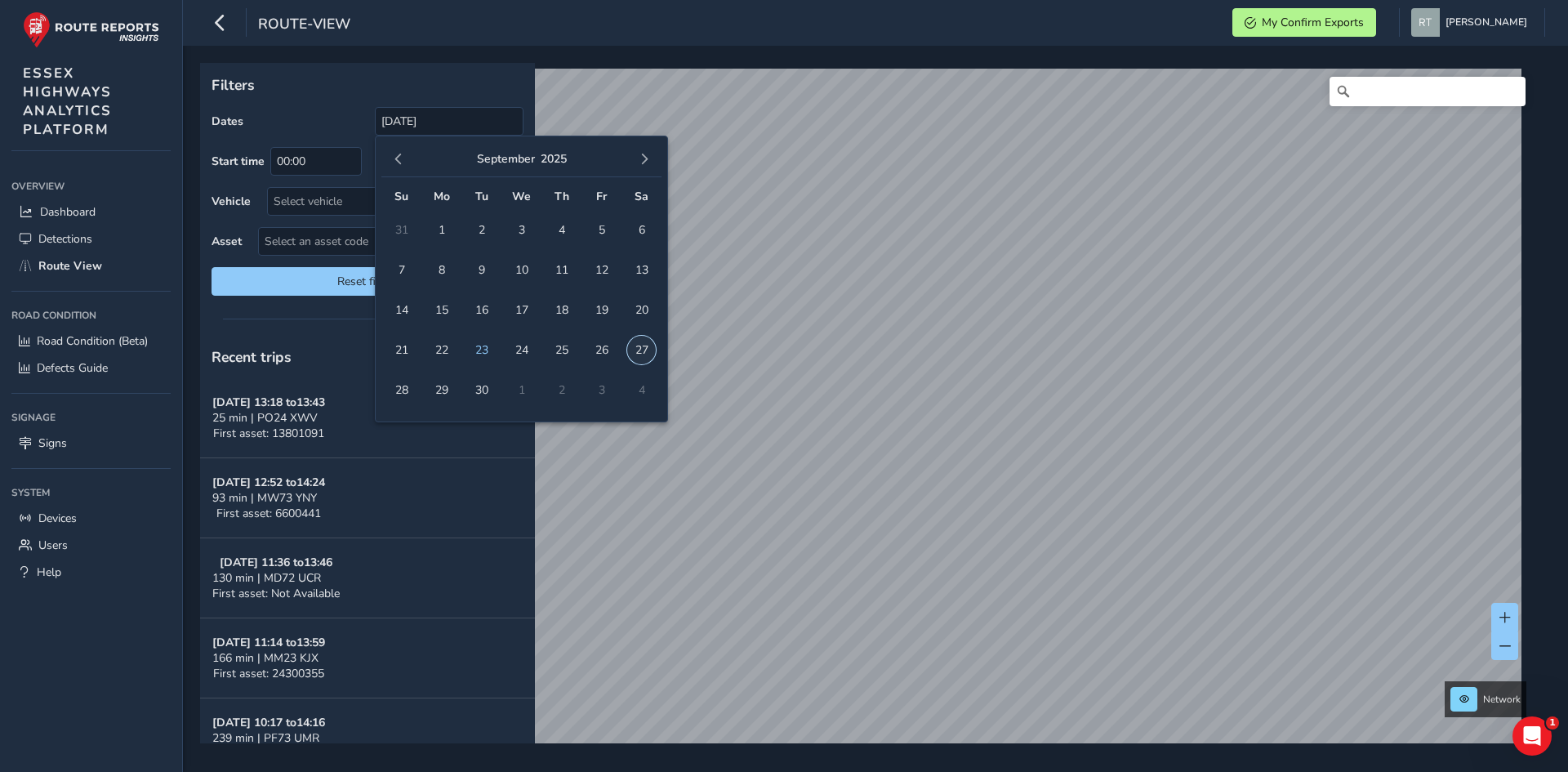
type input "[DATE] - [DATE]"
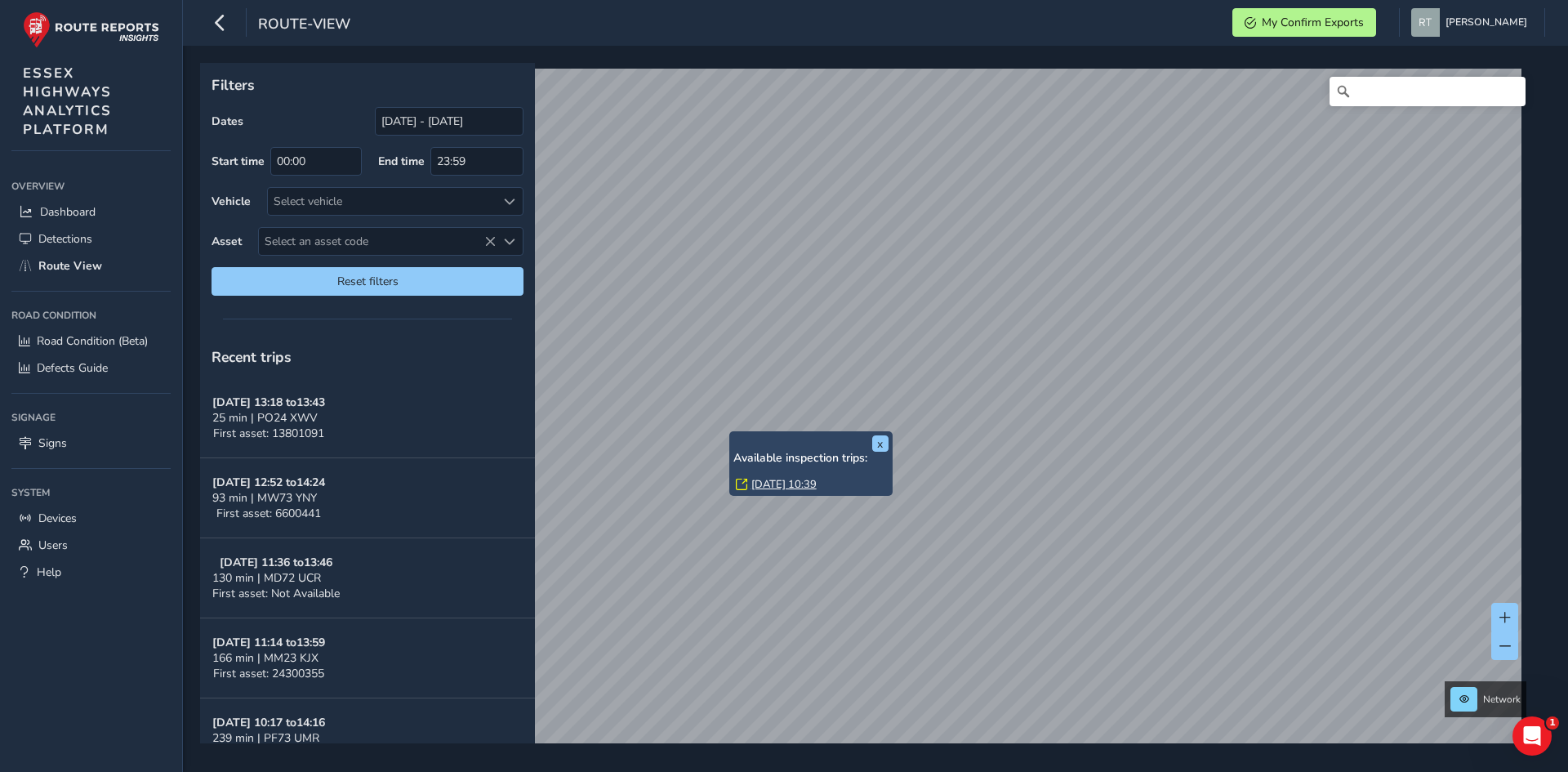
click at [798, 478] on link "[DATE] 10:39" at bounding box center [784, 484] width 65 height 15
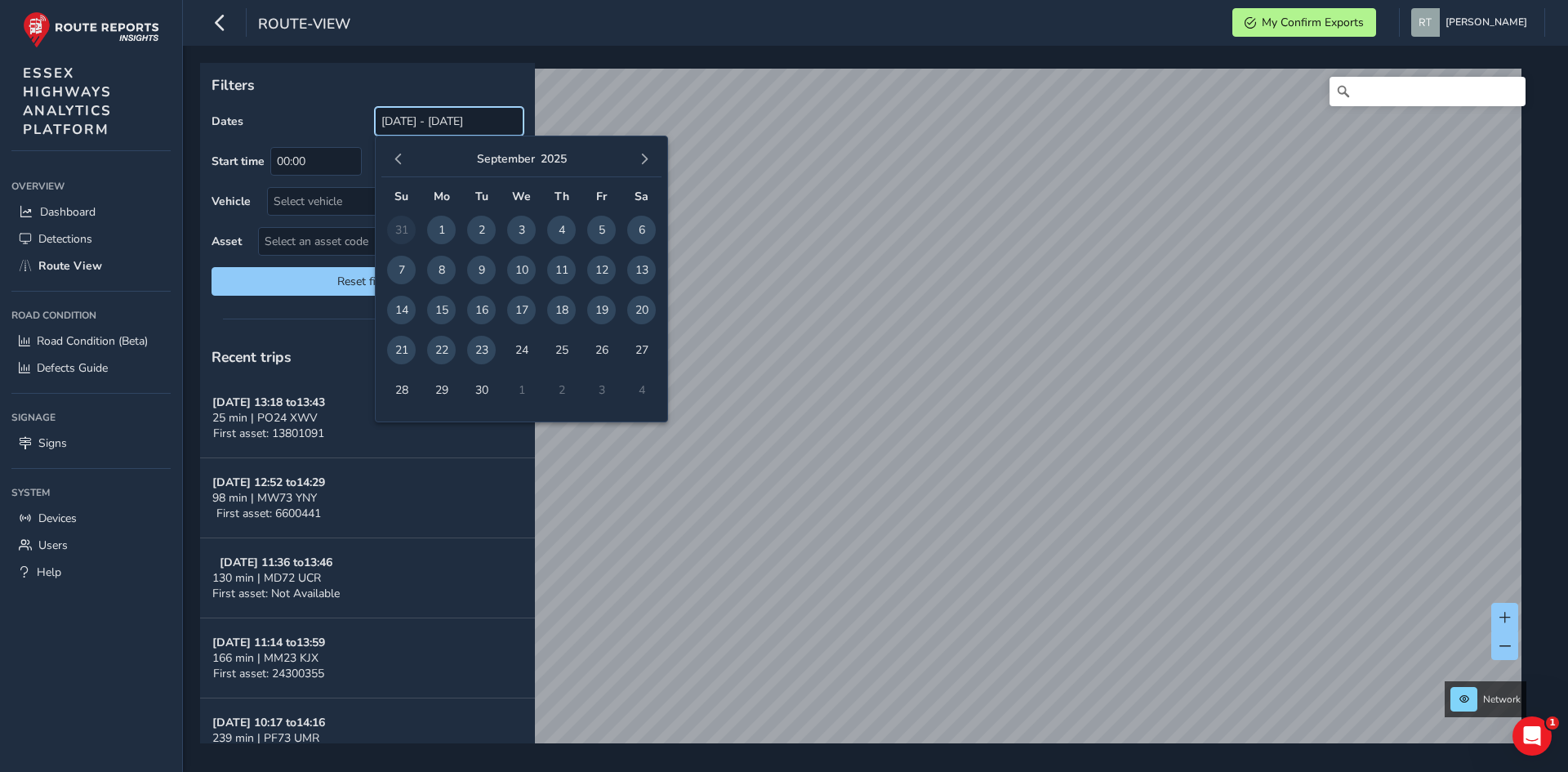
click at [426, 119] on input "[DATE] - [DATE]" at bounding box center [448, 121] width 148 height 29
click at [401, 154] on span "button" at bounding box center [398, 159] width 11 height 11
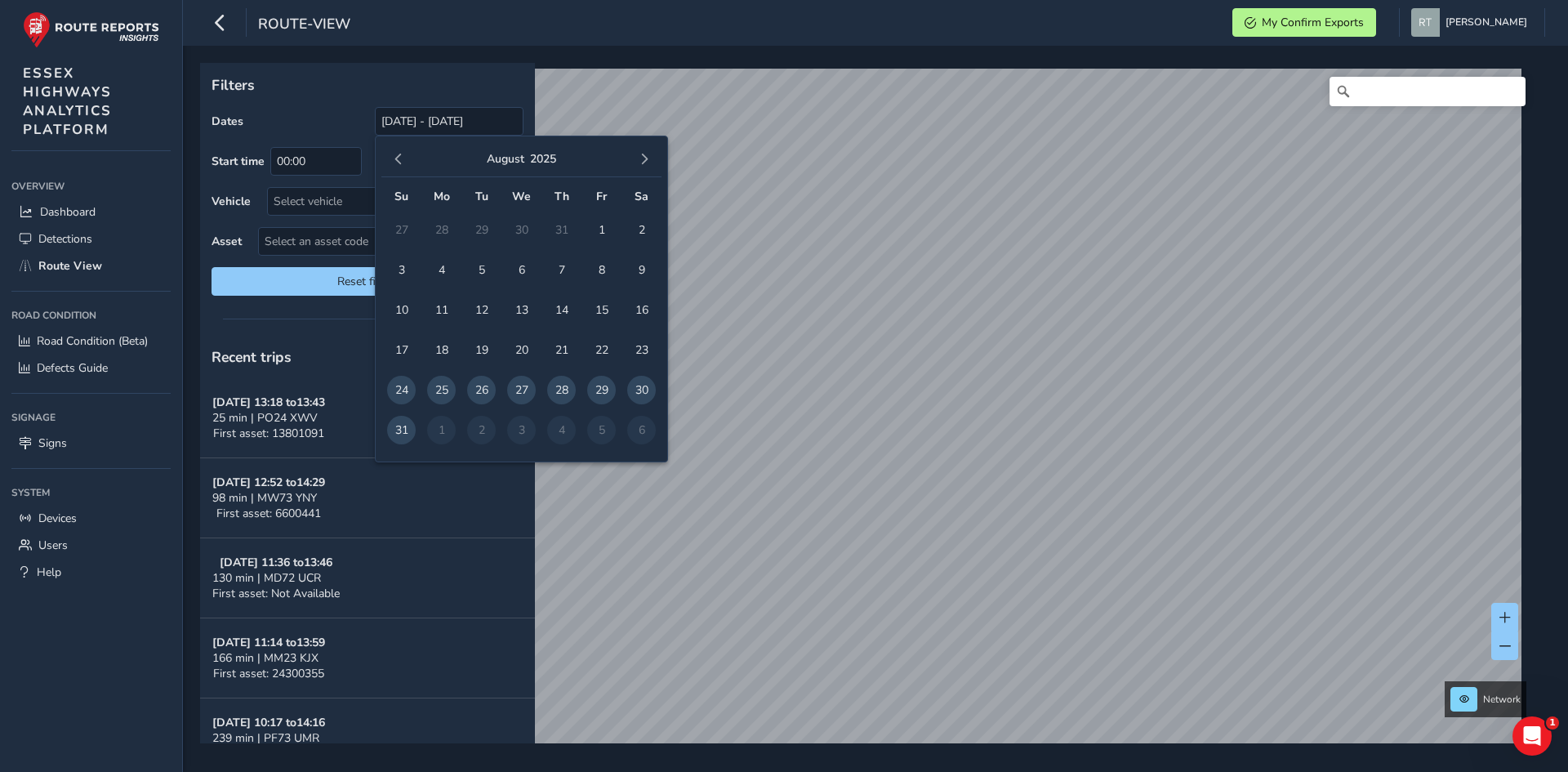
click at [401, 154] on span "button" at bounding box center [398, 159] width 11 height 11
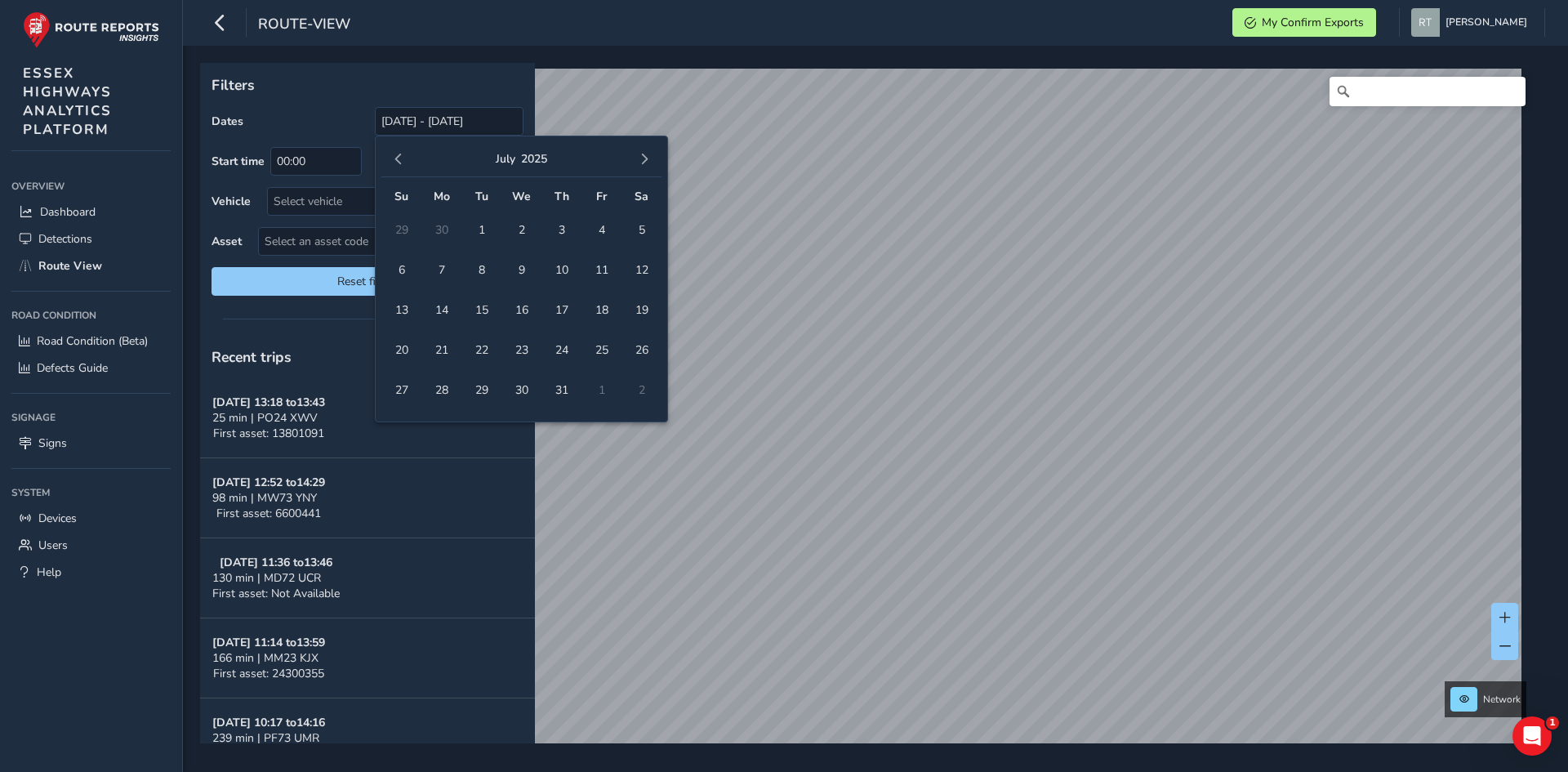
click at [401, 154] on span "button" at bounding box center [398, 159] width 11 height 11
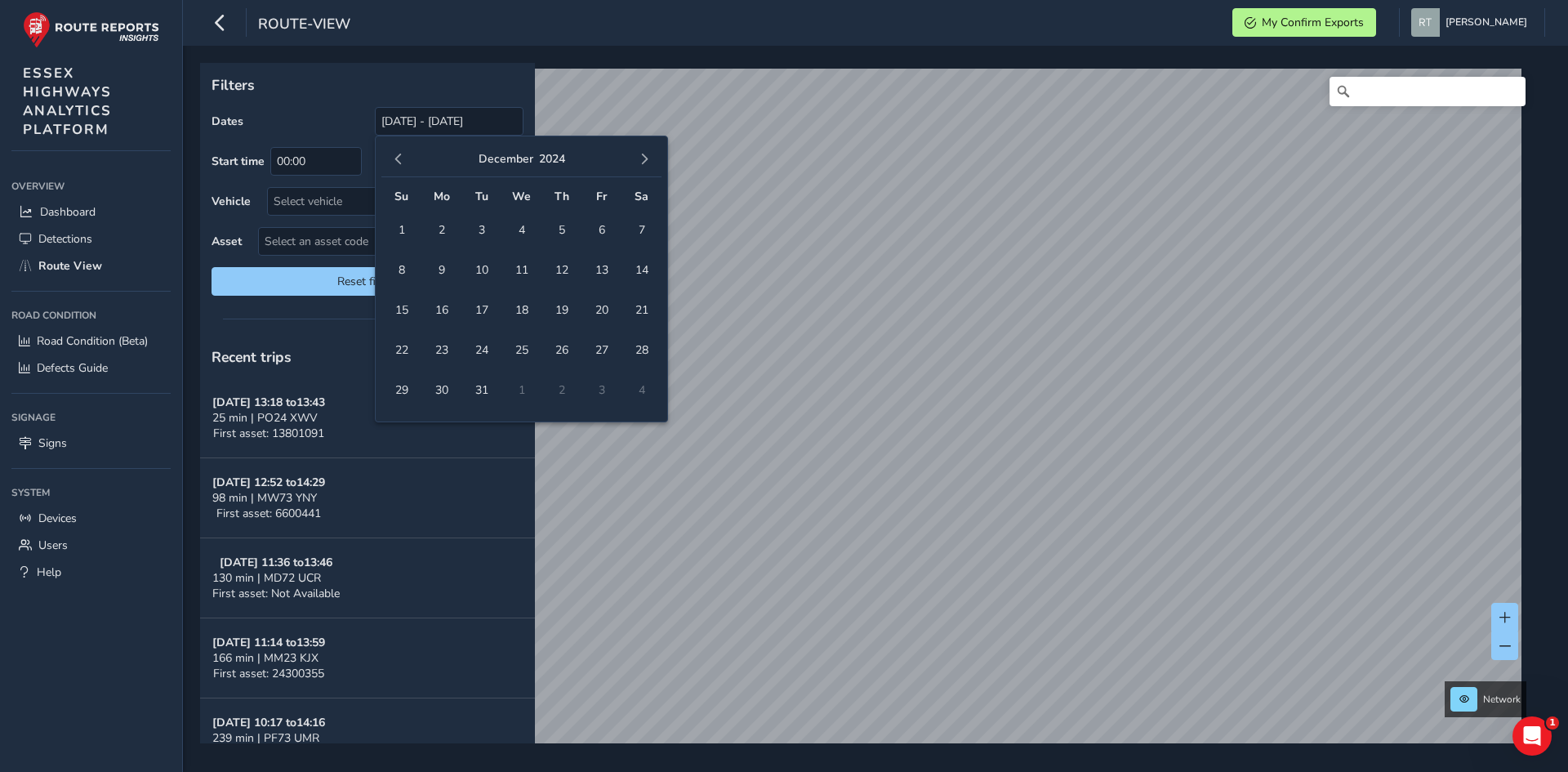
click at [401, 154] on span "button" at bounding box center [398, 159] width 11 height 11
click at [479, 225] on span "1" at bounding box center [481, 230] width 29 height 29
click at [650, 156] on button "button" at bounding box center [644, 159] width 23 height 23
click at [651, 156] on button "button" at bounding box center [644, 159] width 23 height 23
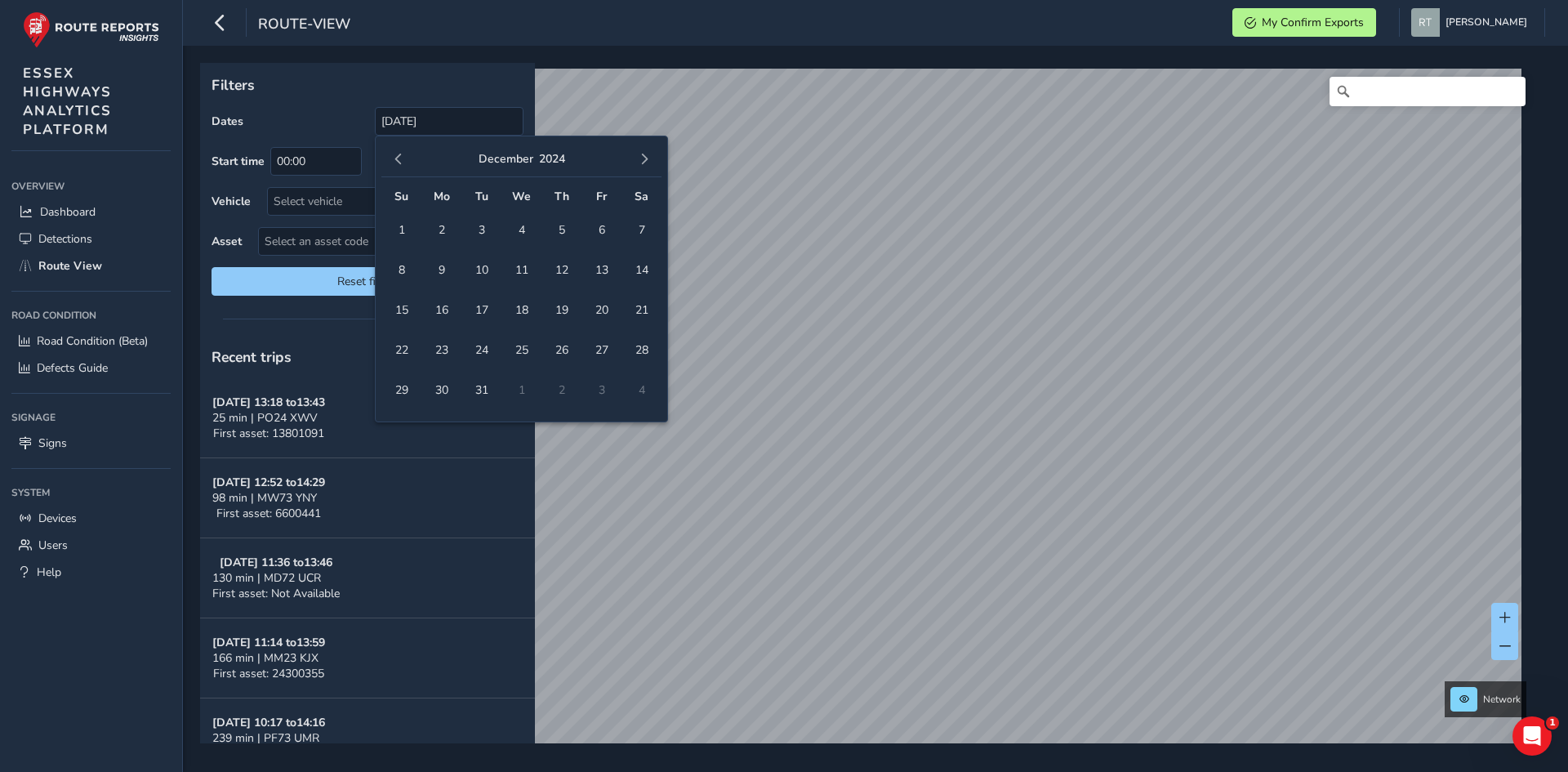
click at [651, 156] on button "button" at bounding box center [644, 159] width 23 height 23
click at [652, 157] on button "button" at bounding box center [644, 159] width 23 height 23
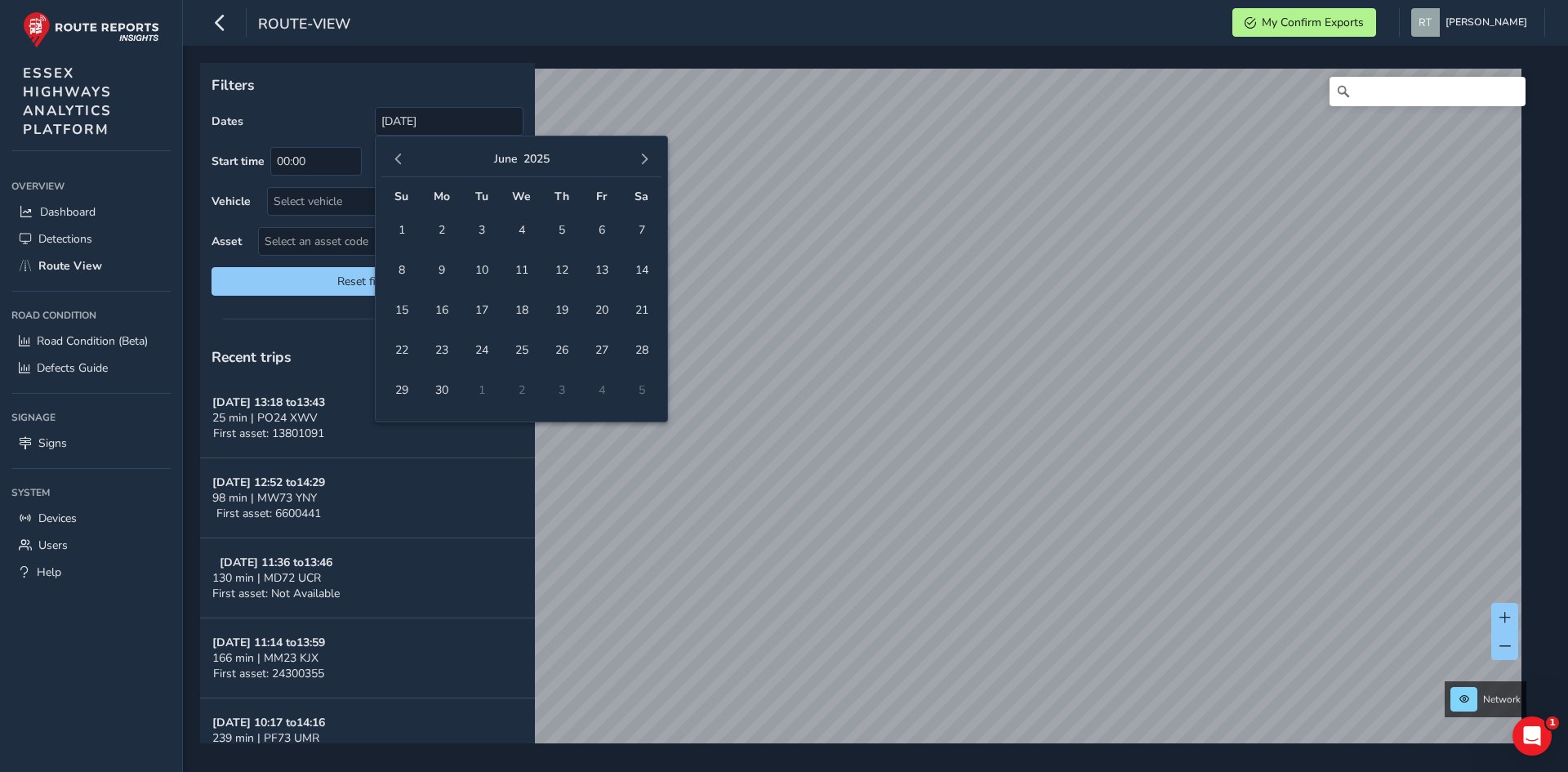
click at [652, 157] on button "button" at bounding box center [644, 159] width 23 height 23
click at [638, 230] on span "4" at bounding box center [641, 230] width 29 height 29
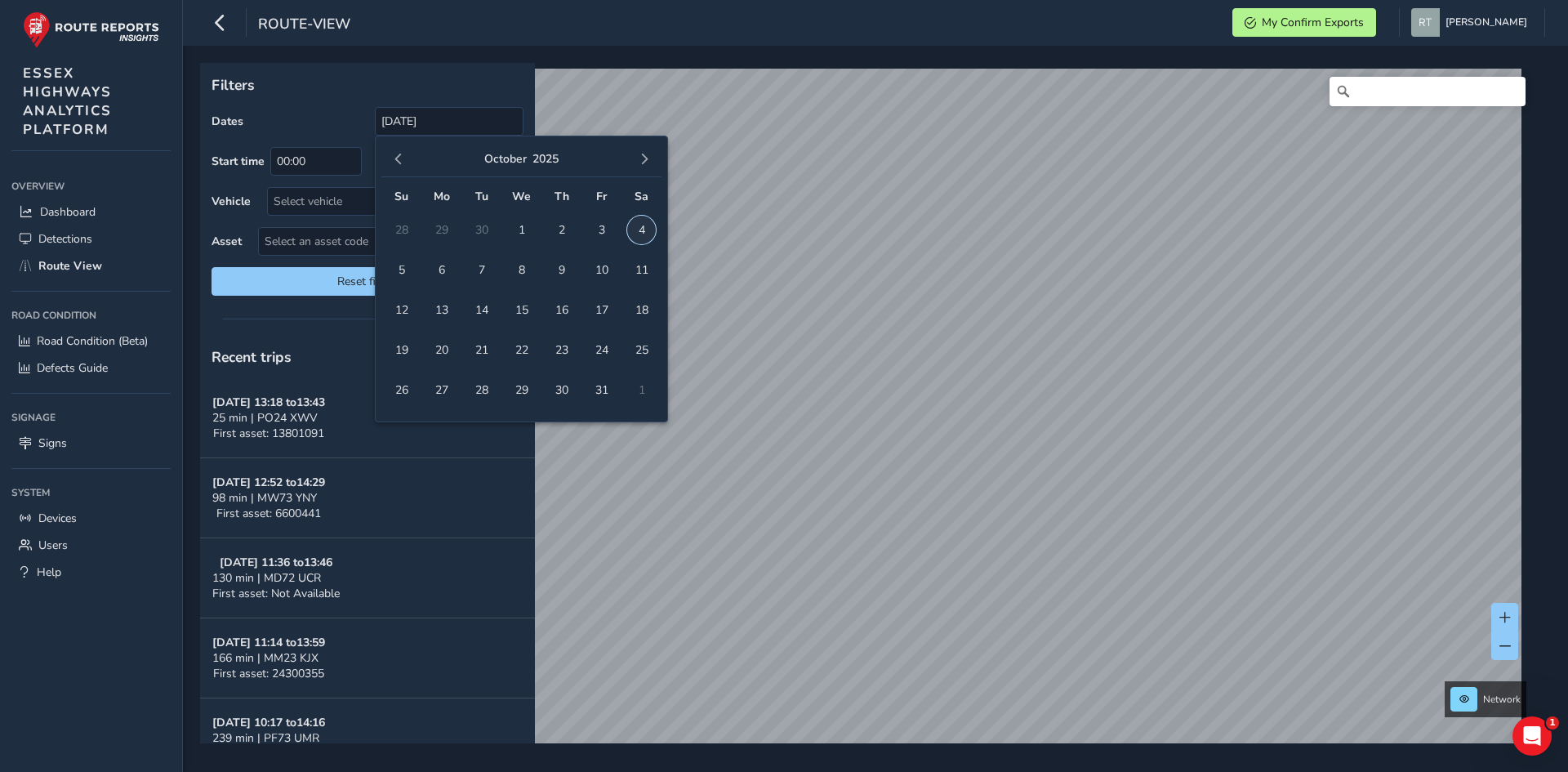
type input "[DATE] - [DATE]"
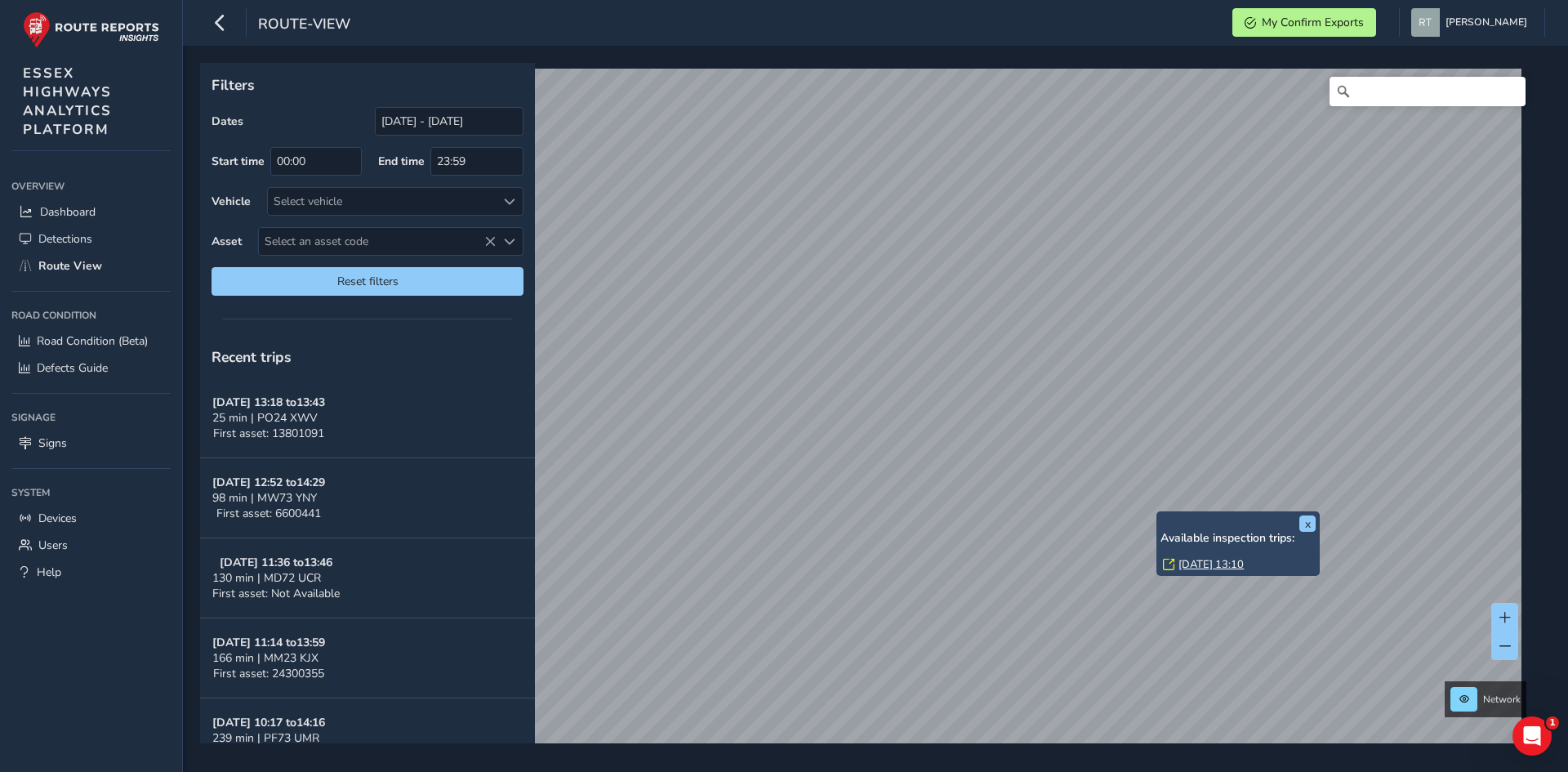
click at [1191, 563] on link "[DATE] 13:10" at bounding box center [1211, 564] width 65 height 15
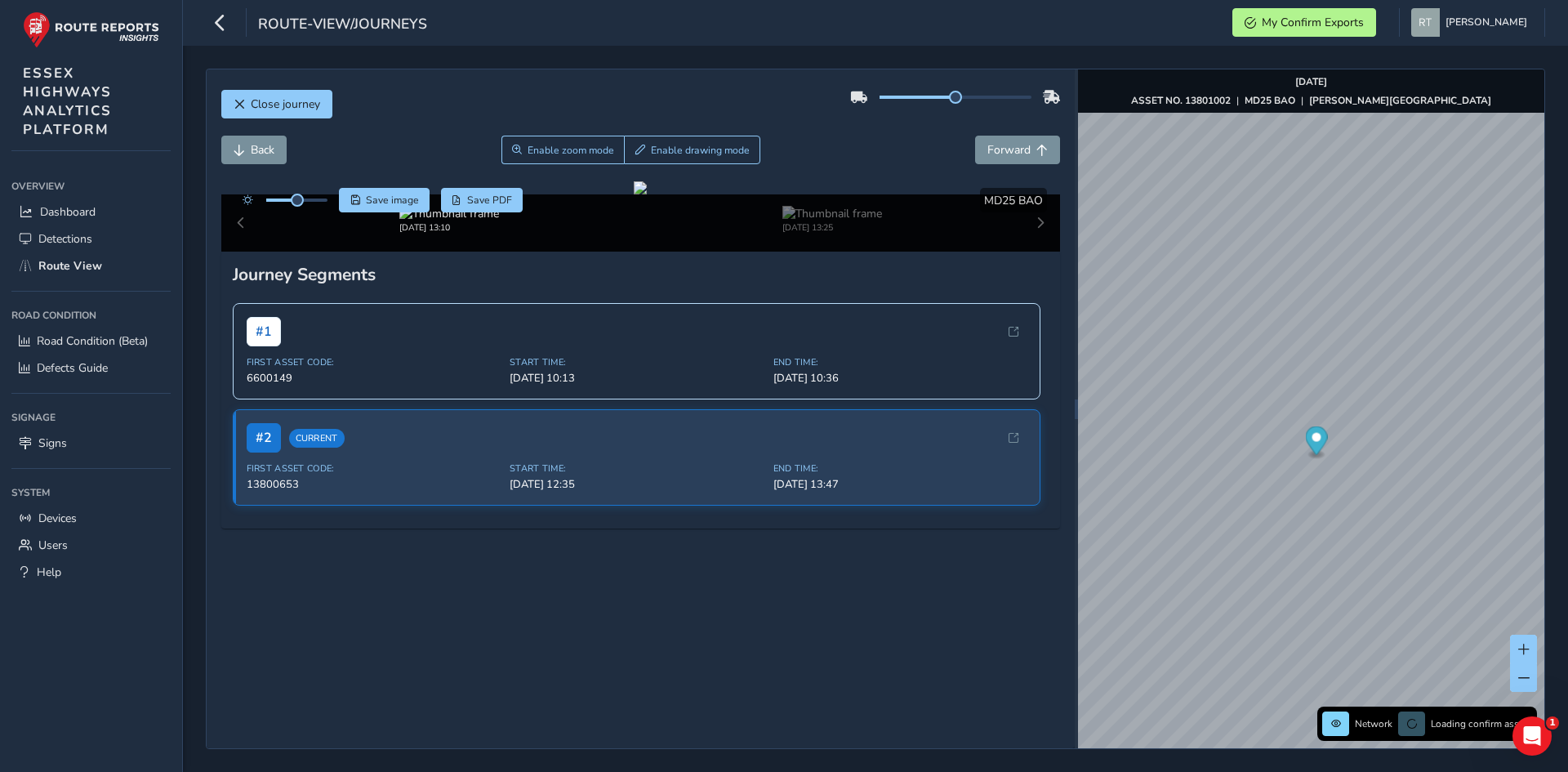
click at [1318, 434] on circle "Map marker" at bounding box center [1316, 437] width 9 height 9
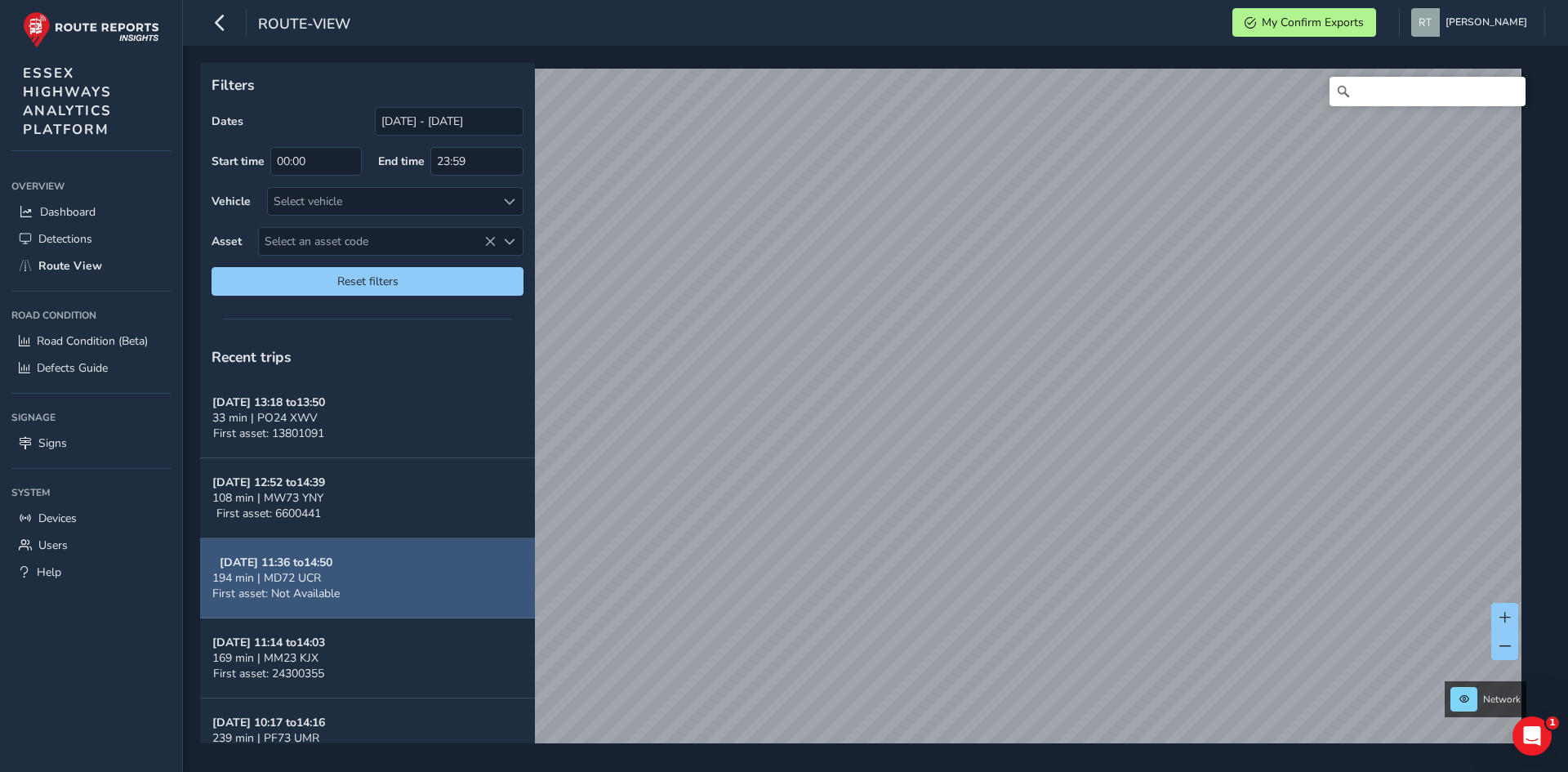
click at [429, 575] on div "Filters Dates [DATE] - [DATE] Start time 00:00 End time 23:59 Vehicle Select ve…" at bounding box center [870, 403] width 1339 height 680
click at [453, 559] on div "Filters Dates 24/08/2025 - 23/09/2025 Start time 00:00 End time 23:59 Vehicle S…" at bounding box center [870, 403] width 1339 height 680
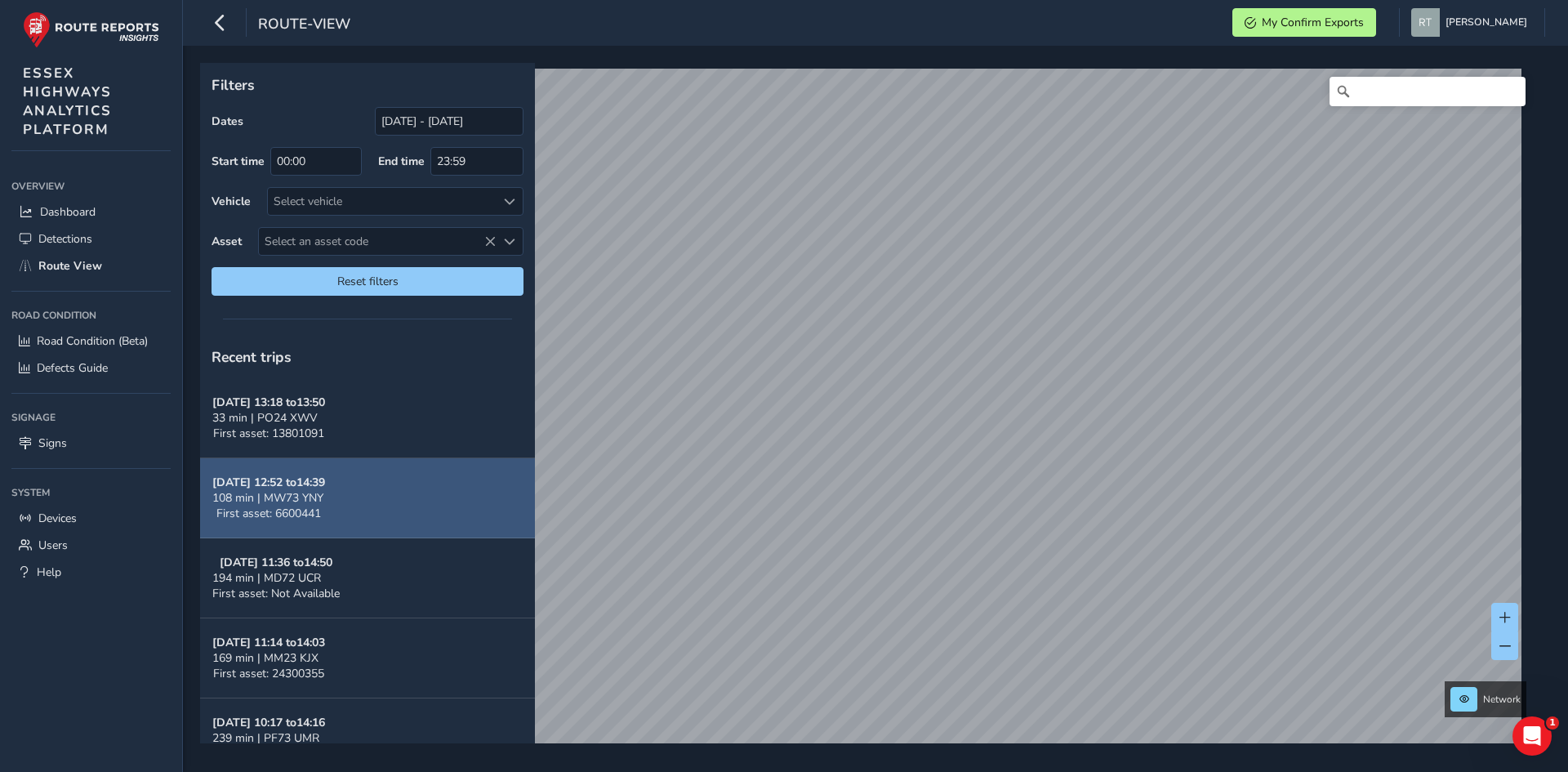
click at [395, 513] on div "Filters Dates 24/08/2025 - 23/09/2025 Start time 00:00 End time 23:59 Vehicle S…" at bounding box center [870, 403] width 1339 height 680
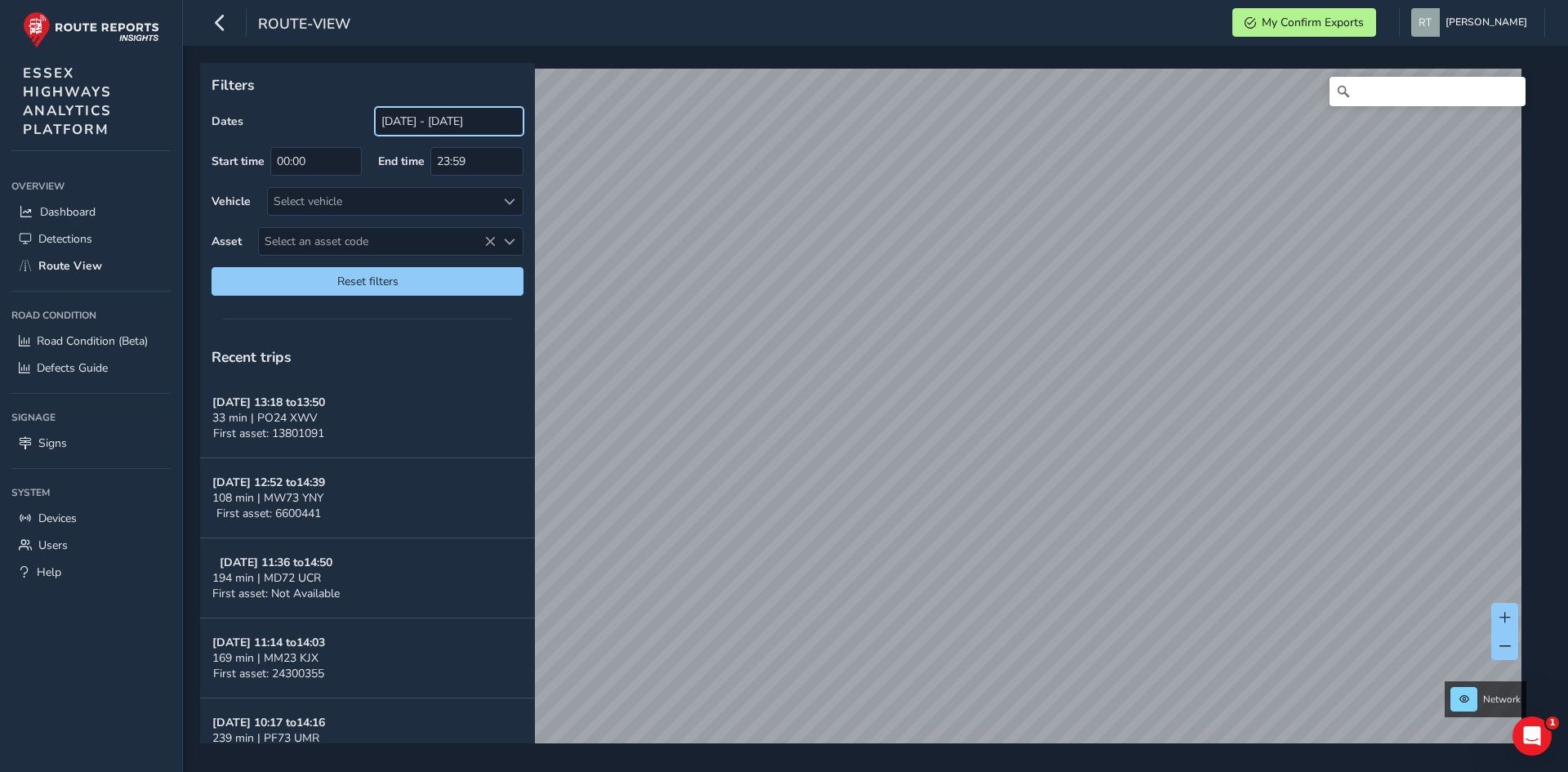
click at [429, 120] on input "[DATE] - [DATE]" at bounding box center [448, 121] width 148 height 29
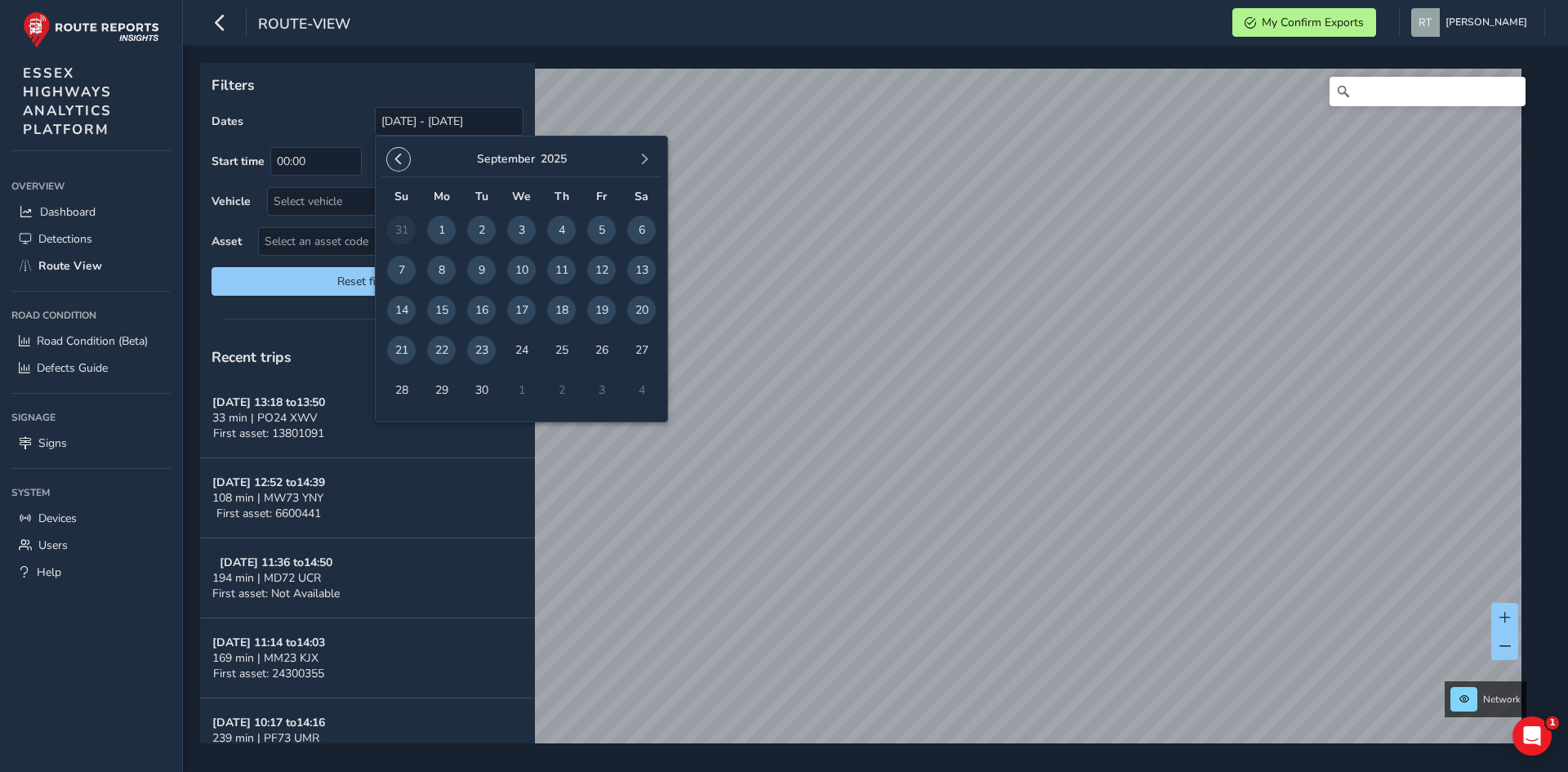
click at [401, 167] on button "button" at bounding box center [398, 159] width 23 height 23
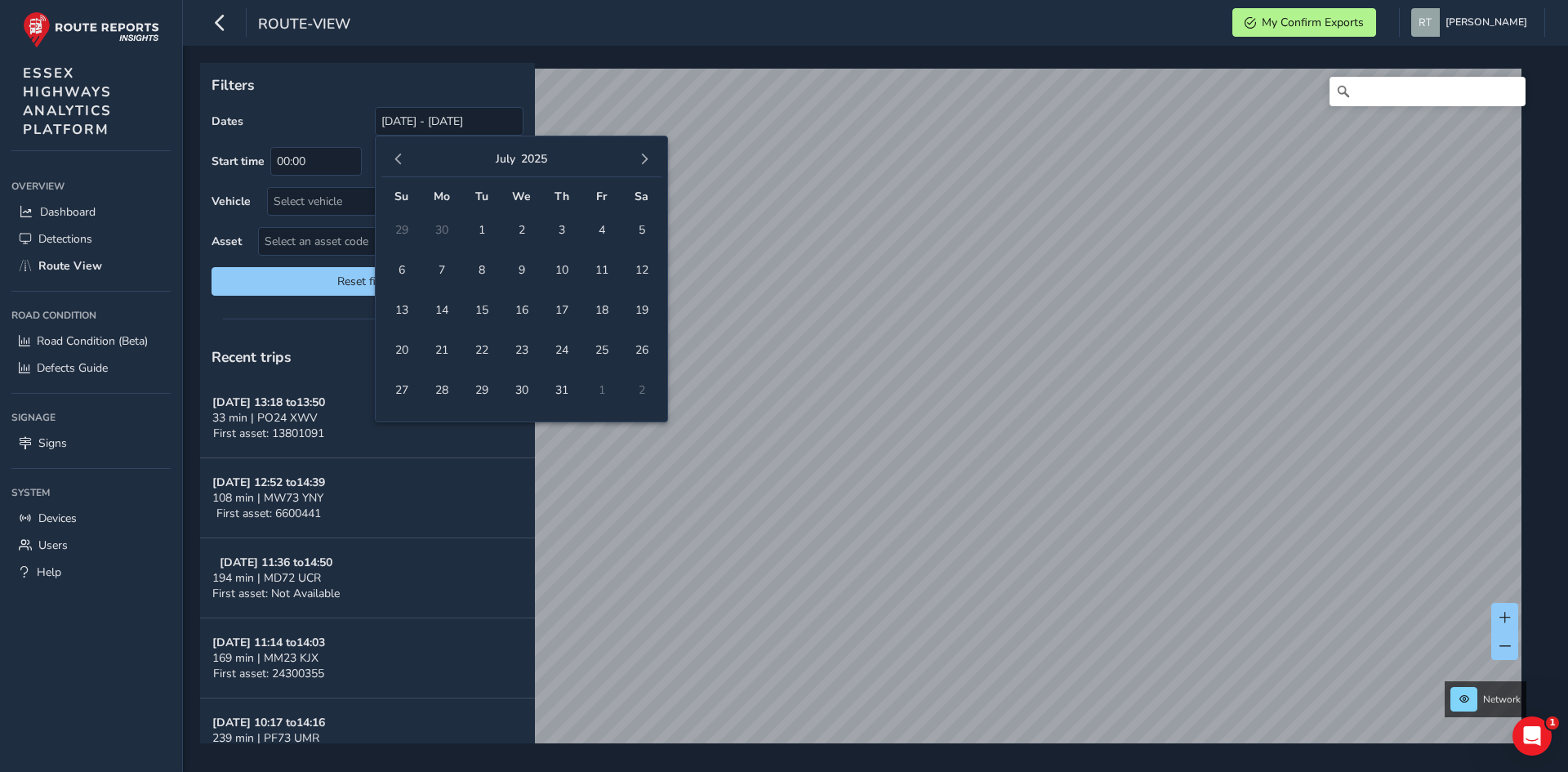
click at [401, 167] on button "button" at bounding box center [398, 159] width 23 height 23
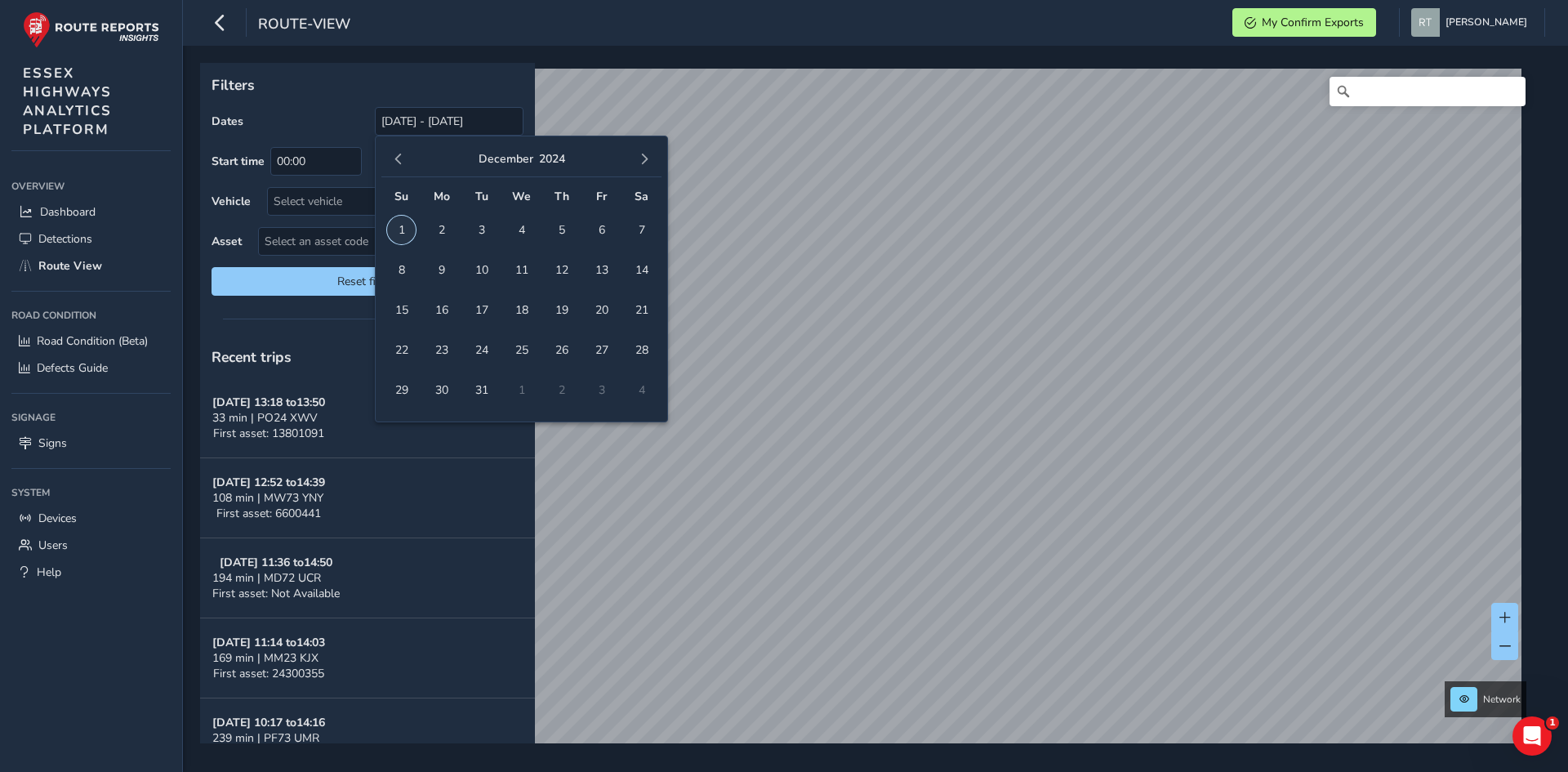
click at [408, 229] on span "1" at bounding box center [401, 230] width 29 height 29
click at [650, 159] on button "button" at bounding box center [644, 159] width 23 height 23
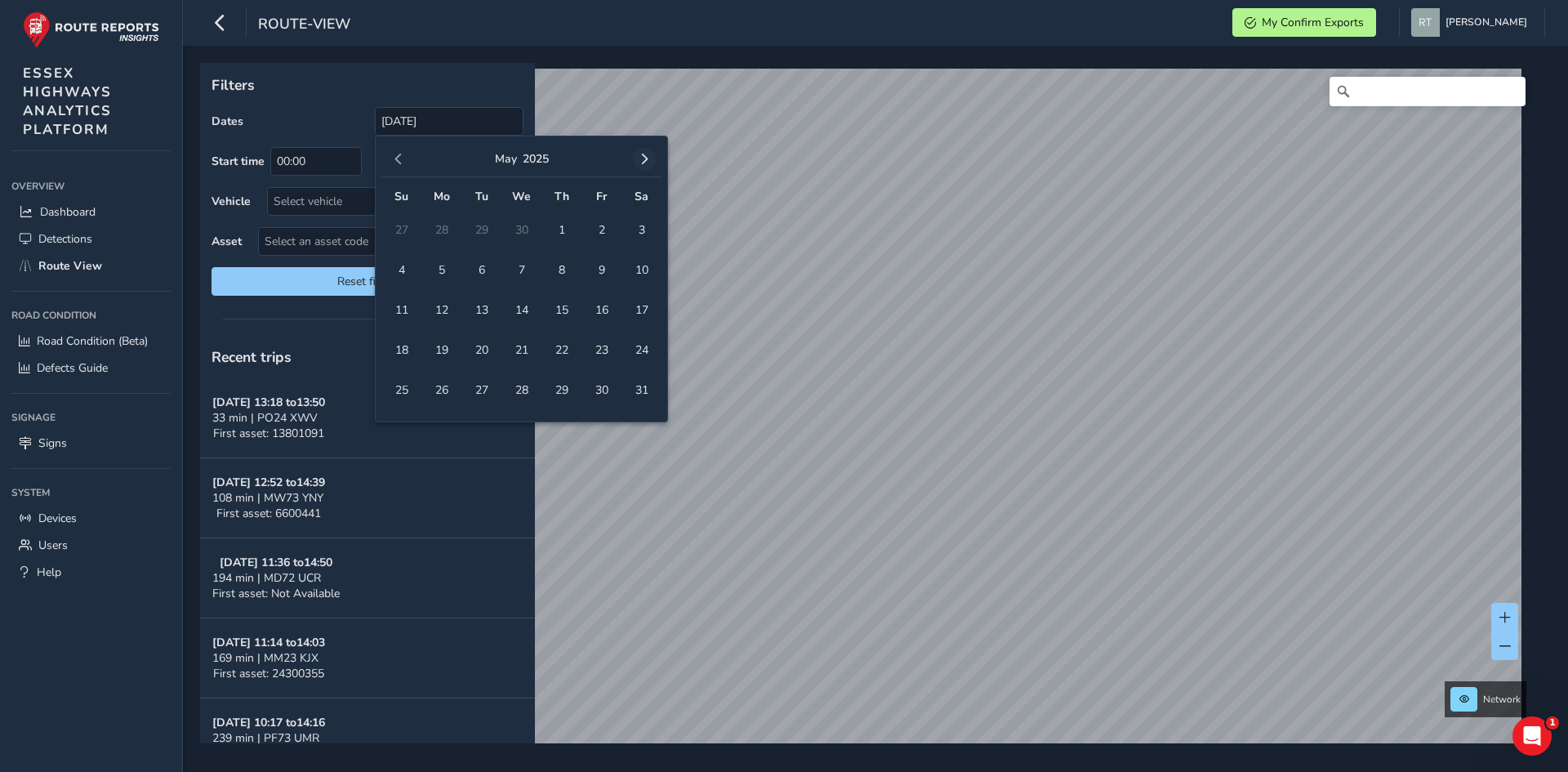
click at [649, 161] on span "button" at bounding box center [644, 159] width 11 height 11
click at [639, 161] on span "button" at bounding box center [644, 159] width 11 height 11
click at [639, 148] on button "button" at bounding box center [644, 159] width 23 height 23
click at [639, 346] on span "27" at bounding box center [641, 350] width 29 height 29
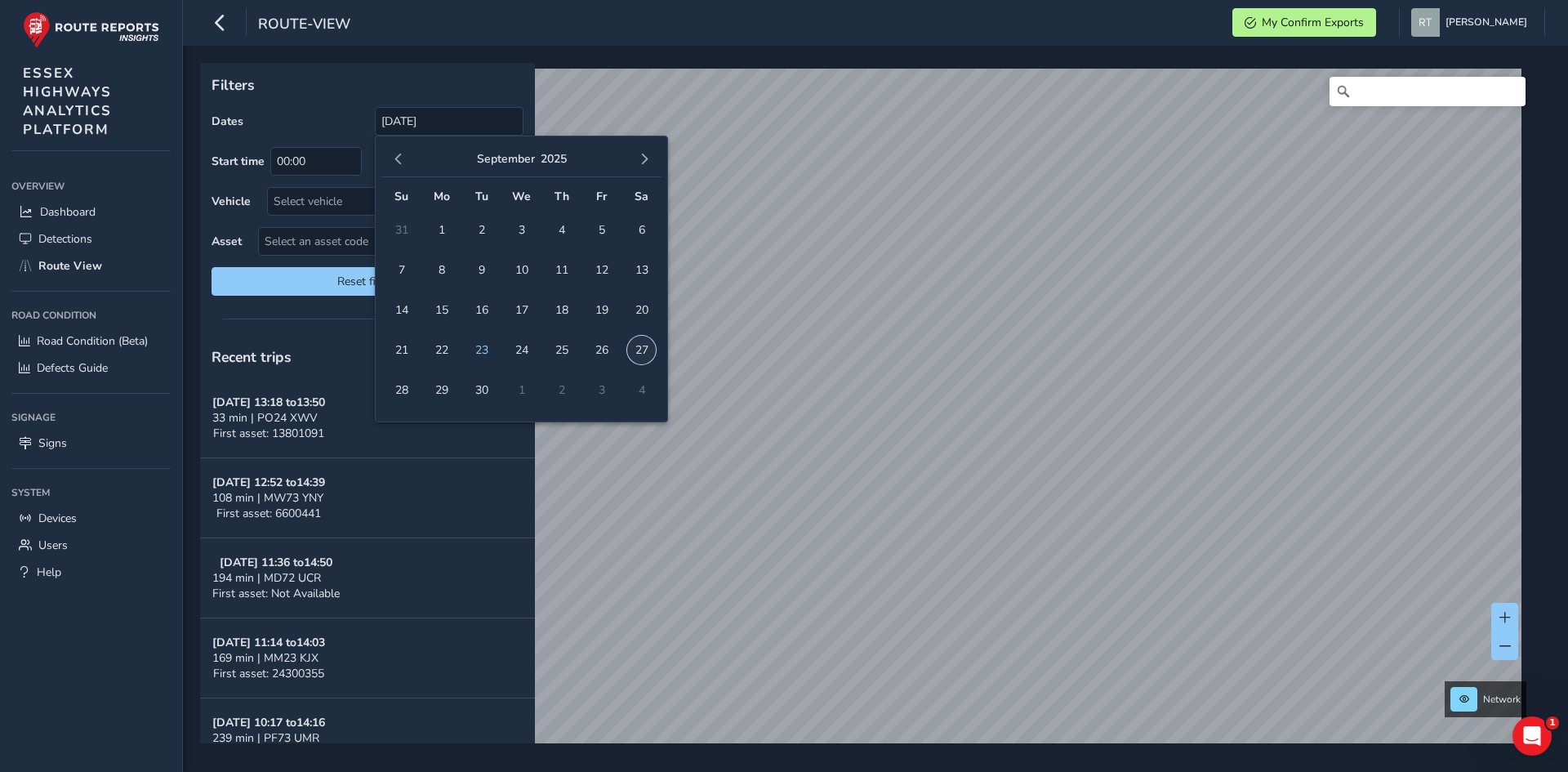
type input "01/12/2024 - 27/09/2025"
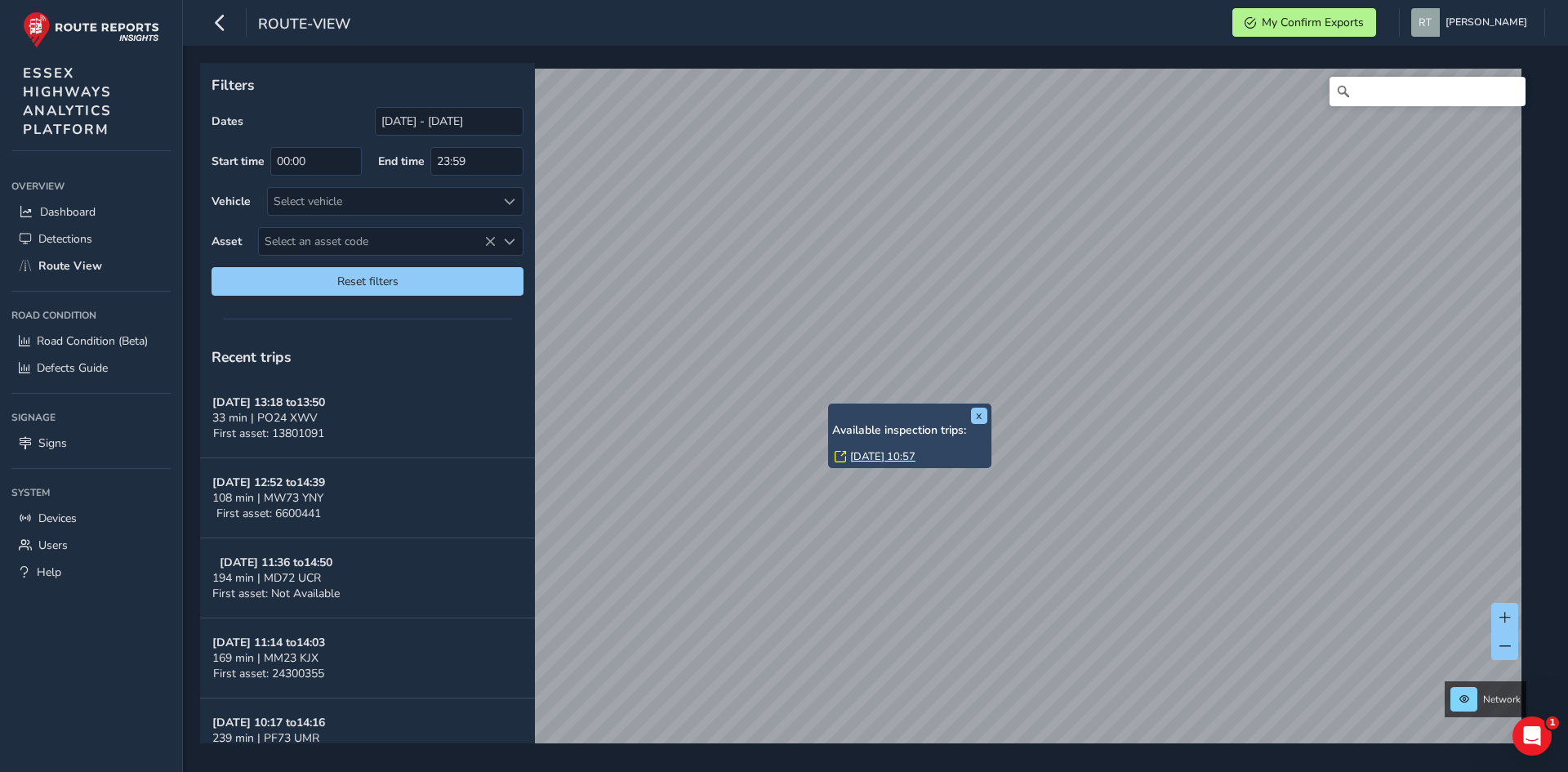
click at [875, 450] on link "[DATE] 10:57" at bounding box center [883, 456] width 65 height 15
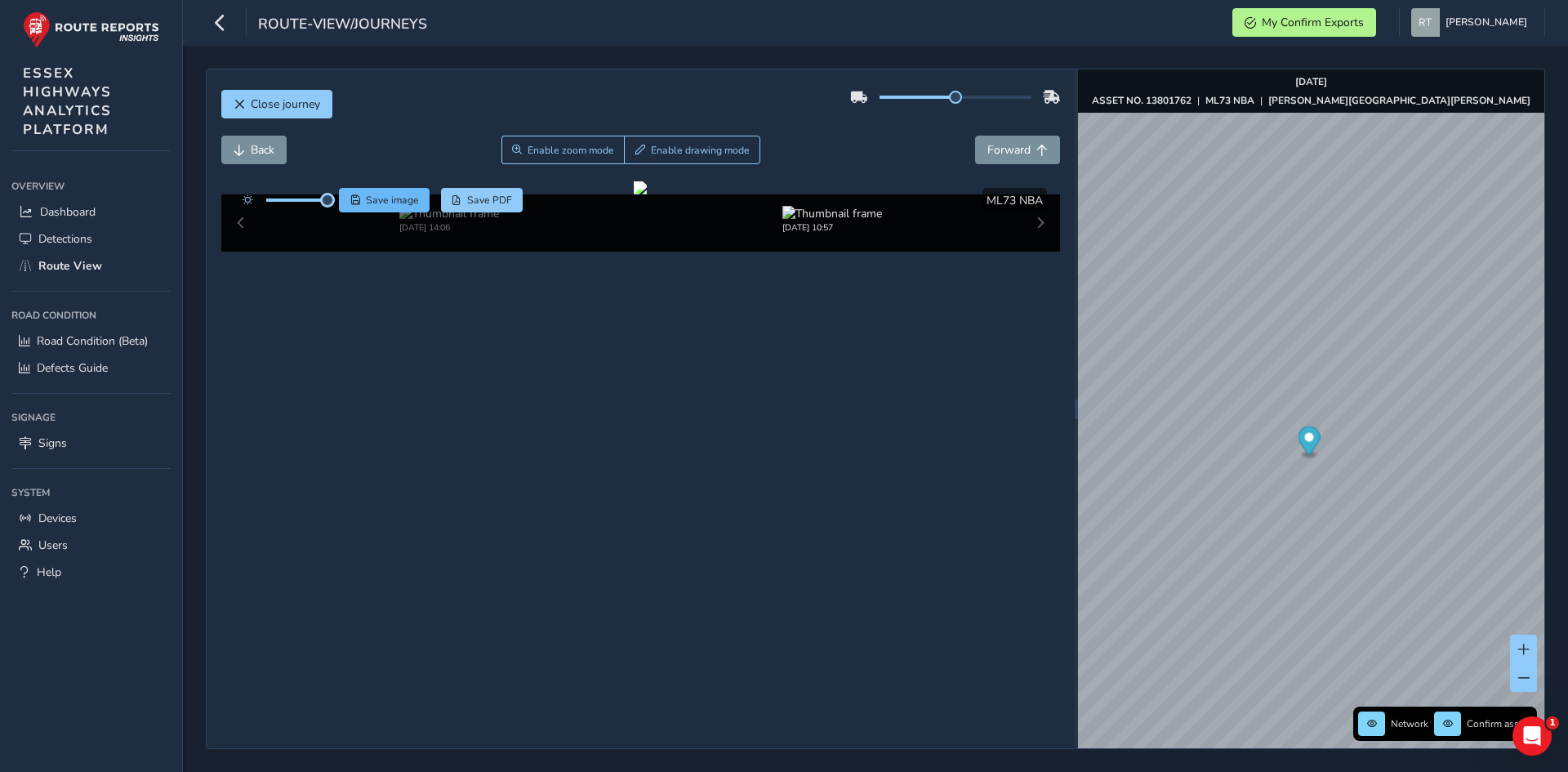
drag, startPoint x: 299, startPoint y: 197, endPoint x: 358, endPoint y: 207, distance: 59.8
click at [358, 207] on div "Save image Save PDF" at bounding box center [378, 200] width 289 height 25
click at [527, 147] on span "Enable zoom mode" at bounding box center [570, 150] width 87 height 13
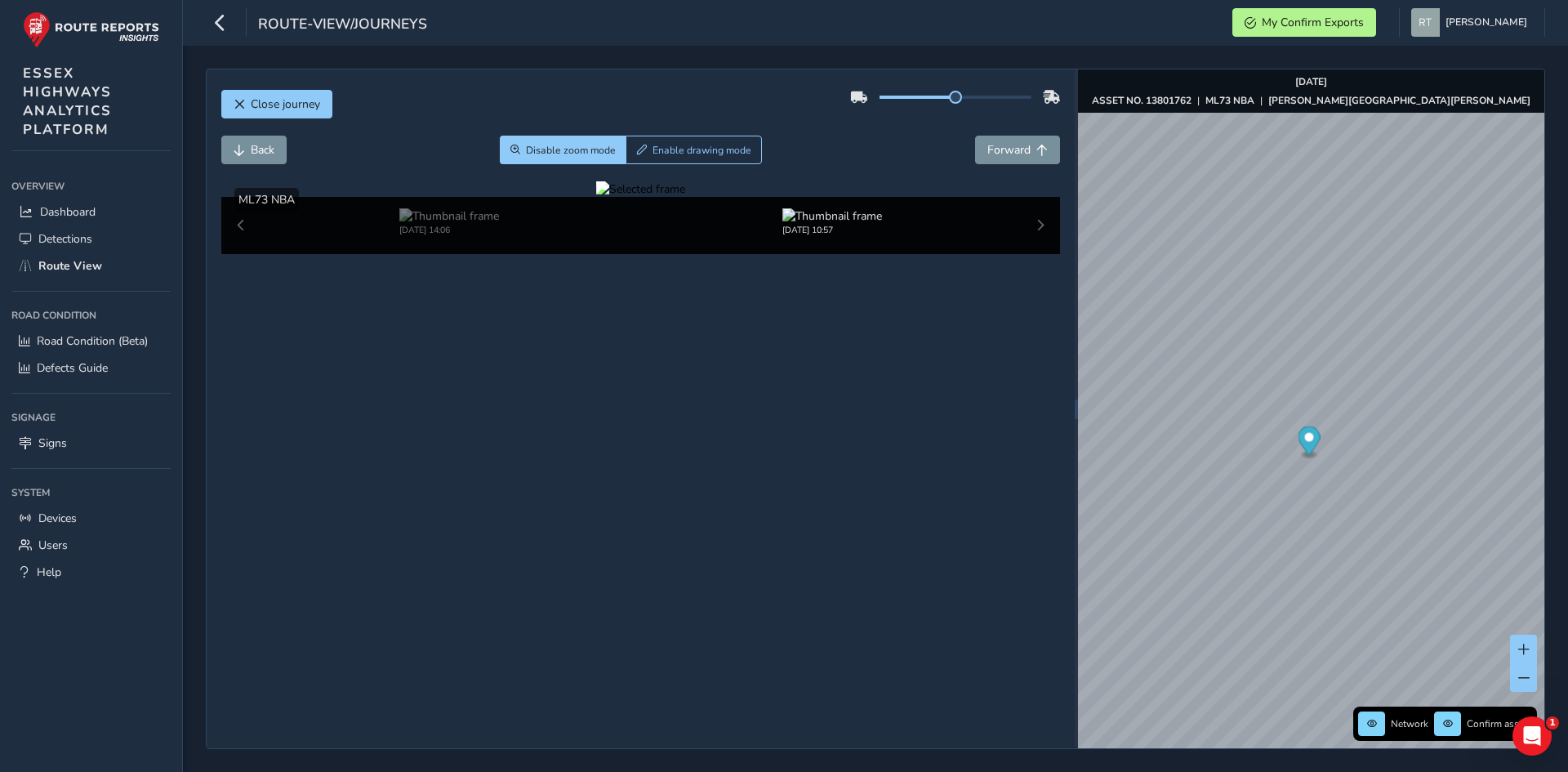
click at [596, 197] on div at bounding box center [640, 189] width 89 height 16
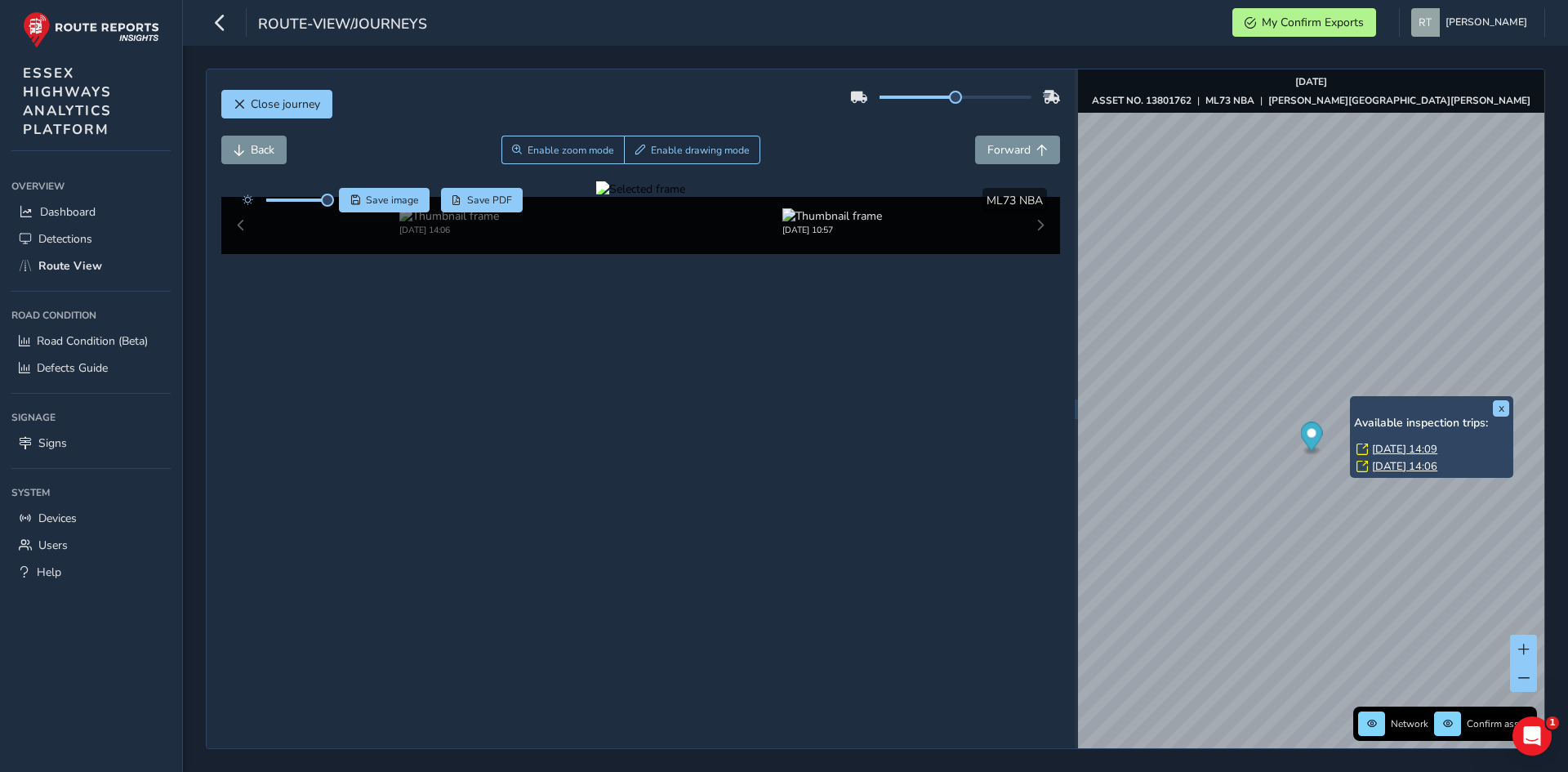
click at [1409, 447] on link "[DATE] 14:09" at bounding box center [1405, 449] width 65 height 15
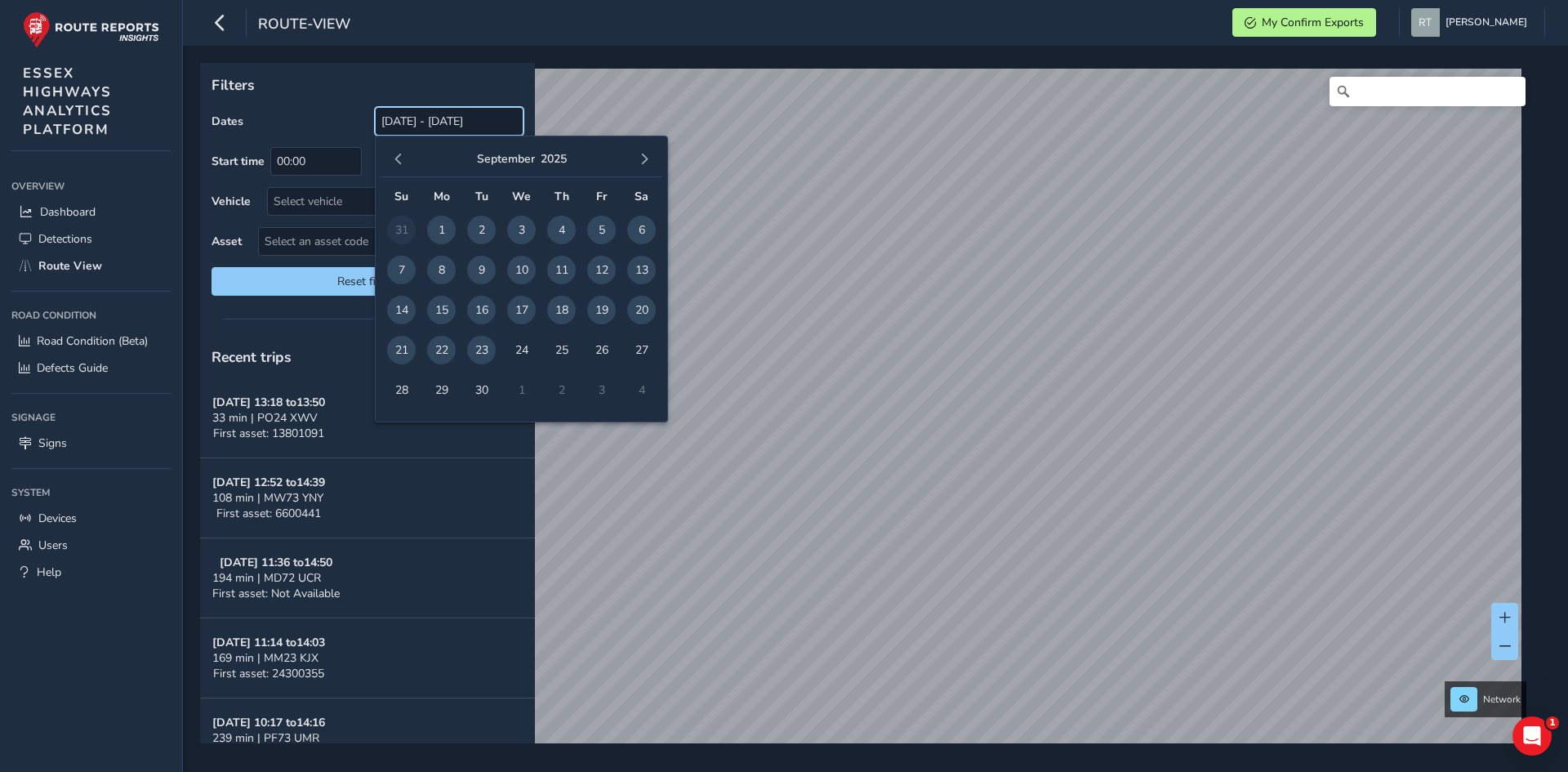
click at [385, 127] on input "[DATE] - [DATE]" at bounding box center [448, 121] width 148 height 29
click at [397, 153] on button "button" at bounding box center [398, 159] width 23 height 23
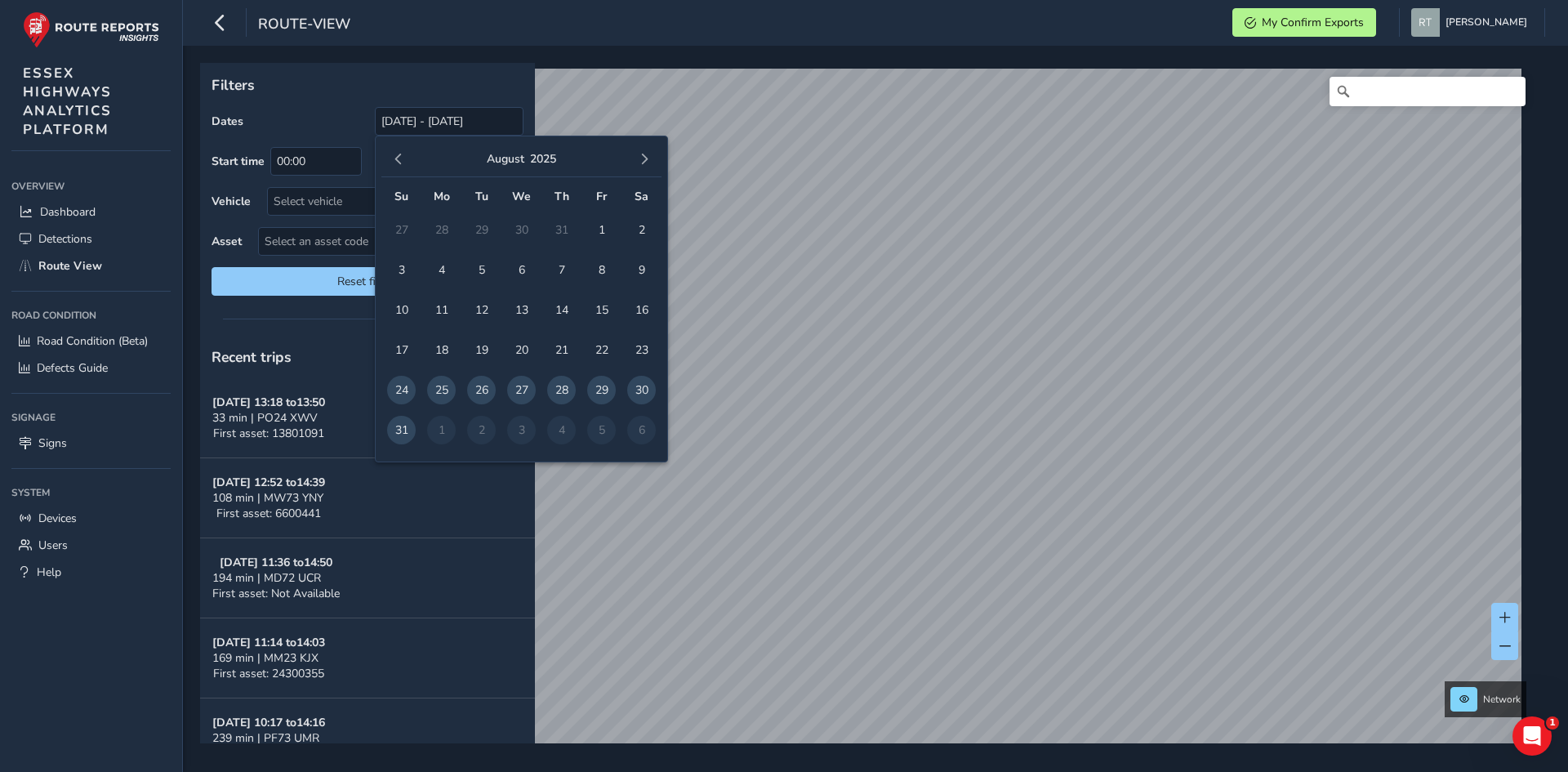
click at [397, 153] on button "button" at bounding box center [398, 159] width 23 height 23
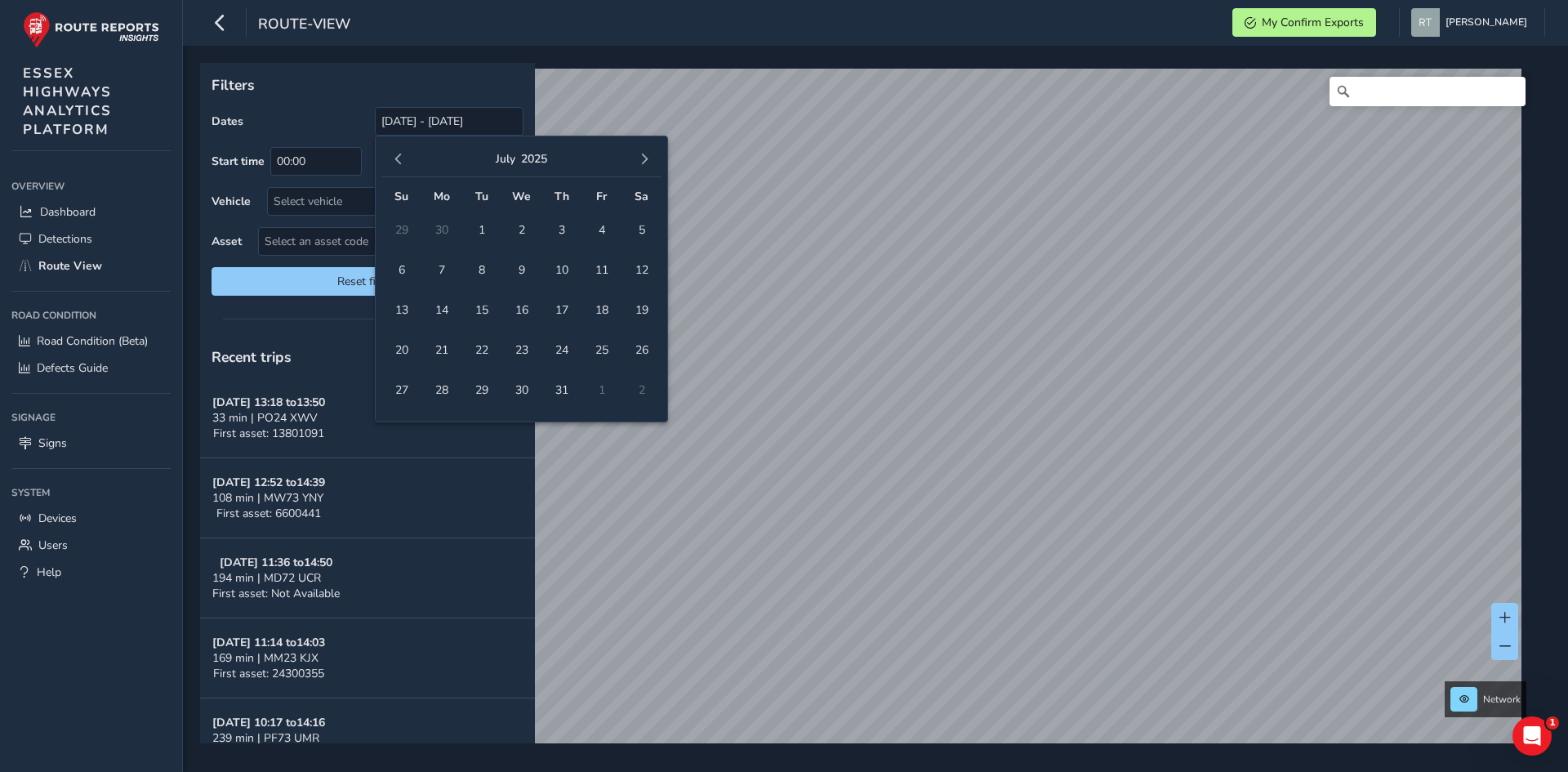
click at [397, 153] on button "button" at bounding box center [398, 159] width 23 height 23
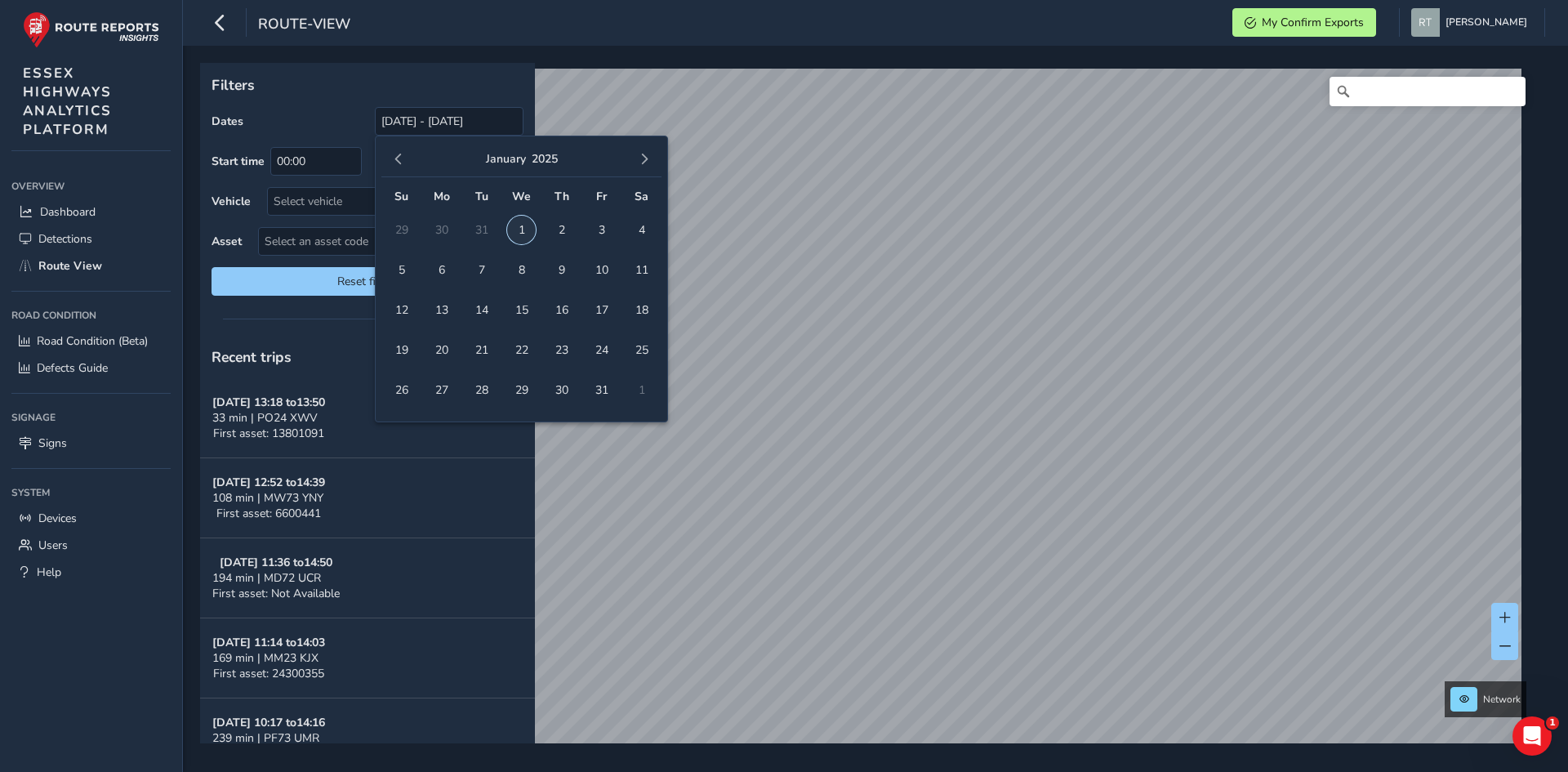
click at [519, 226] on span "1" at bounding box center [521, 230] width 29 height 29
click at [647, 158] on span "button" at bounding box center [644, 159] width 11 height 11
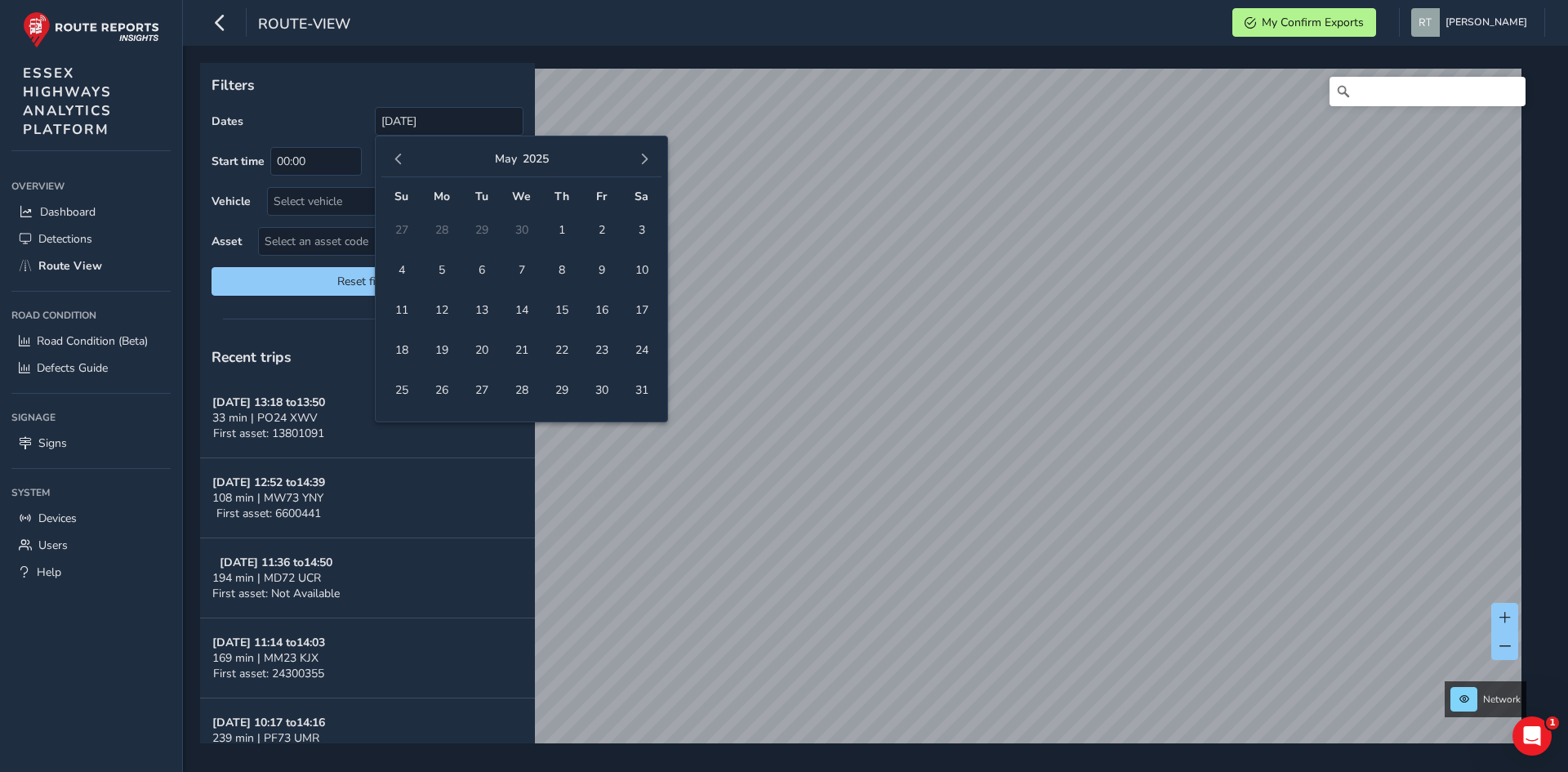
click at [647, 158] on span "button" at bounding box center [644, 159] width 11 height 11
click at [635, 346] on span "27" at bounding box center [641, 350] width 29 height 29
type input "[DATE] - [DATE]"
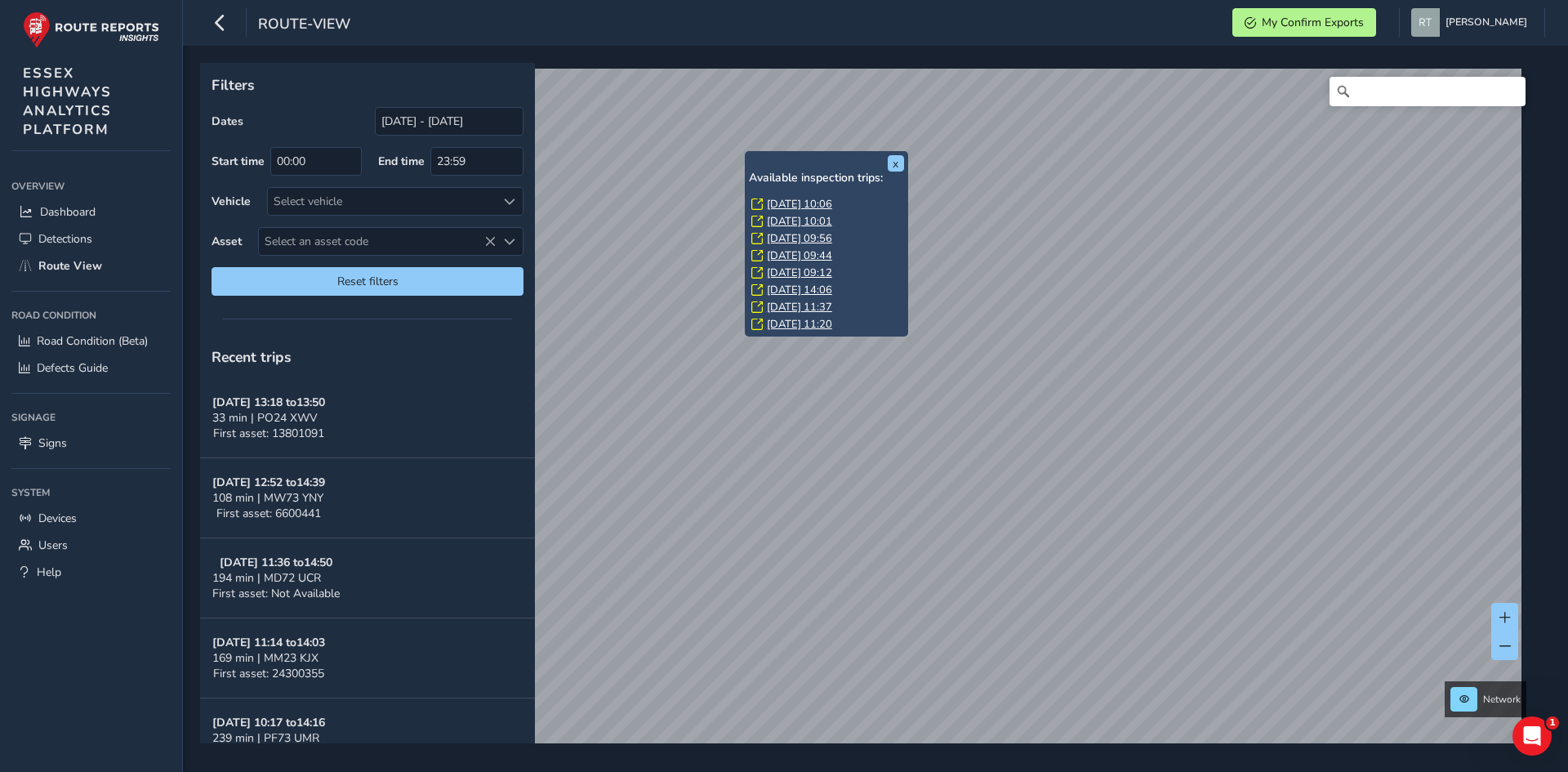
click at [772, 201] on link "[DATE] 10:06" at bounding box center [799, 204] width 65 height 15
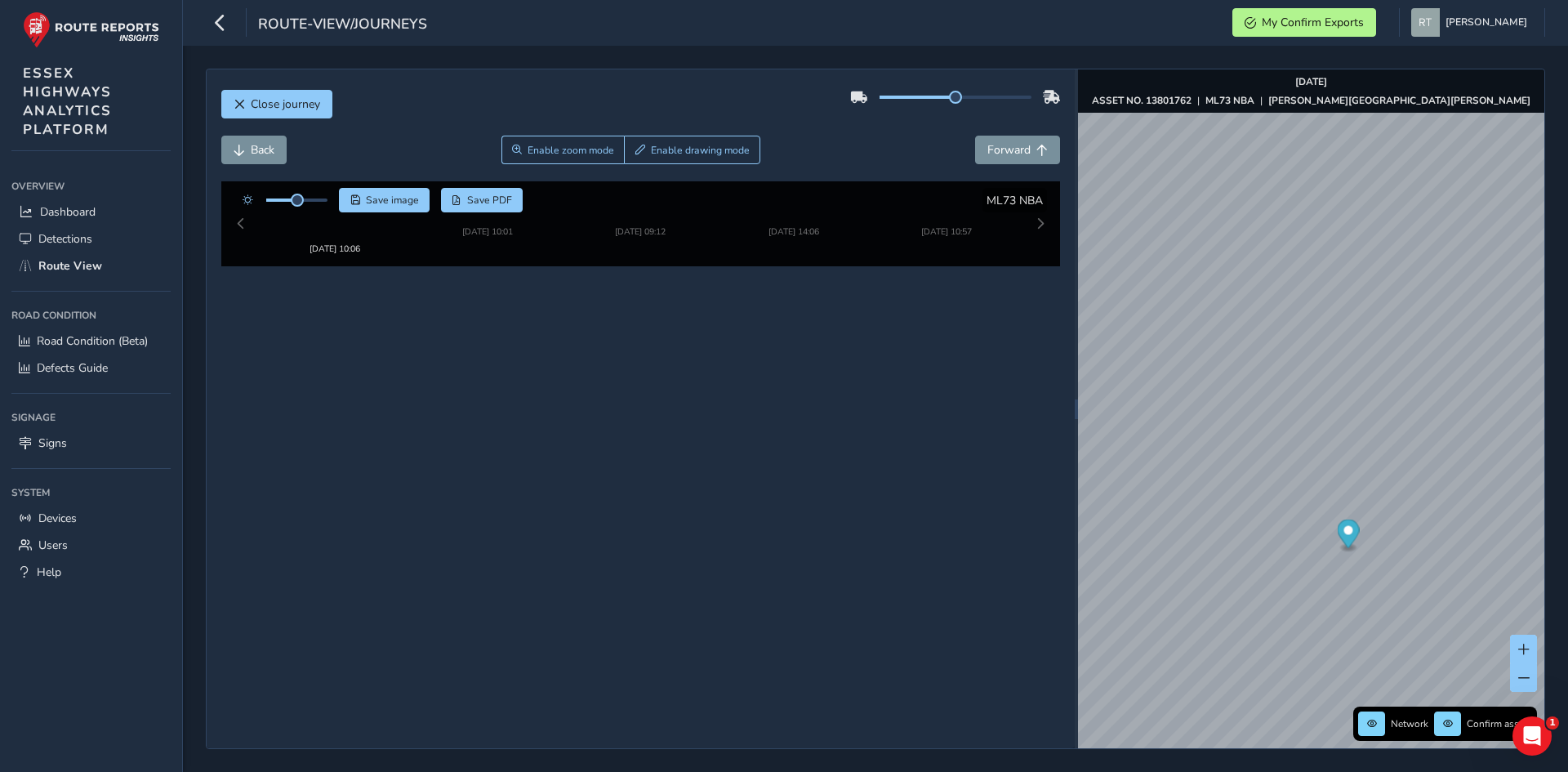
click at [1350, 535] on icon "Map marker" at bounding box center [1348, 533] width 22 height 29
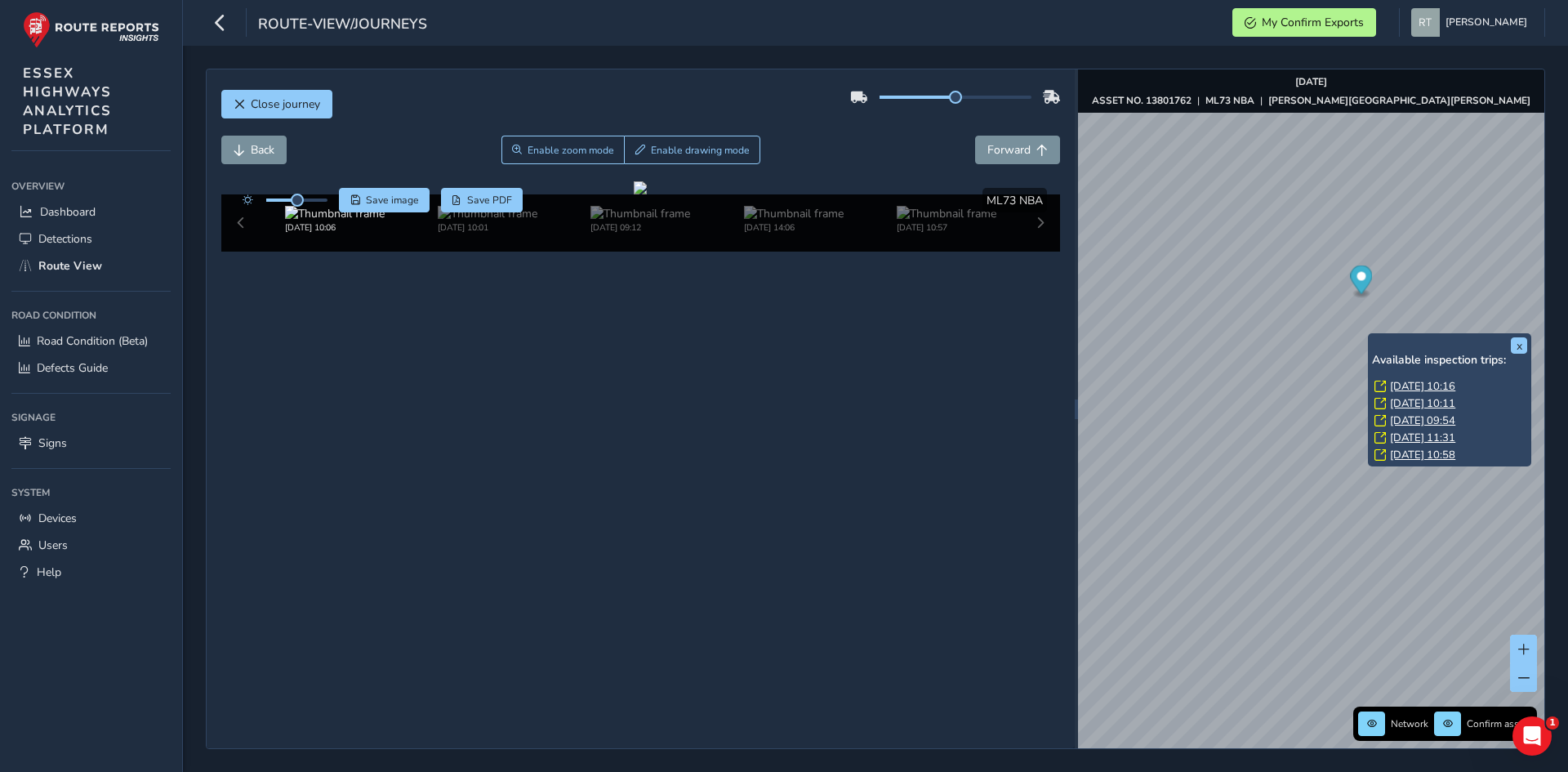
click at [1398, 383] on link "[DATE] 10:16" at bounding box center [1422, 386] width 65 height 15
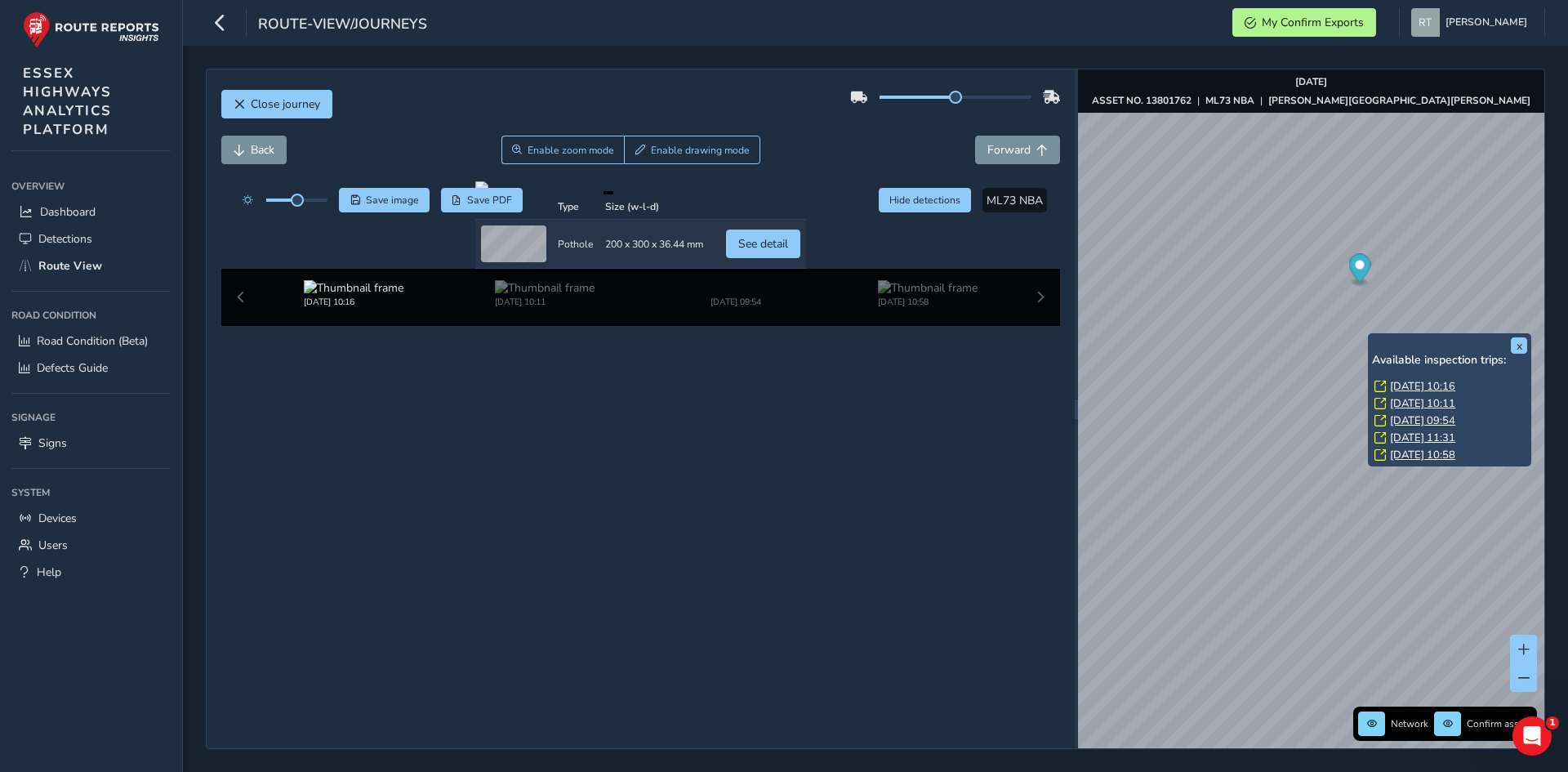
click at [1398, 383] on link "[DATE] 10:16" at bounding box center [1422, 386] width 65 height 15
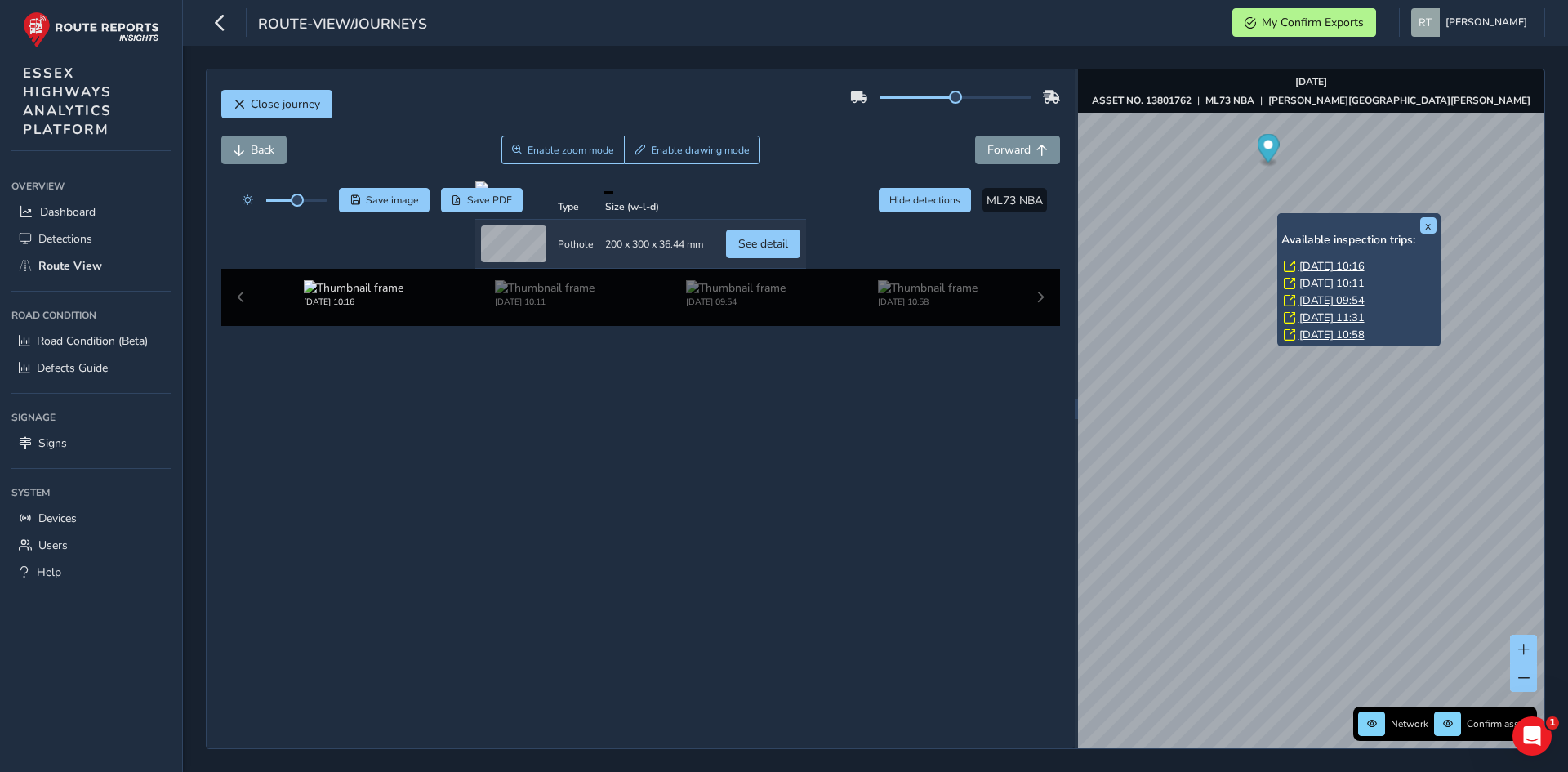
click at [1314, 276] on link "[DATE] 10:11" at bounding box center [1332, 283] width 65 height 15
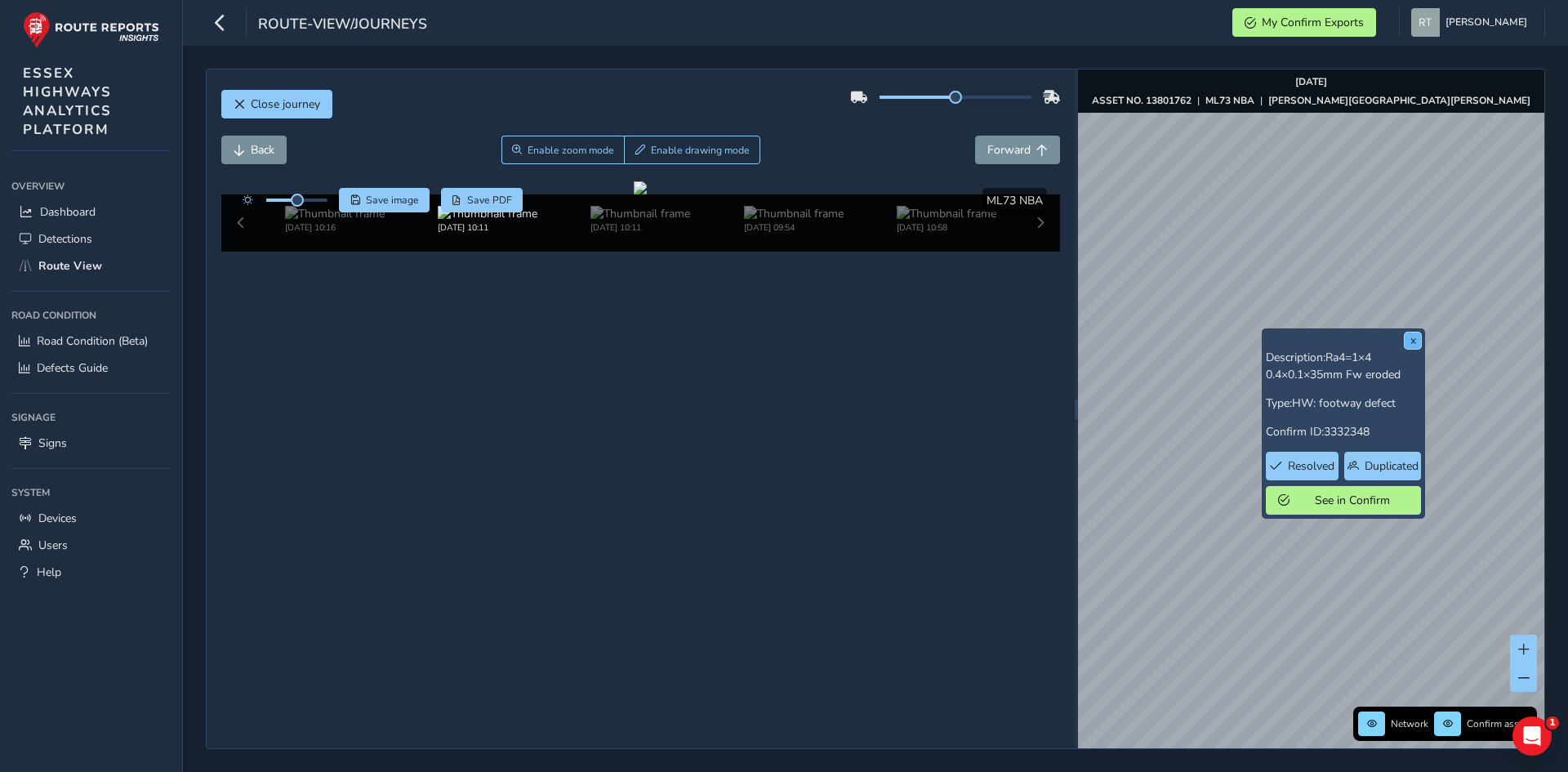
click at [1412, 346] on button "x" at bounding box center [1413, 340] width 17 height 17
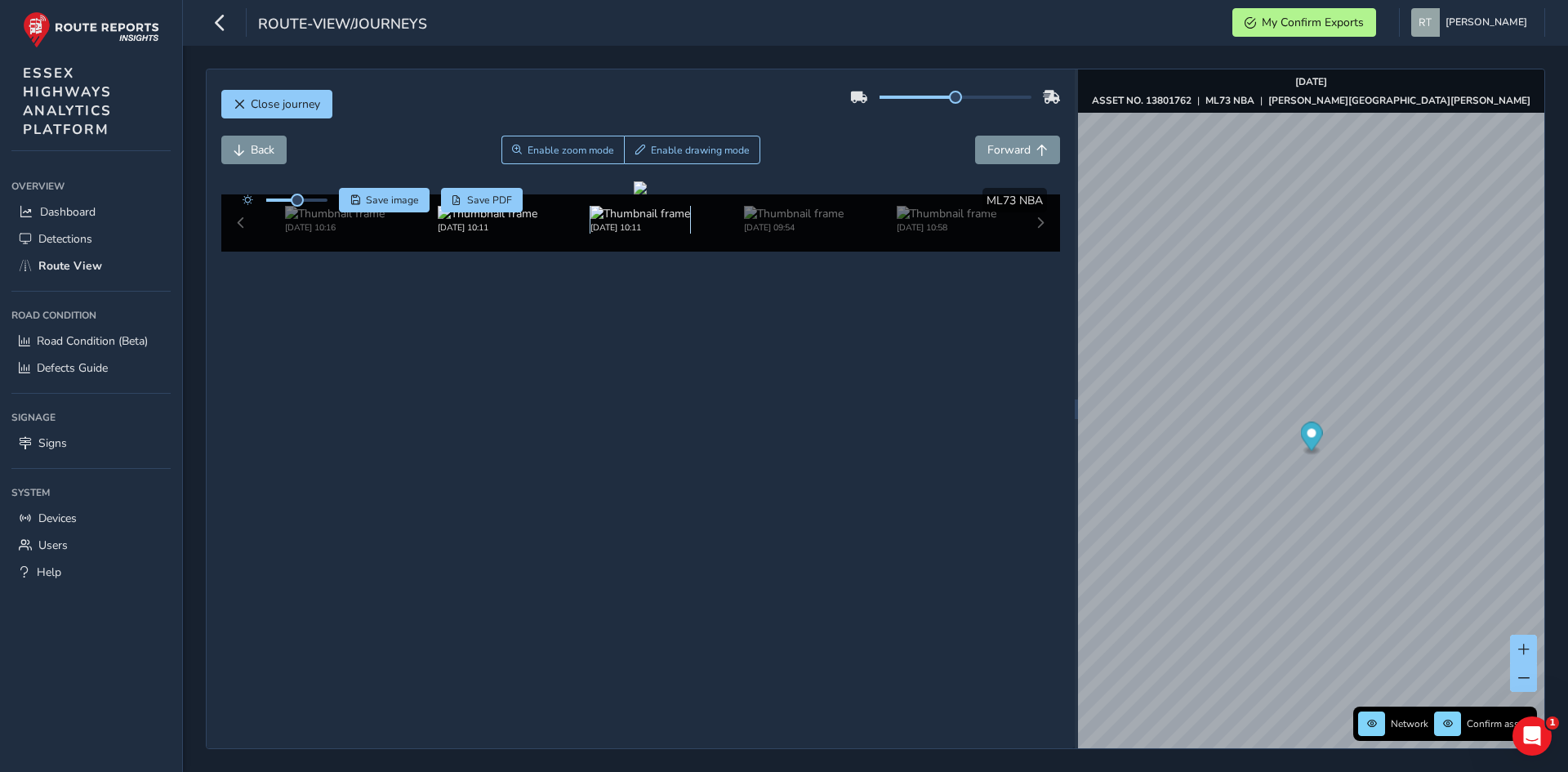
click at [642, 221] on img at bounding box center [641, 214] width 100 height 16
click at [741, 221] on img at bounding box center [736, 214] width 100 height 16
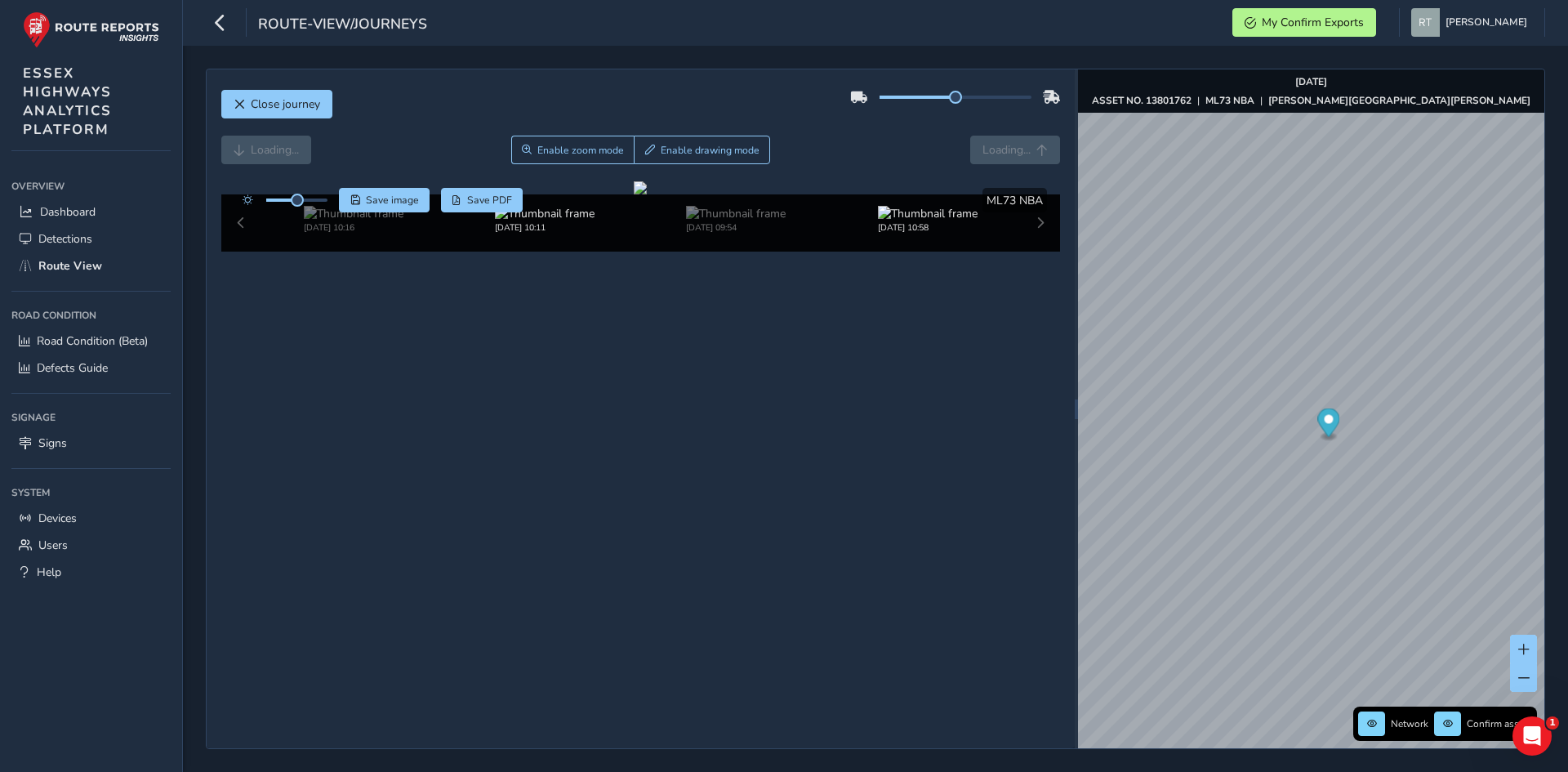
click at [840, 233] on div "[DATE] 10:58" at bounding box center [927, 220] width 191 height 28
click at [878, 221] on img at bounding box center [928, 214] width 100 height 16
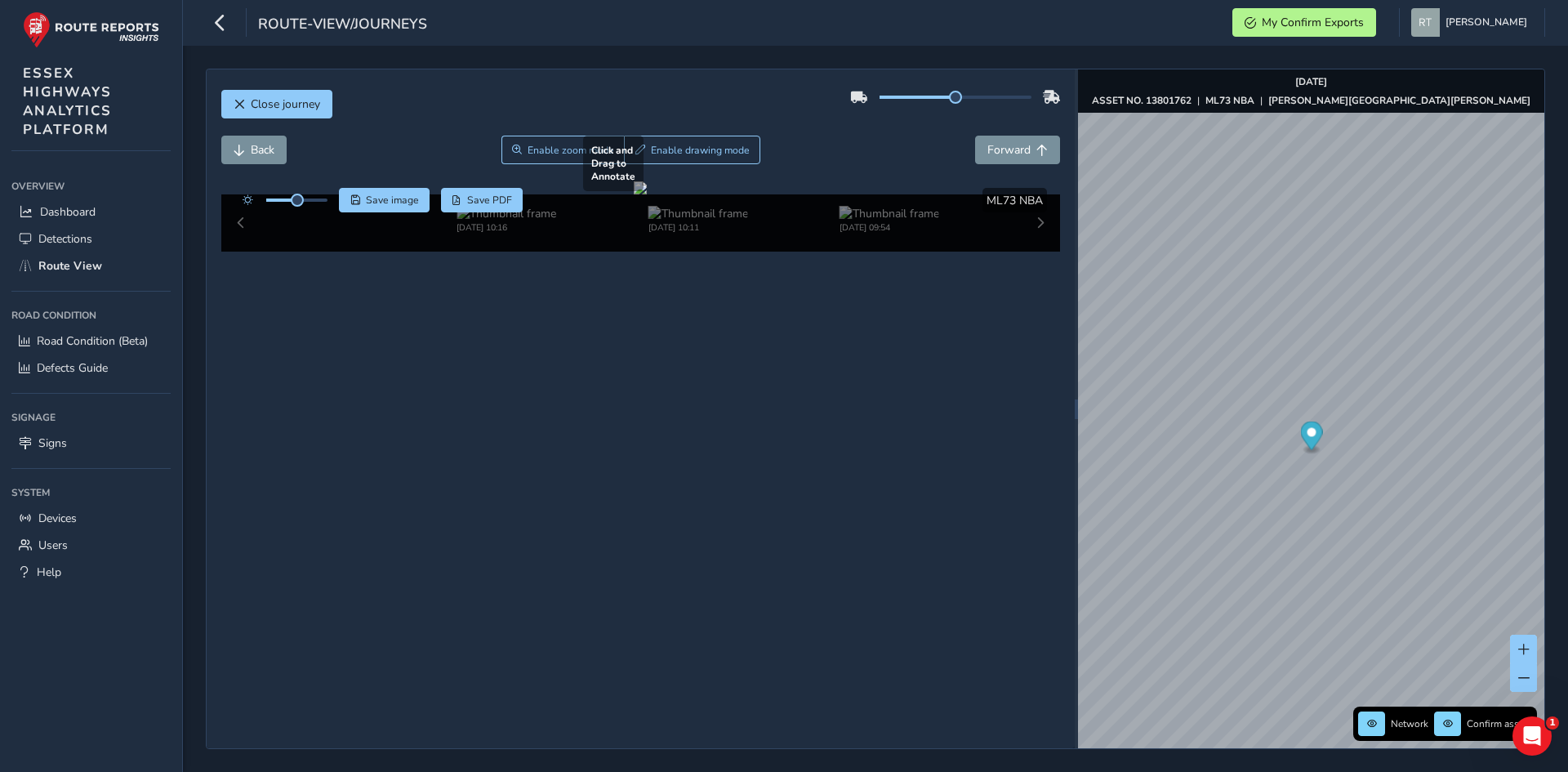
click at [647, 195] on div at bounding box center [640, 188] width 13 height 13
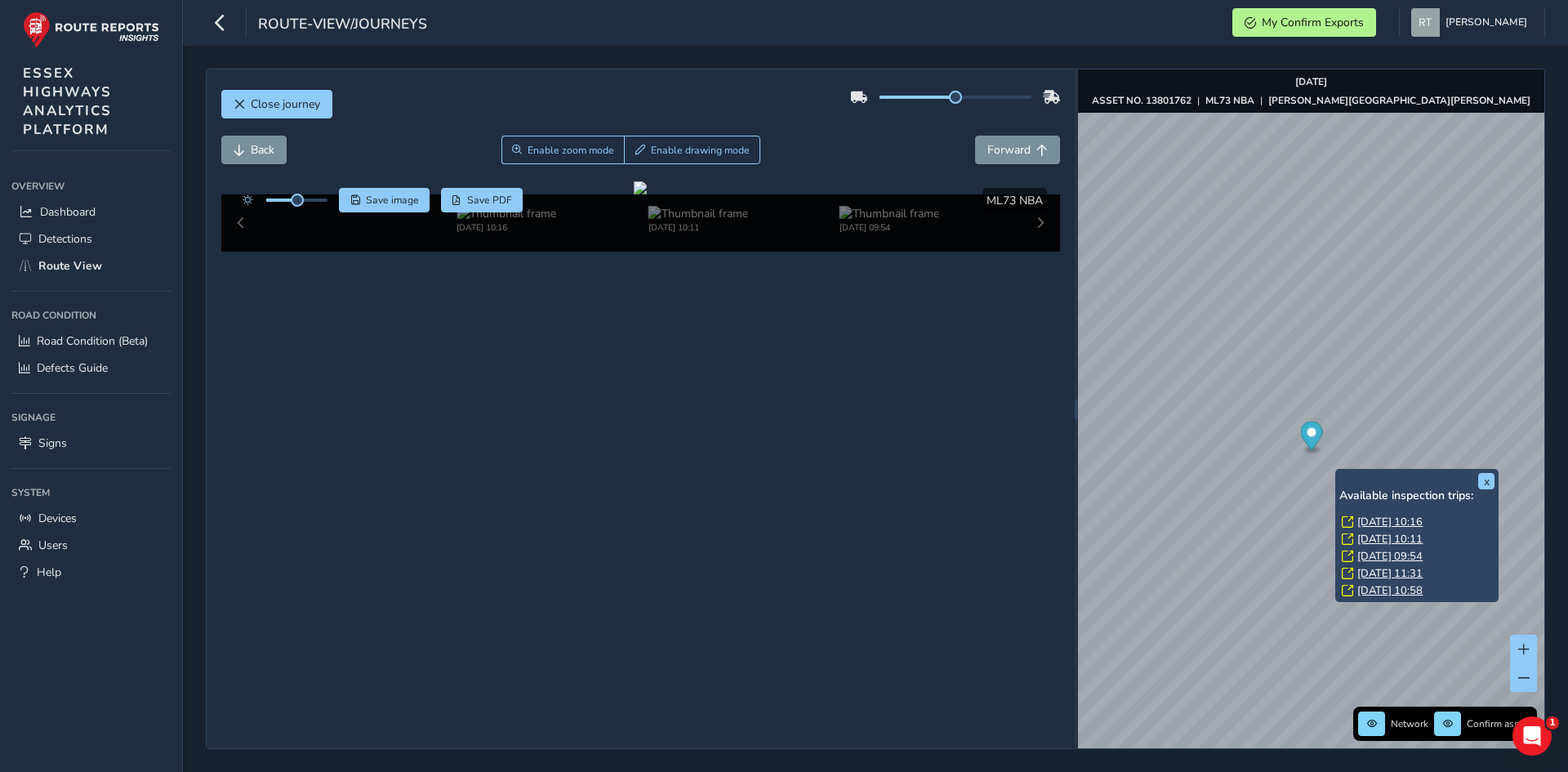
click at [1366, 554] on link "[DATE] 09:54" at bounding box center [1390, 555] width 65 height 15
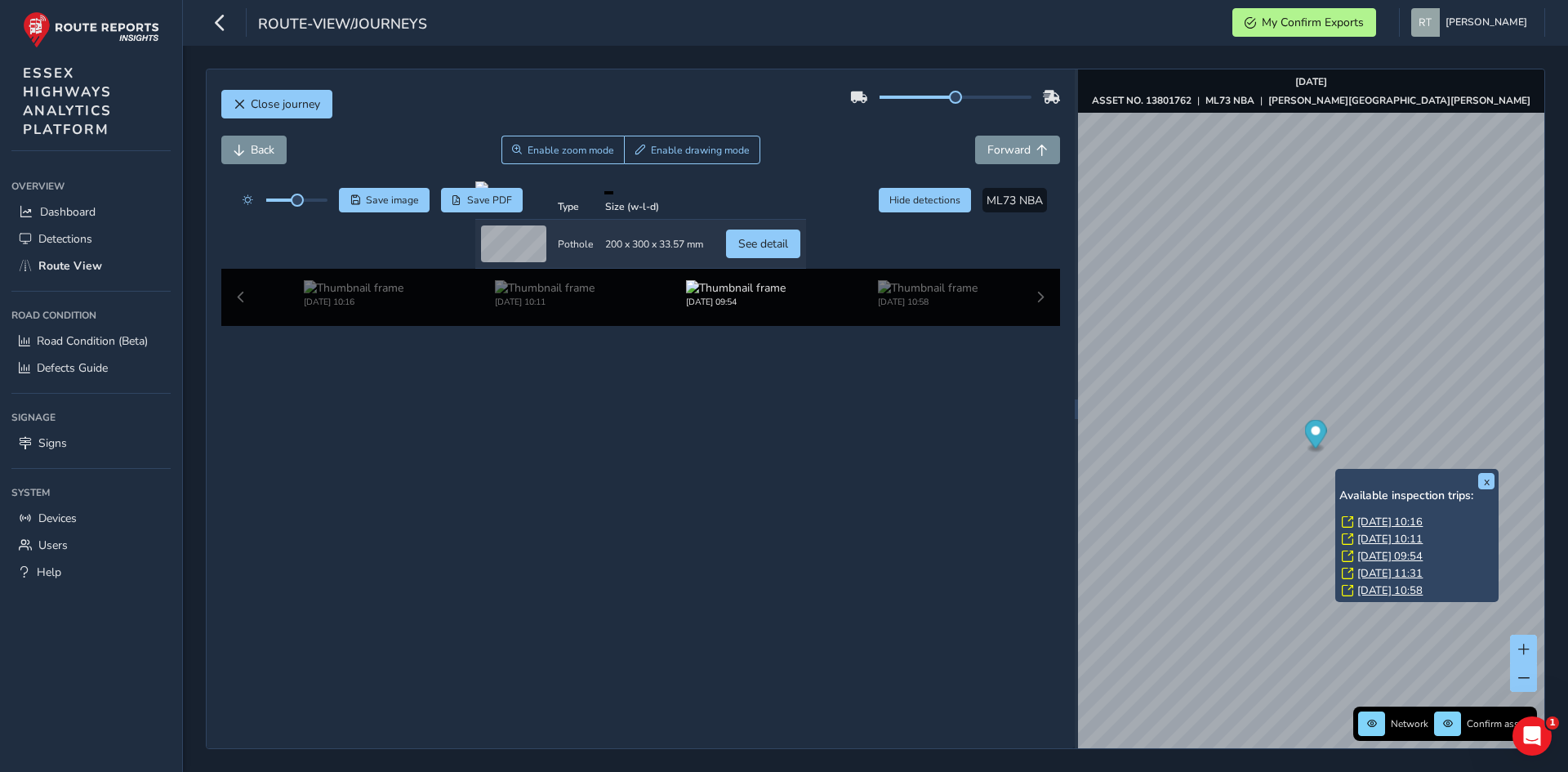
click at [1339, 470] on div "x Available inspection trips: [DATE] 10:16 [DATE] 10:11 [DATE] 09:54 [DATE] 11:…" at bounding box center [1417, 535] width 163 height 133
click at [1339, 470] on div "x Available inspection trips: Wed, 20 Aug, 10:16 Wed, 20 Aug, 10:11 Wed, 20 Aug…" at bounding box center [1417, 535] width 163 height 133
click at [1393, 540] on link "[DATE] 10:11" at bounding box center [1390, 539] width 65 height 15
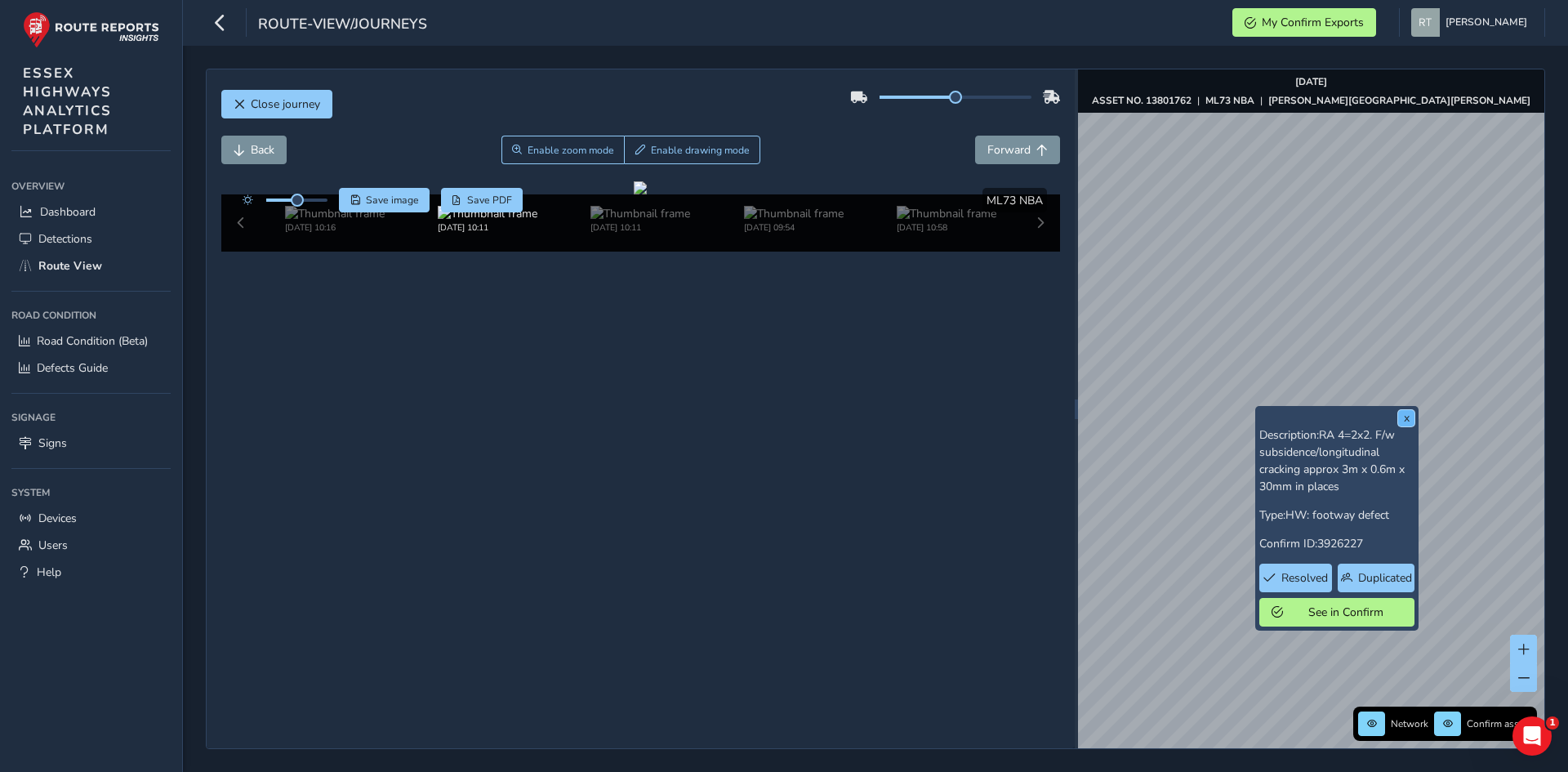
click at [1411, 418] on button "x" at bounding box center [1406, 418] width 17 height 17
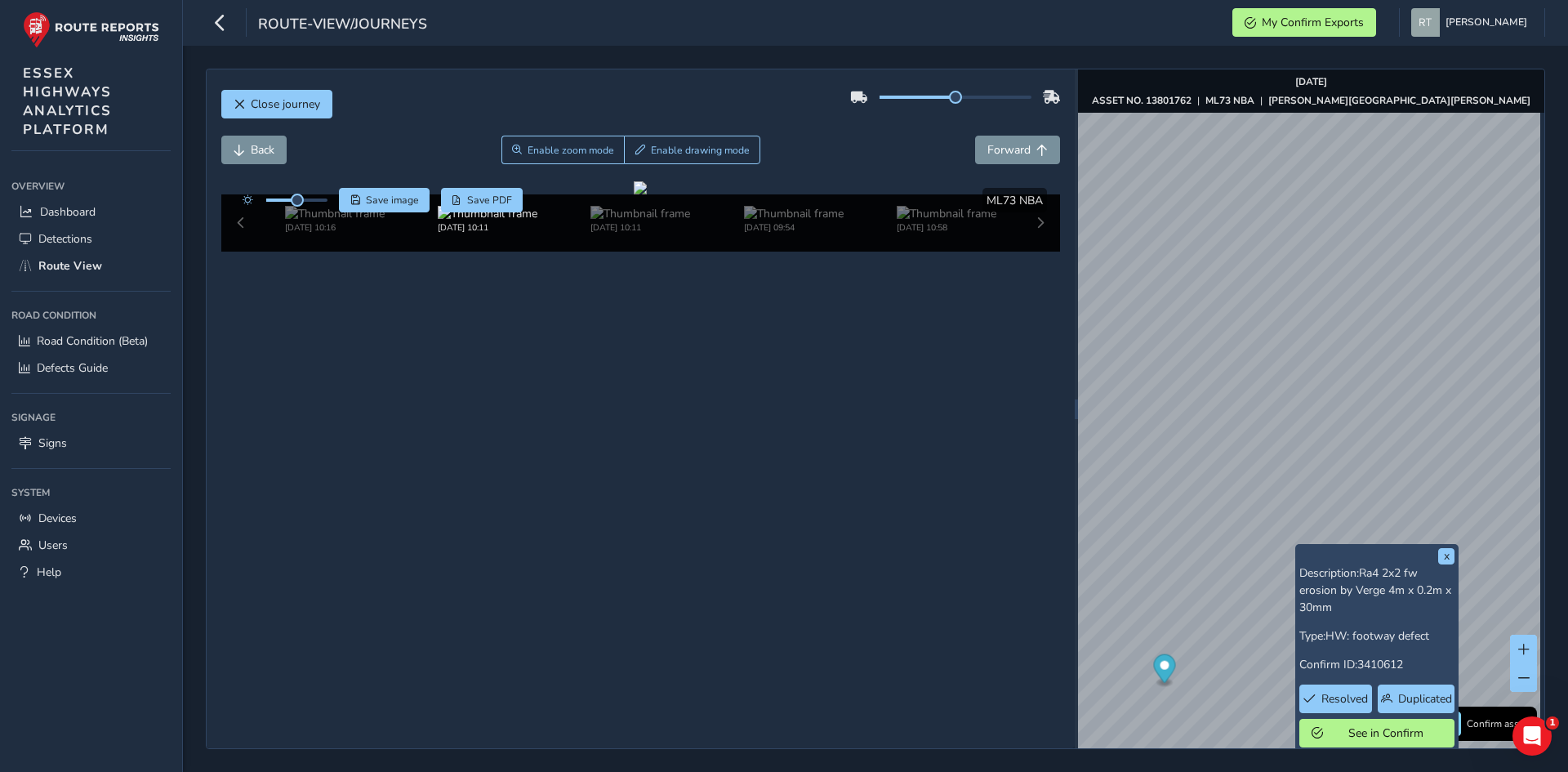
click at [1122, 761] on div "Close journey Back Enable zoom mode Enable drawing mode Forward Click and Drag …" at bounding box center [875, 408] width 1385 height 726
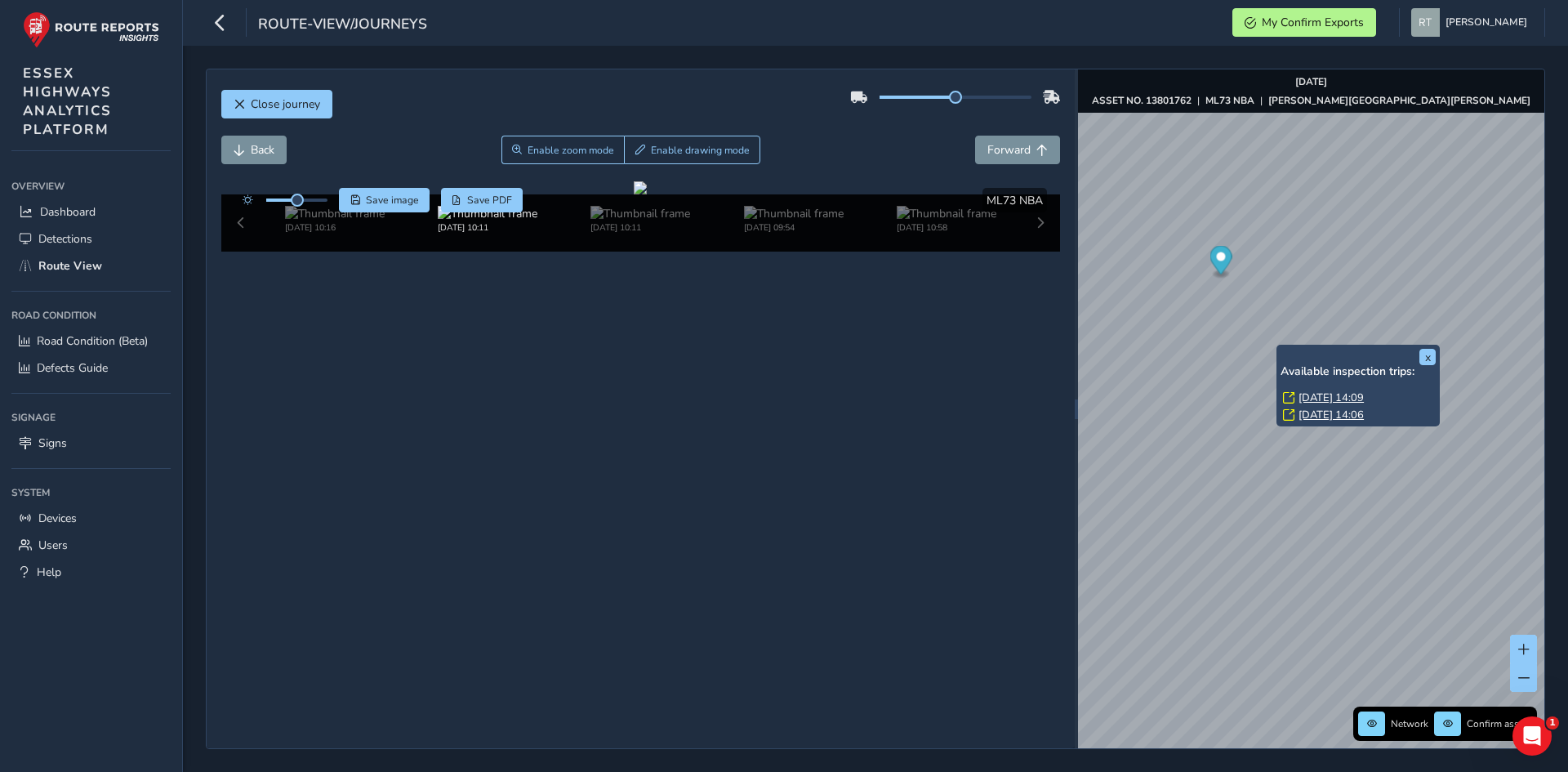
click at [1312, 396] on link "[DATE] 14:09" at bounding box center [1331, 397] width 65 height 15
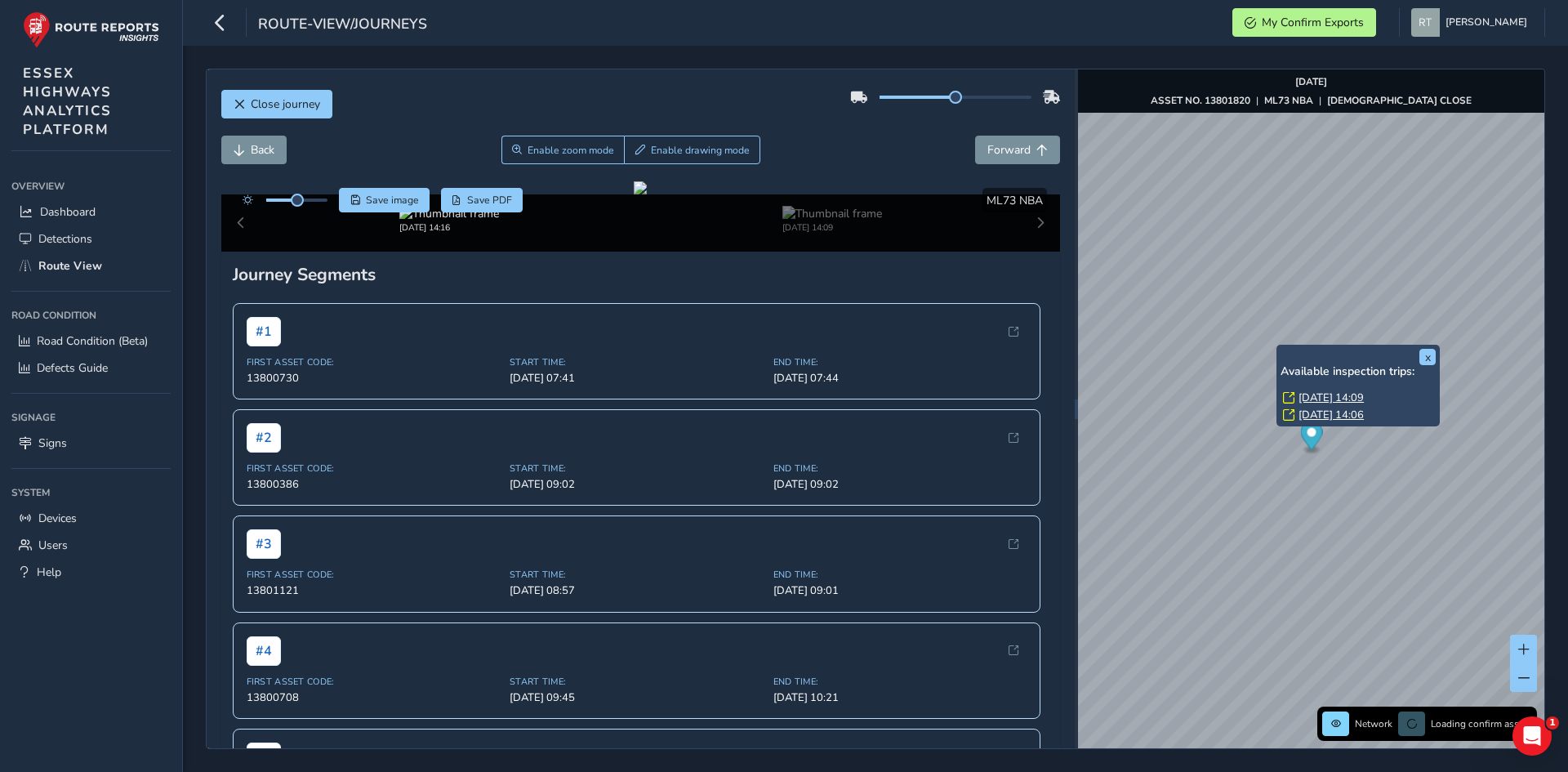
click at [1364, 415] on link "[DATE] 14:06" at bounding box center [1331, 414] width 65 height 15
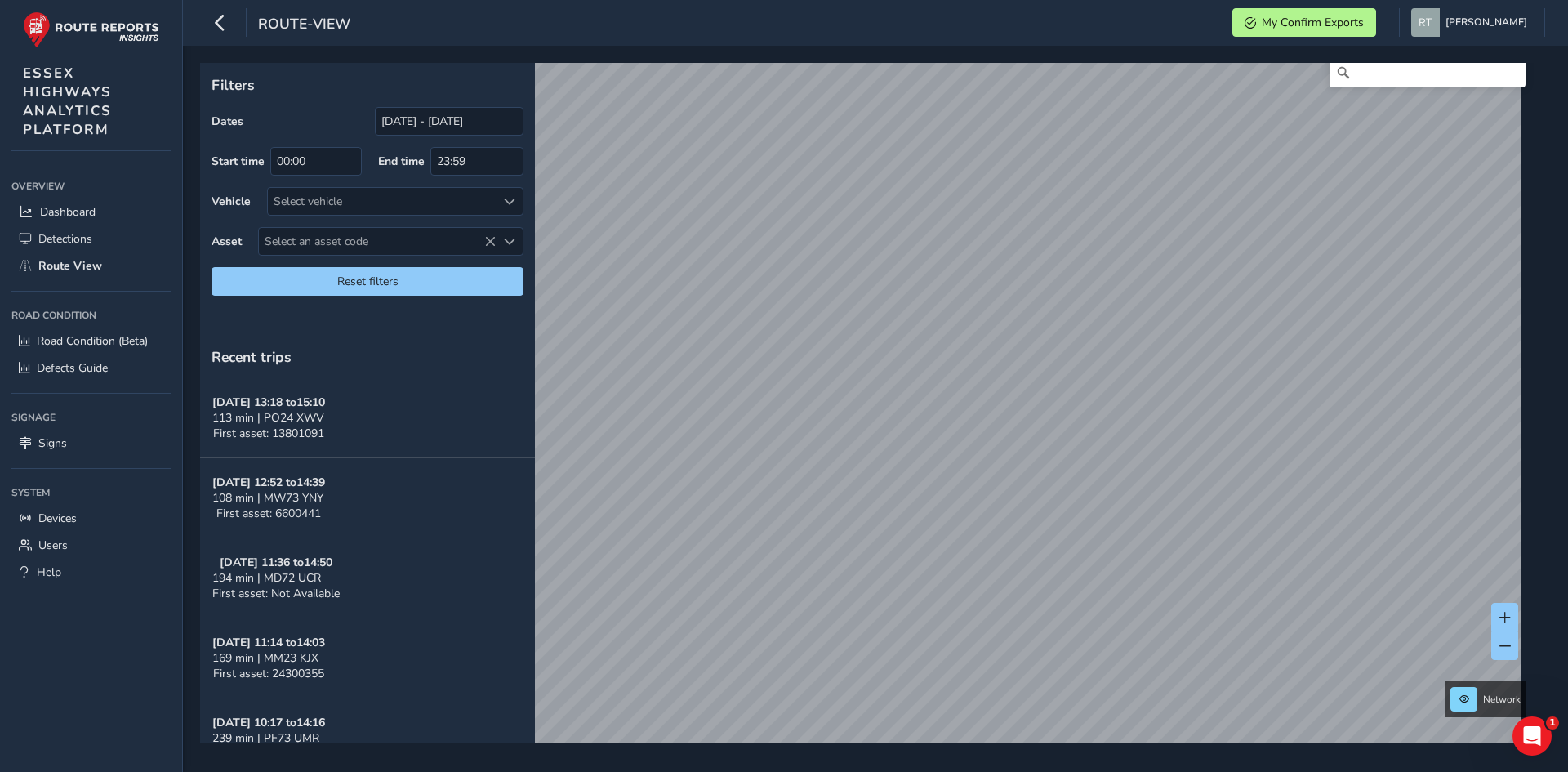
scroll to position [25, 0]
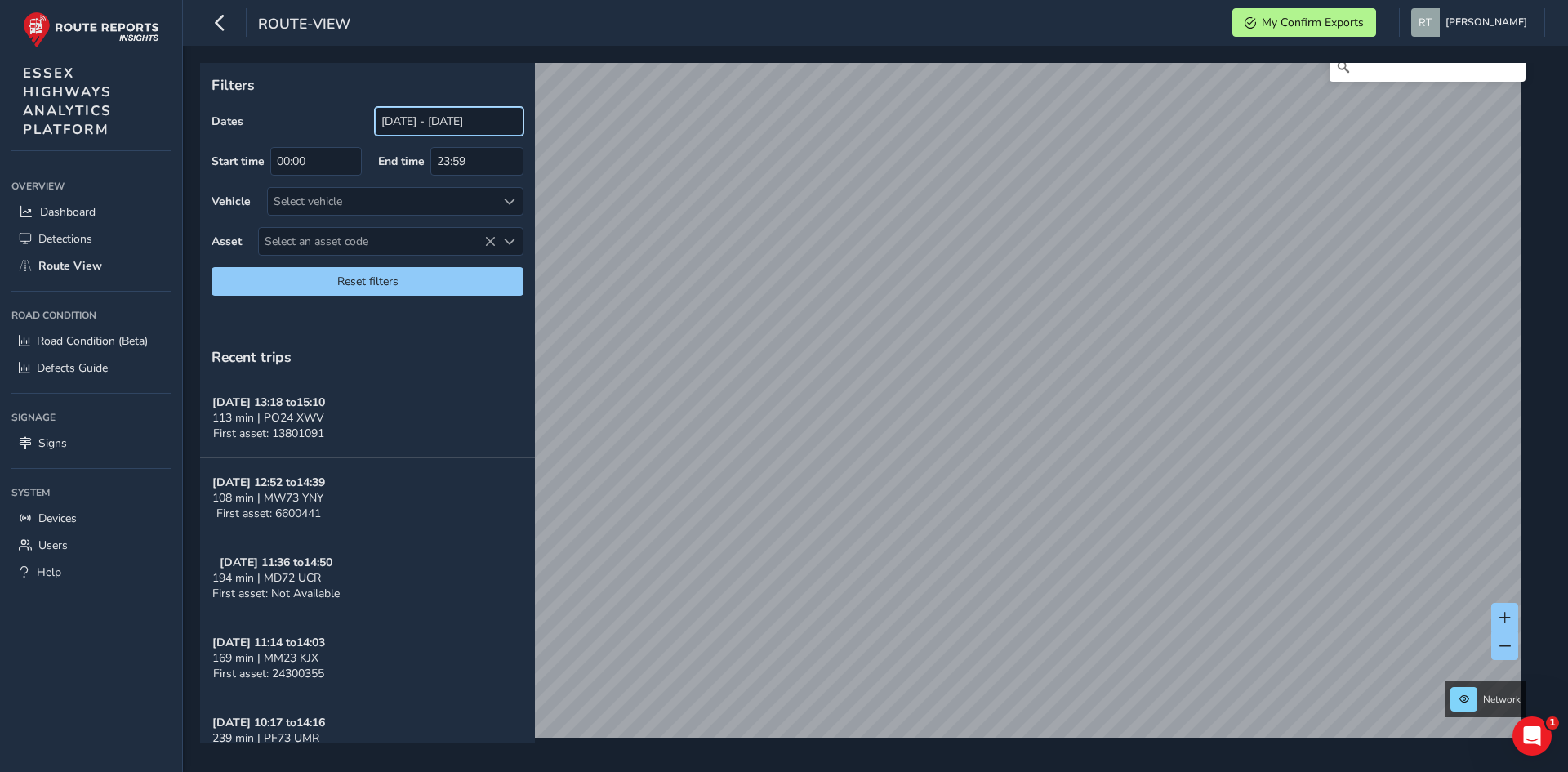
click at [428, 118] on input "[DATE] - [DATE]" at bounding box center [448, 121] width 148 height 29
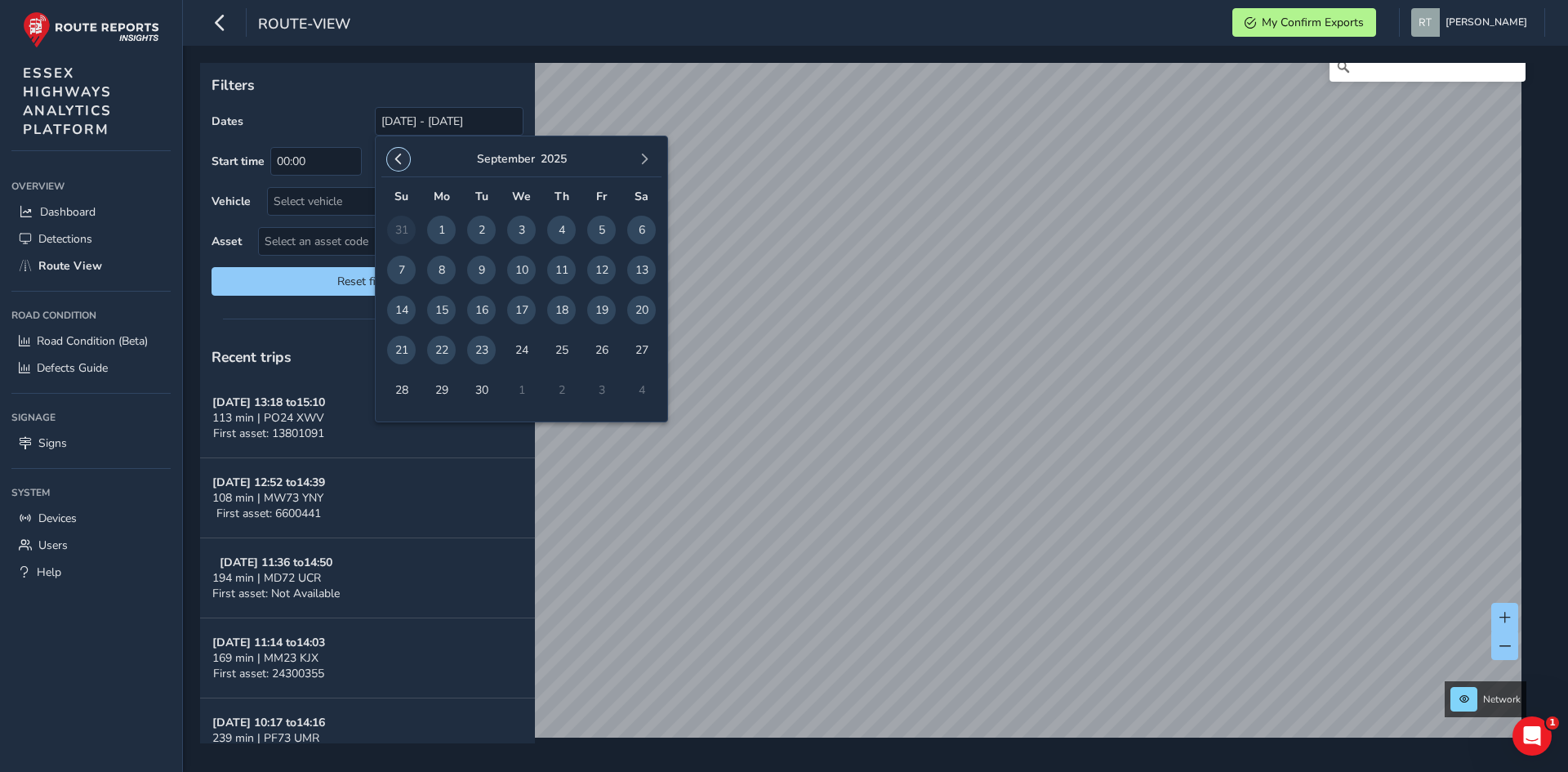
click at [397, 160] on span "button" at bounding box center [398, 159] width 11 height 11
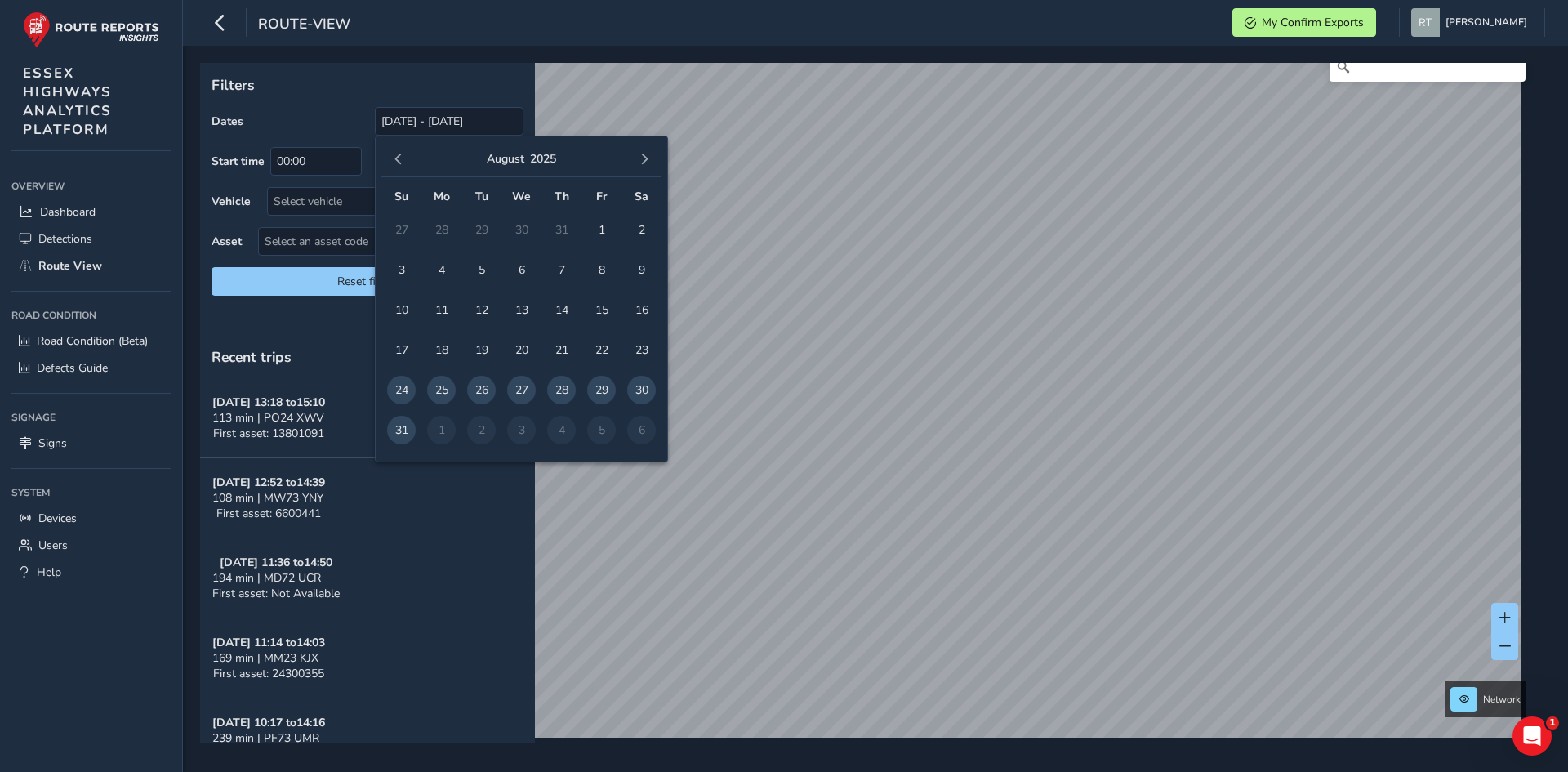
click at [397, 160] on span "button" at bounding box center [398, 159] width 11 height 11
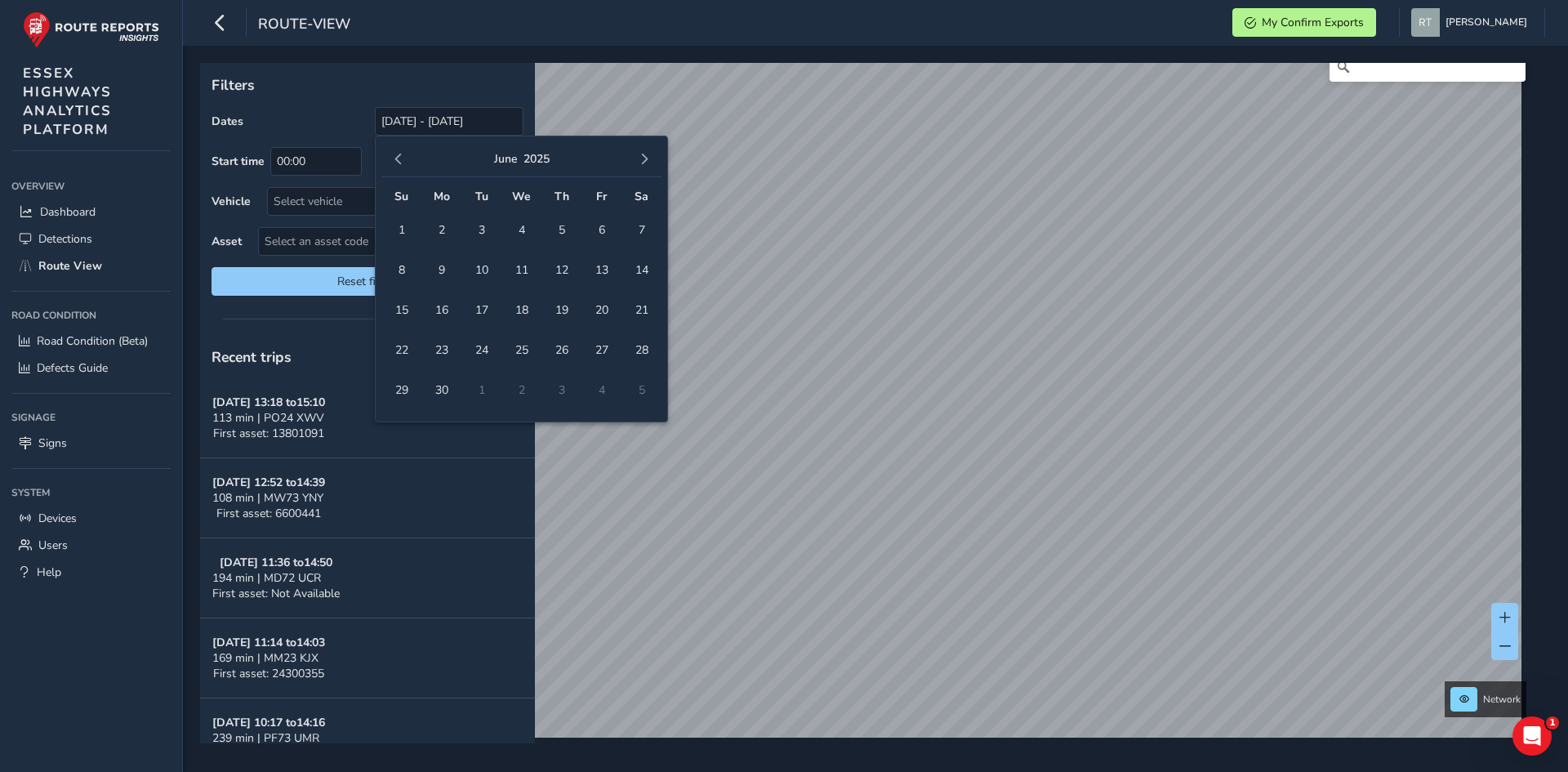
click at [397, 160] on span "button" at bounding box center [398, 159] width 11 height 11
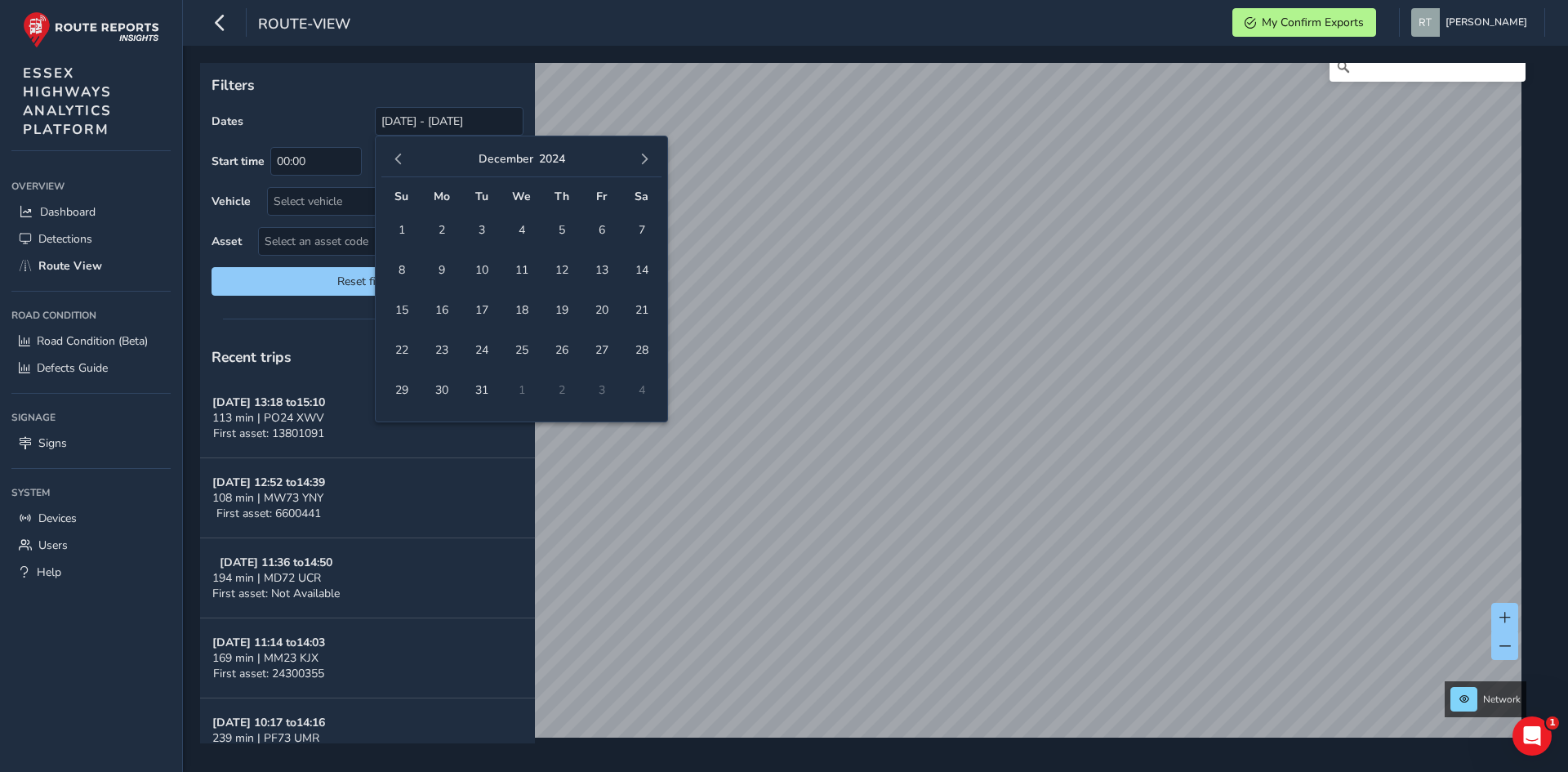
click at [397, 160] on span "button" at bounding box center [398, 159] width 11 height 11
click at [469, 226] on span "1" at bounding box center [481, 230] width 29 height 29
click at [653, 158] on button "button" at bounding box center [644, 159] width 23 height 23
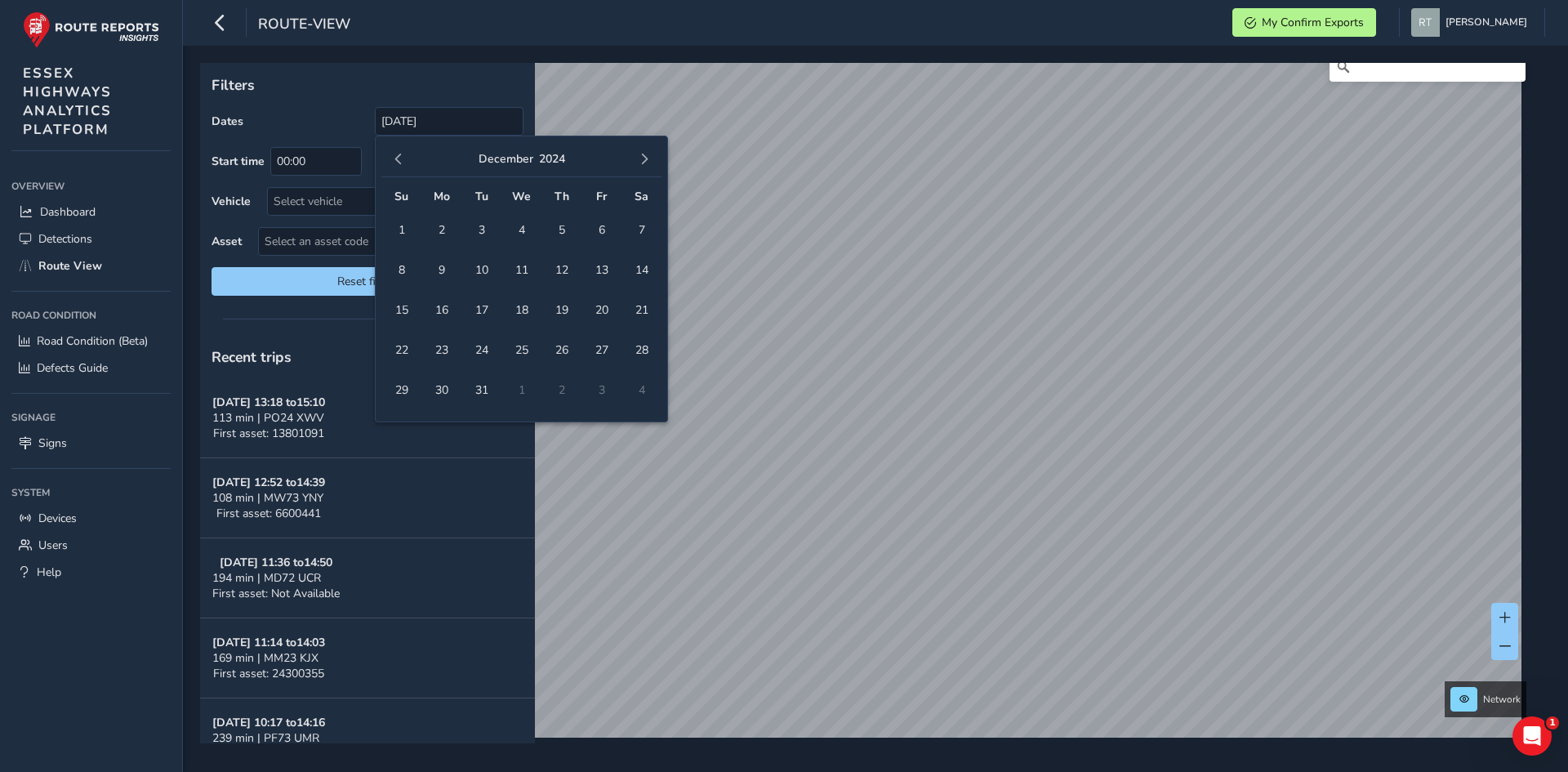
click at [653, 158] on button "button" at bounding box center [644, 159] width 23 height 23
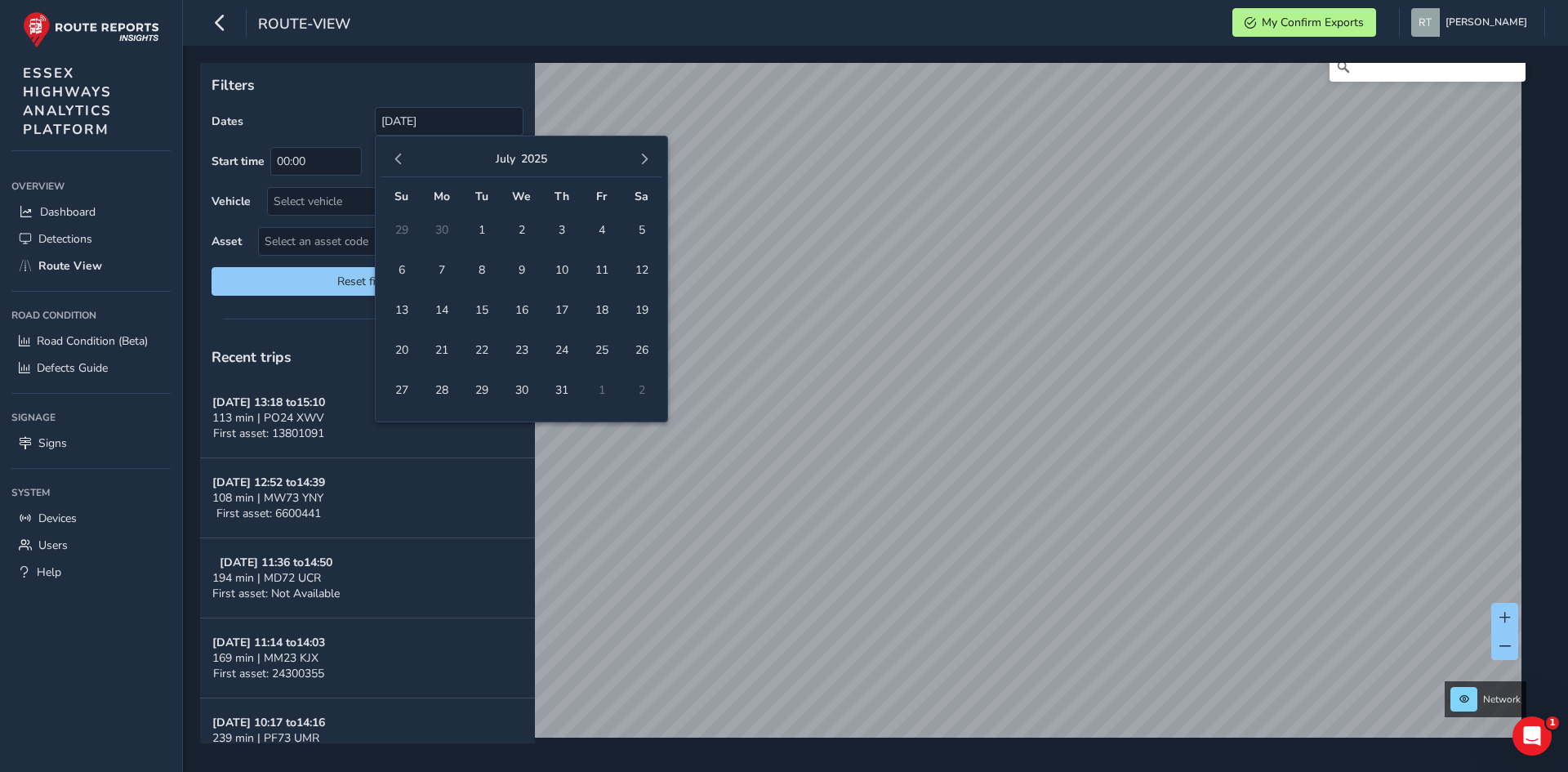
click at [653, 158] on button "button" at bounding box center [644, 159] width 23 height 23
click at [641, 314] on span "20" at bounding box center [641, 310] width 29 height 29
type input "01/10/2024 - 20/09/2025"
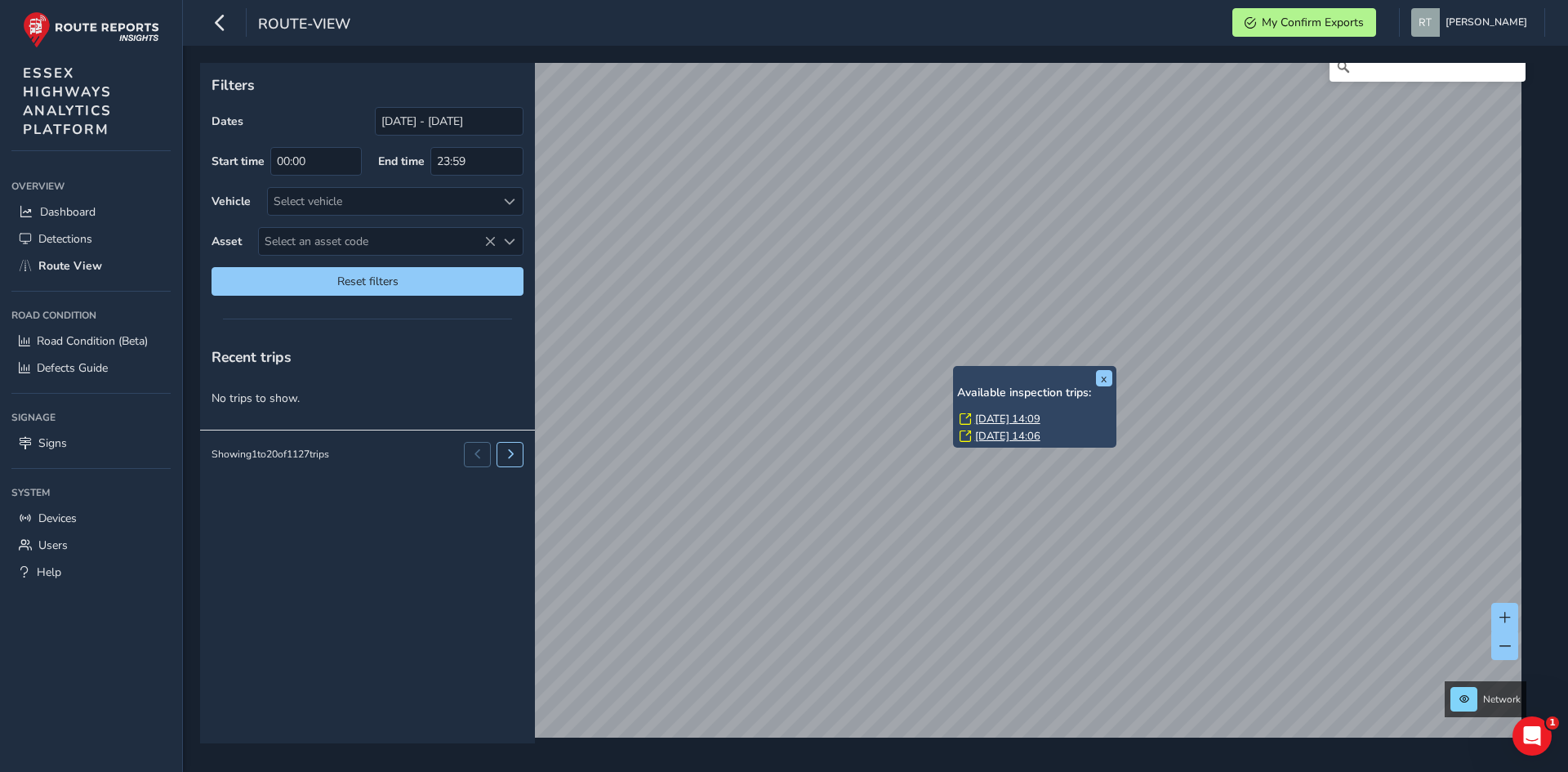
click at [986, 437] on link "Thu, 17 Jul, 14:06" at bounding box center [1007, 436] width 65 height 15
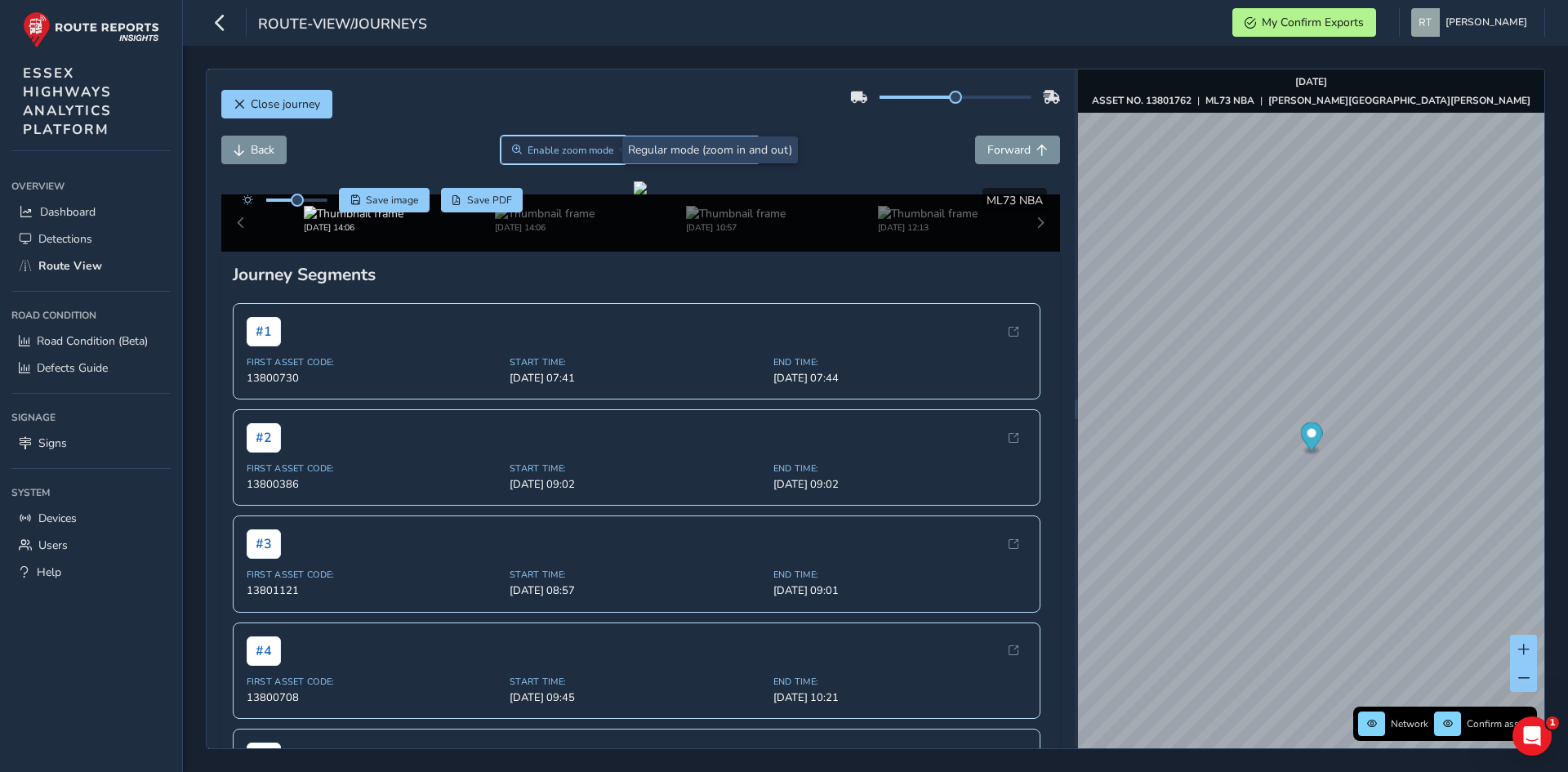
click at [533, 141] on button "Enable zoom mode" at bounding box center [562, 150] width 124 height 29
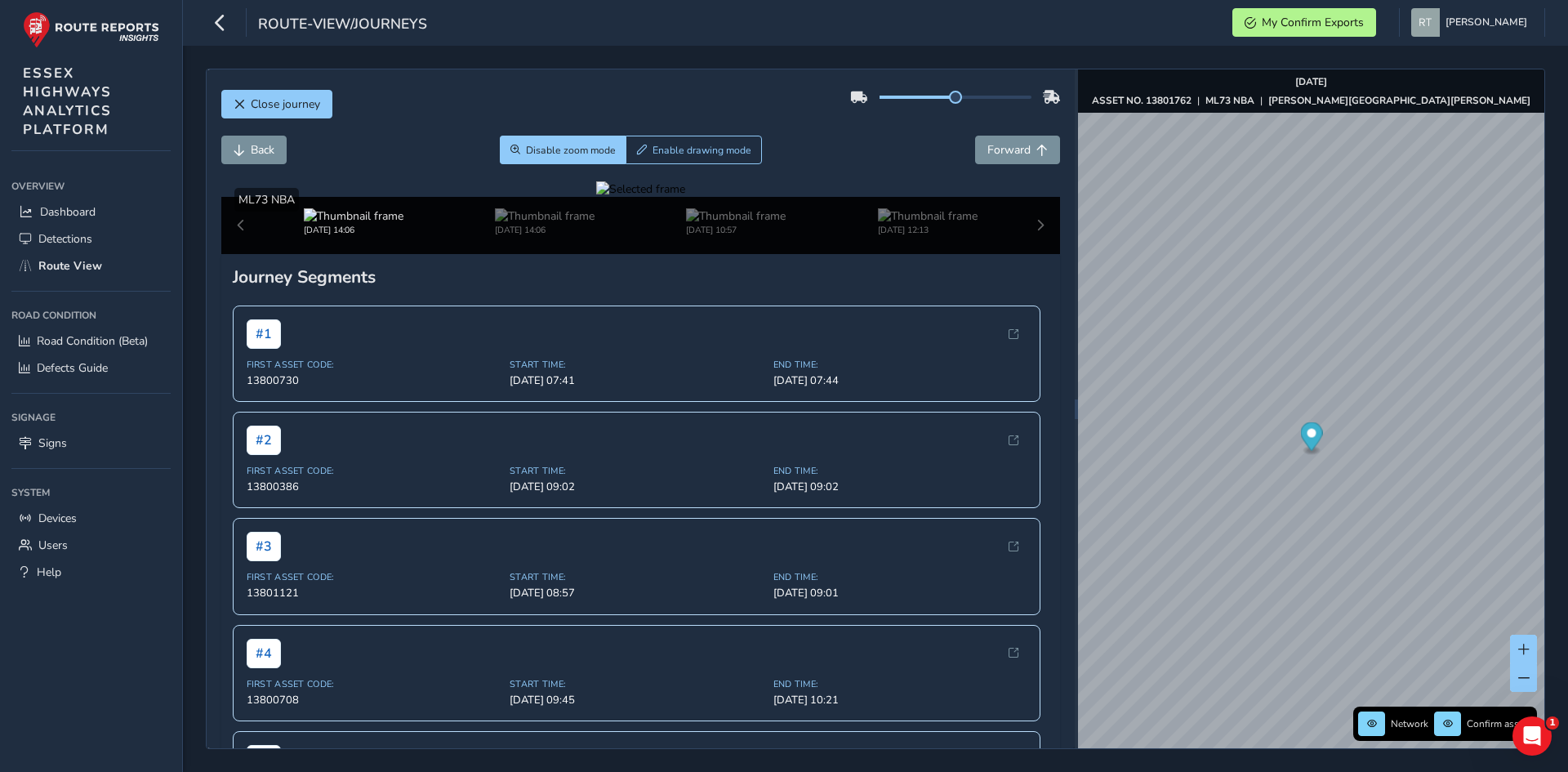
click at [685, 197] on div at bounding box center [640, 189] width 89 height 16
click at [744, 45] on div "route-view/journeys My Confirm Exports Rosie Trifonova Colour Scheme: Dark Dim …" at bounding box center [875, 23] width 1385 height 46
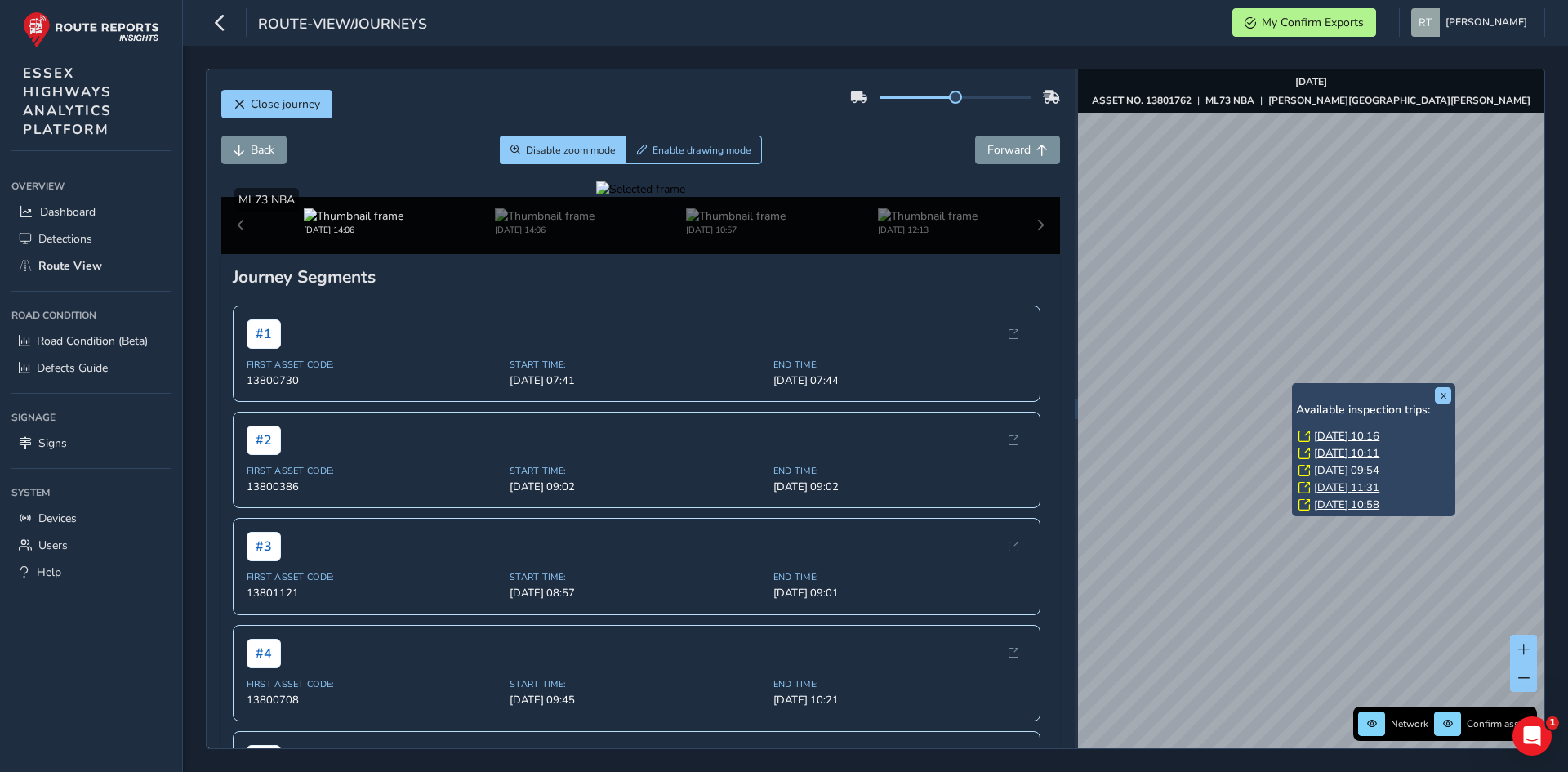
click at [1318, 451] on link "Wed, 20 Aug, 10:11" at bounding box center [1347, 453] width 65 height 15
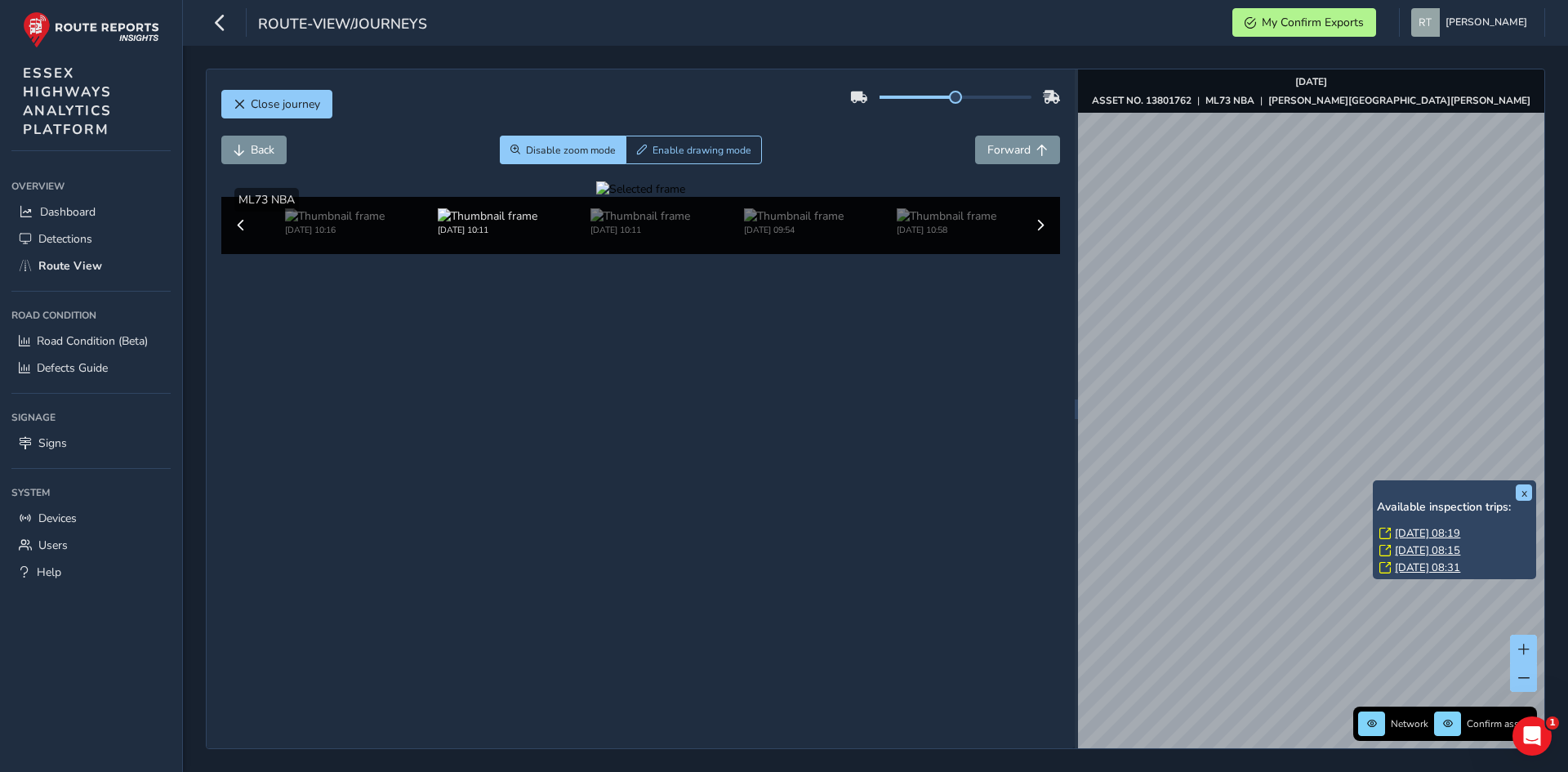
click at [1382, 705] on div "x Available inspection trips: Tue, 20 May, 08:19 Mon, 19 May, 08:15 Wed, 19 Feb…" at bounding box center [1311, 408] width 466 height 678
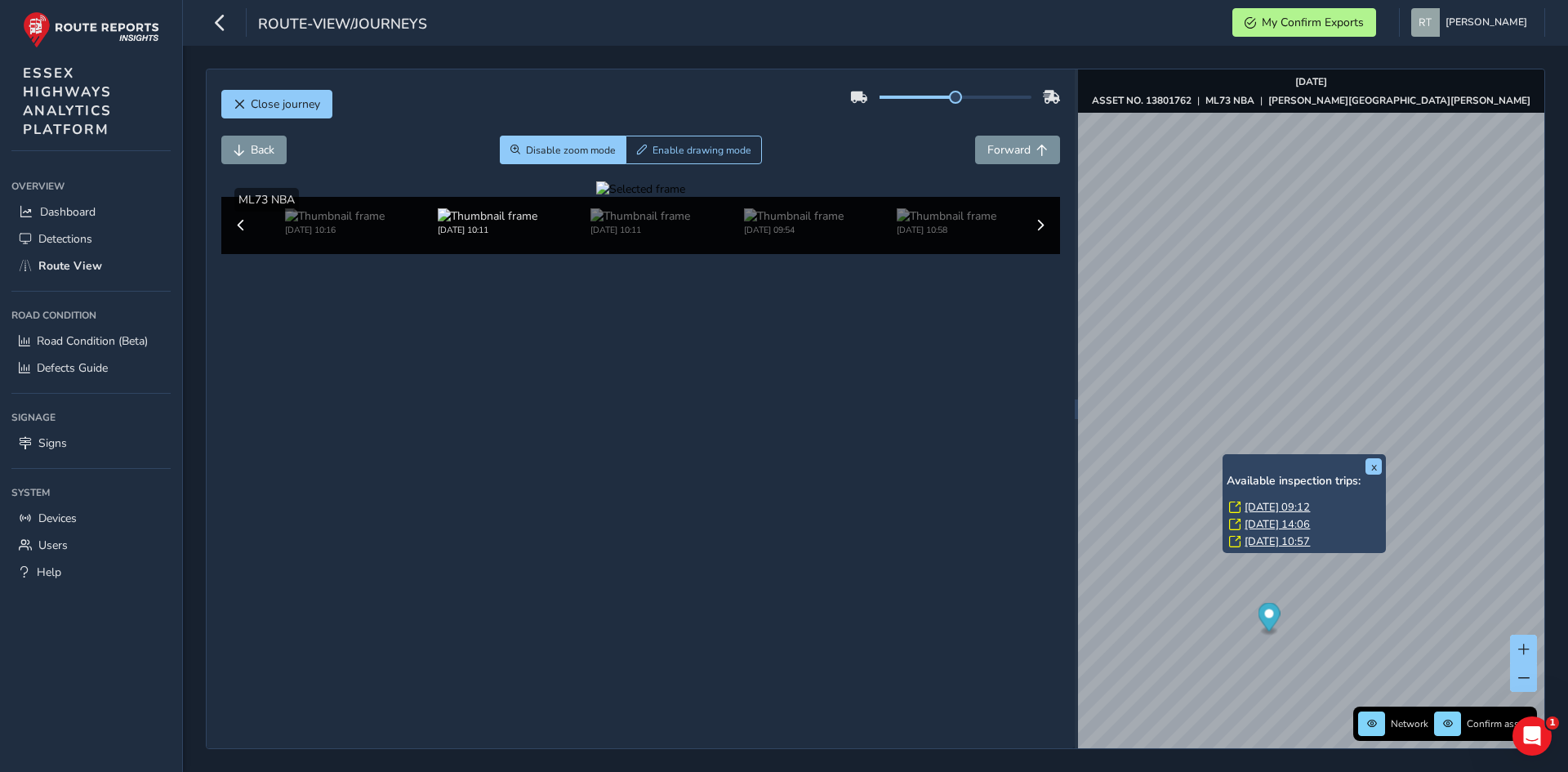
click at [1252, 504] on link "Wed, 20 Aug, 09:12" at bounding box center [1277, 507] width 65 height 15
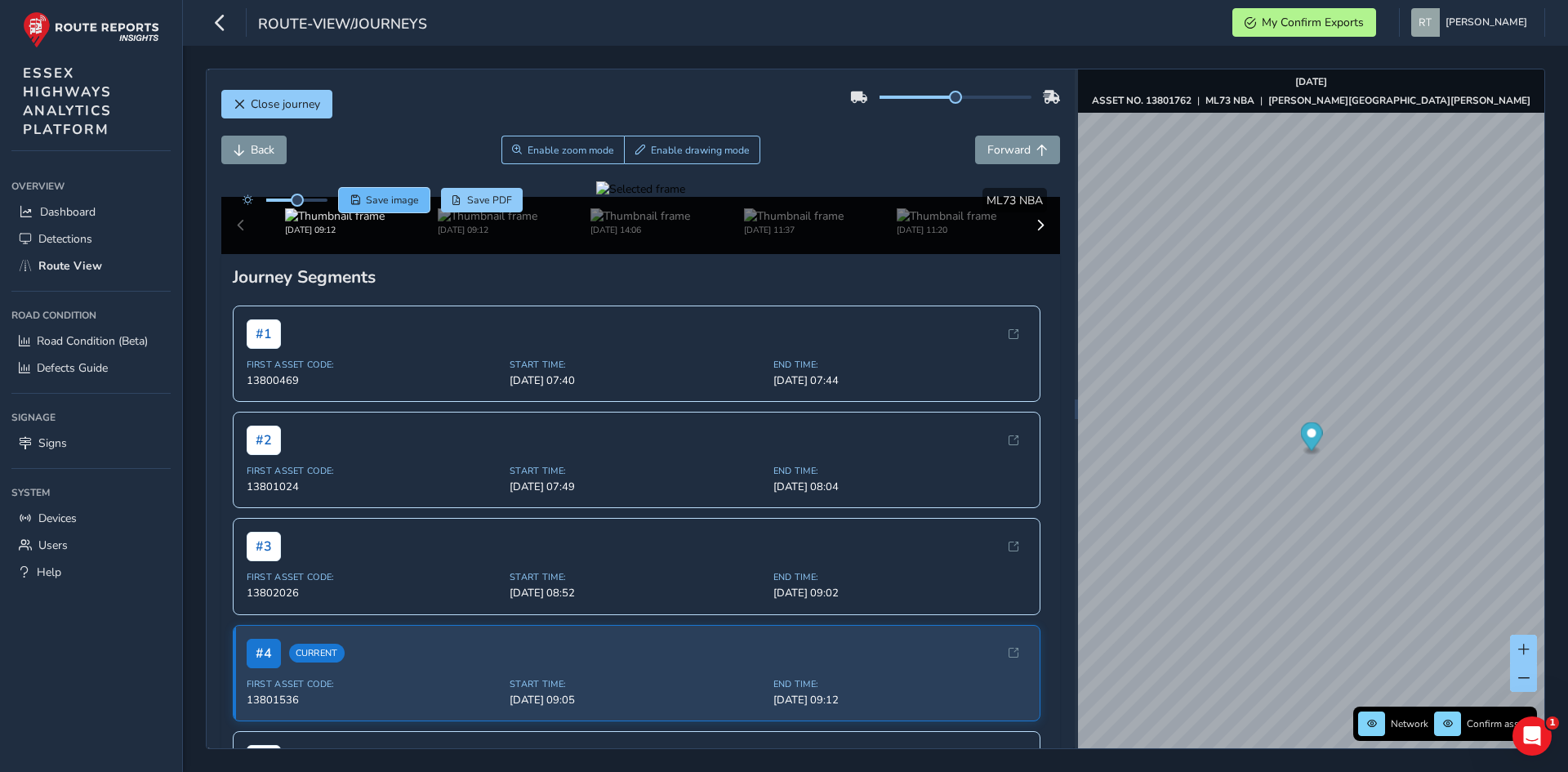
click at [383, 203] on span "Save image" at bounding box center [392, 200] width 53 height 13
click at [548, 155] on span "Enable zoom mode" at bounding box center [570, 150] width 87 height 13
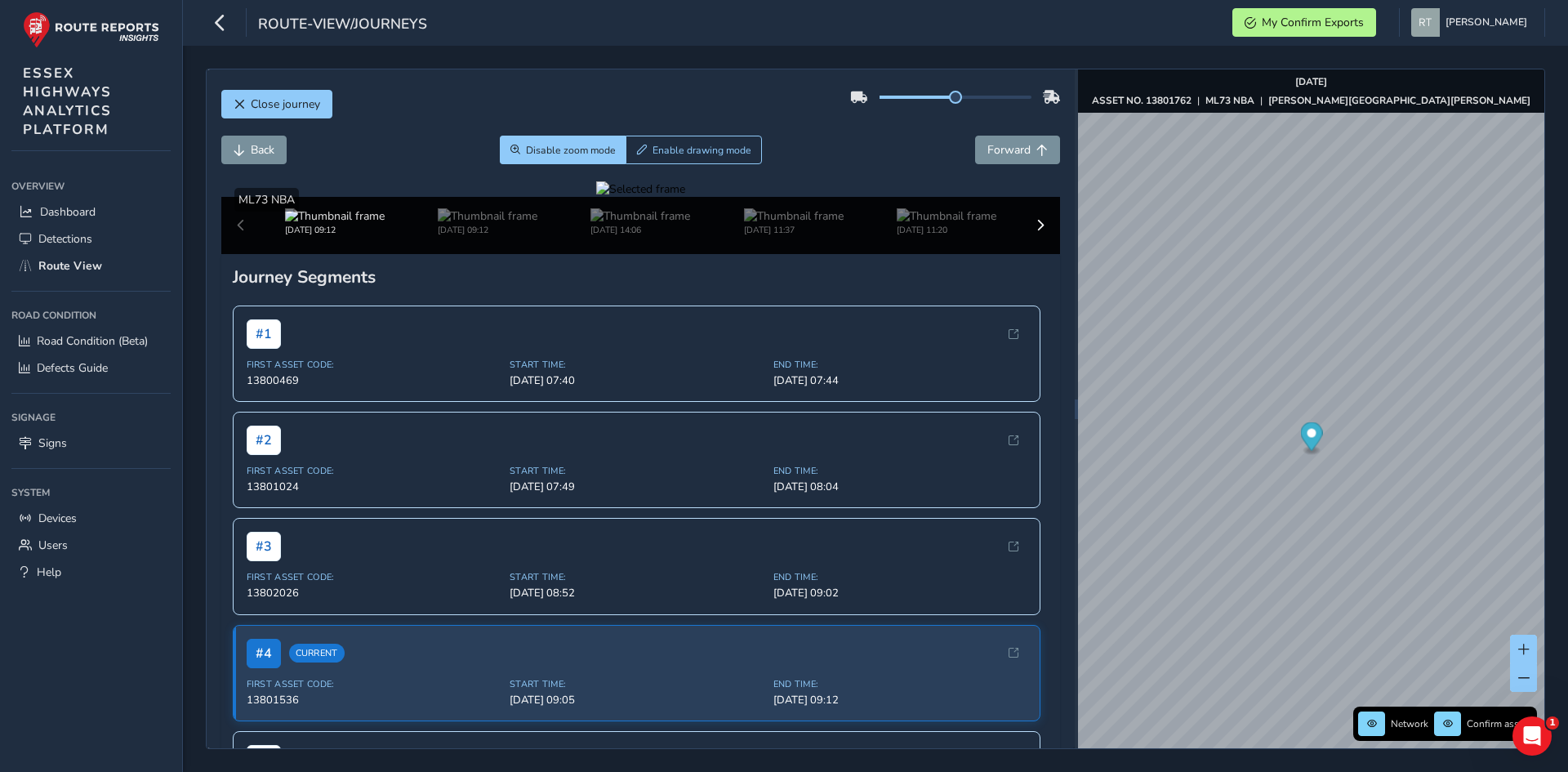
click at [596, 197] on div at bounding box center [640, 189] width 89 height 16
click at [569, 378] on img at bounding box center [1131, 480] width 2352 height 1323
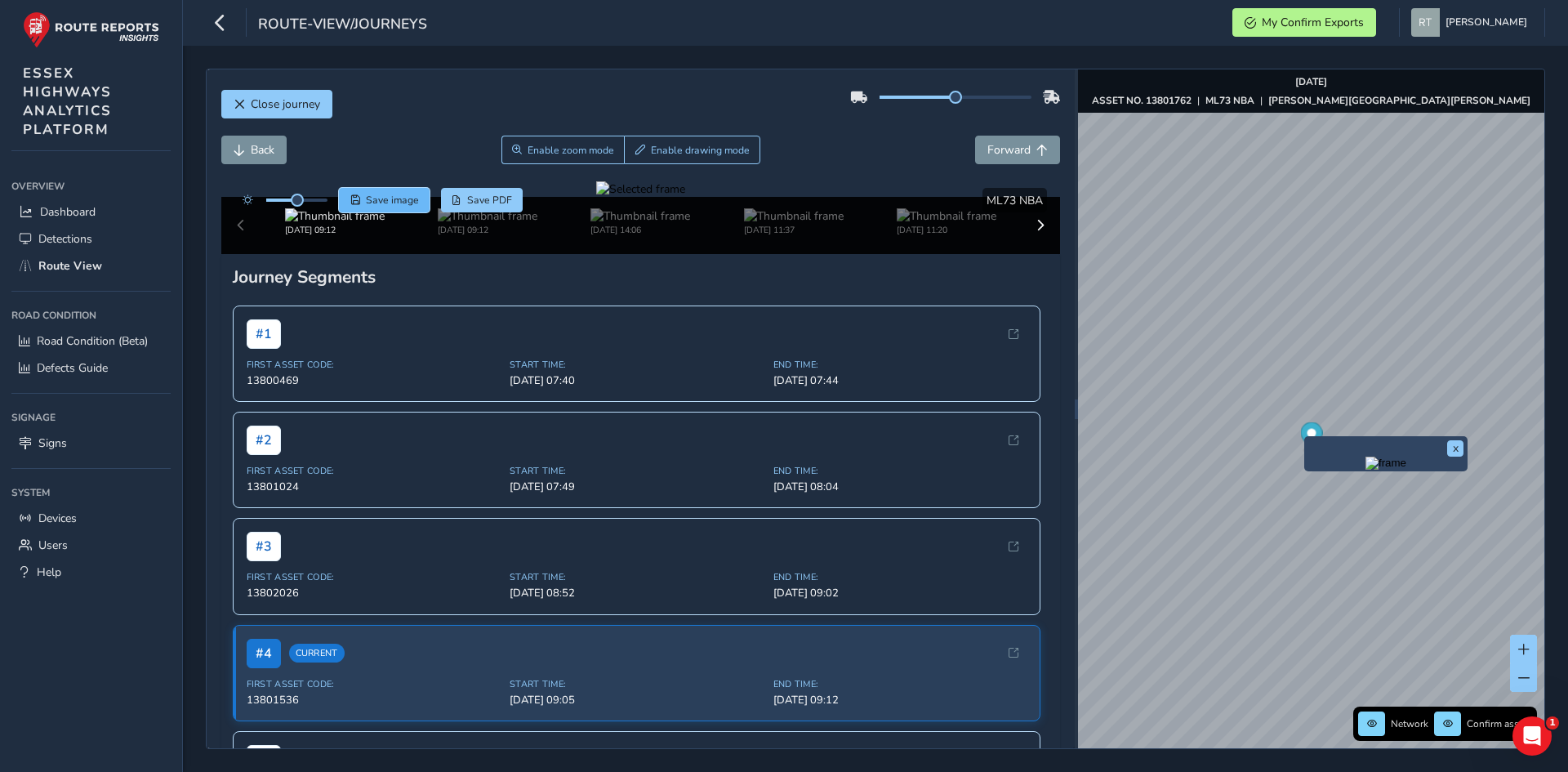
click at [405, 197] on span "Save image" at bounding box center [392, 200] width 53 height 13
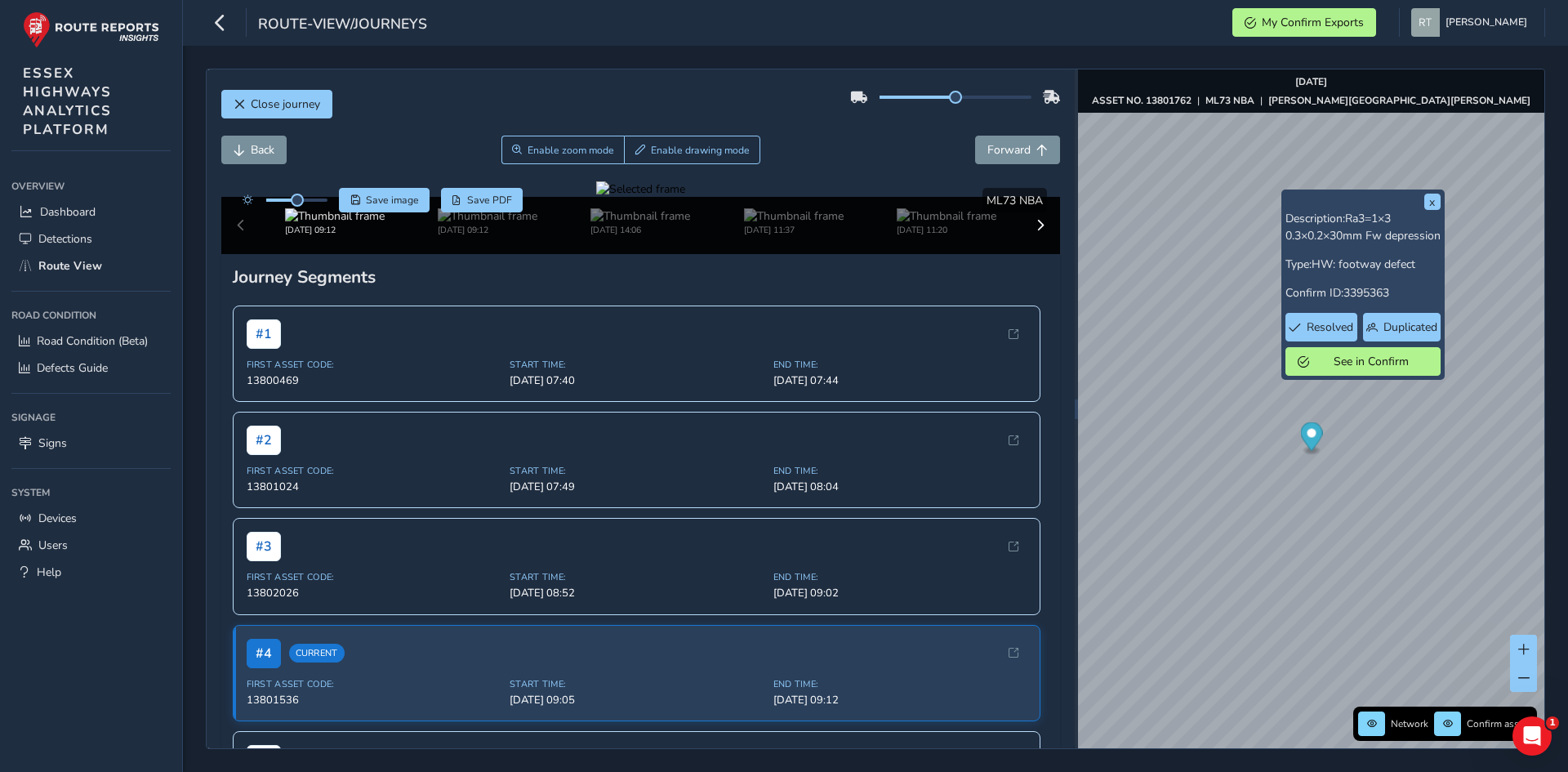
click at [596, 197] on div at bounding box center [640, 189] width 89 height 16
click at [538, 152] on span "Enable zoom mode" at bounding box center [570, 150] width 87 height 13
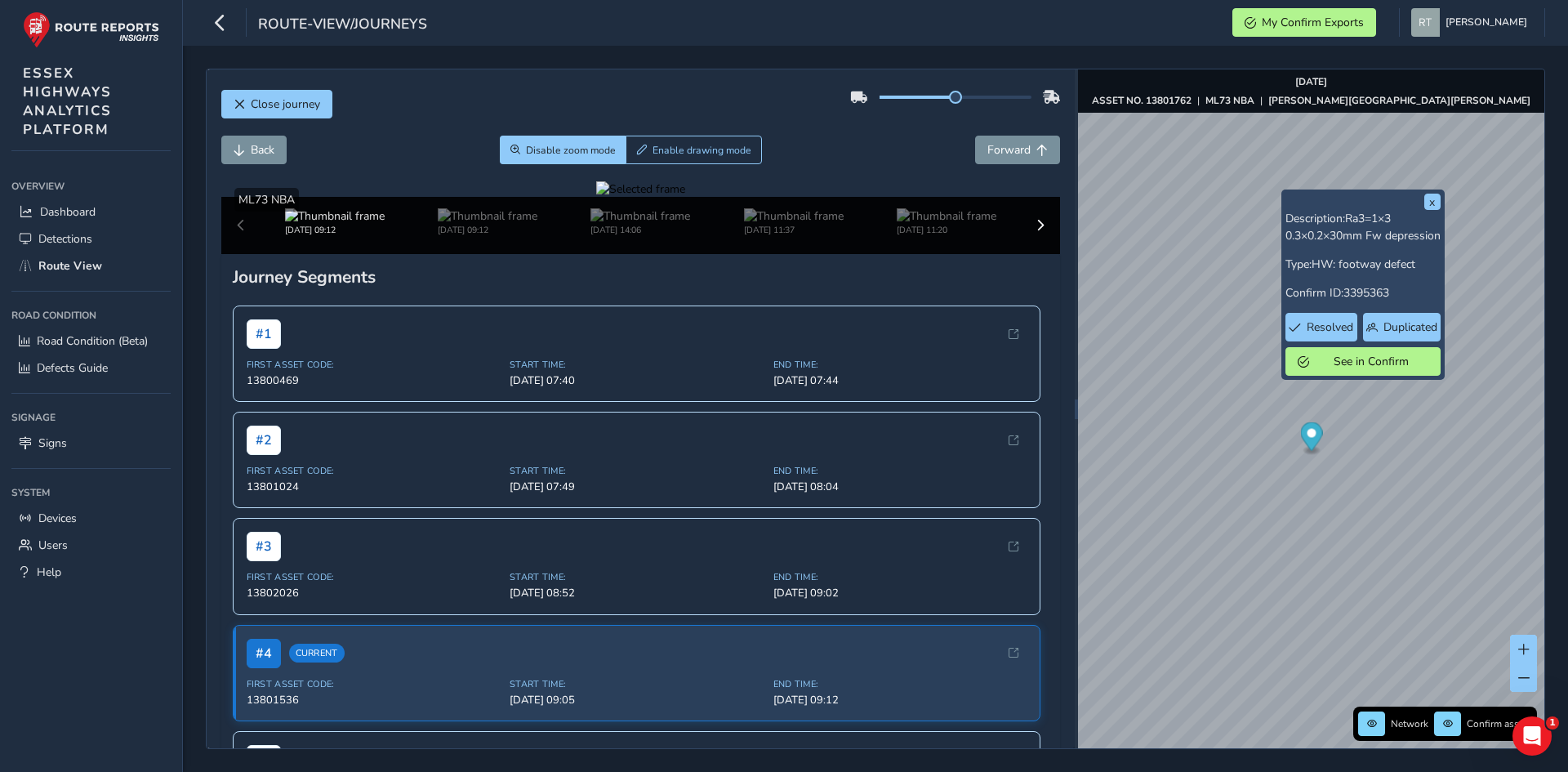
click at [596, 197] on div at bounding box center [640, 189] width 89 height 16
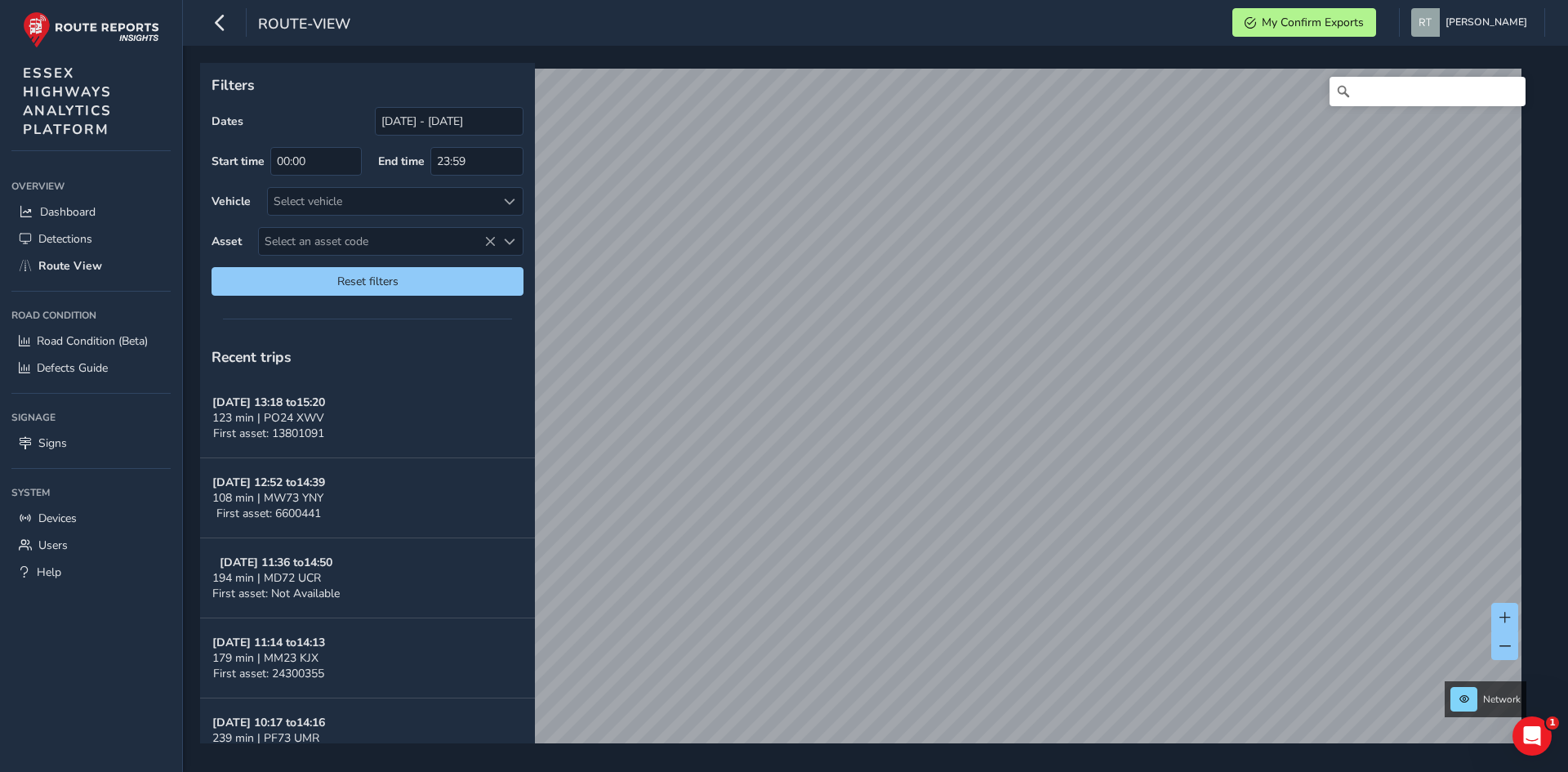
click at [956, 750] on div "Filters Dates [DATE] - [DATE] Start time 00:00 End time 23:59 Vehicle Select ve…" at bounding box center [875, 408] width 1385 height 726
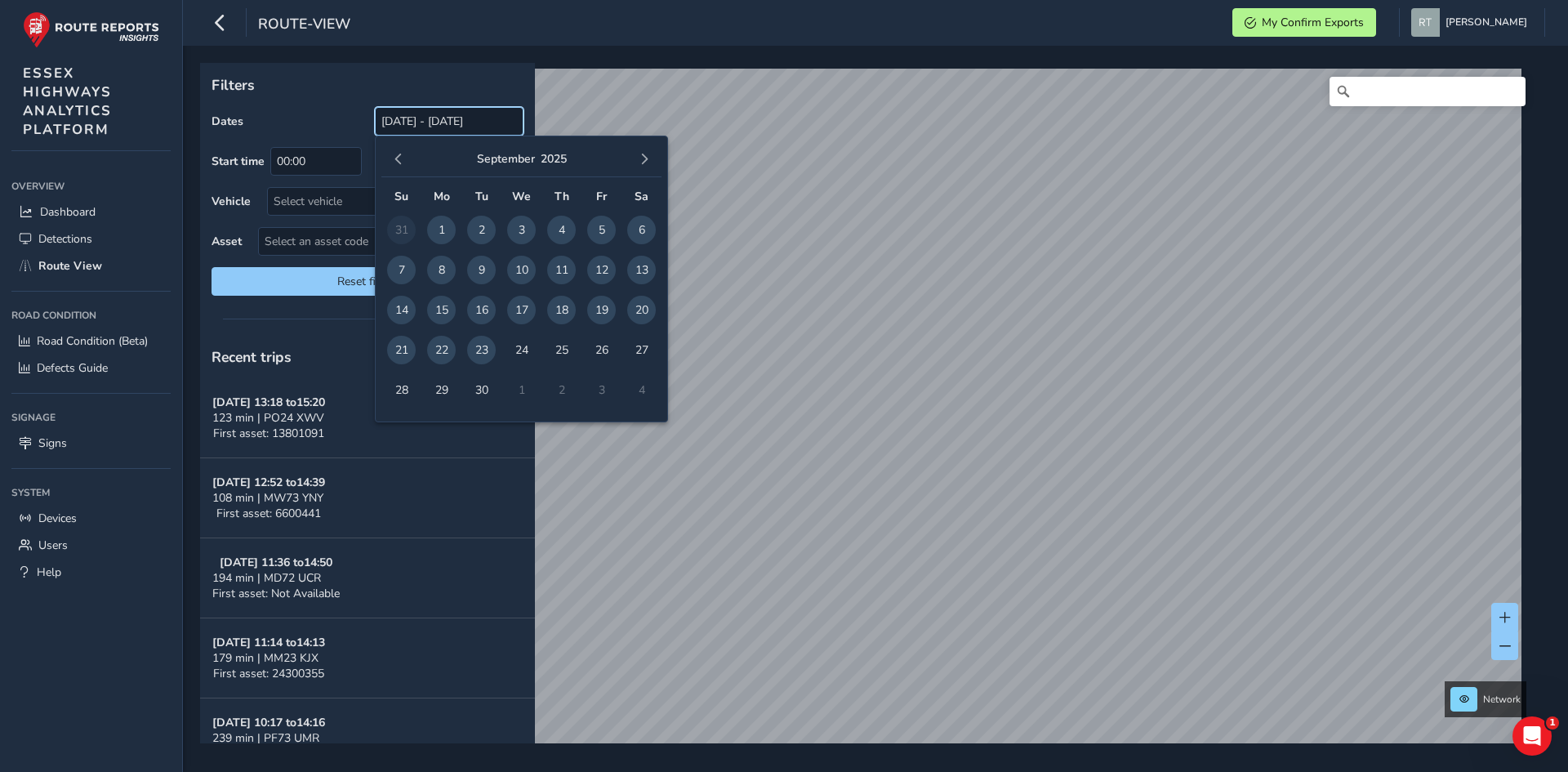
click at [398, 125] on input "[DATE] - [DATE]" at bounding box center [448, 121] width 148 height 29
click at [393, 161] on span "button" at bounding box center [398, 159] width 11 height 11
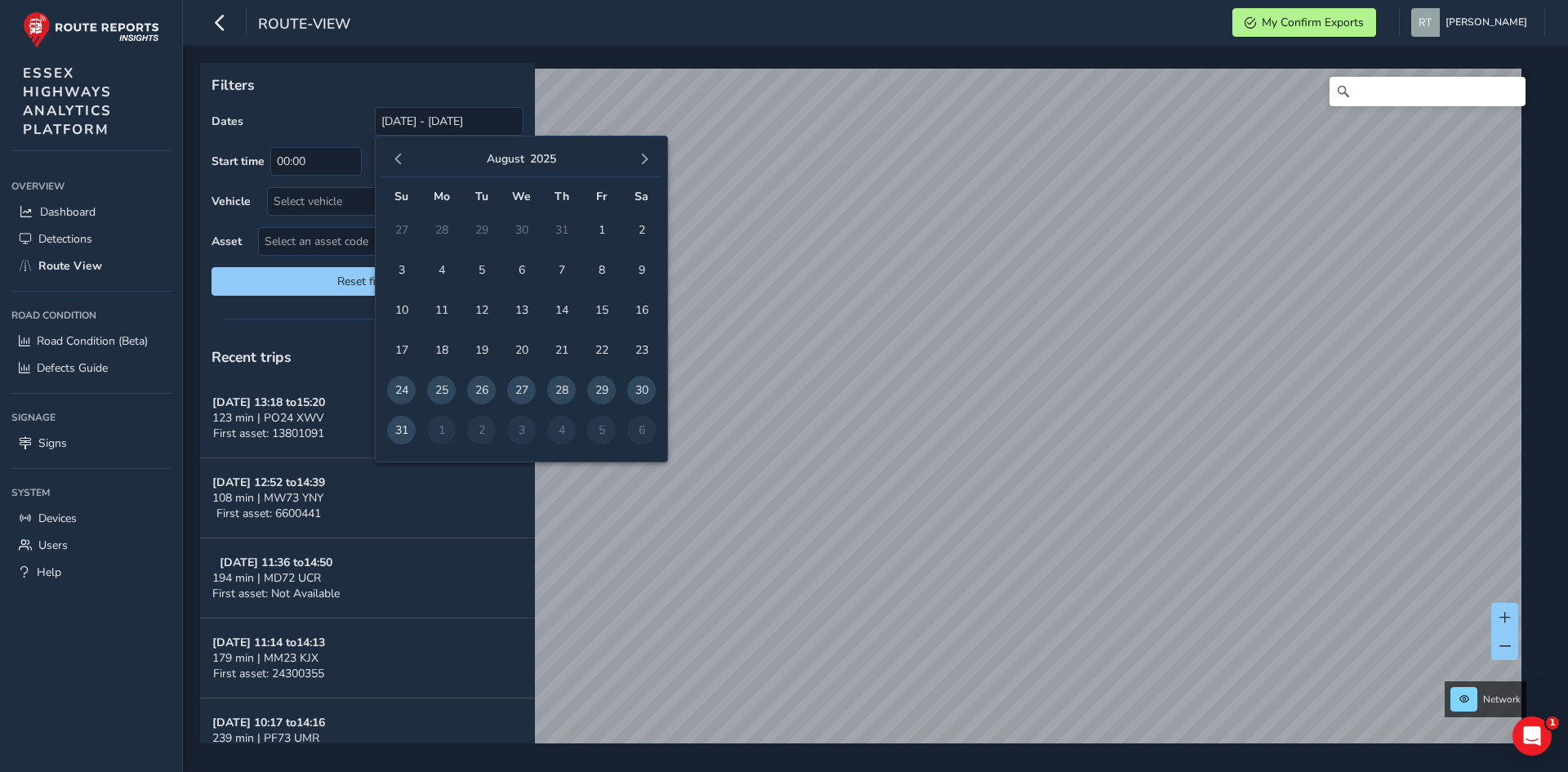
click at [393, 161] on span "button" at bounding box center [398, 159] width 11 height 11
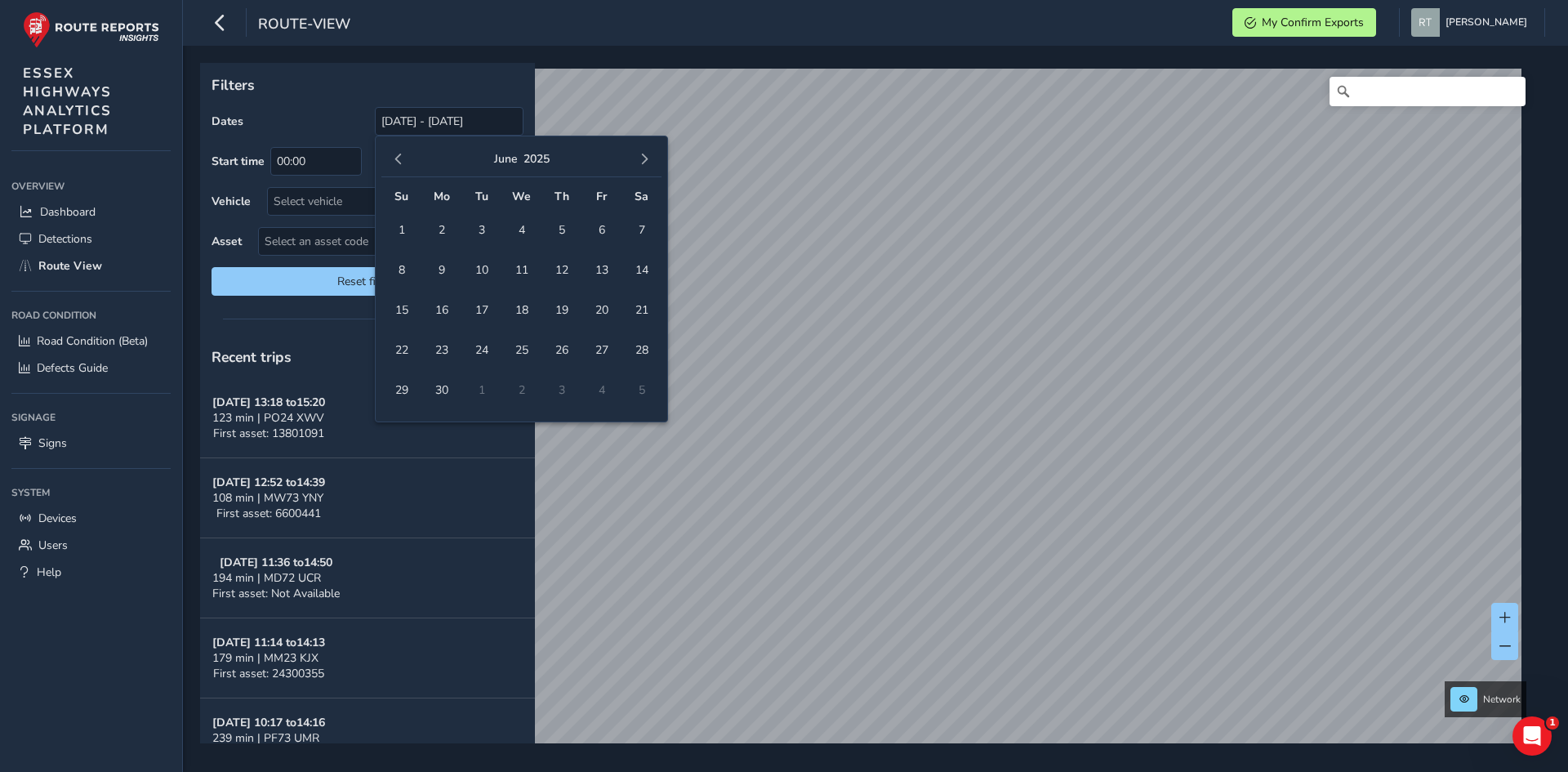
click at [393, 161] on span "button" at bounding box center [398, 159] width 11 height 11
click at [513, 226] on span "1" at bounding box center [521, 230] width 29 height 29
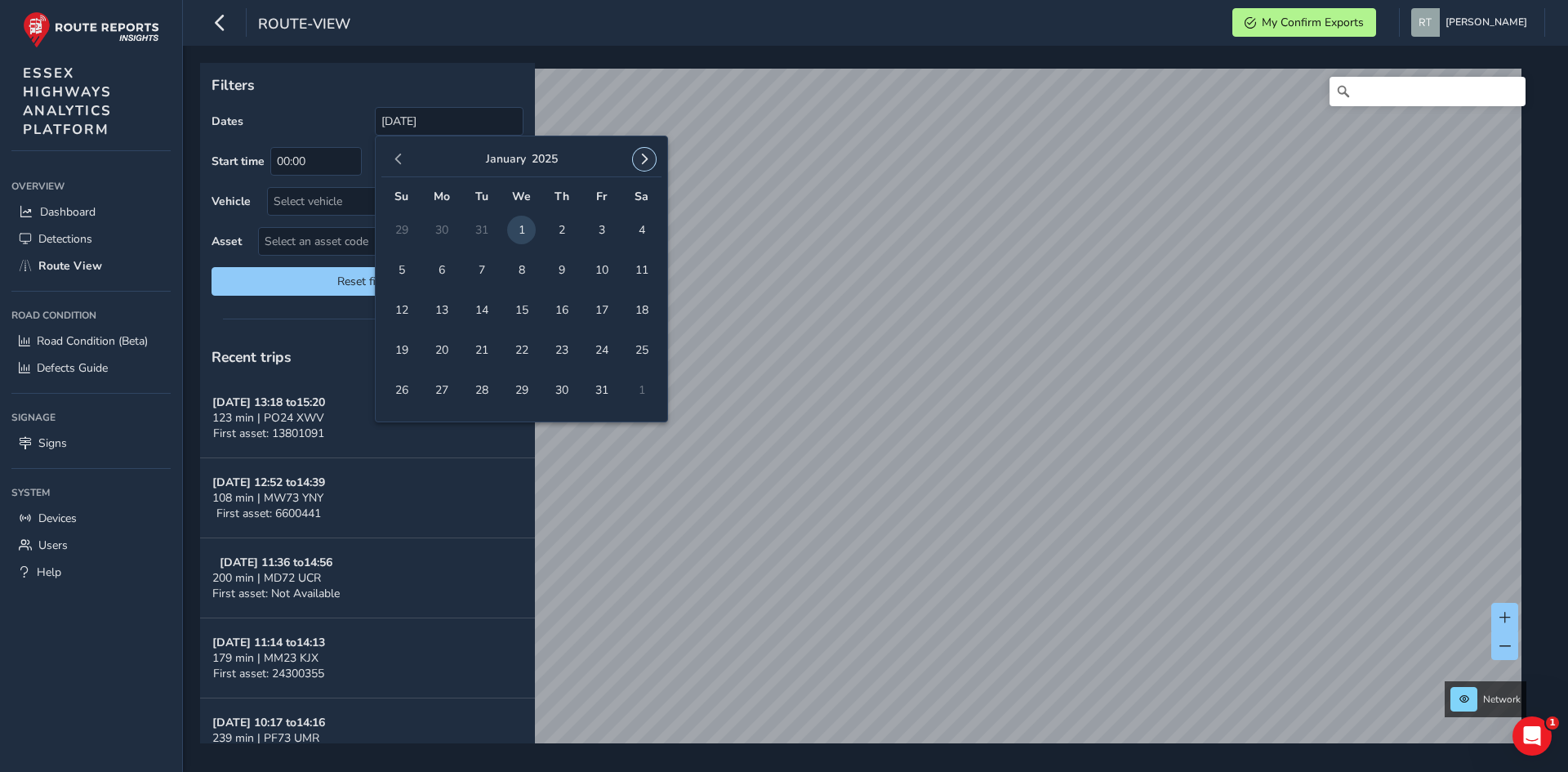
click at [647, 162] on span "button" at bounding box center [644, 159] width 11 height 11
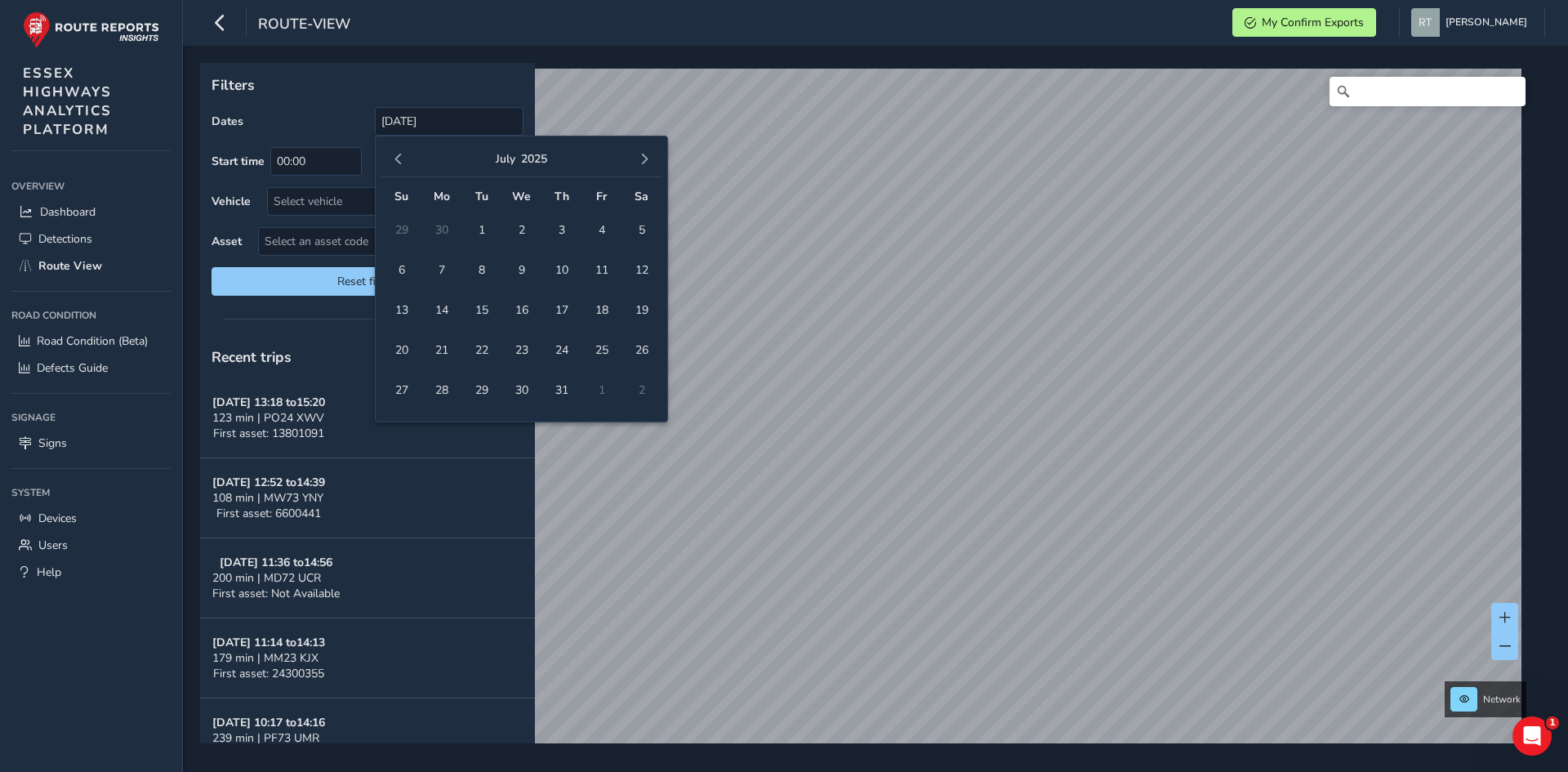
click at [647, 162] on span "button" at bounding box center [644, 159] width 11 height 11
click at [639, 354] on span "25" at bounding box center [641, 350] width 29 height 29
type input "[DATE] - [DATE]"
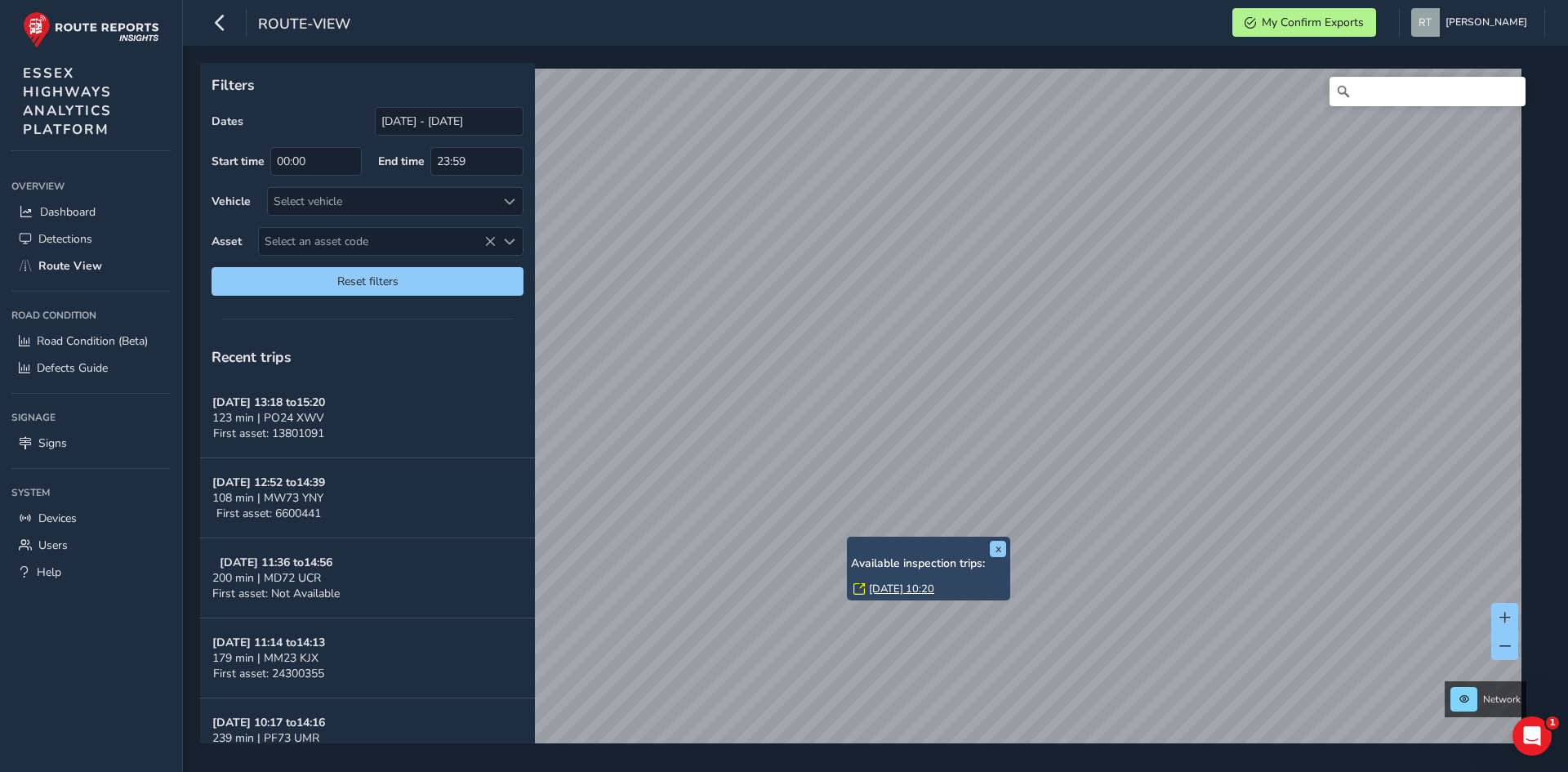
click at [891, 590] on link "[DATE] 10:20" at bounding box center [901, 589] width 65 height 15
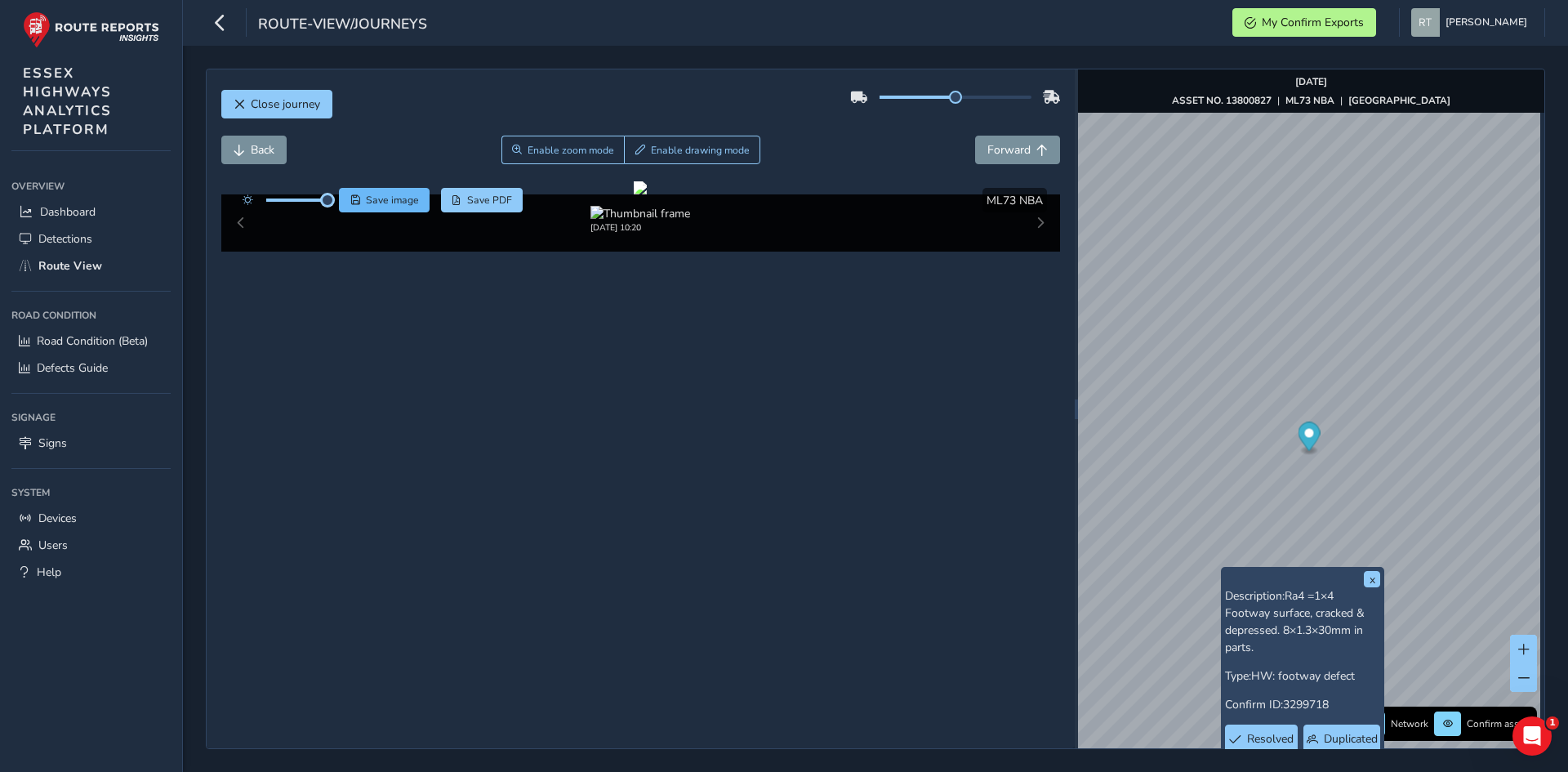
drag, startPoint x: 298, startPoint y: 205, endPoint x: 349, endPoint y: 205, distance: 51.0
click at [349, 205] on div "Save image Save PDF" at bounding box center [378, 200] width 289 height 25
click at [1373, 575] on button "x" at bounding box center [1371, 579] width 17 height 17
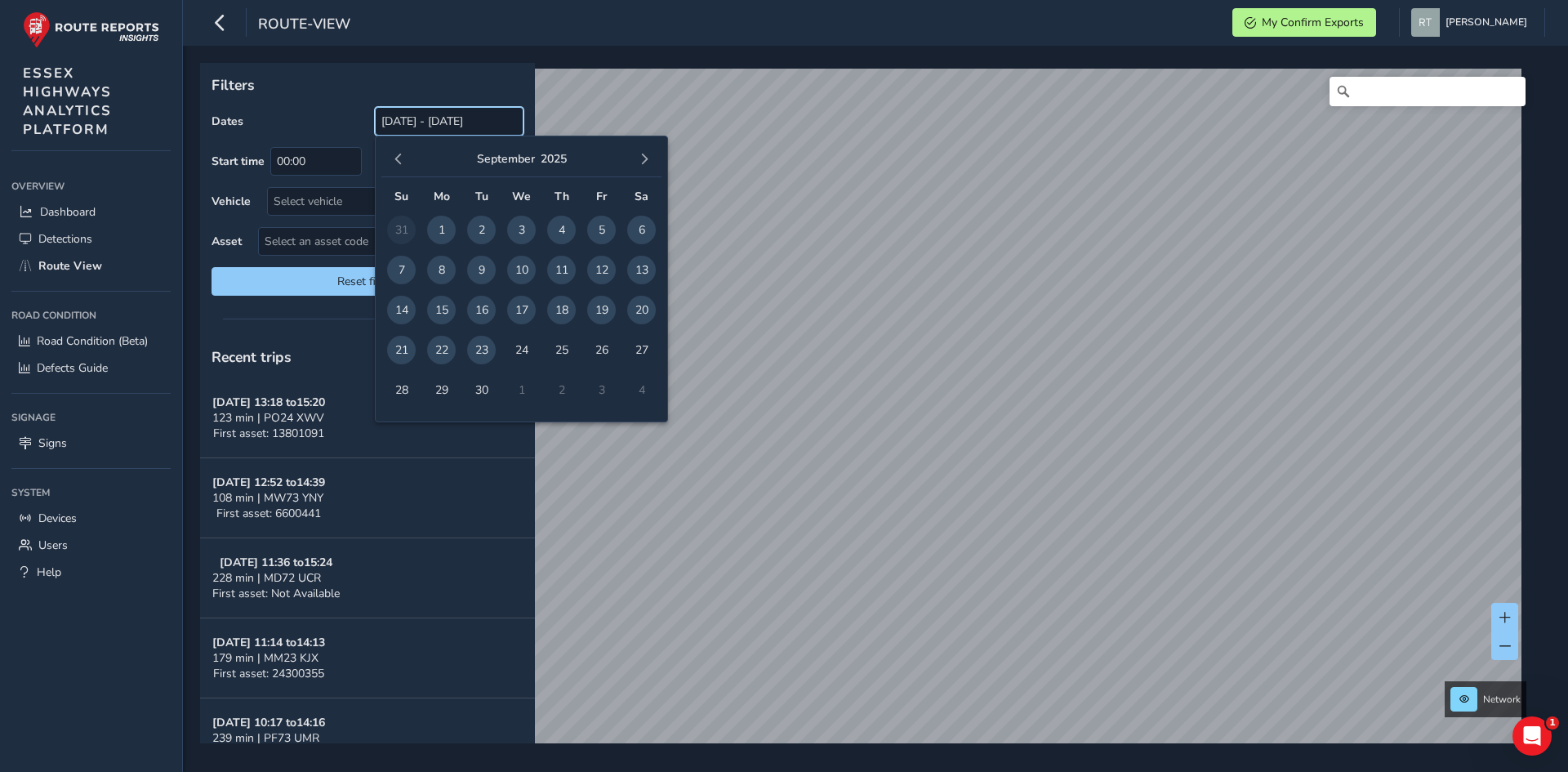
click at [414, 125] on input "[DATE] - [DATE]" at bounding box center [448, 121] width 148 height 29
click at [407, 156] on button "button" at bounding box center [398, 159] width 23 height 23
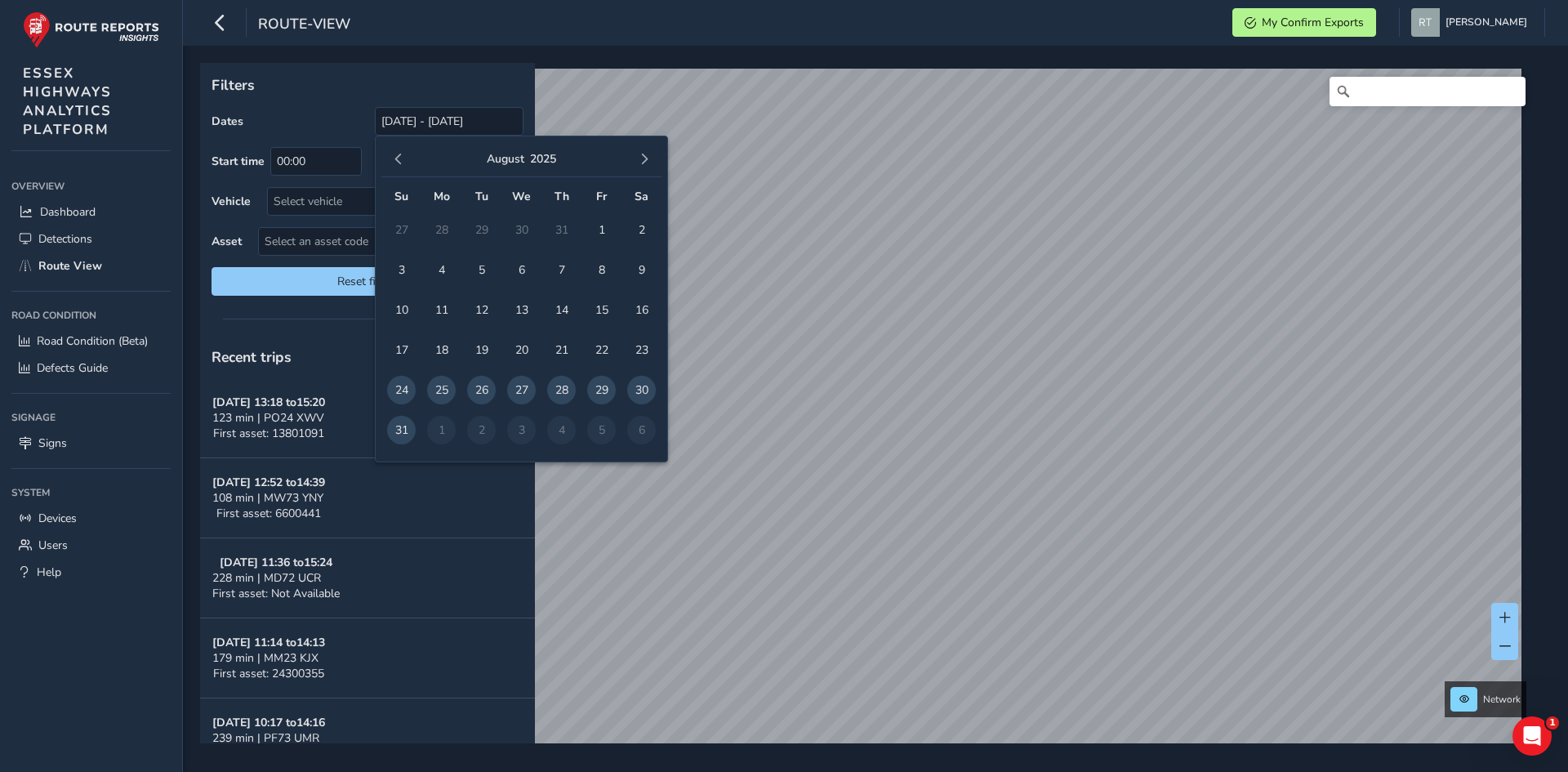
click at [407, 156] on button "button" at bounding box center [398, 159] width 23 height 23
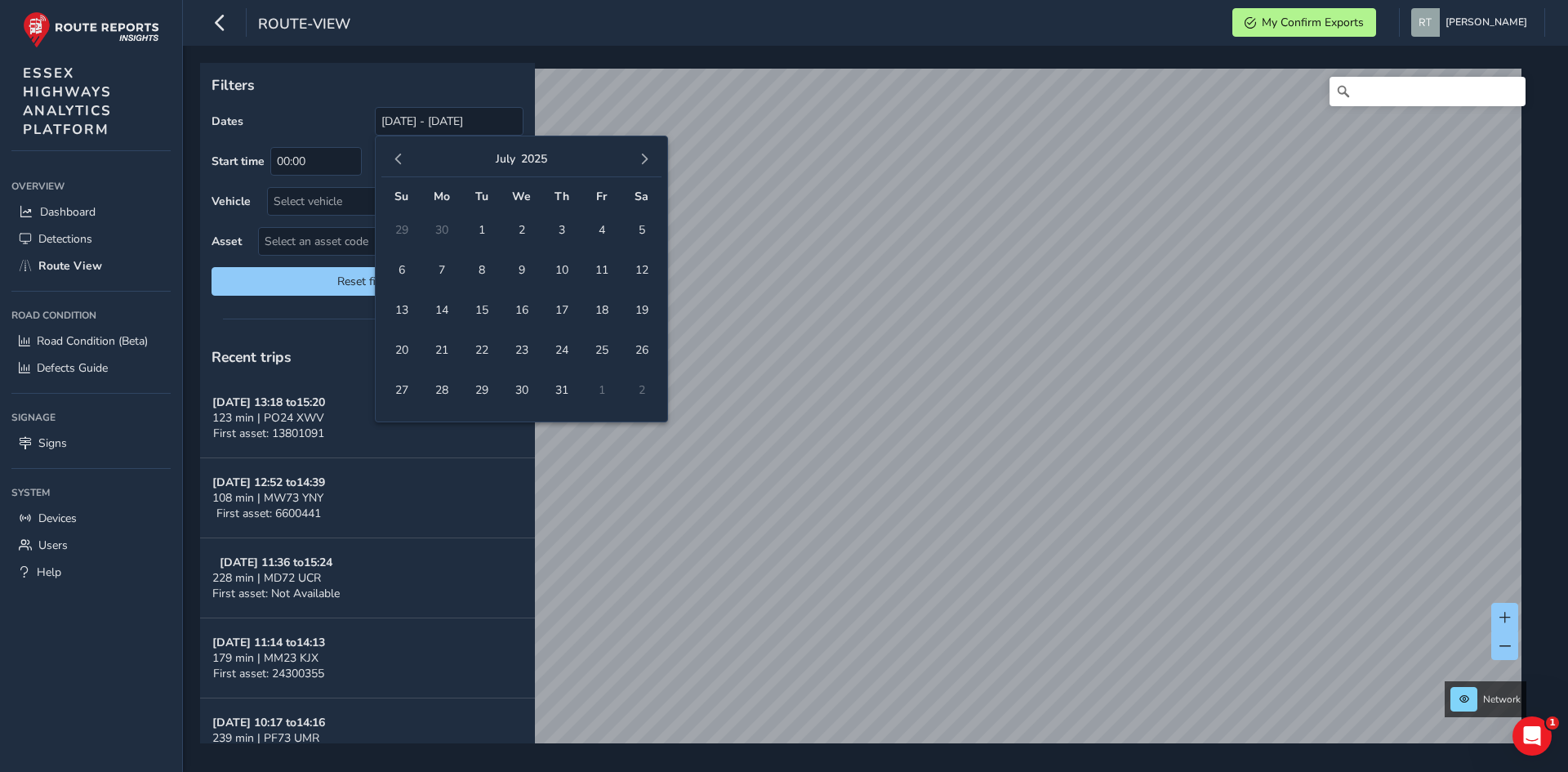
click at [407, 156] on button "button" at bounding box center [398, 159] width 23 height 23
click at [516, 229] on span "1" at bounding box center [521, 230] width 29 height 29
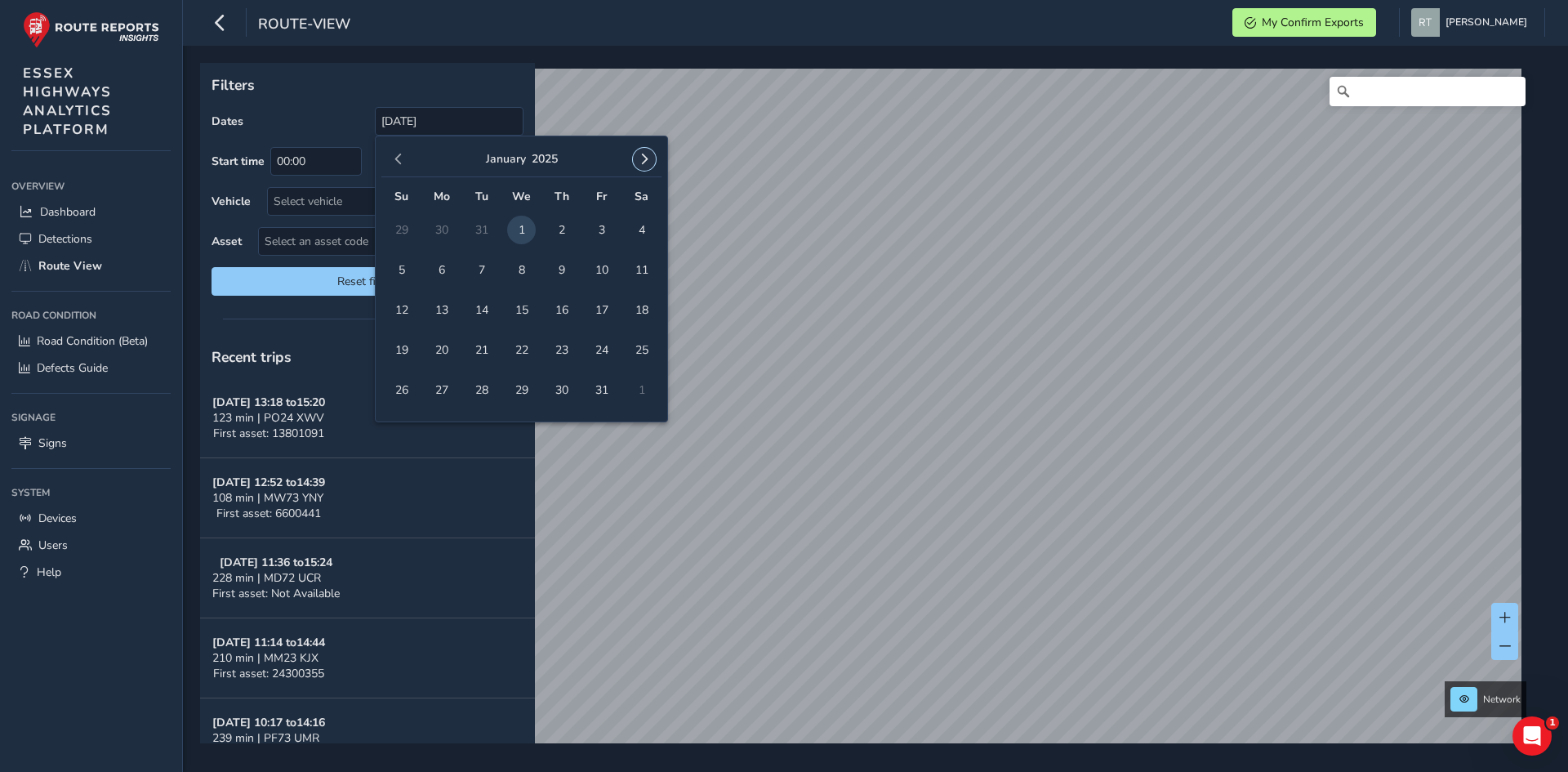
click at [648, 165] on span "button" at bounding box center [644, 159] width 11 height 11
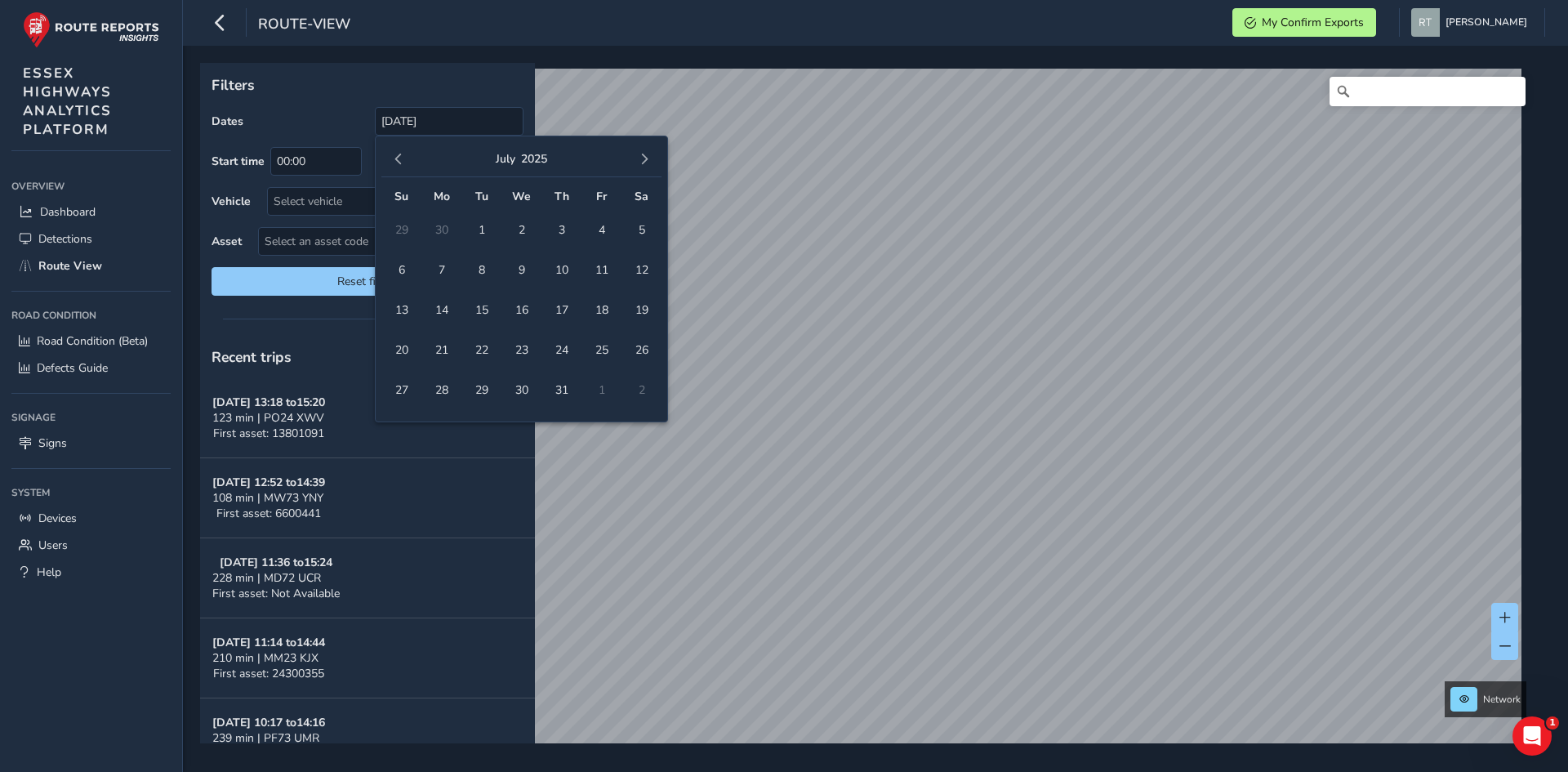
click at [648, 165] on span "button" at bounding box center [644, 159] width 11 height 11
click at [650, 355] on span "27" at bounding box center [641, 350] width 29 height 29
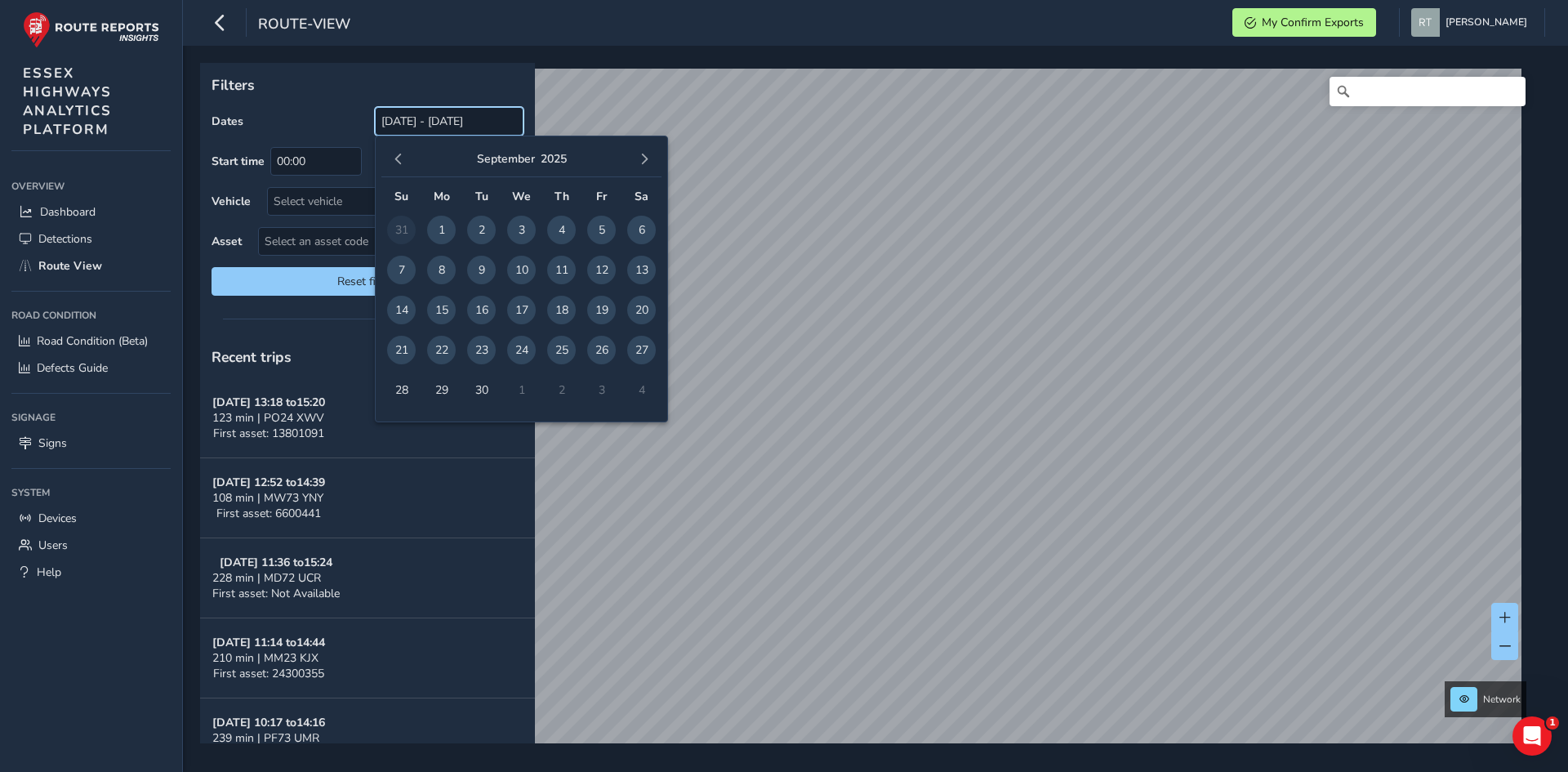
click at [415, 126] on input "01/01/2025 - 27/09/2025" at bounding box center [448, 121] width 148 height 29
click at [402, 159] on span "button" at bounding box center [398, 159] width 11 height 11
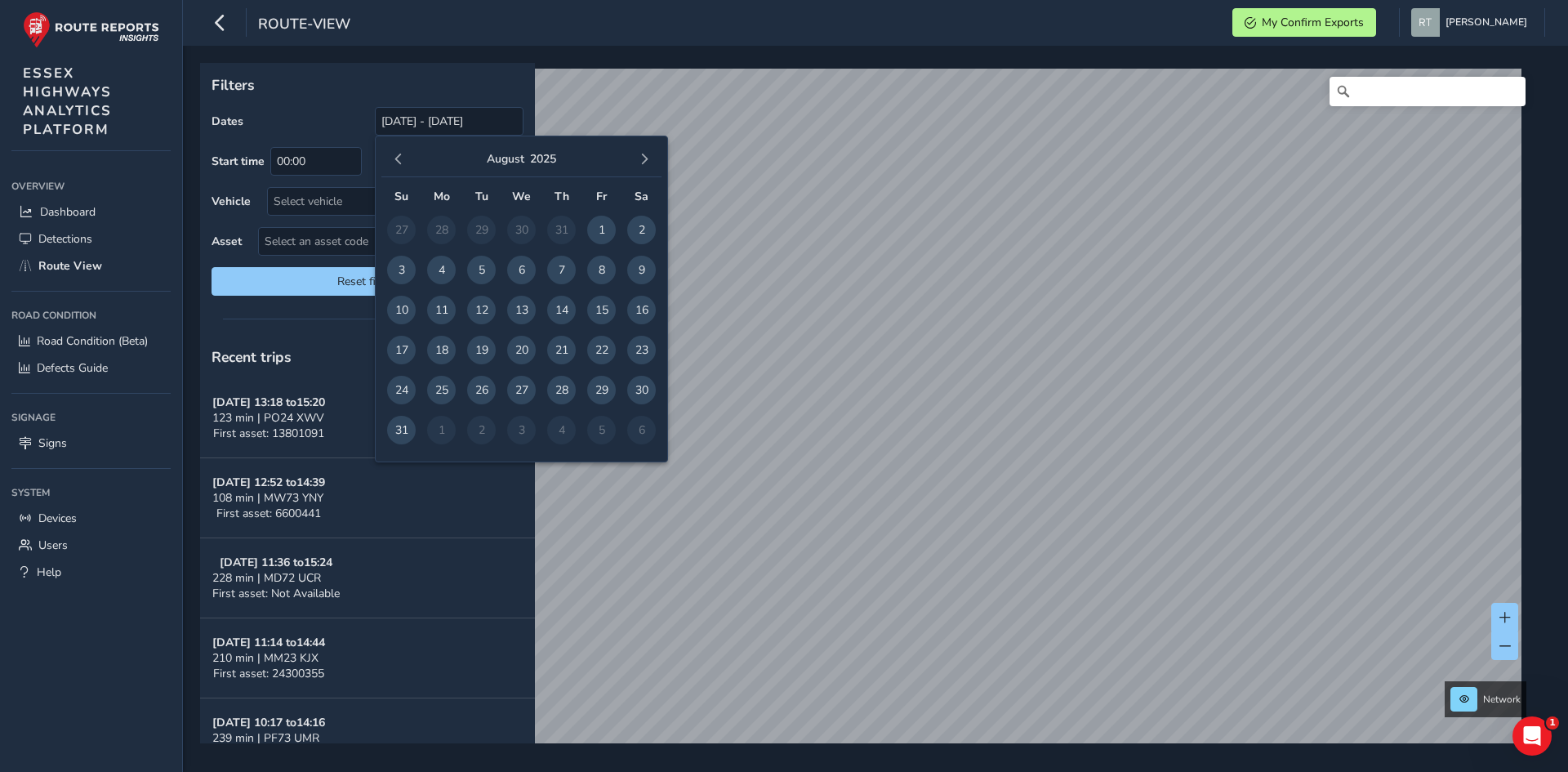
click at [402, 159] on span "button" at bounding box center [398, 159] width 11 height 11
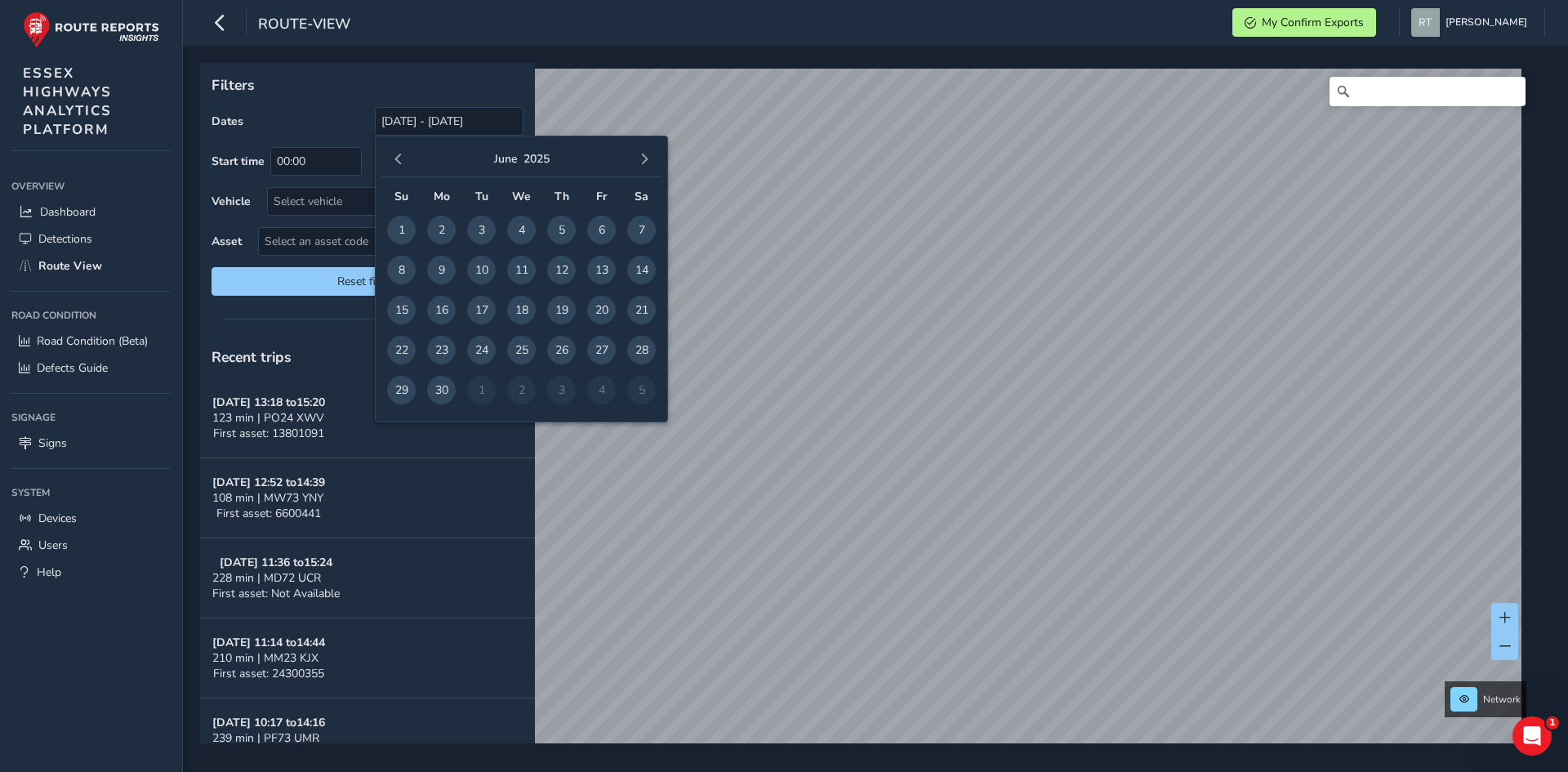
click at [402, 159] on span "button" at bounding box center [398, 159] width 11 height 11
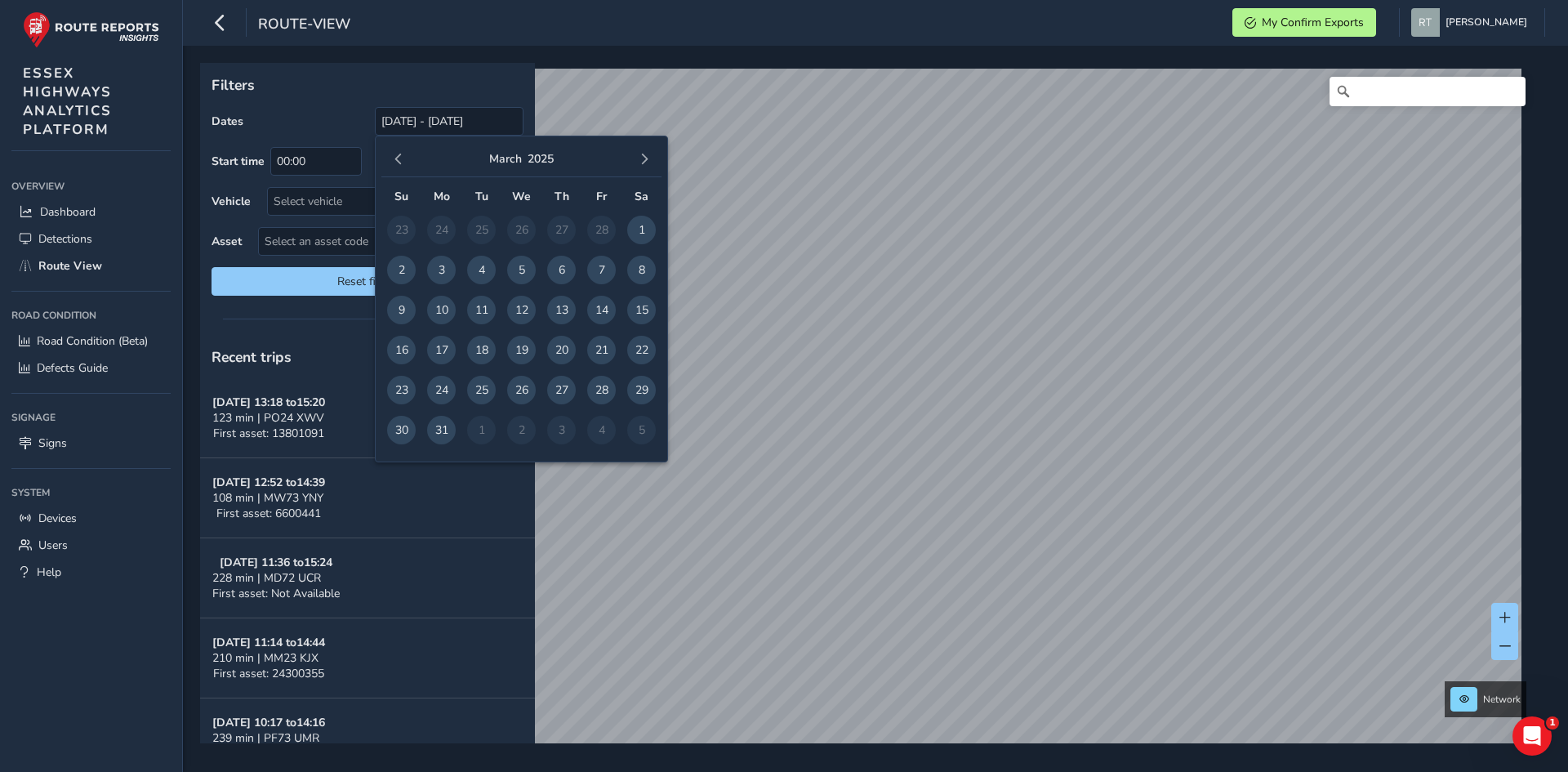
click at [402, 159] on span "button" at bounding box center [398, 159] width 11 height 11
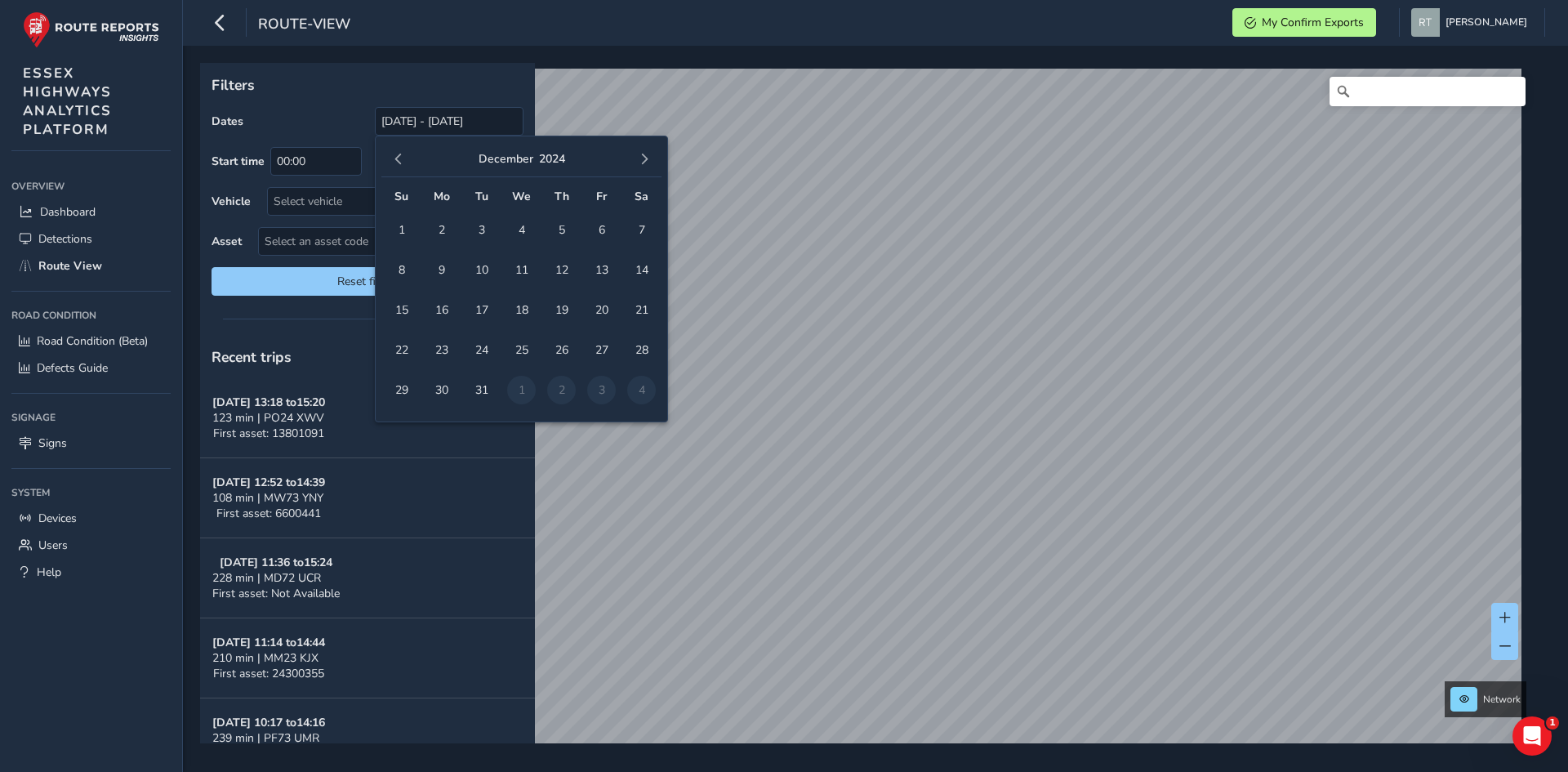
click at [402, 159] on span "button" at bounding box center [398, 159] width 11 height 11
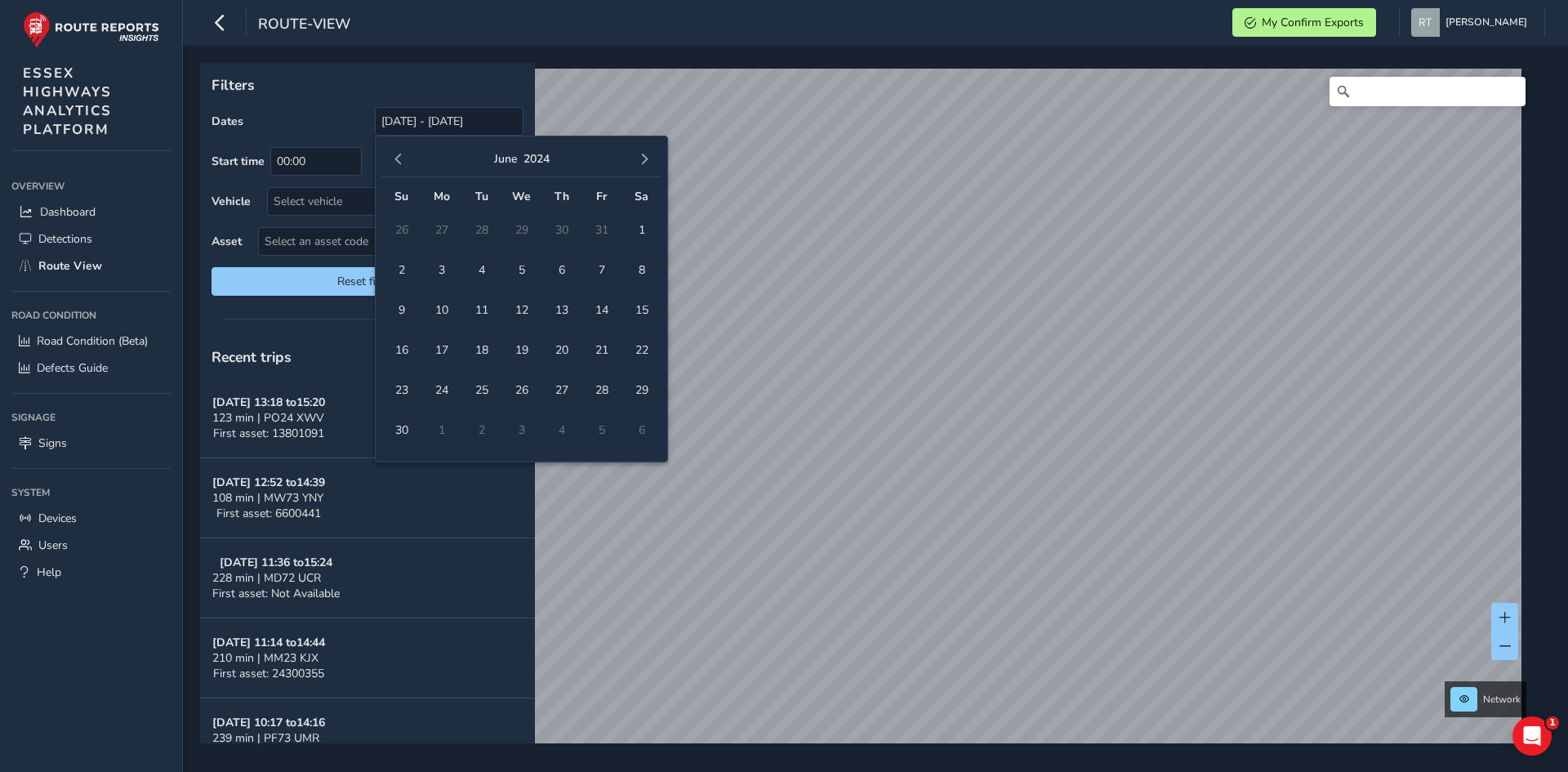
click at [402, 159] on span "button" at bounding box center [398, 159] width 11 height 11
click at [448, 234] on span "1" at bounding box center [441, 230] width 29 height 29
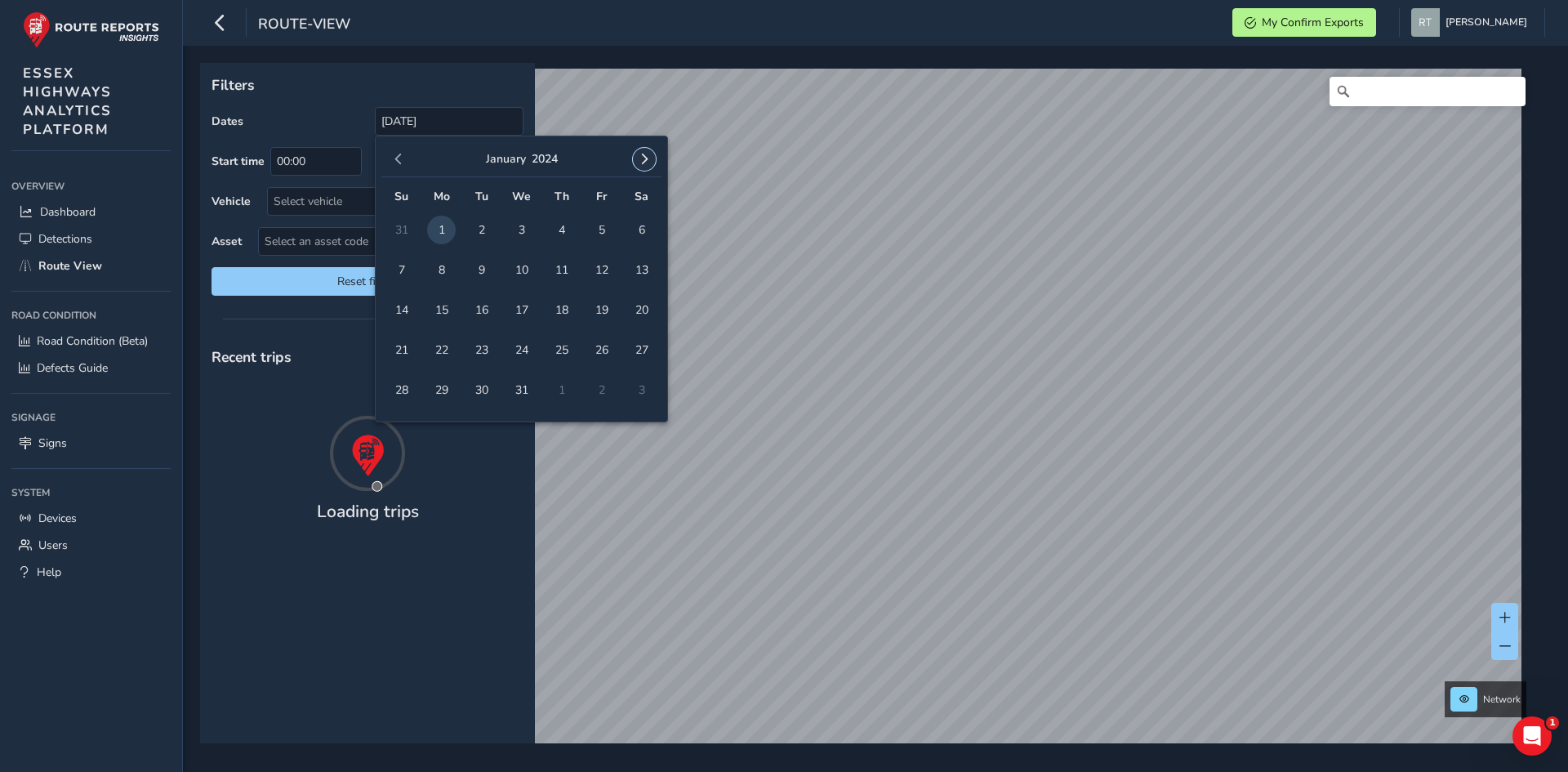
click at [639, 155] on span "button" at bounding box center [644, 159] width 11 height 11
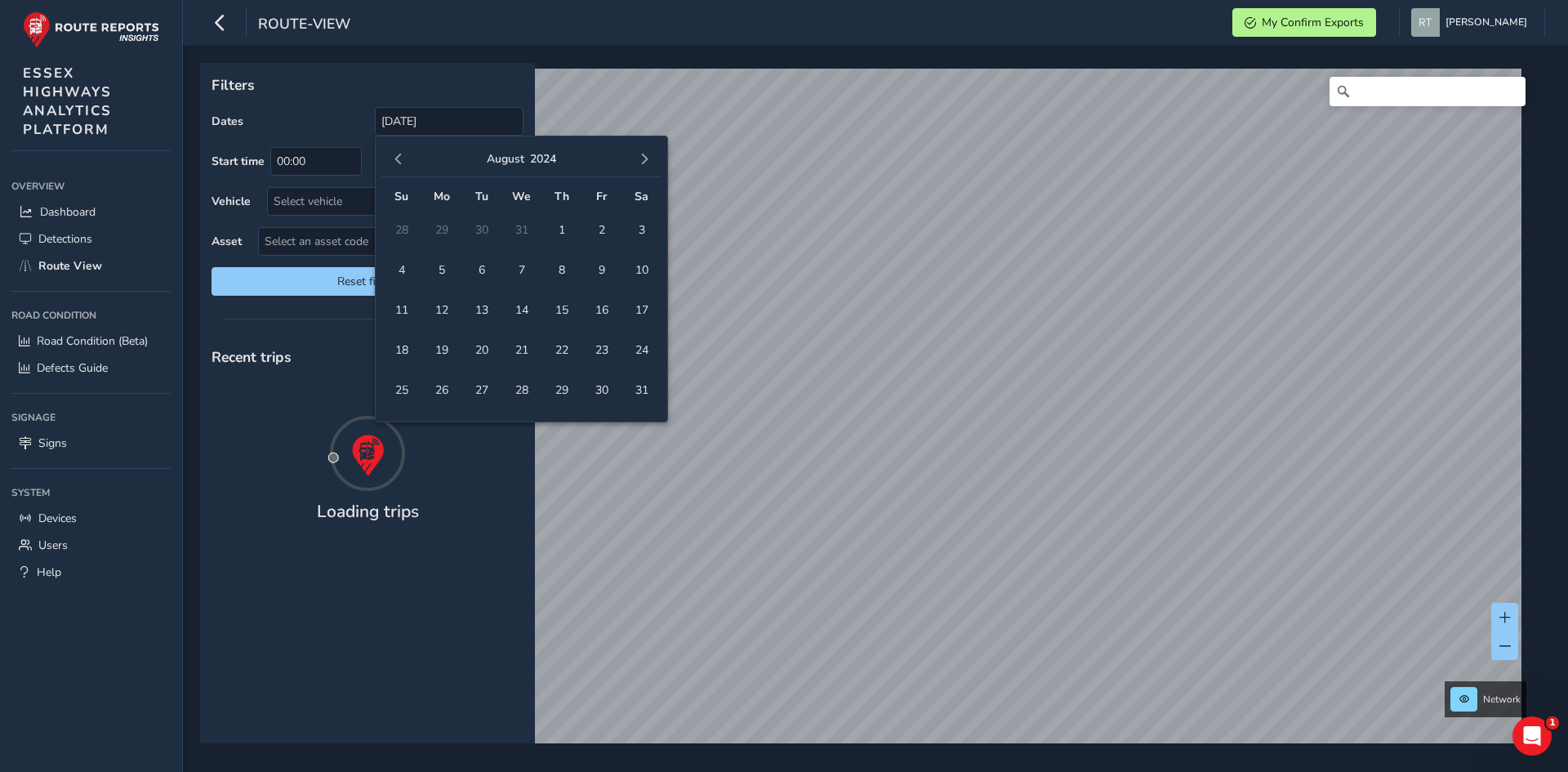
click at [639, 155] on span "button" at bounding box center [644, 159] width 11 height 11
click at [640, 159] on span "button" at bounding box center [644, 159] width 11 height 11
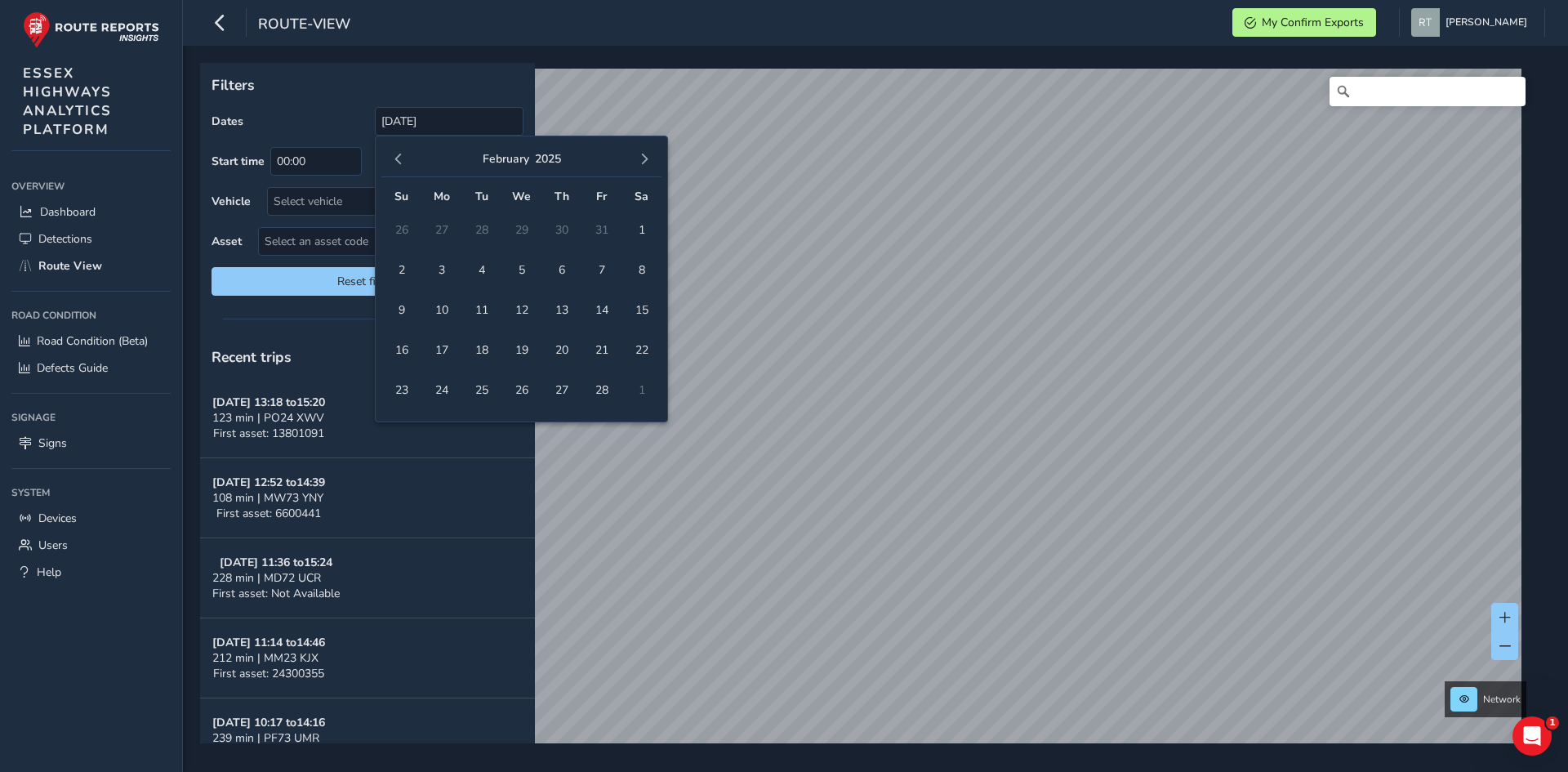
click at [640, 159] on span "button" at bounding box center [644, 159] width 11 height 11
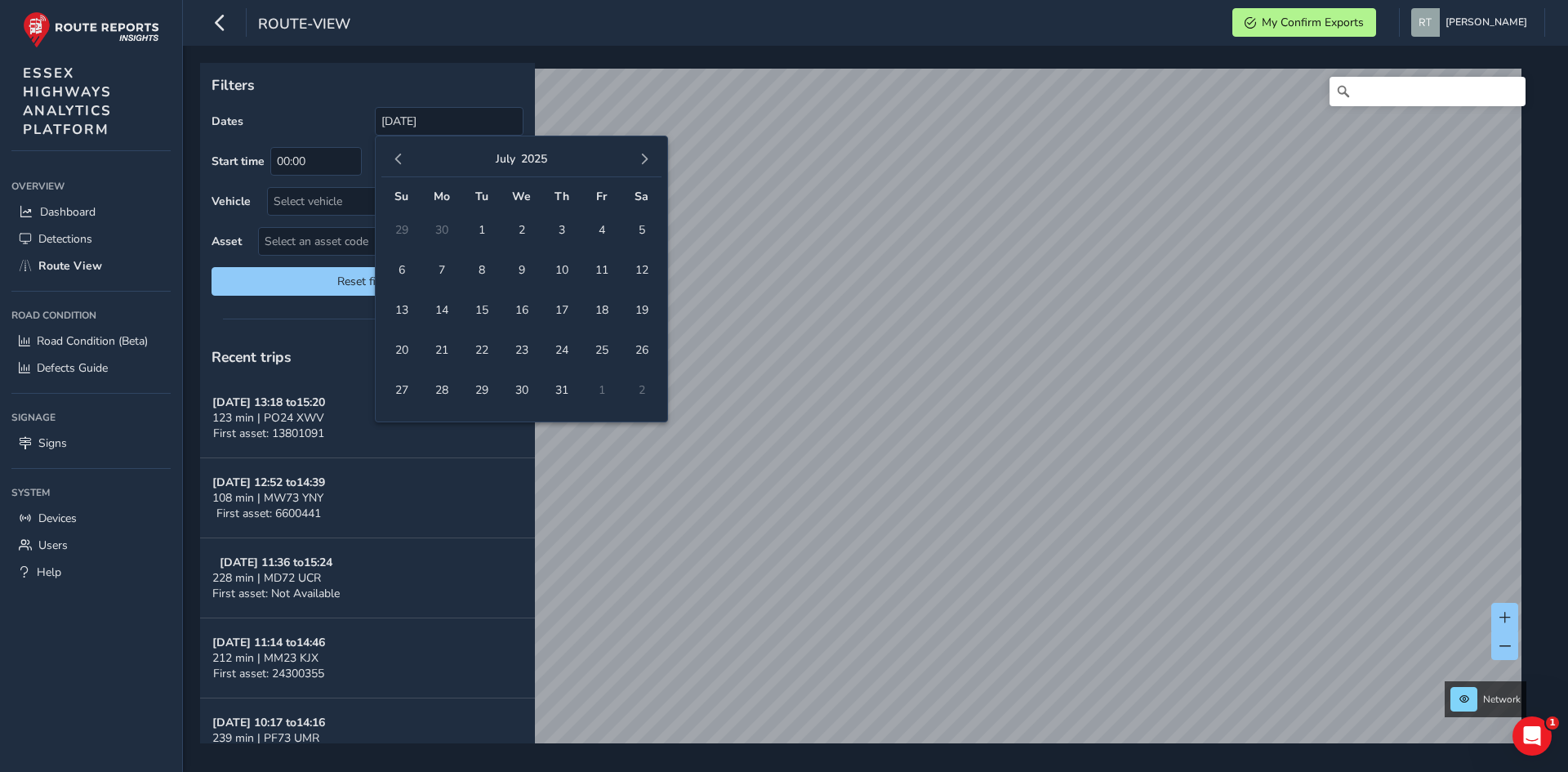
click at [640, 159] on span "button" at bounding box center [644, 159] width 11 height 11
click at [649, 352] on span "27" at bounding box center [641, 350] width 29 height 29
type input "01/01/2024 - 27/09/2025"
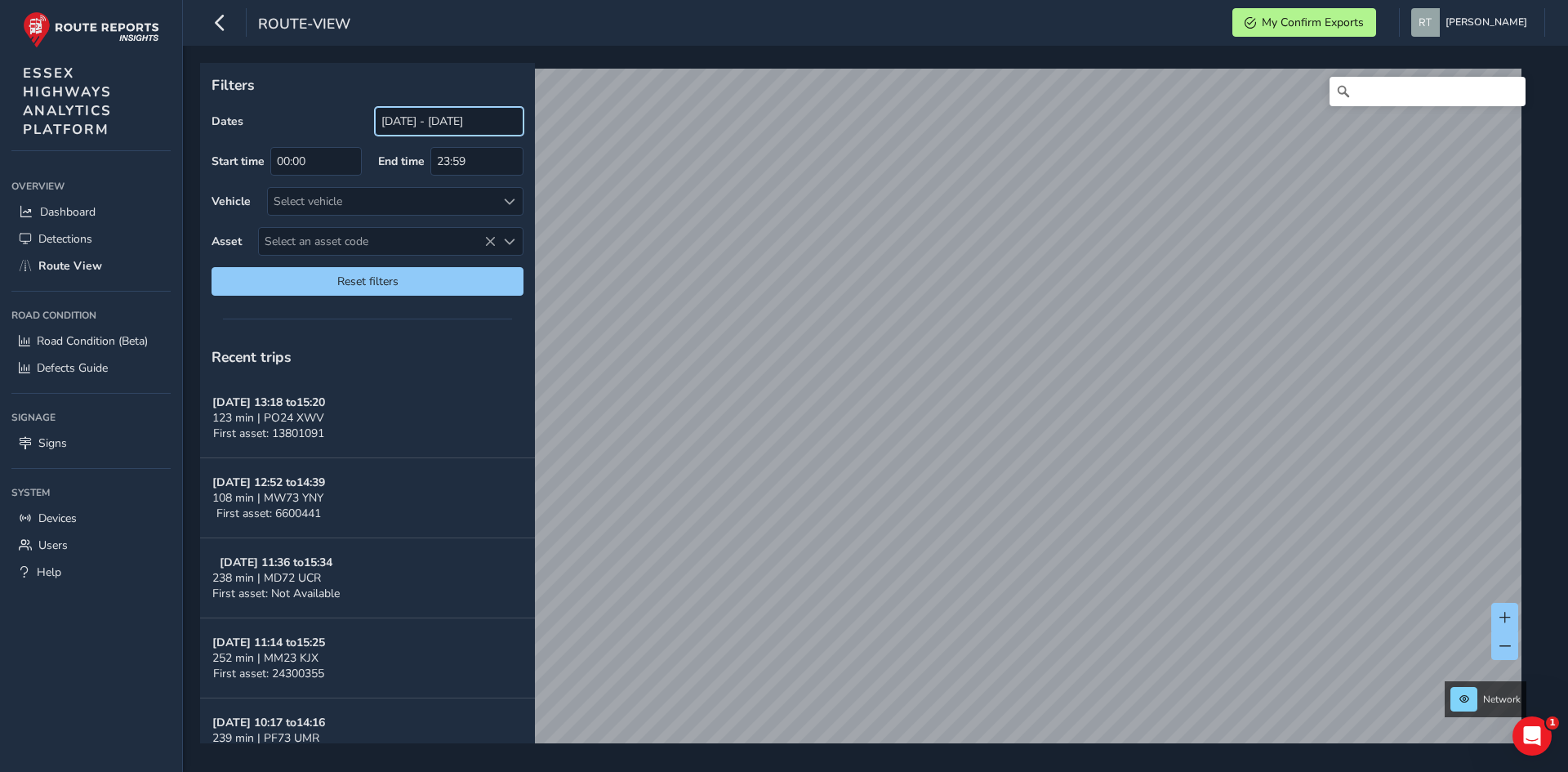
click at [430, 117] on input "[DATE] - [DATE]" at bounding box center [448, 121] width 148 height 29
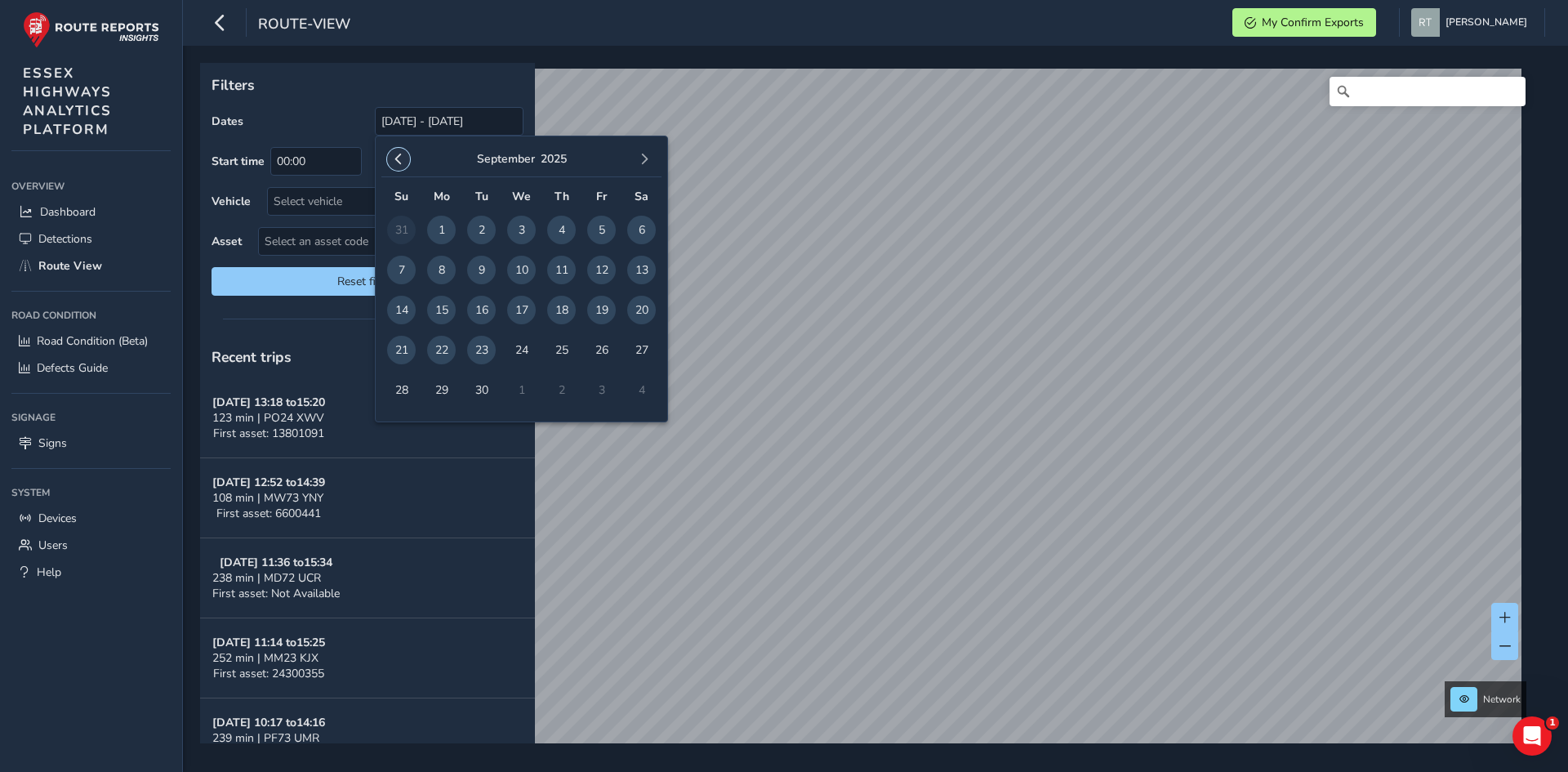
click at [400, 159] on span "button" at bounding box center [398, 159] width 11 height 11
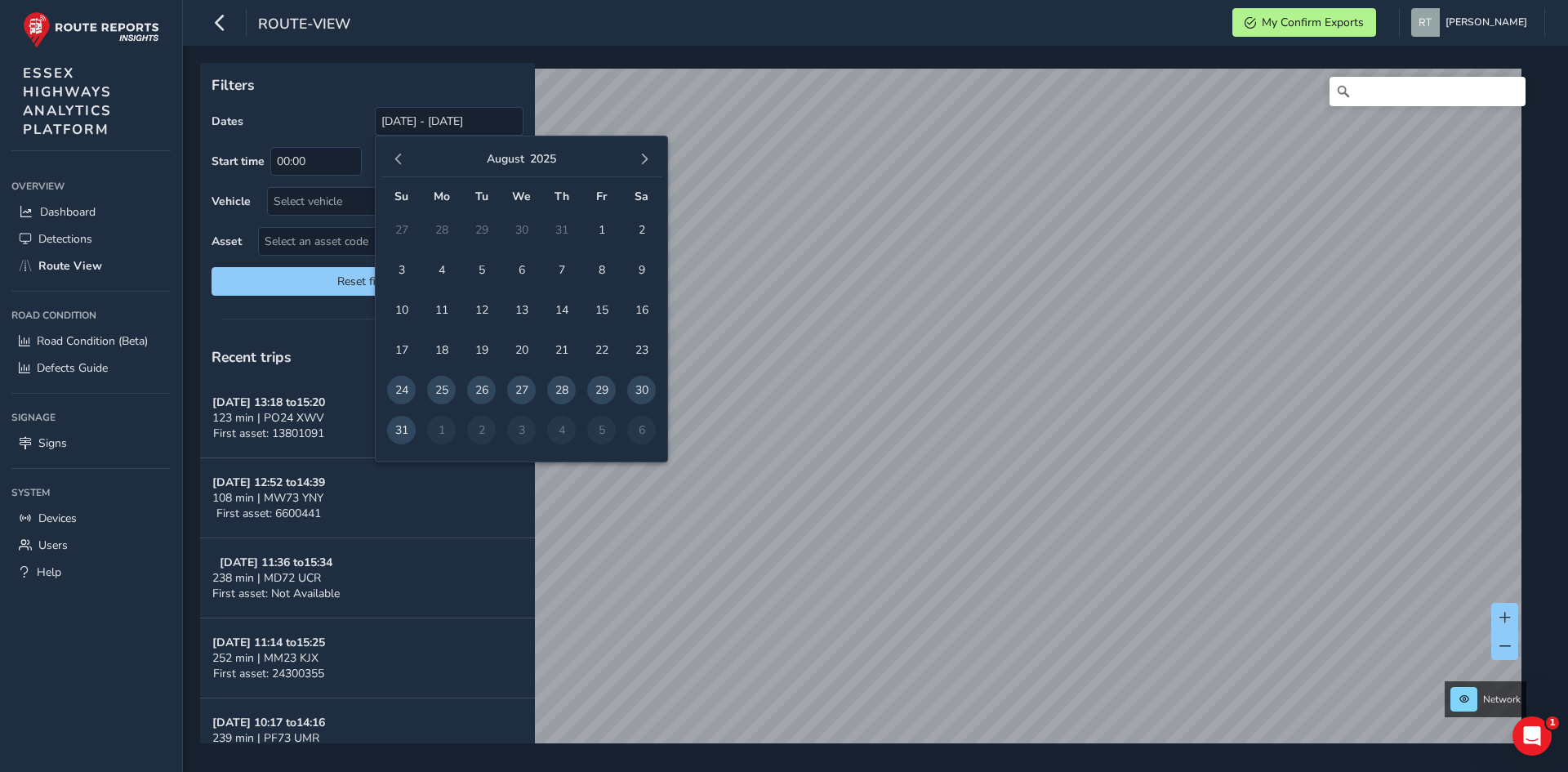
click at [400, 159] on span "button" at bounding box center [398, 159] width 11 height 11
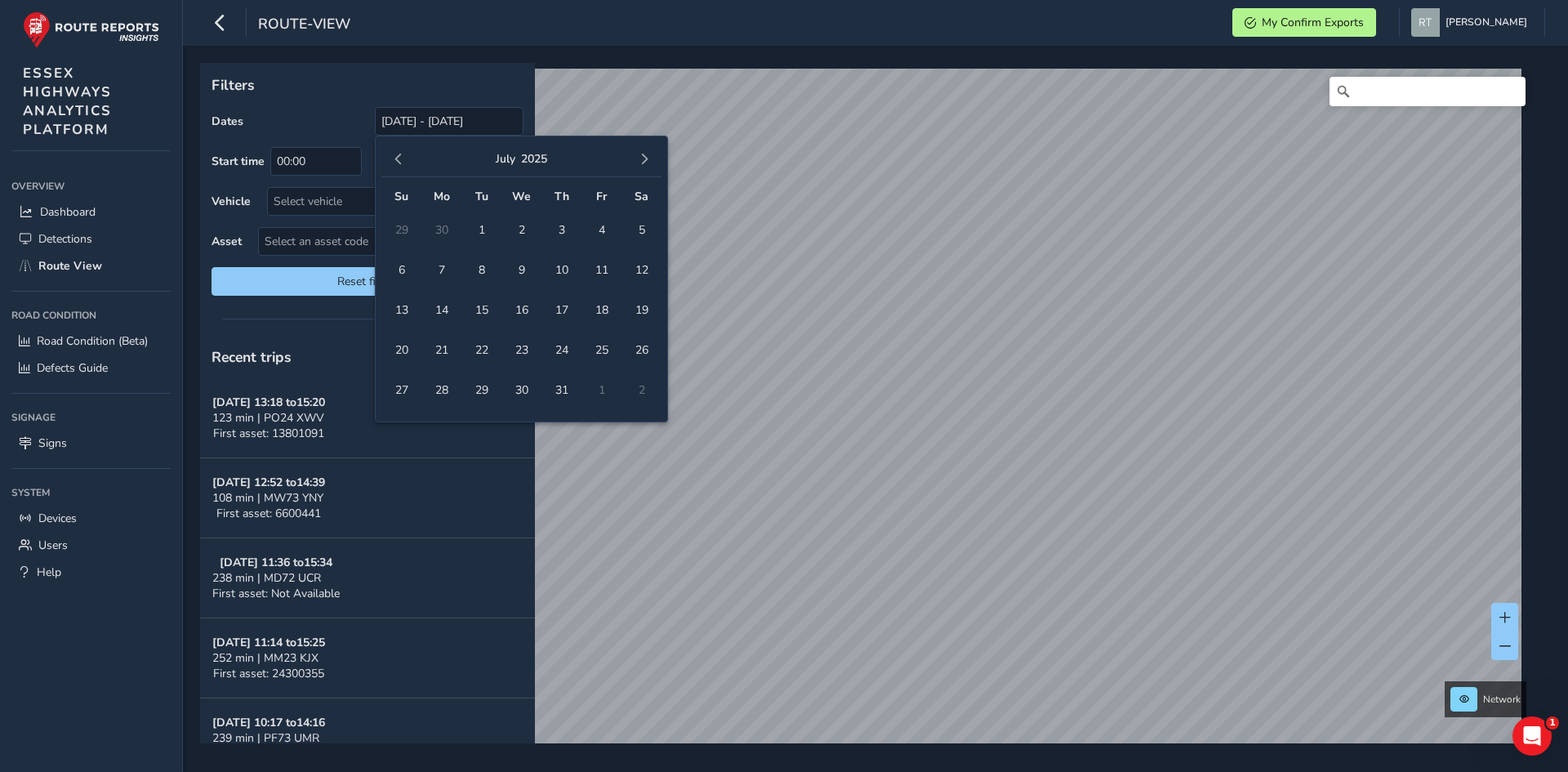
click at [400, 159] on span "button" at bounding box center [398, 159] width 11 height 11
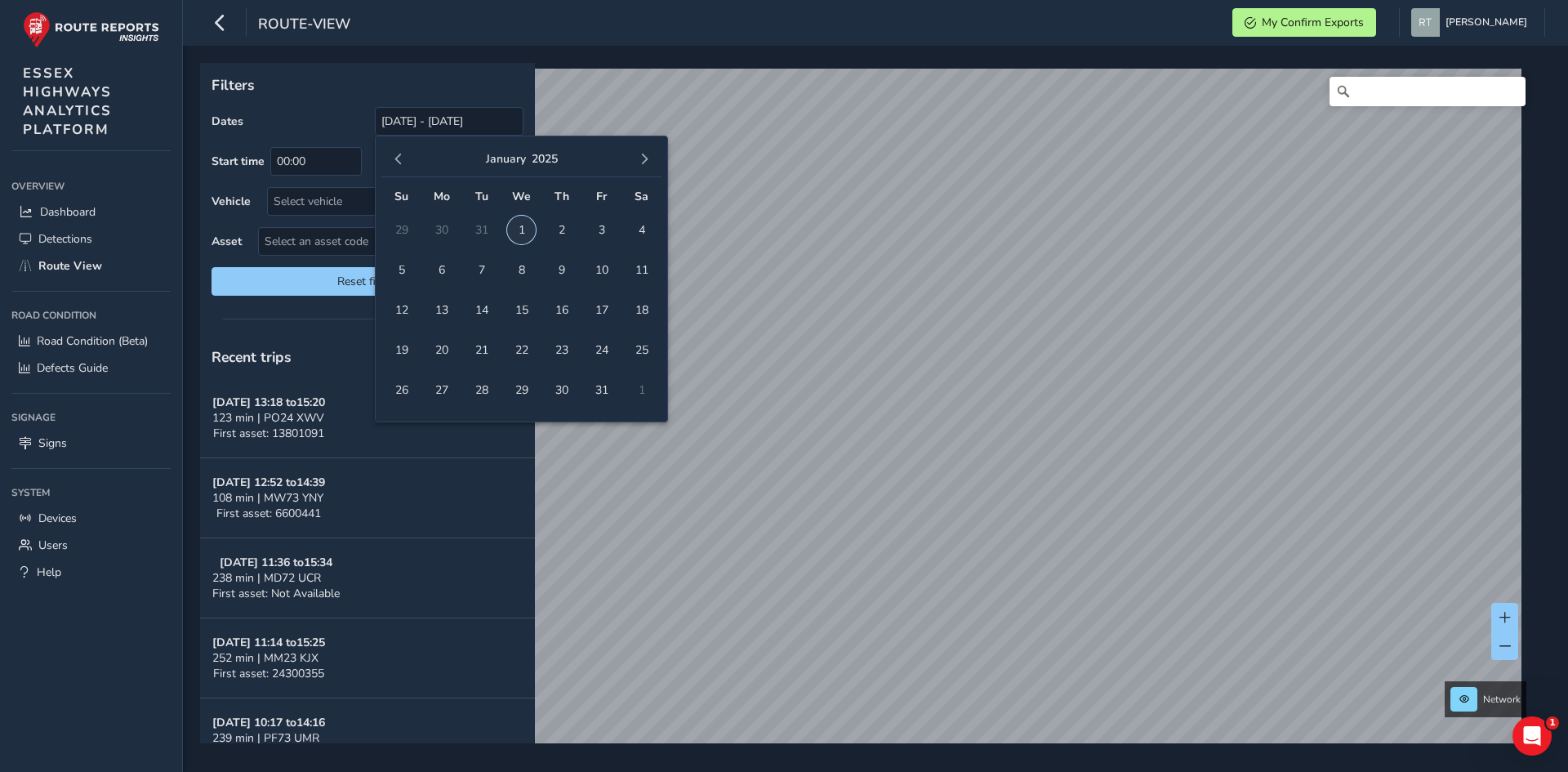
click at [519, 230] on span "1" at bounding box center [521, 230] width 29 height 29
click at [648, 151] on button "button" at bounding box center [644, 159] width 23 height 23
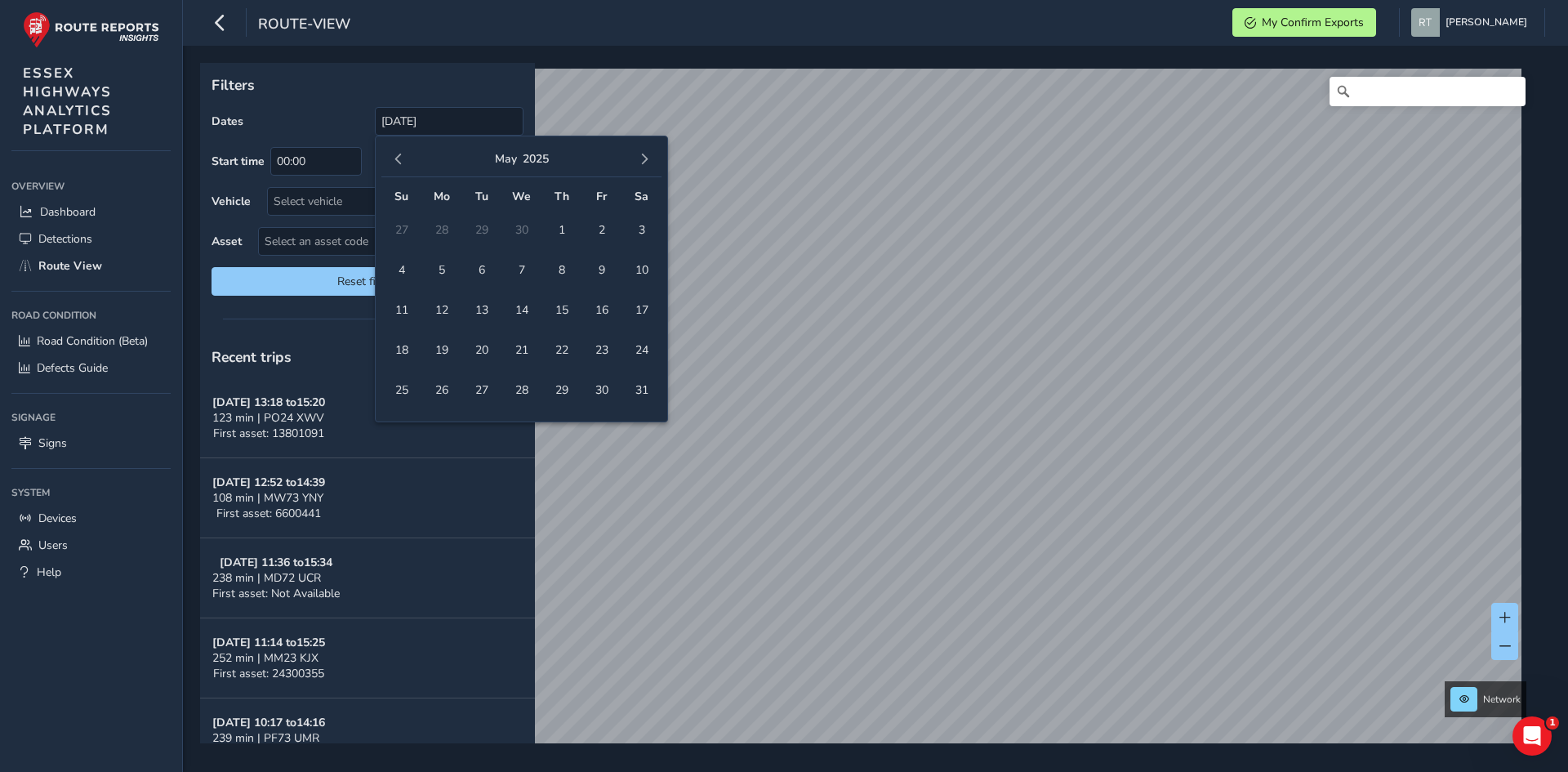
click at [648, 151] on button "button" at bounding box center [644, 159] width 23 height 23
click at [648, 152] on button "button" at bounding box center [644, 159] width 23 height 23
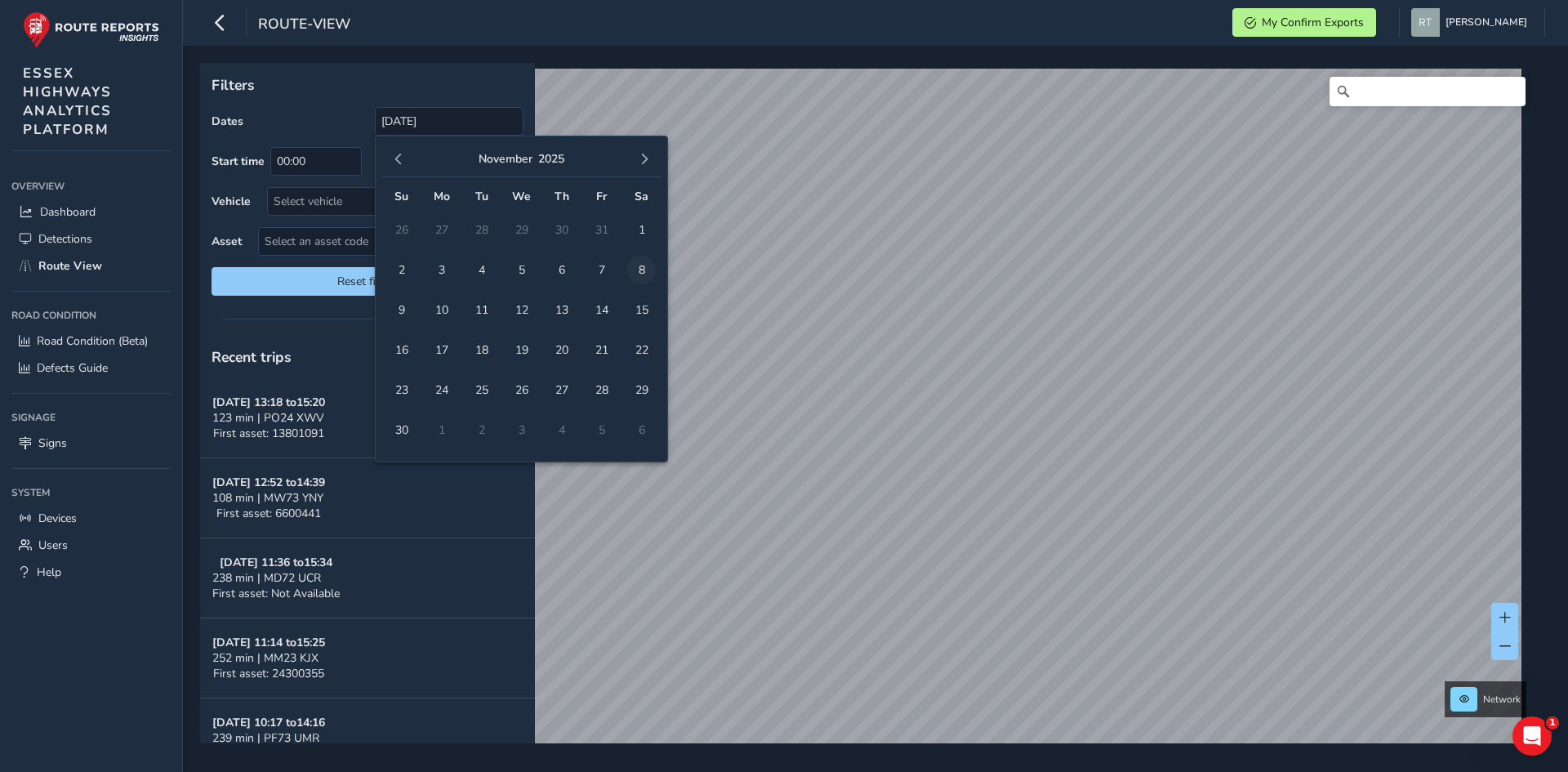
click at [642, 267] on span "8" at bounding box center [641, 269] width 29 height 29
type input "[DATE] - [DATE]"
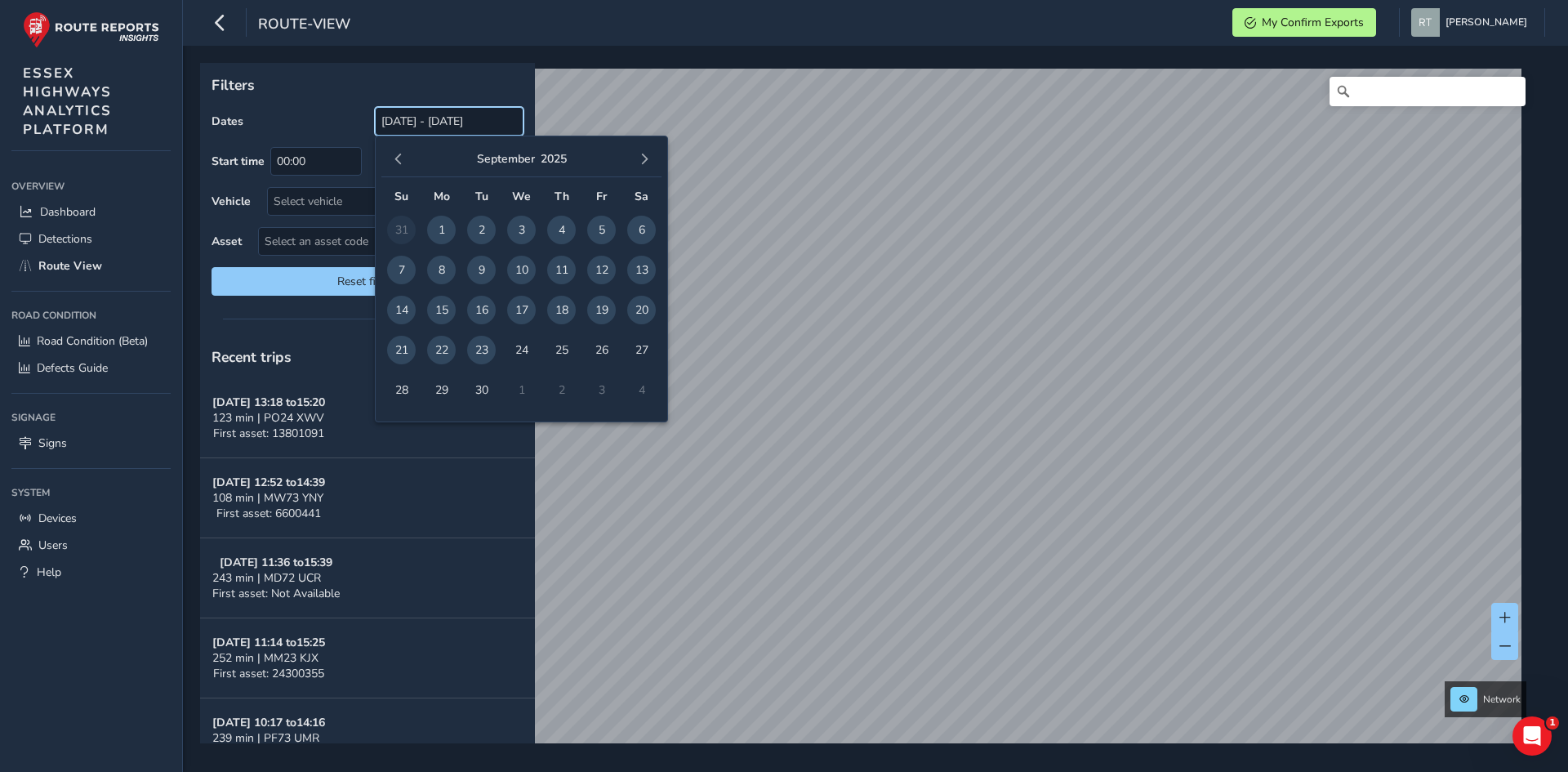
click at [416, 115] on input "[DATE] - [DATE]" at bounding box center [448, 121] width 148 height 29
click at [404, 168] on button "button" at bounding box center [398, 159] width 23 height 23
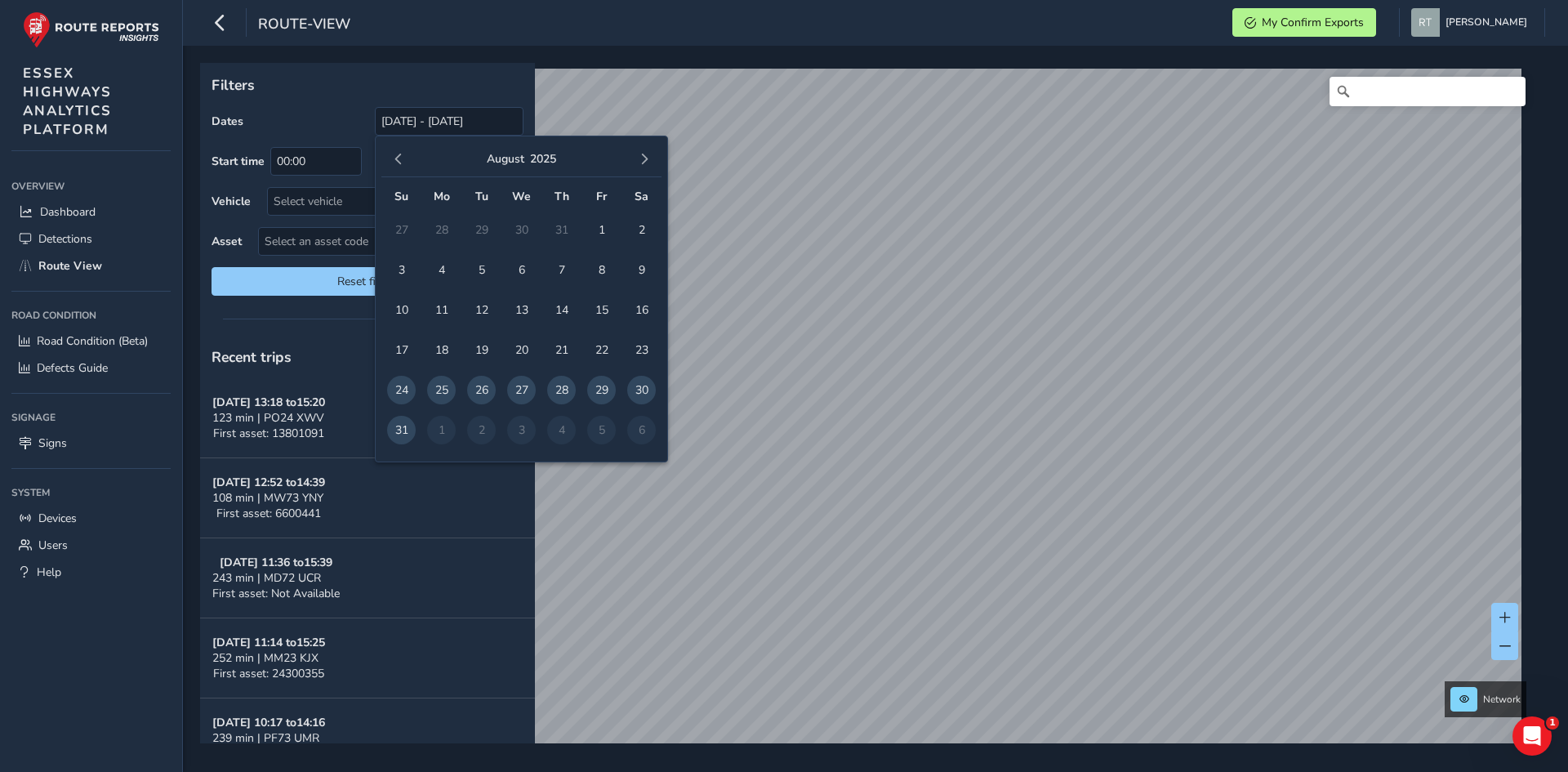
click at [404, 168] on button "button" at bounding box center [398, 159] width 23 height 23
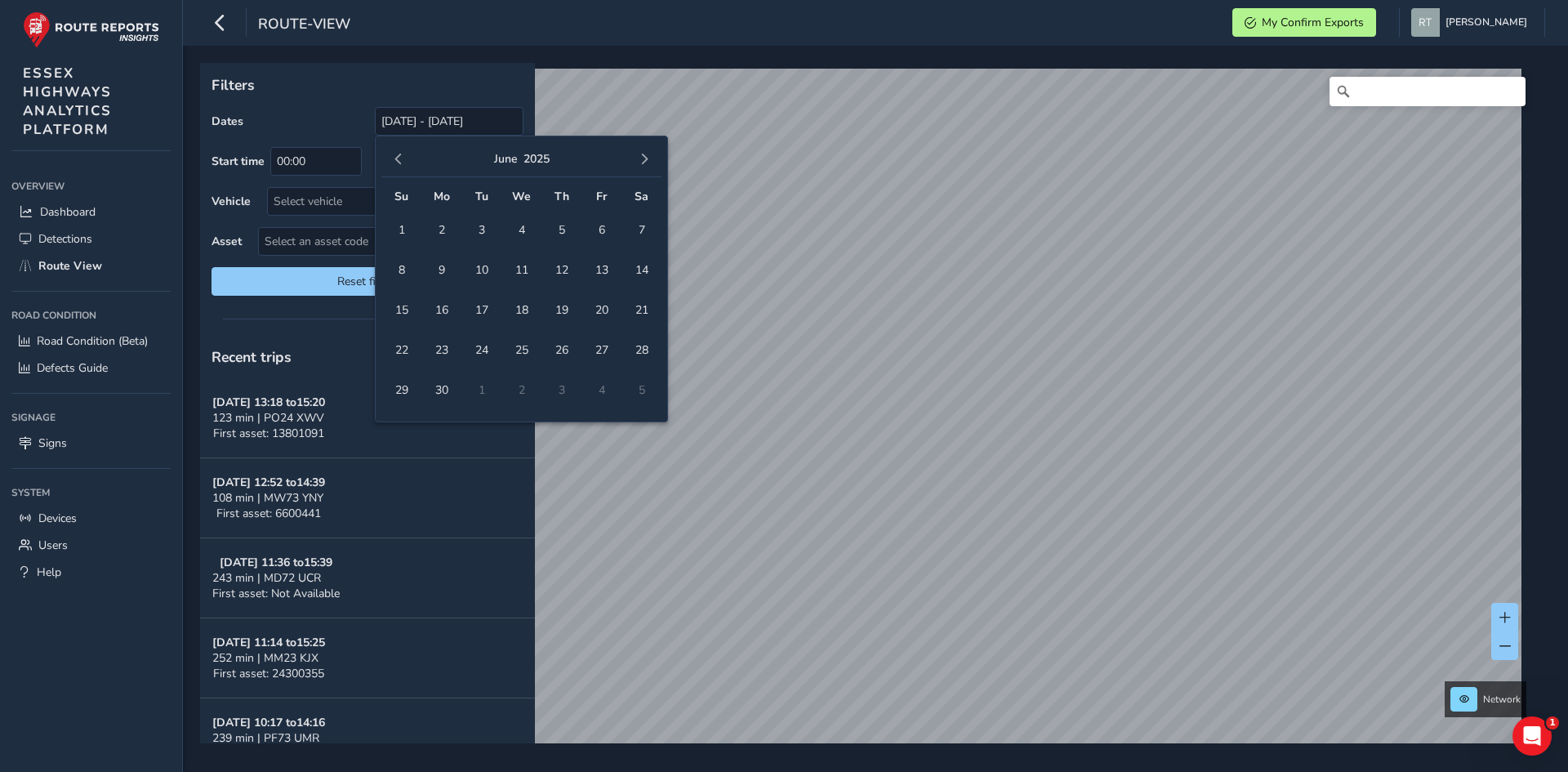
click at [404, 168] on button "button" at bounding box center [398, 159] width 23 height 23
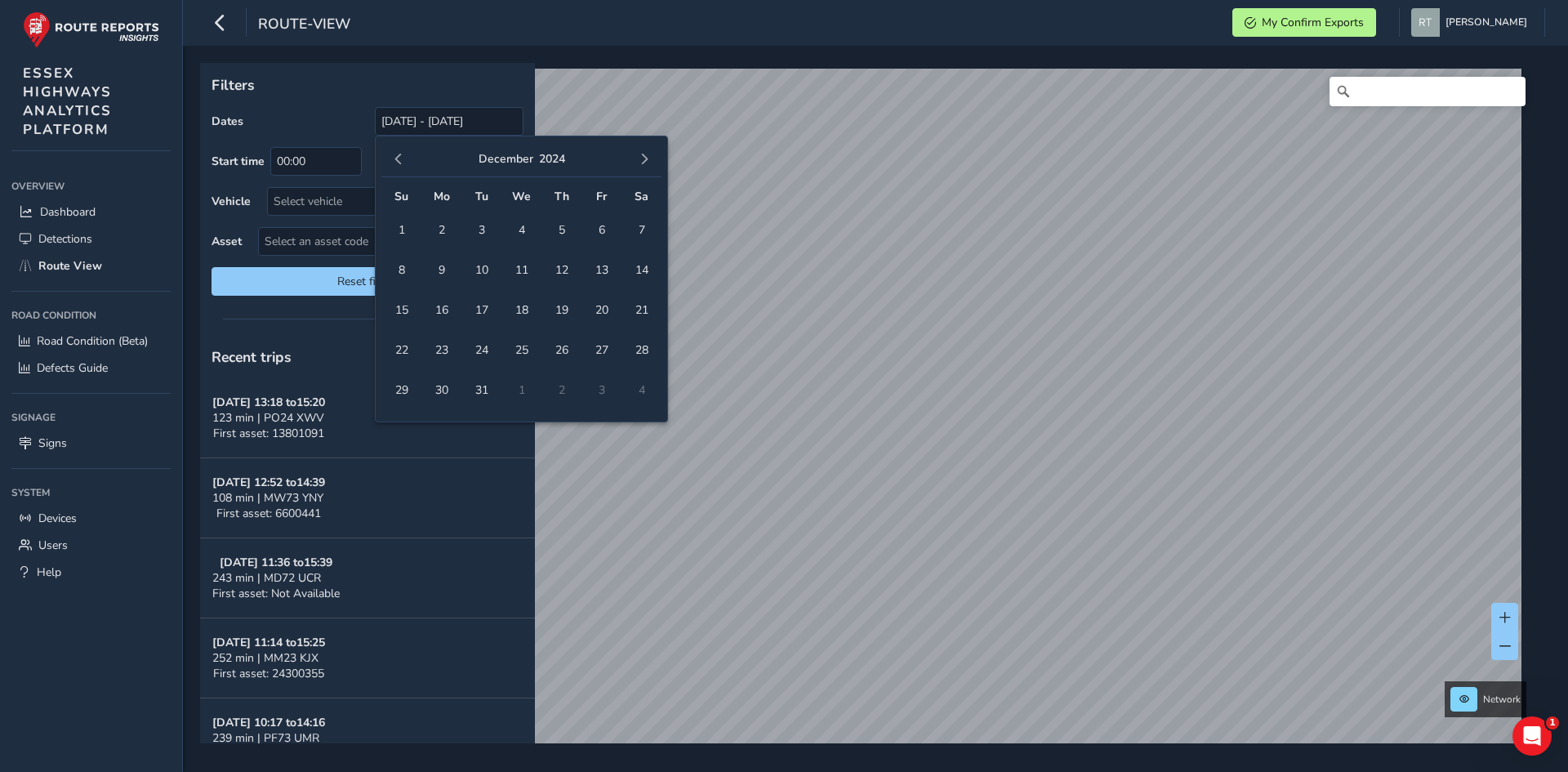
click at [404, 168] on button "button" at bounding box center [398, 159] width 23 height 23
drag, startPoint x: 478, startPoint y: 232, endPoint x: 489, endPoint y: 232, distance: 11.0
click at [480, 232] on span "1" at bounding box center [481, 230] width 29 height 29
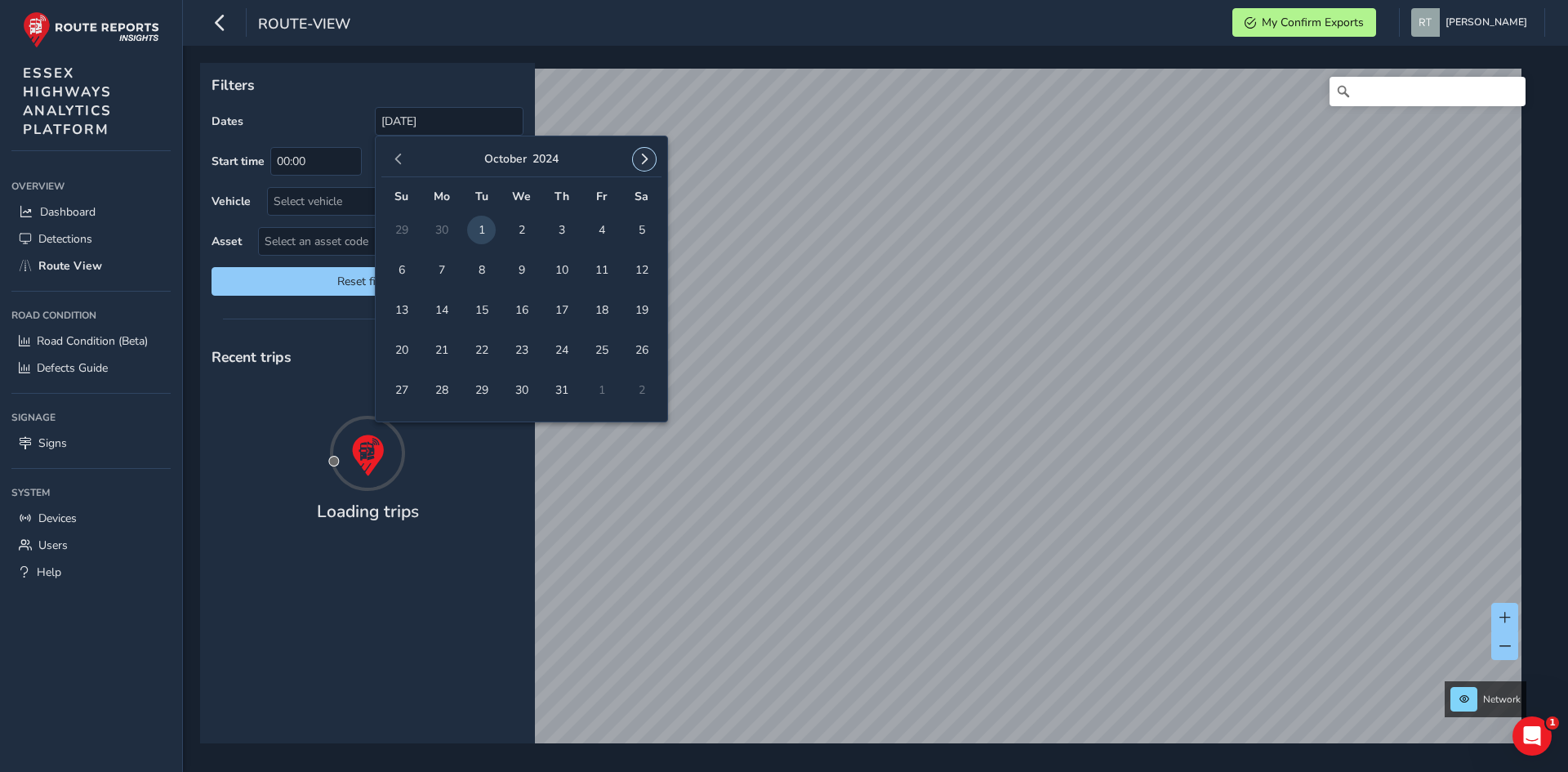
click at [648, 164] on span "button" at bounding box center [644, 159] width 11 height 11
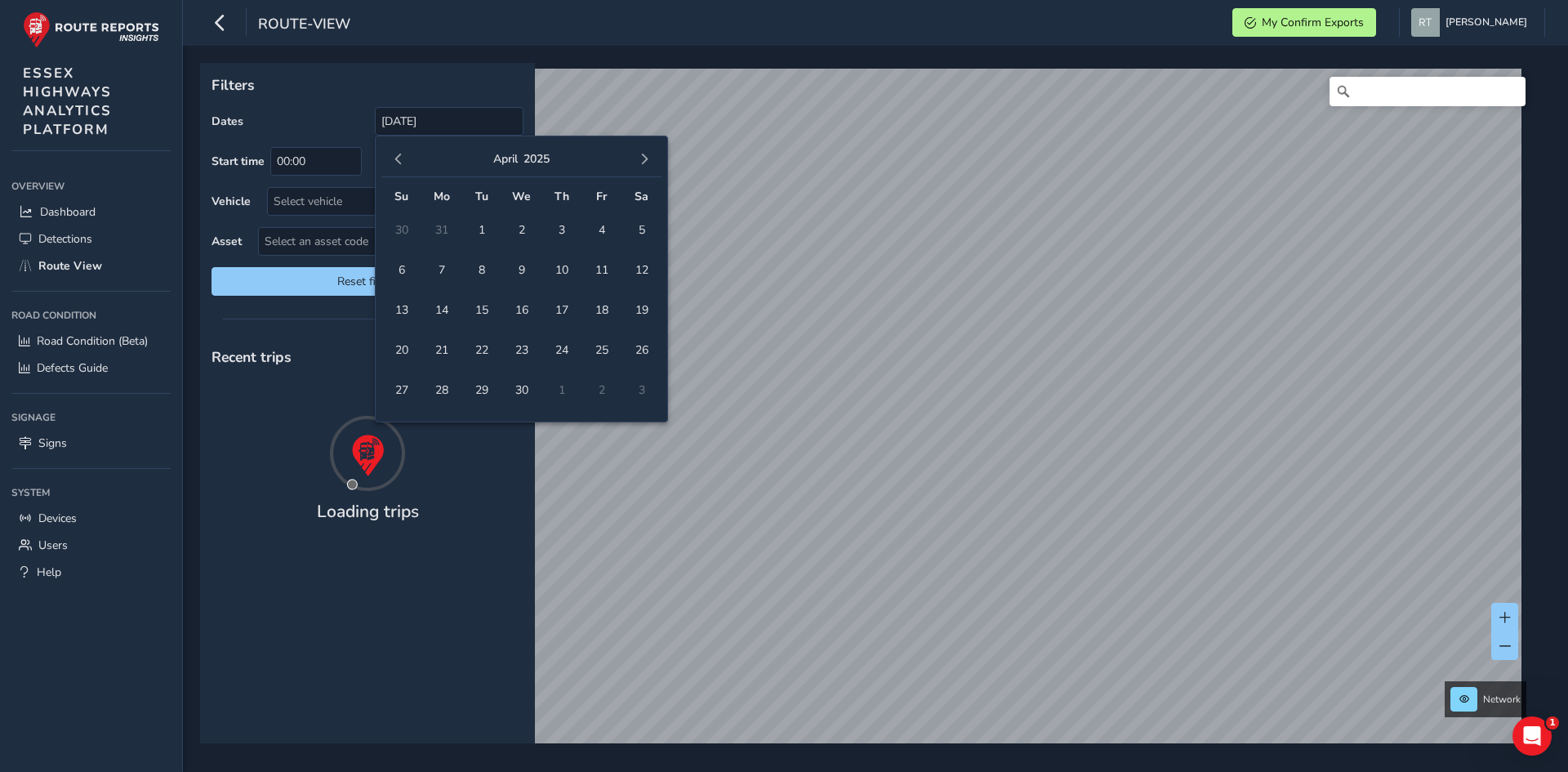
click at [648, 164] on span "button" at bounding box center [644, 159] width 11 height 11
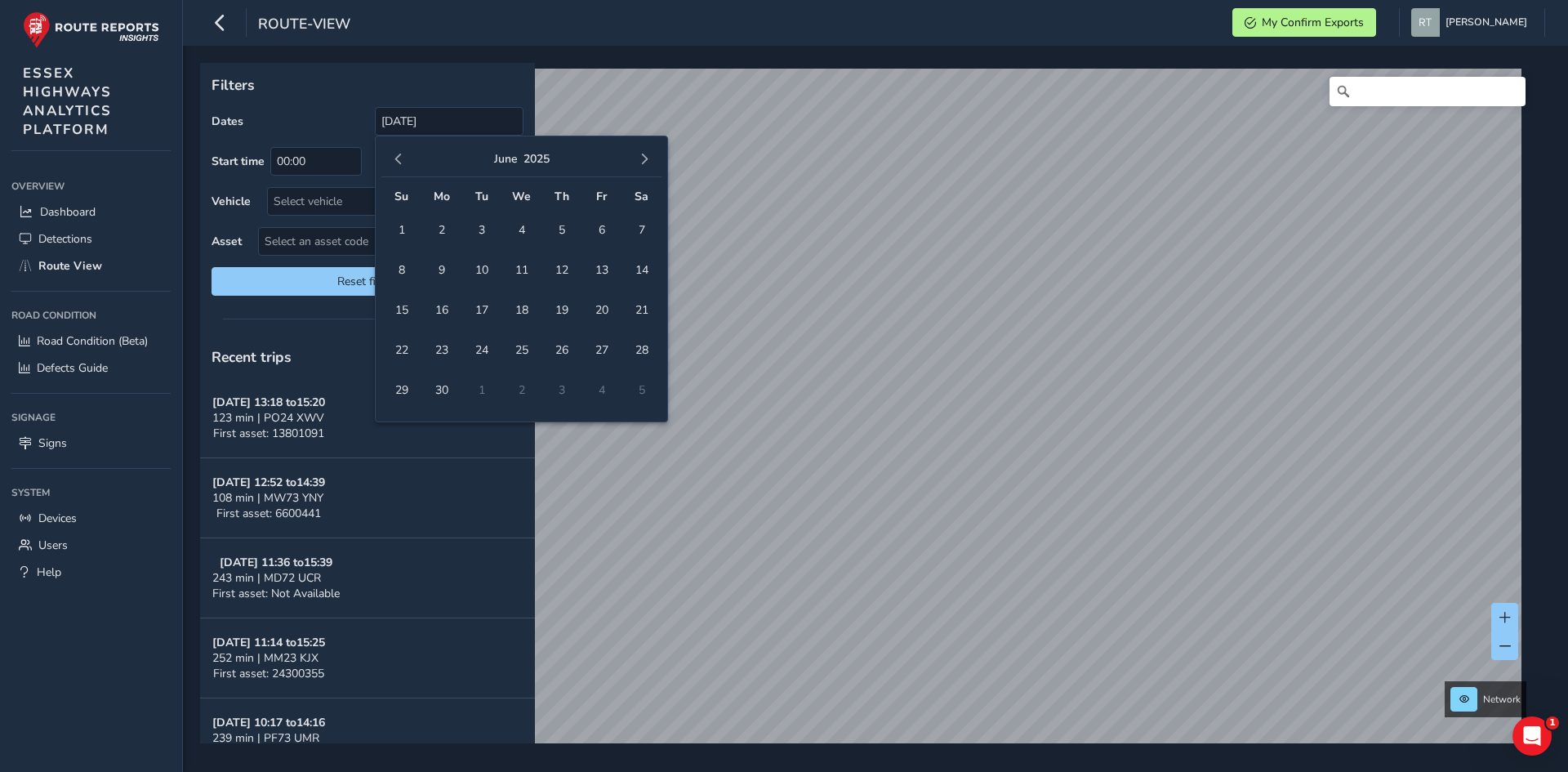
click at [648, 164] on span "button" at bounding box center [644, 159] width 11 height 11
click at [657, 170] on div "August 2025" at bounding box center [521, 160] width 280 height 35
click at [654, 166] on button "button" at bounding box center [644, 159] width 23 height 23
click at [643, 351] on span "27" at bounding box center [641, 350] width 29 height 29
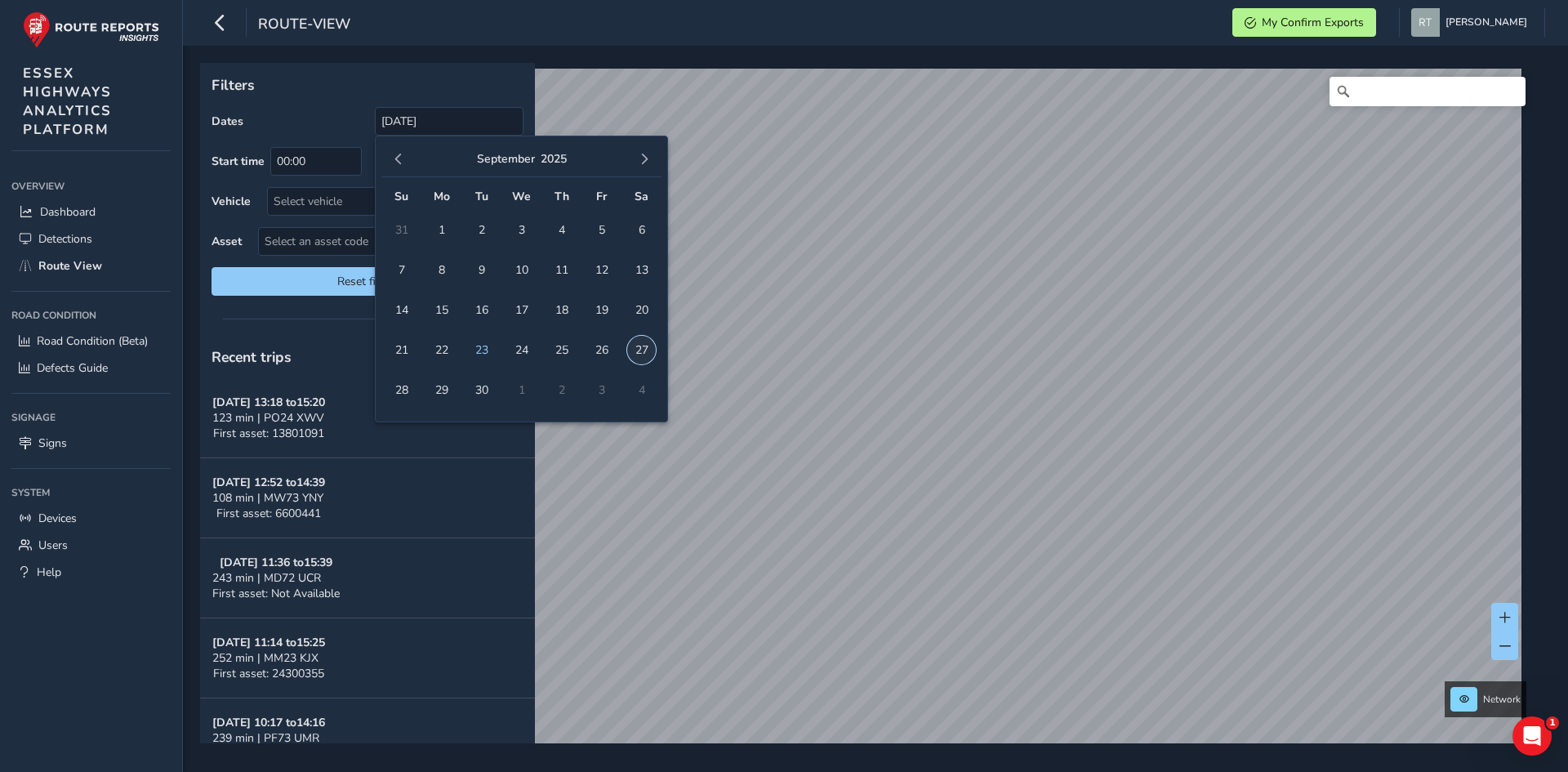
type input "01/10/2024 - 27/09/2025"
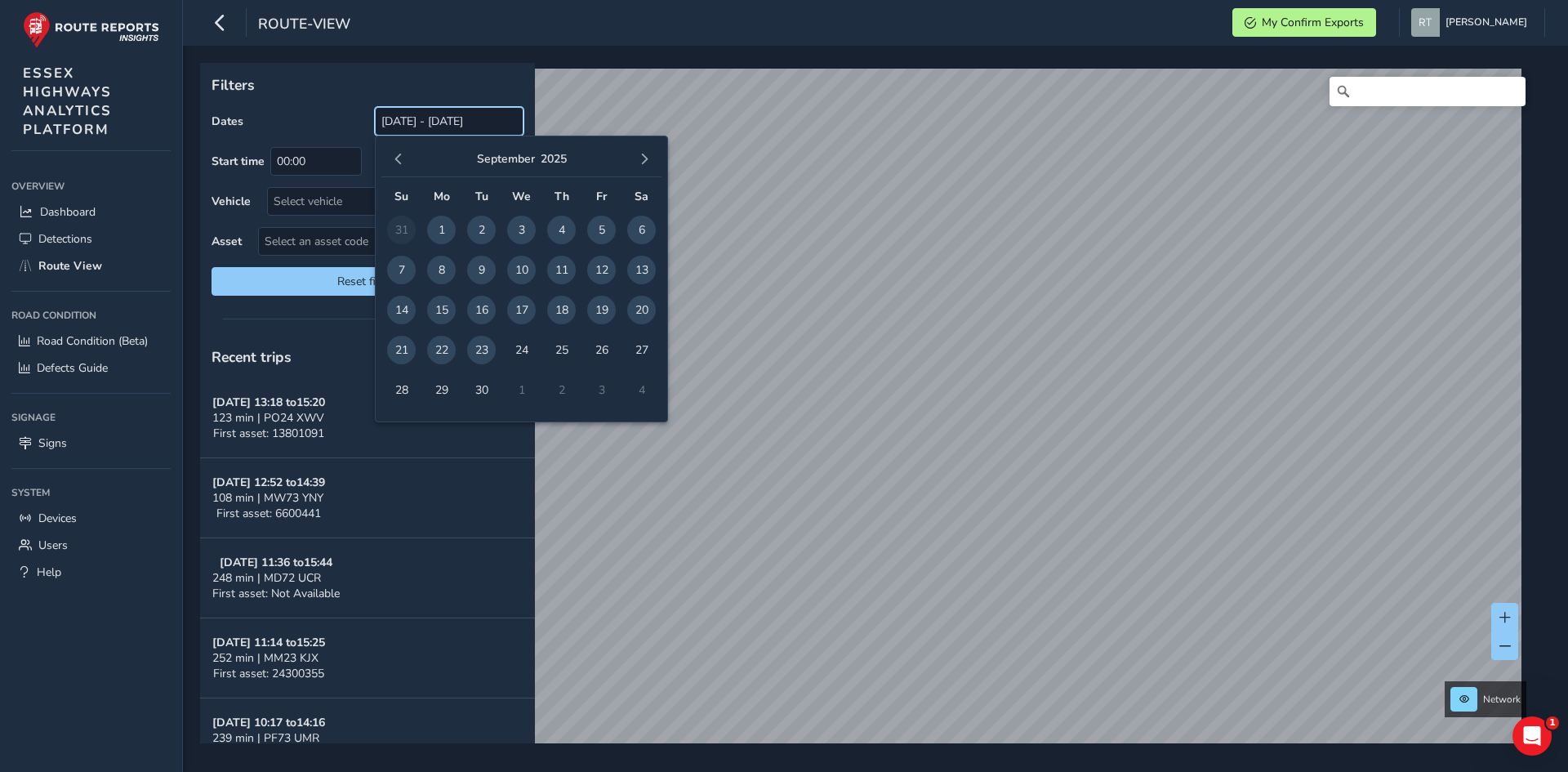
drag, startPoint x: 446, startPoint y: 118, endPoint x: 442, endPoint y: 158, distance: 40.2
click at [446, 122] on input "[DATE] - [DATE]" at bounding box center [448, 121] width 148 height 29
click at [401, 161] on span "button" at bounding box center [398, 159] width 11 height 11
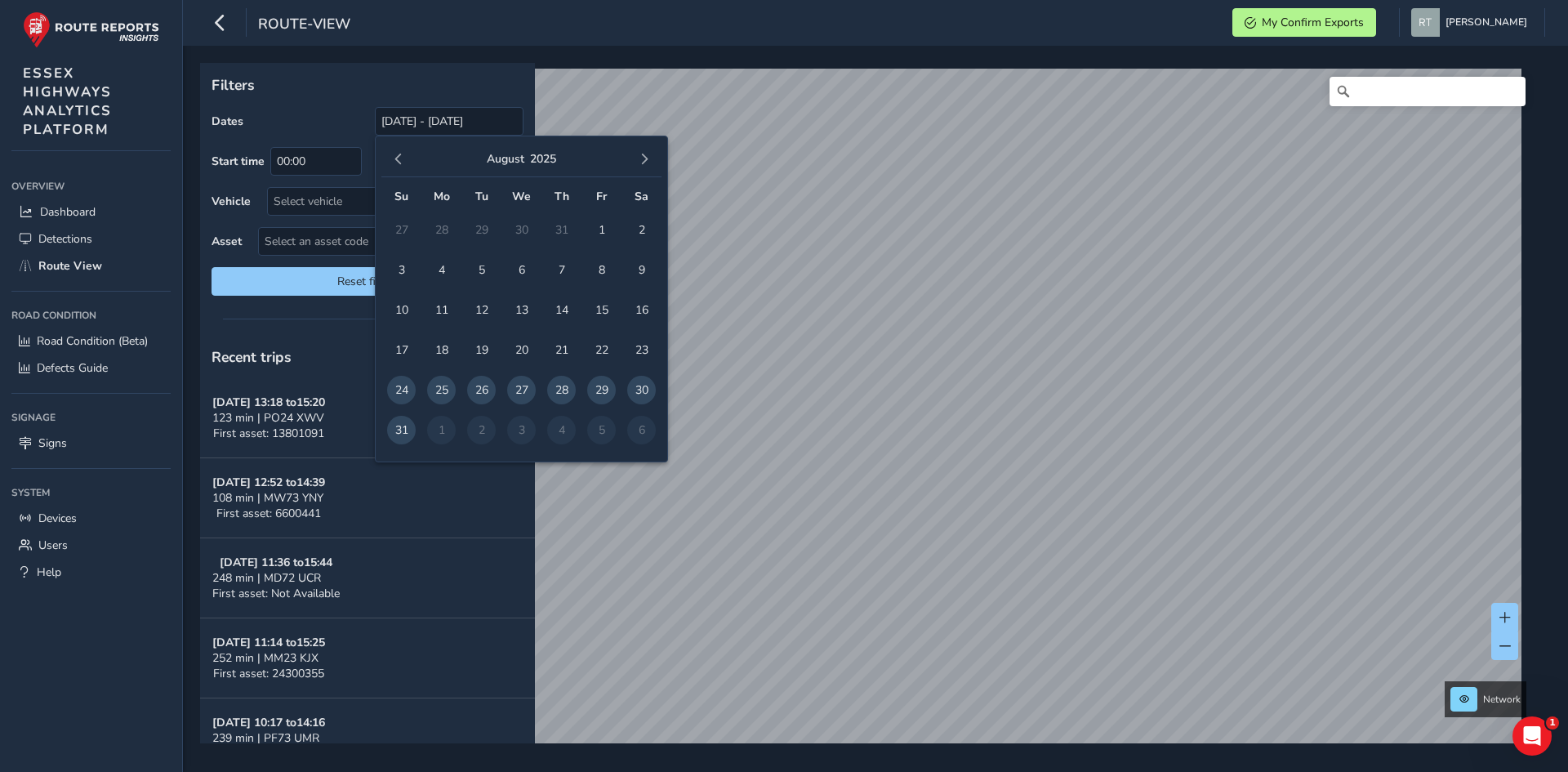
click at [401, 161] on span "button" at bounding box center [398, 159] width 11 height 11
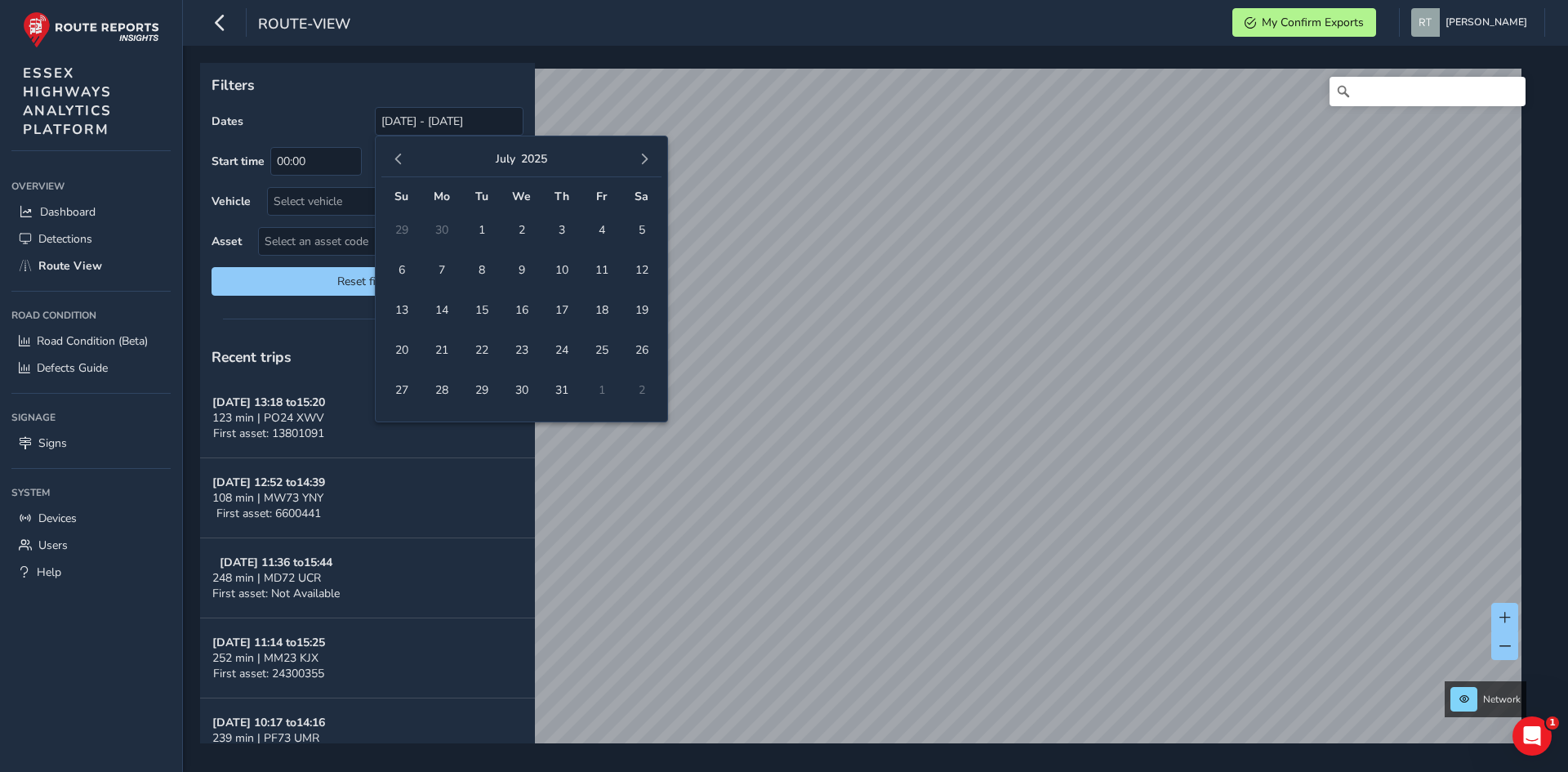
click at [401, 161] on span "button" at bounding box center [398, 159] width 11 height 11
click at [402, 161] on span "button" at bounding box center [398, 159] width 11 height 11
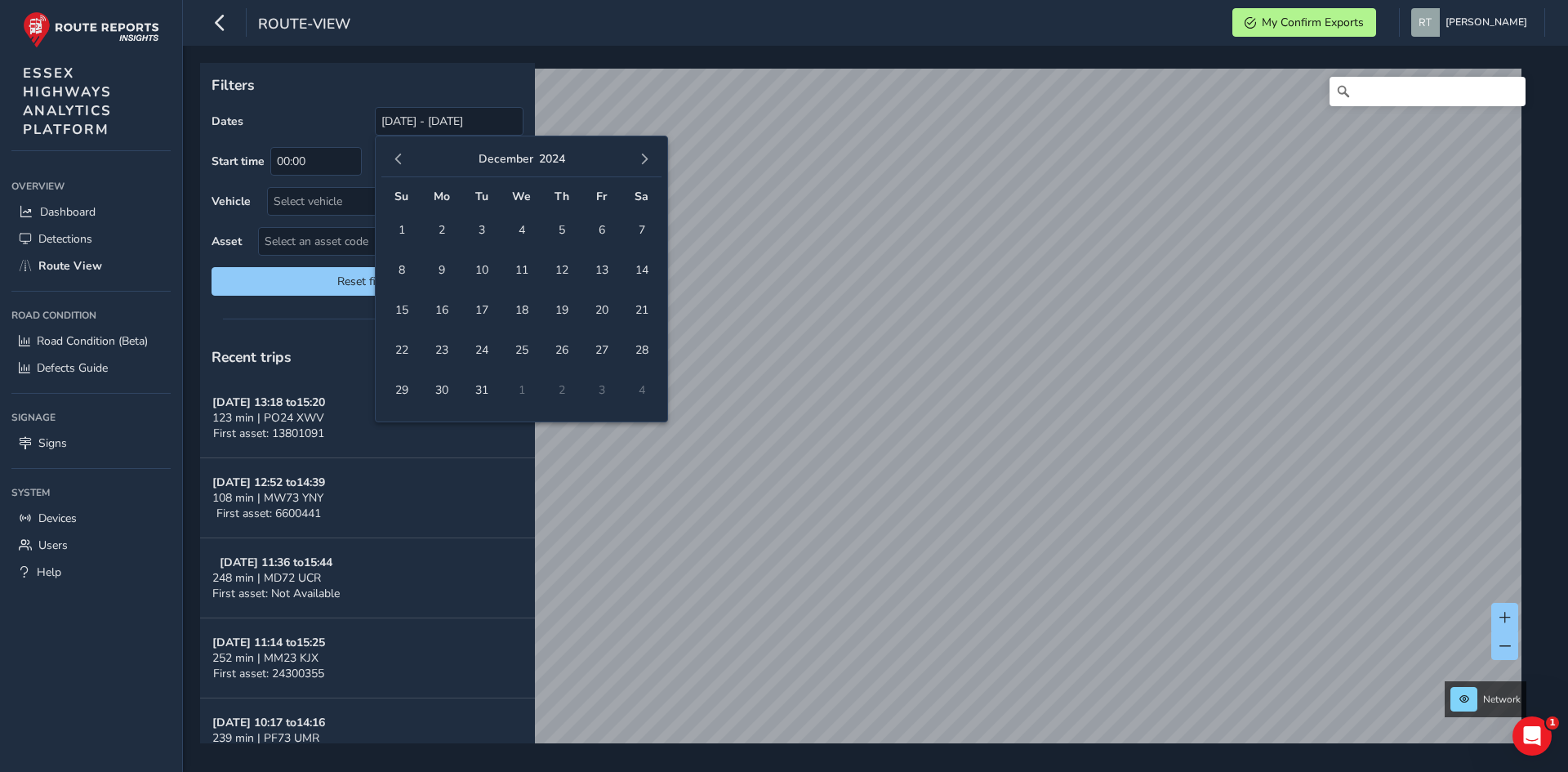
click at [402, 161] on span "button" at bounding box center [398, 159] width 11 height 11
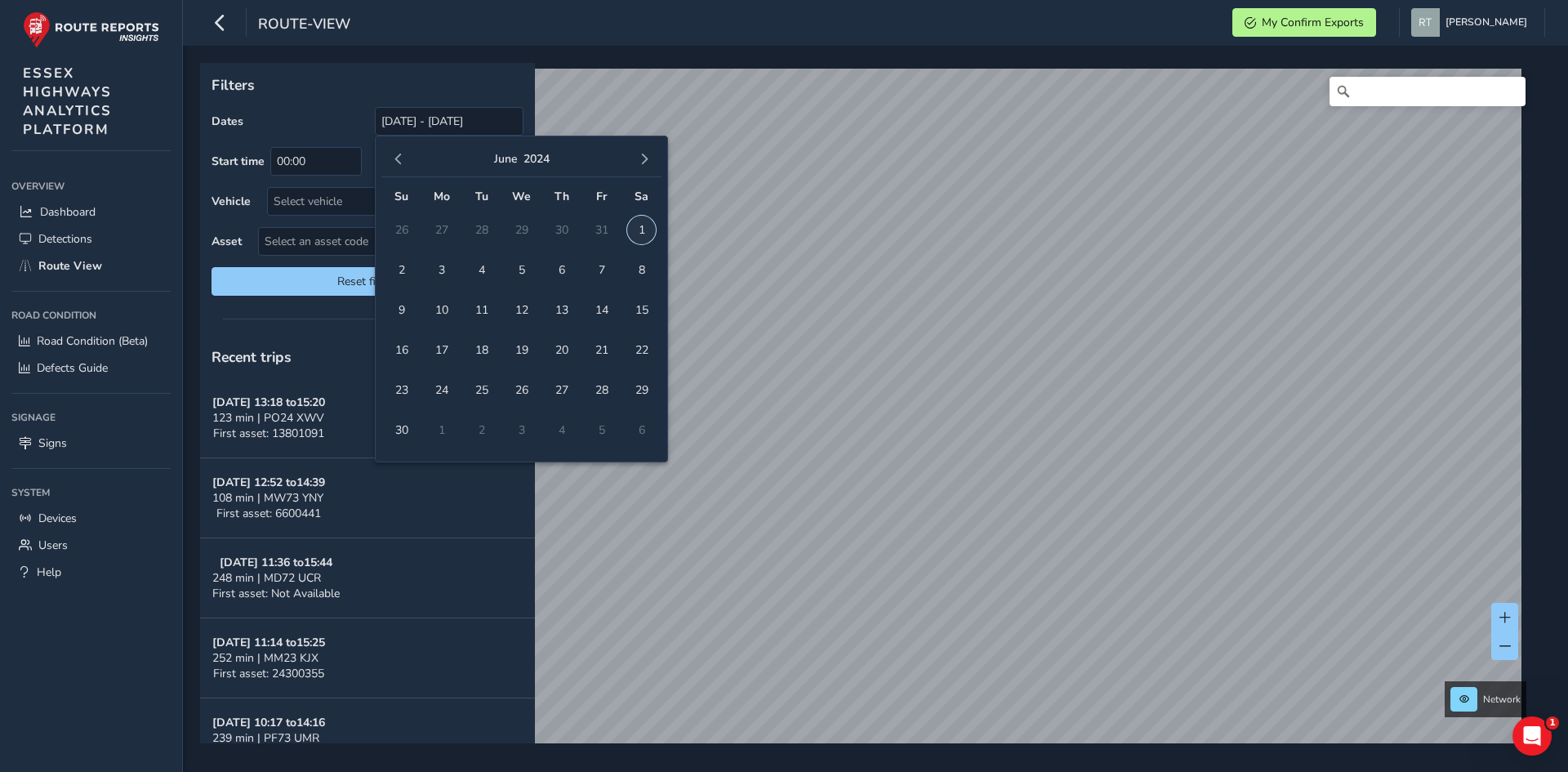
click at [640, 230] on span "1" at bounding box center [641, 230] width 29 height 29
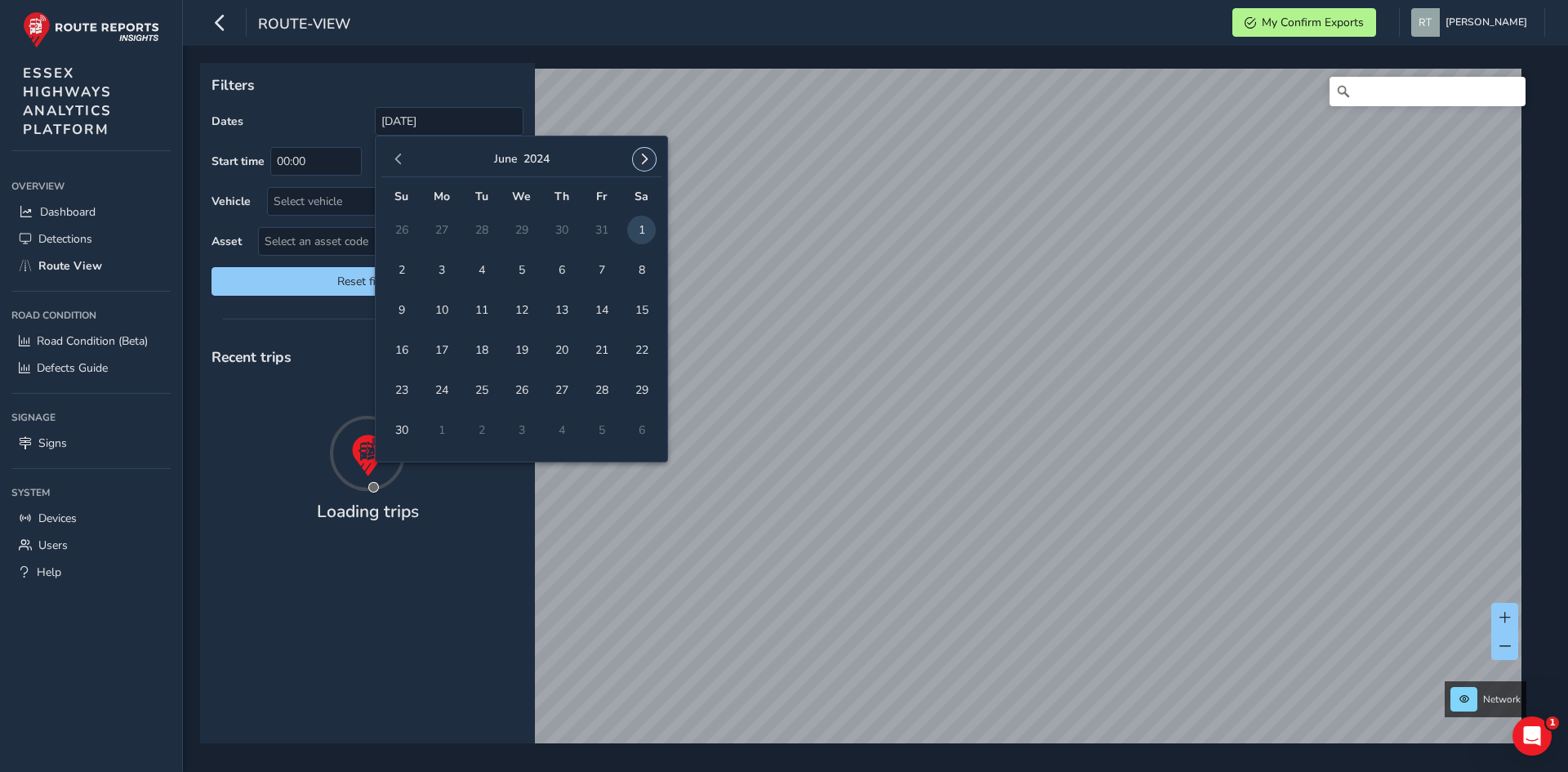
click at [647, 151] on button "button" at bounding box center [644, 159] width 23 height 23
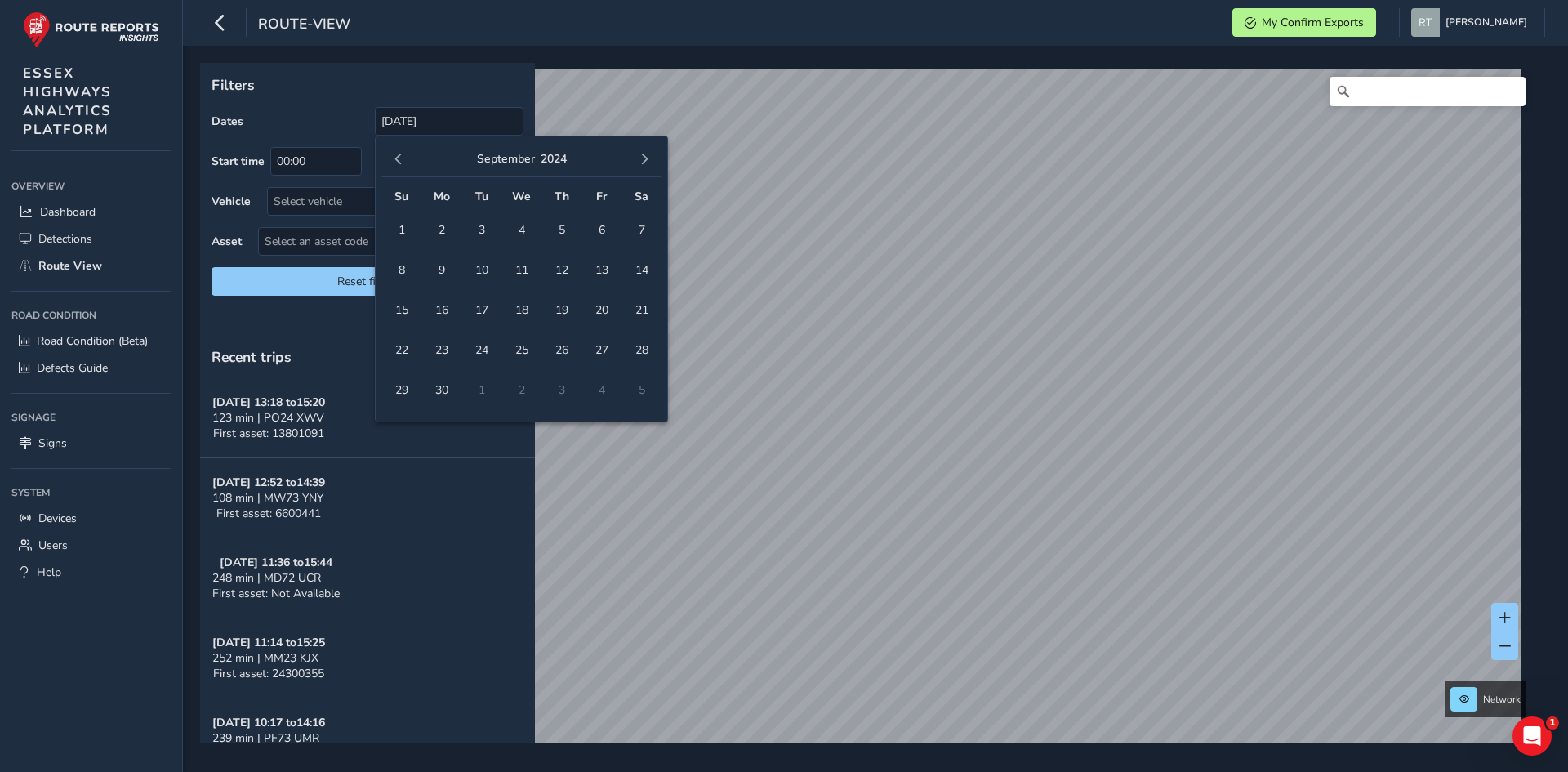
click at [647, 151] on button "button" at bounding box center [644, 159] width 23 height 23
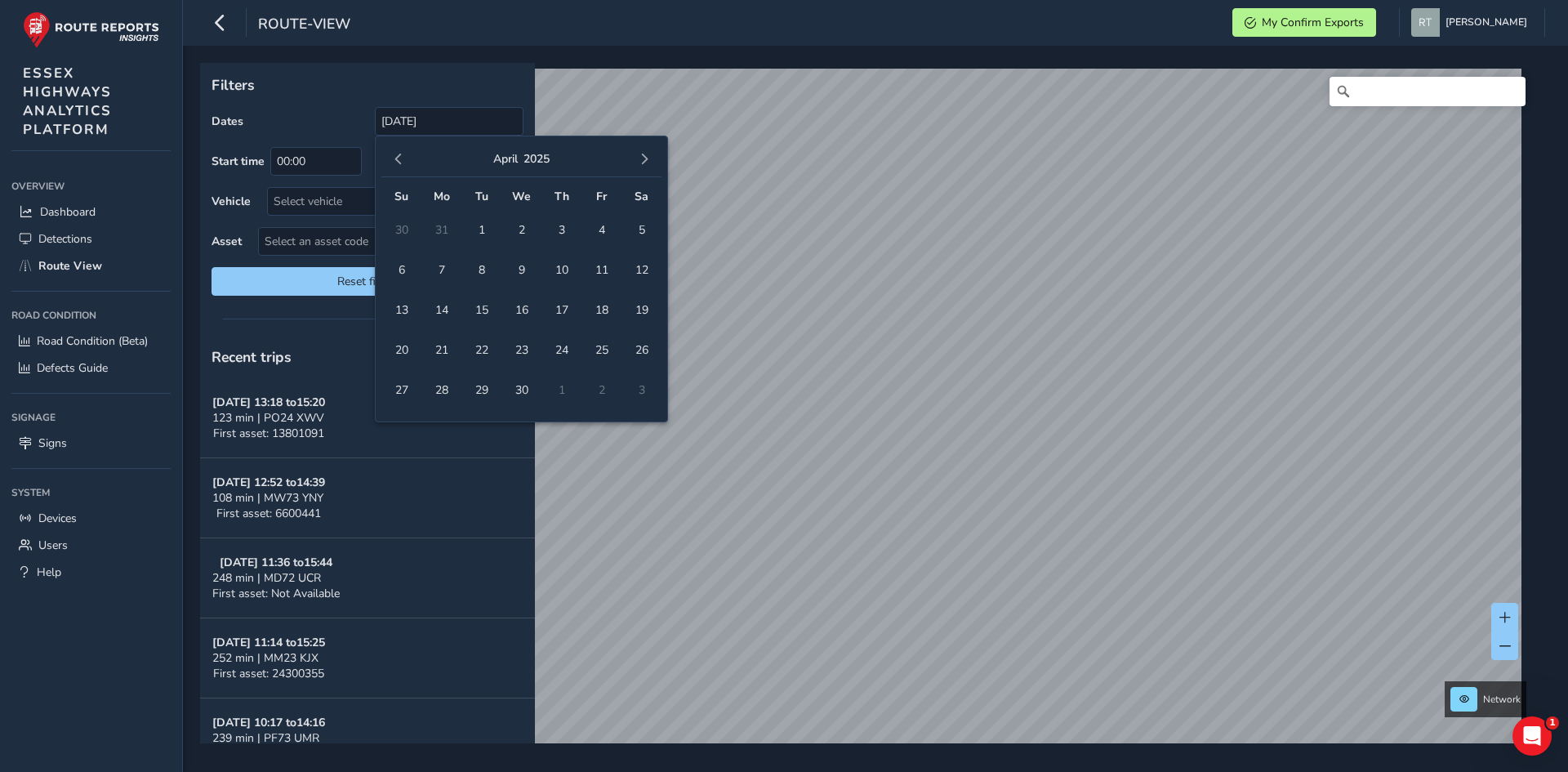
click at [647, 151] on button "button" at bounding box center [644, 159] width 23 height 23
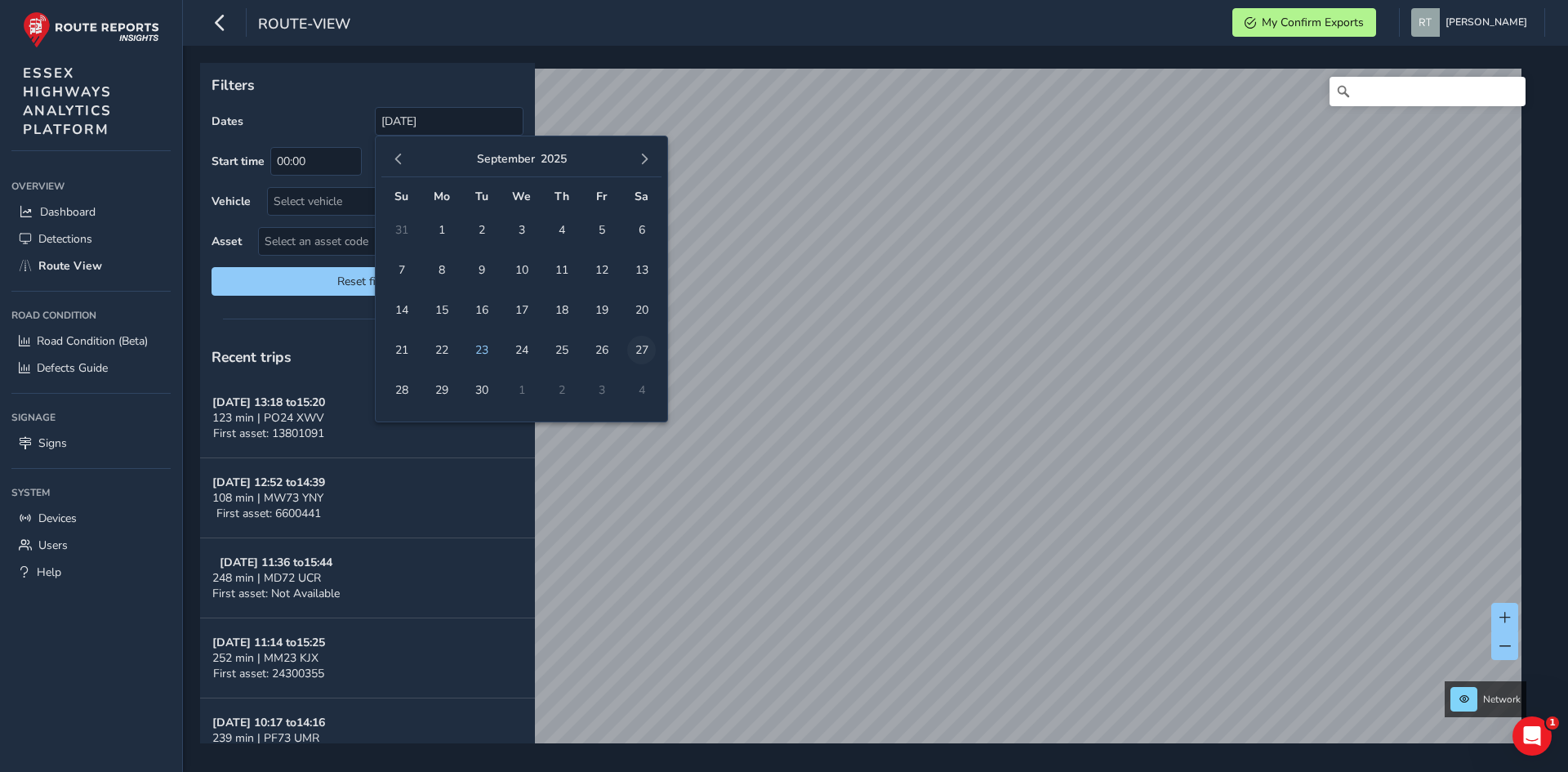
click at [640, 353] on span "27" at bounding box center [641, 350] width 29 height 29
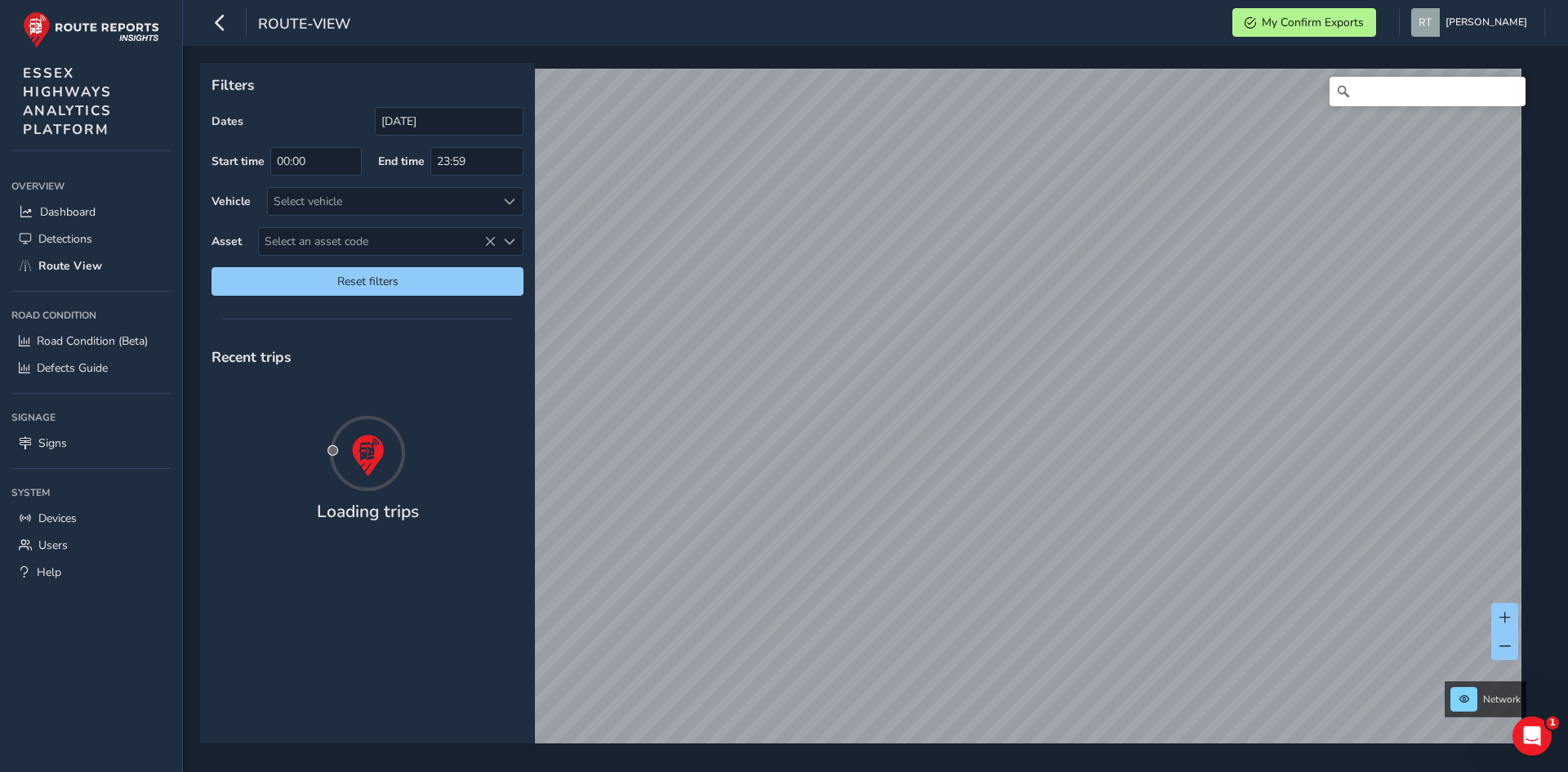
type input "[DATE] - [DATE]"
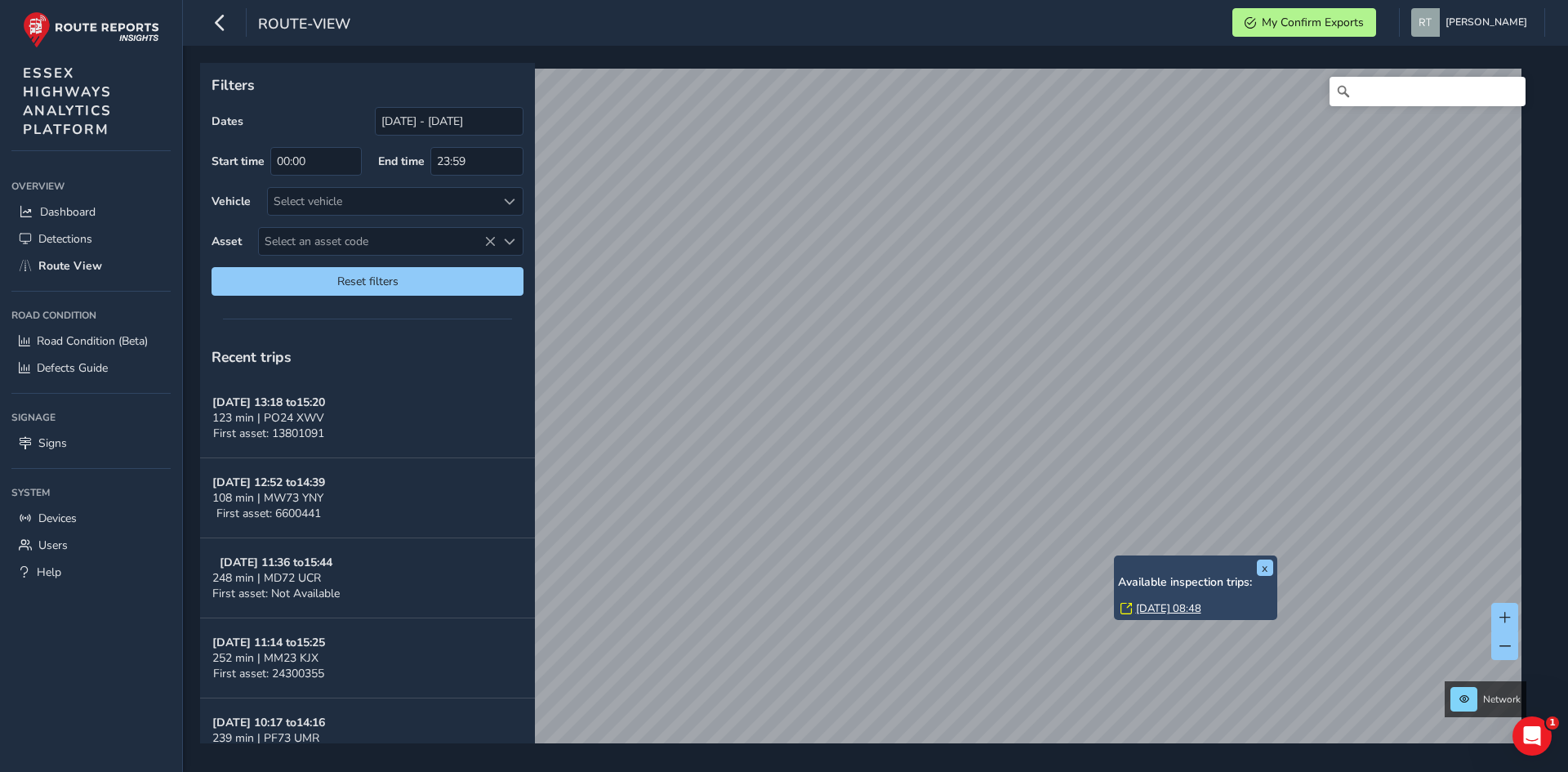
click at [1149, 606] on link "[DATE] 08:48" at bounding box center [1169, 608] width 65 height 15
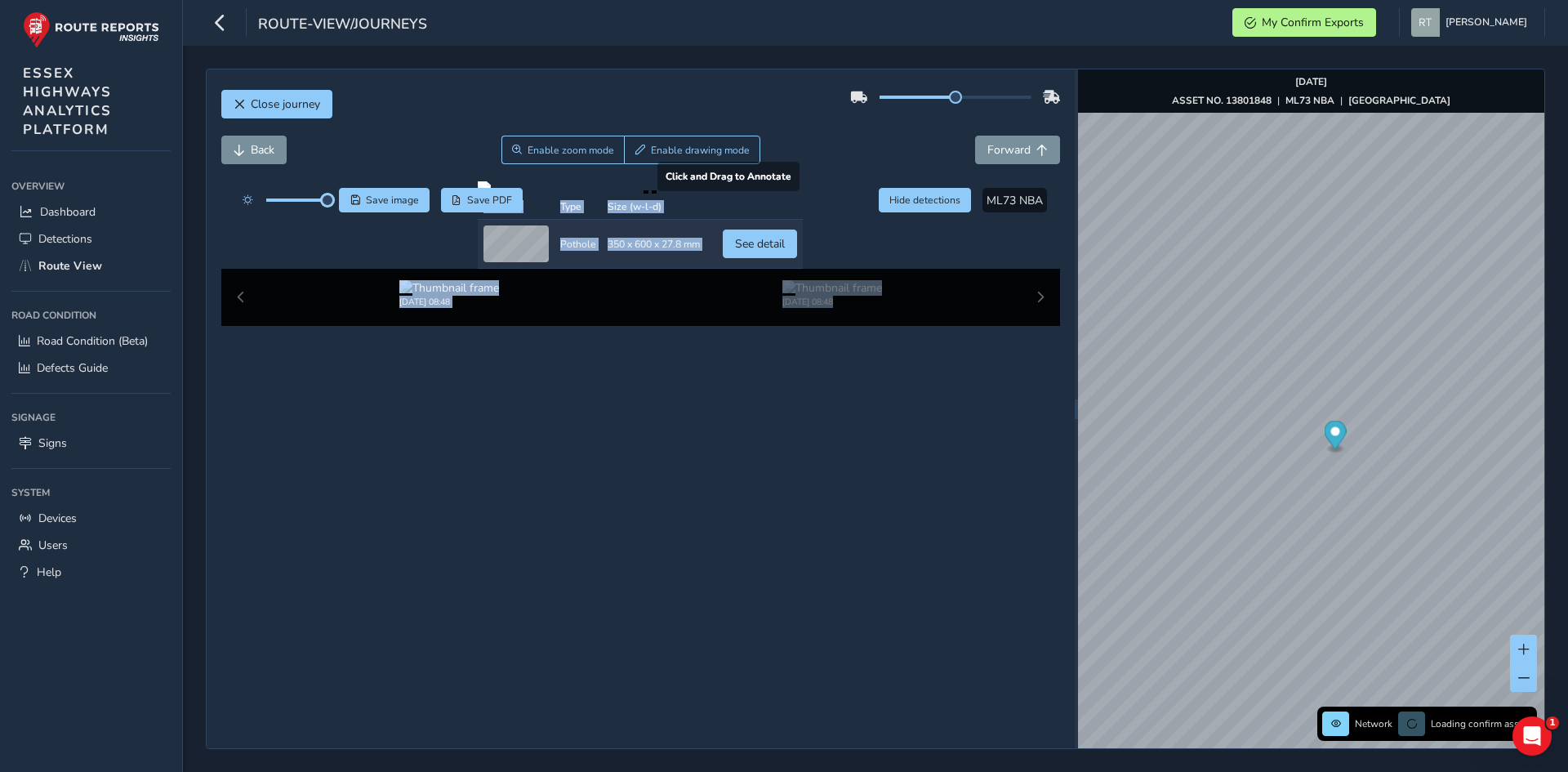
drag, startPoint x: 298, startPoint y: 206, endPoint x: 793, endPoint y: 372, distance: 522.1
click at [347, 217] on div "Click and Drag to Annotate Preview Type Size (w-l-d) Preview Type Pothole Size …" at bounding box center [641, 254] width 840 height 145
